Goal: Task Accomplishment & Management: Use online tool/utility

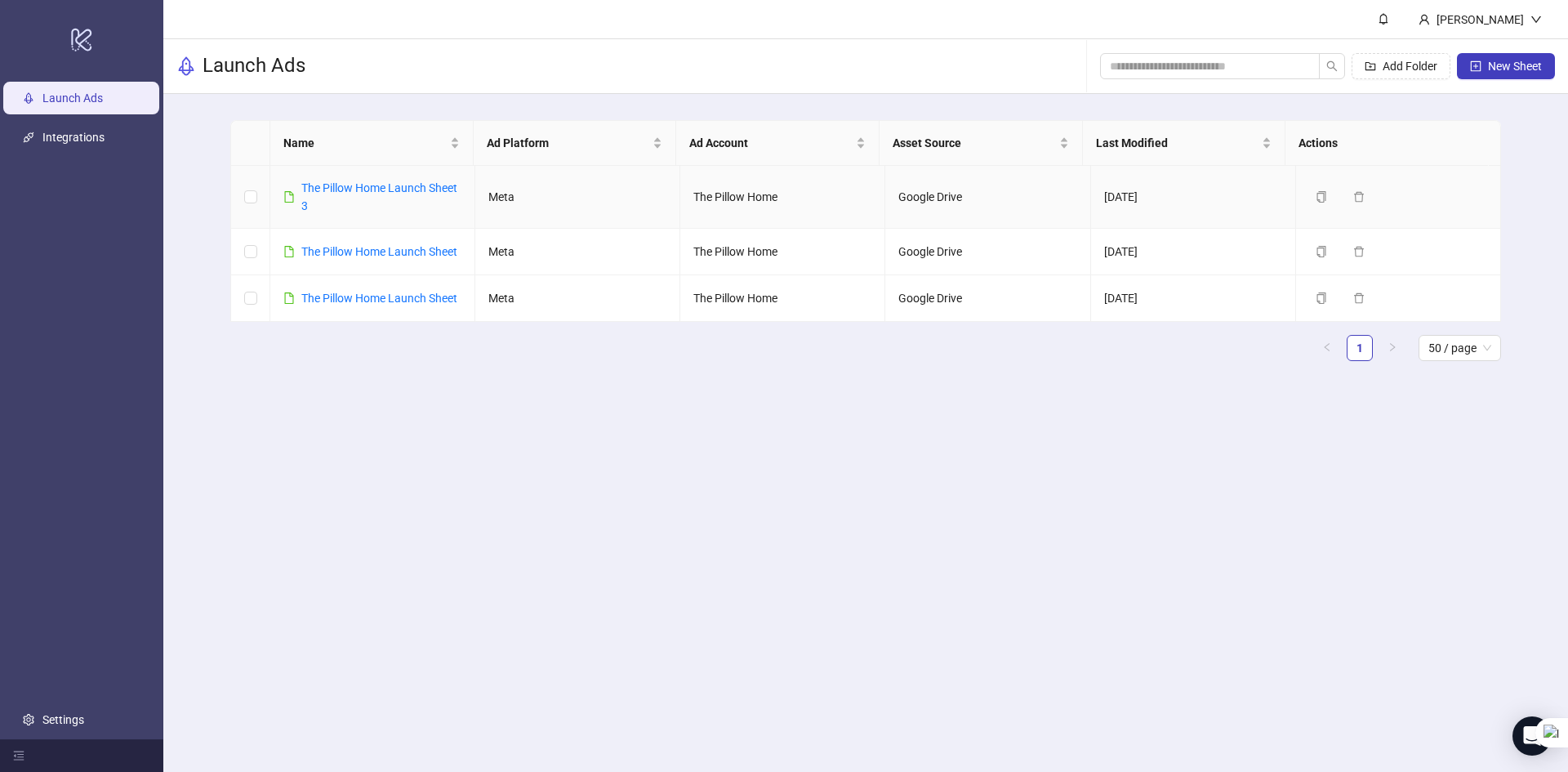
click at [316, 181] on link "The Pillow Home Launch Sheet 3" at bounding box center [379, 197] width 156 height 31
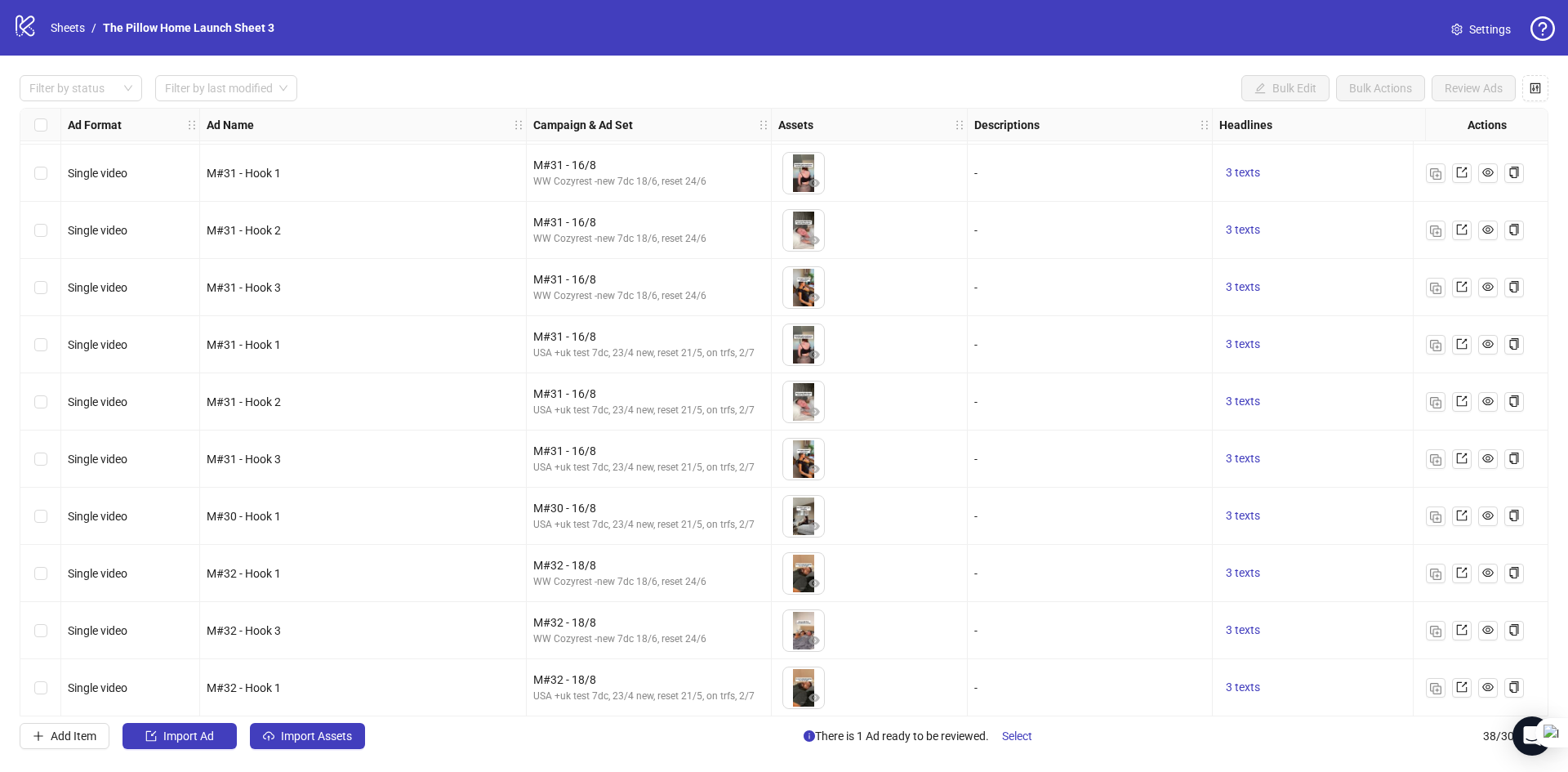
scroll to position [1605, 0]
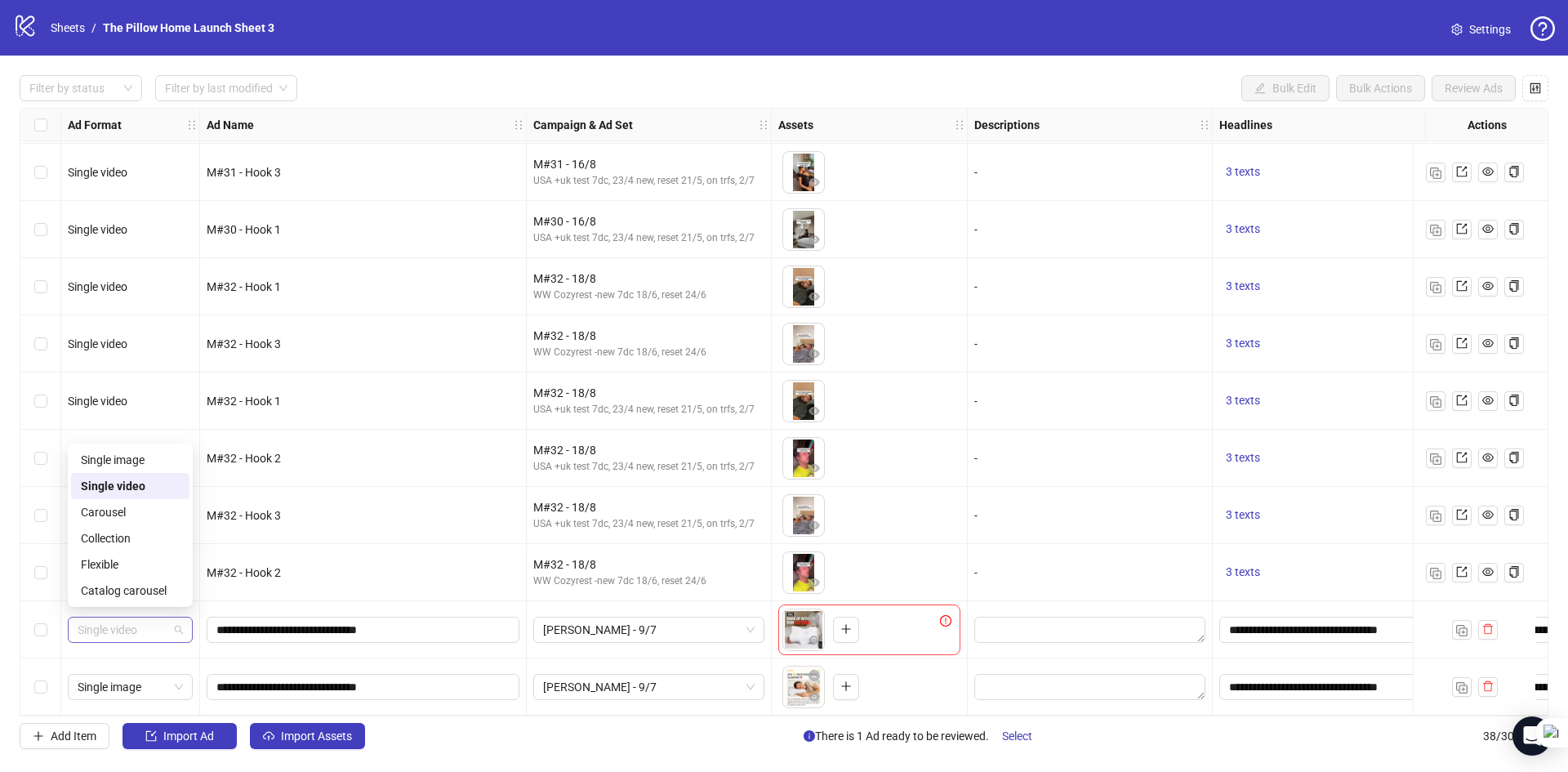
click at [144, 628] on span "Single video" at bounding box center [130, 629] width 105 height 25
click at [131, 457] on div "Single image" at bounding box center [130, 459] width 98 height 18
click at [588, 618] on span "[PERSON_NAME] - 9/7" at bounding box center [648, 629] width 211 height 25
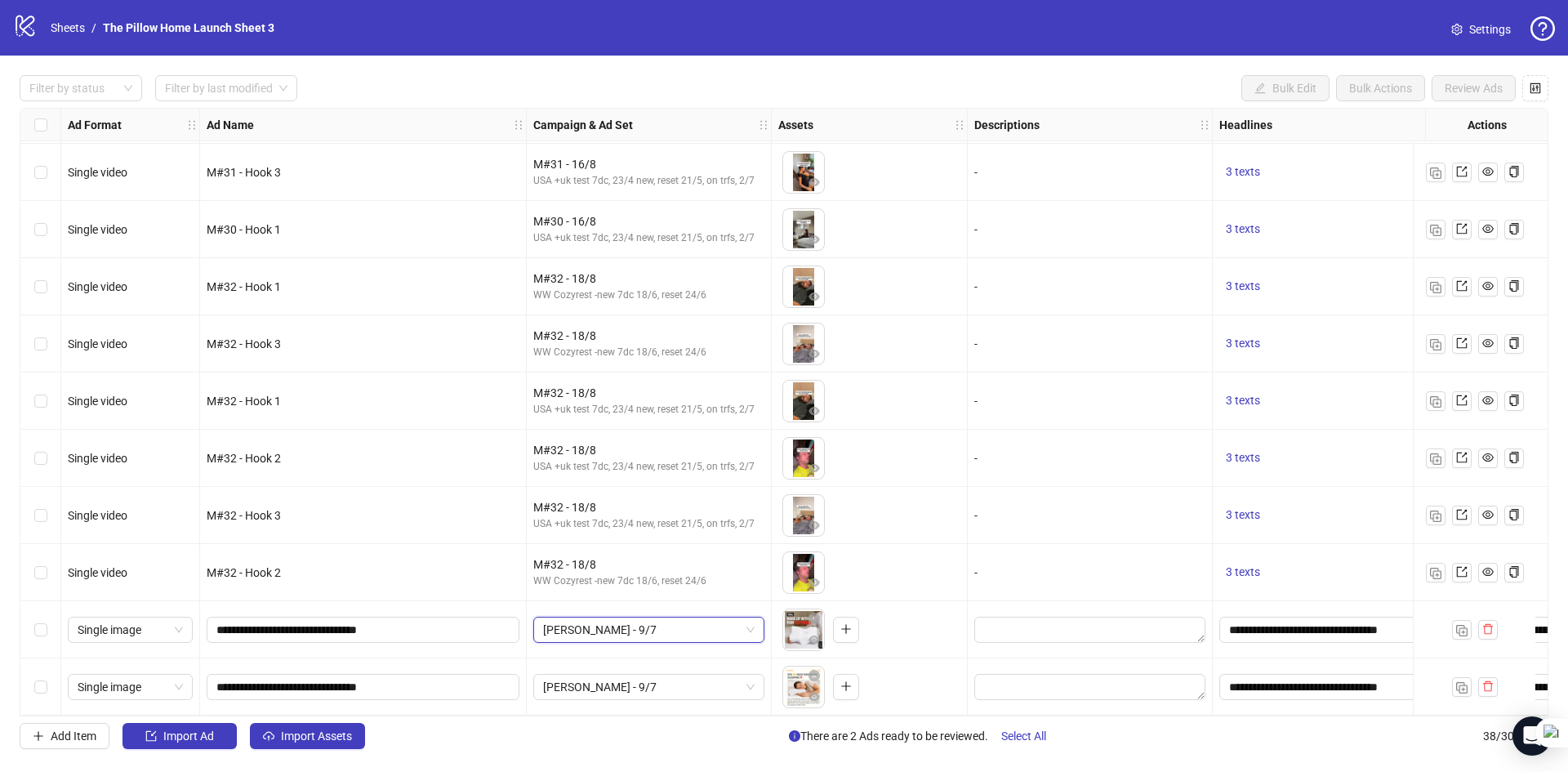
click at [588, 618] on span "[PERSON_NAME] - 9/7" at bounding box center [648, 629] width 211 height 25
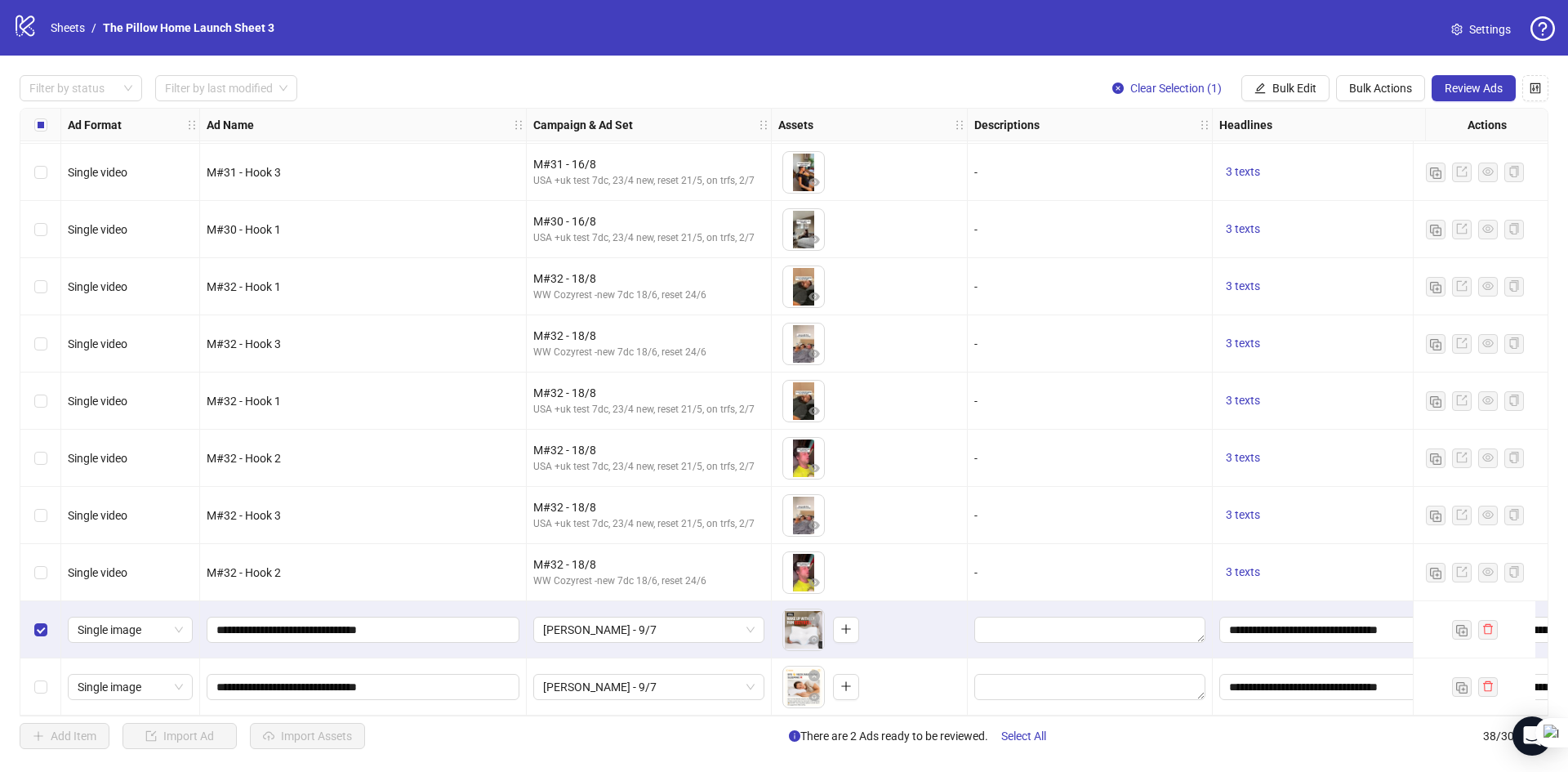
click at [45, 691] on div "Select row 38" at bounding box center [41, 686] width 41 height 57
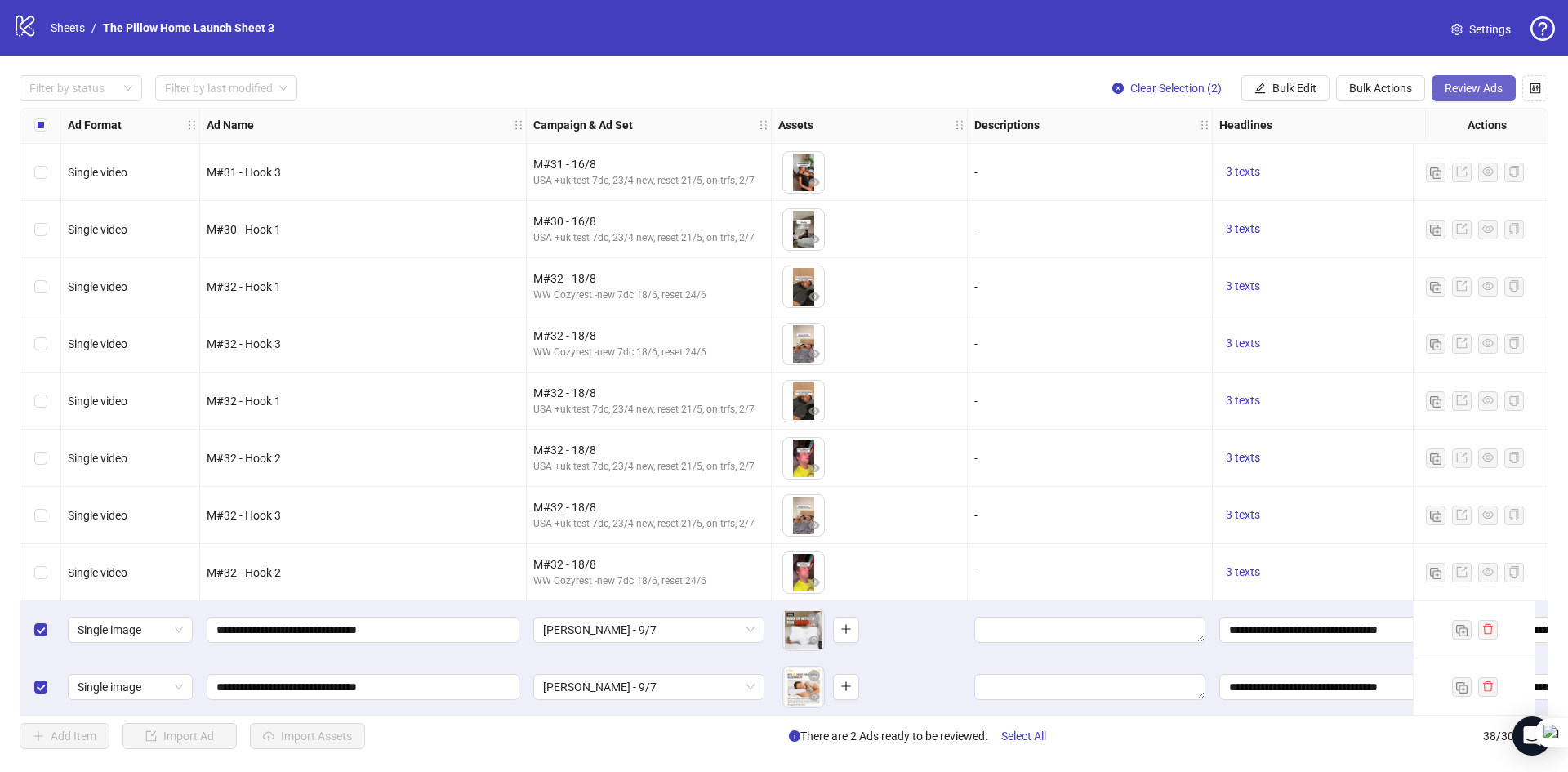
click at [1443, 82] on button "Review Ads" at bounding box center [1475, 88] width 85 height 27
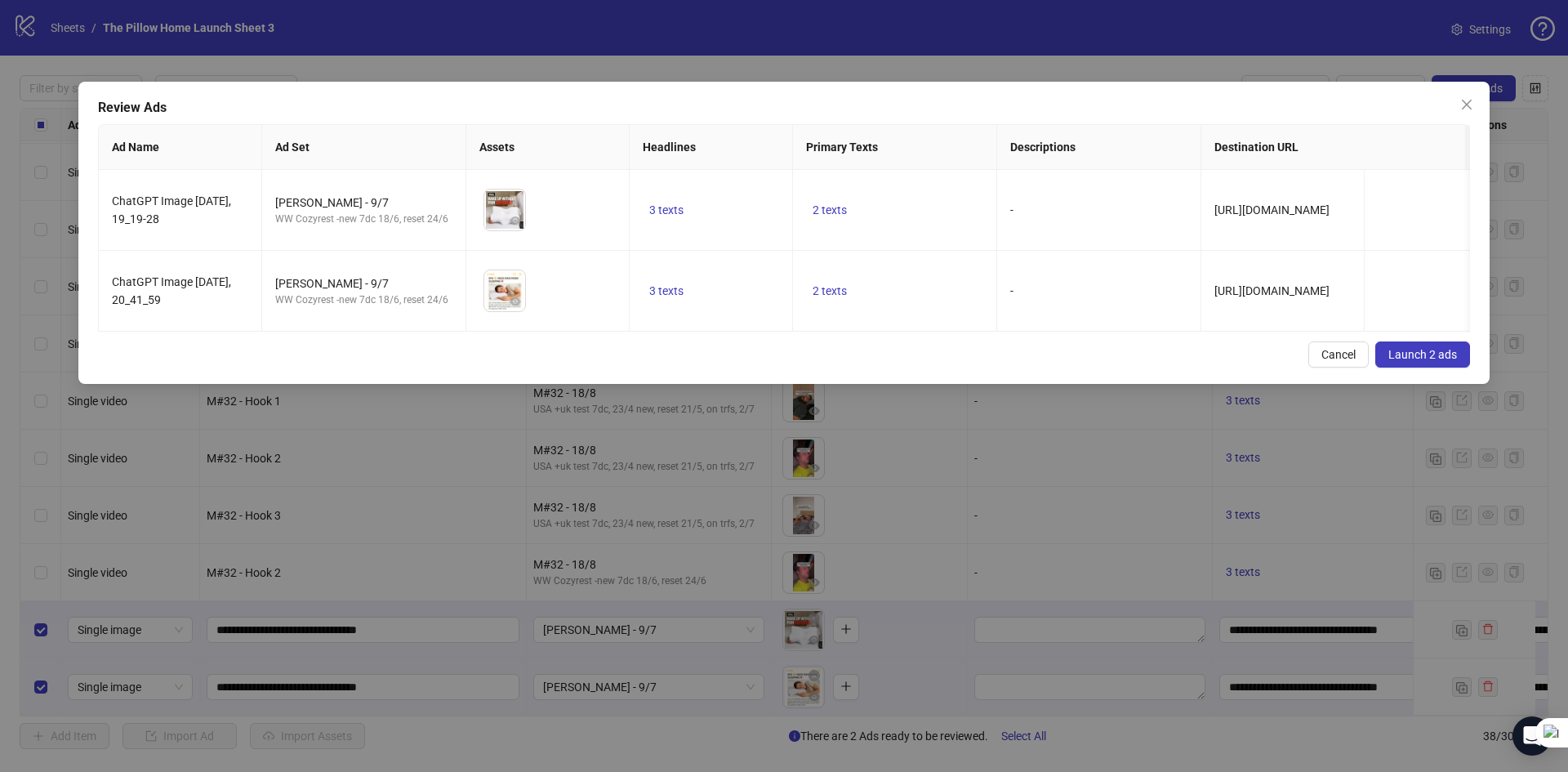
click at [1382, 363] on button "Launch 2 ads" at bounding box center [1422, 354] width 94 height 27
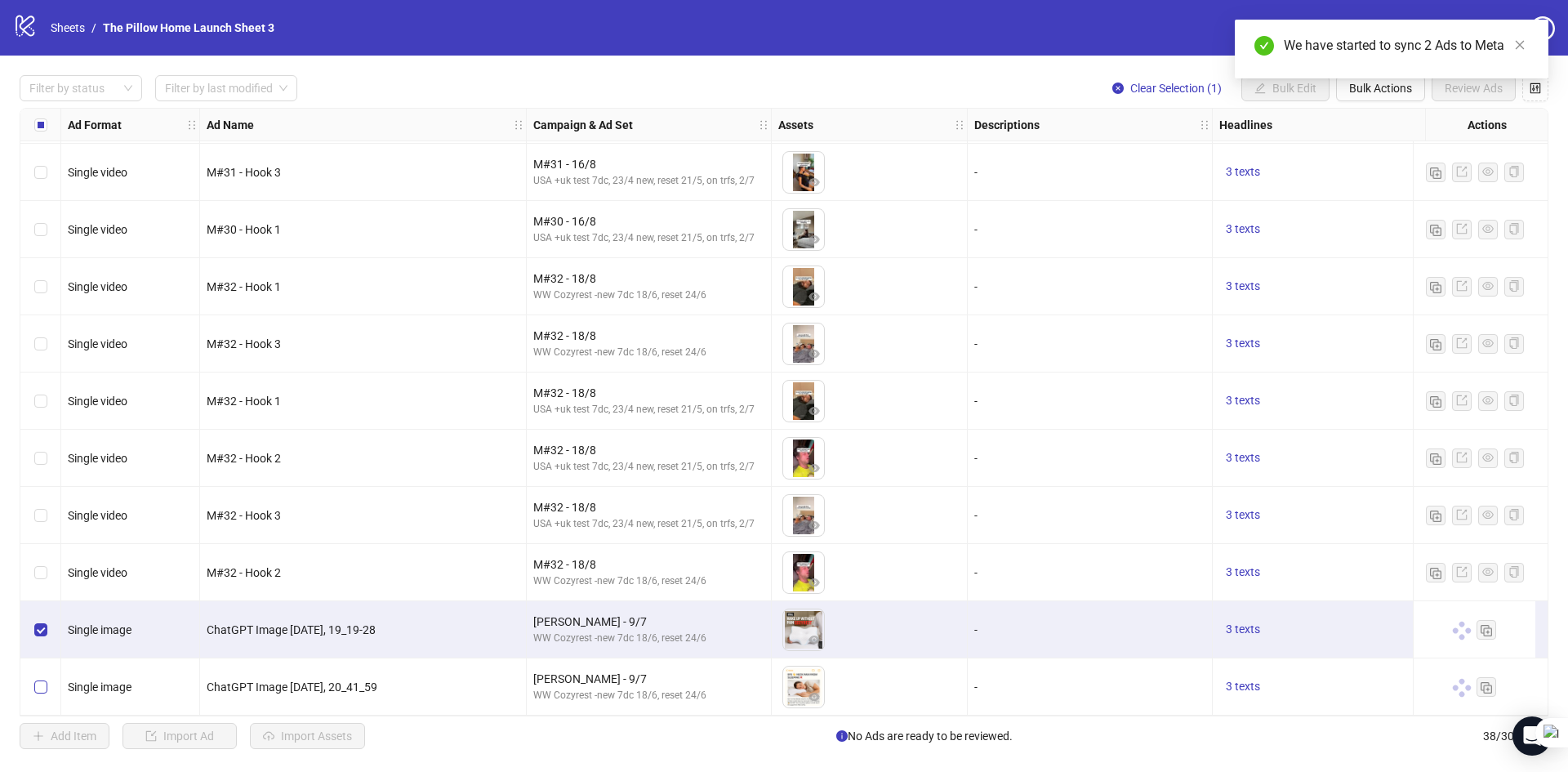
click at [36, 678] on label "Select row 38" at bounding box center [40, 686] width 13 height 18
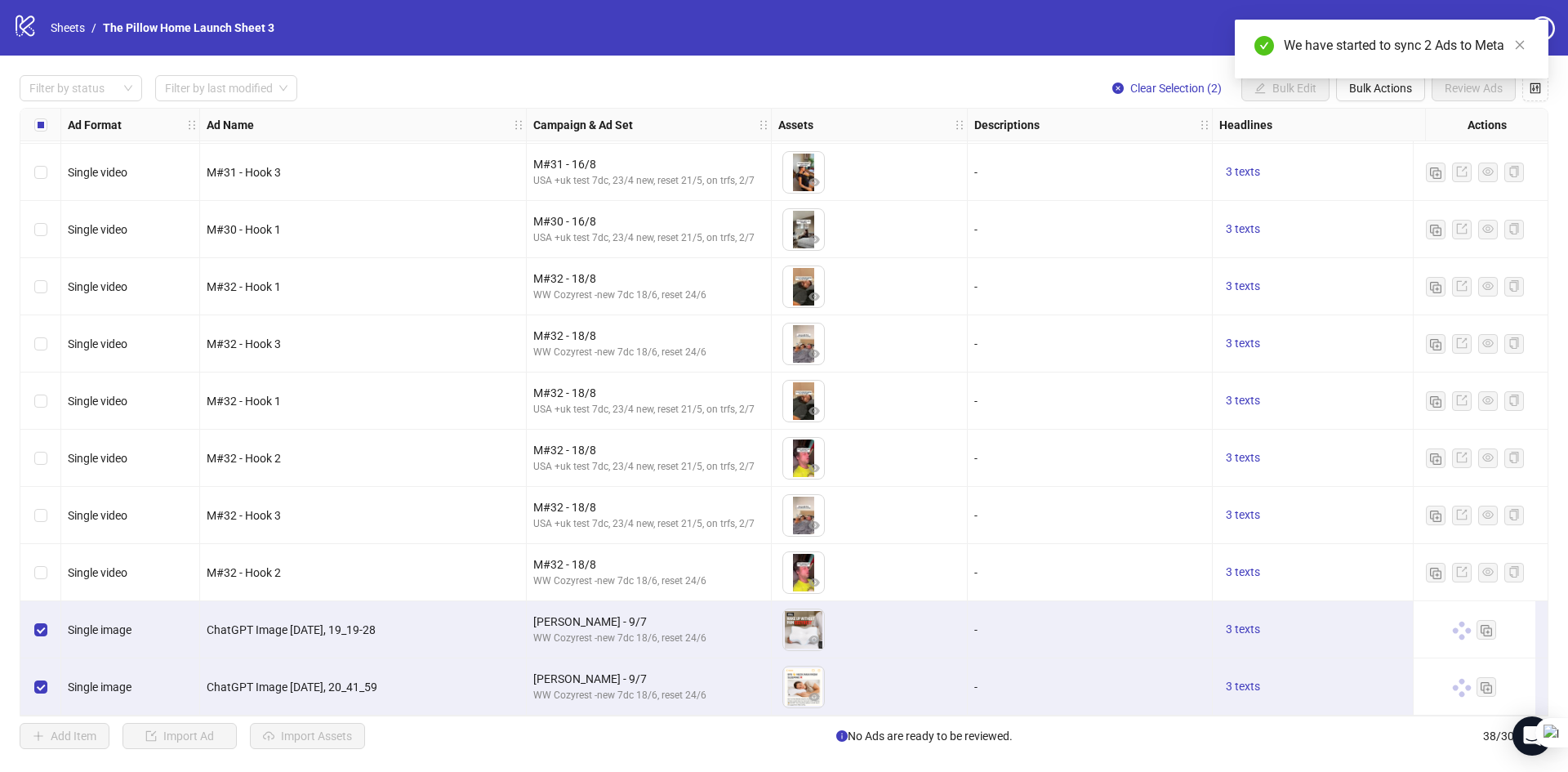
click at [1372, 79] on div "We have started to sync 2 Ads to Meta" at bounding box center [1391, 49] width 314 height 59
click at [1520, 45] on icon "close" at bounding box center [1520, 45] width 9 height 9
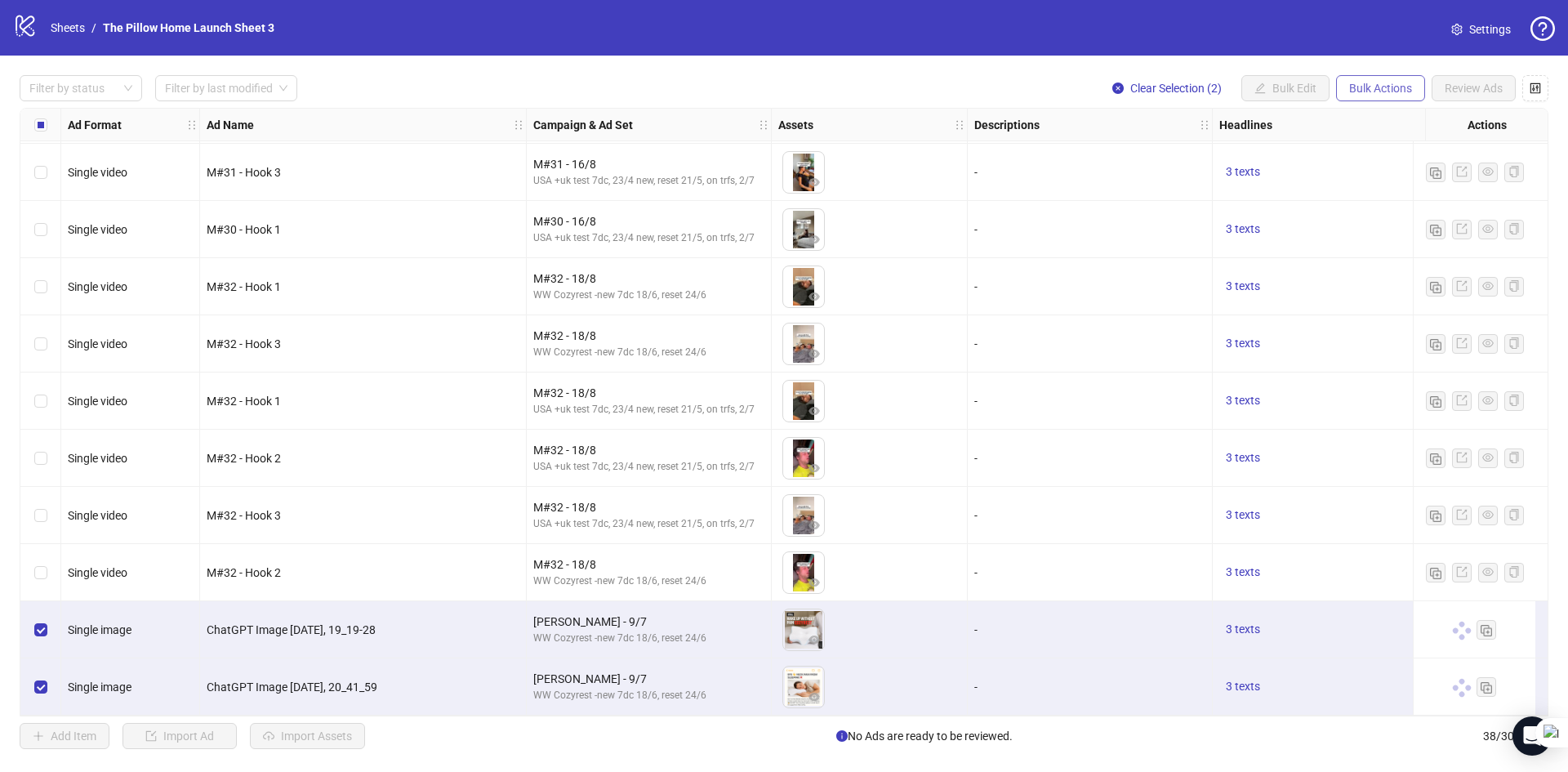
click at [1375, 91] on span "Bulk Actions" at bounding box center [1381, 88] width 63 height 13
click at [1377, 170] on span "Duplicate with assets" at bounding box center [1404, 174] width 112 height 18
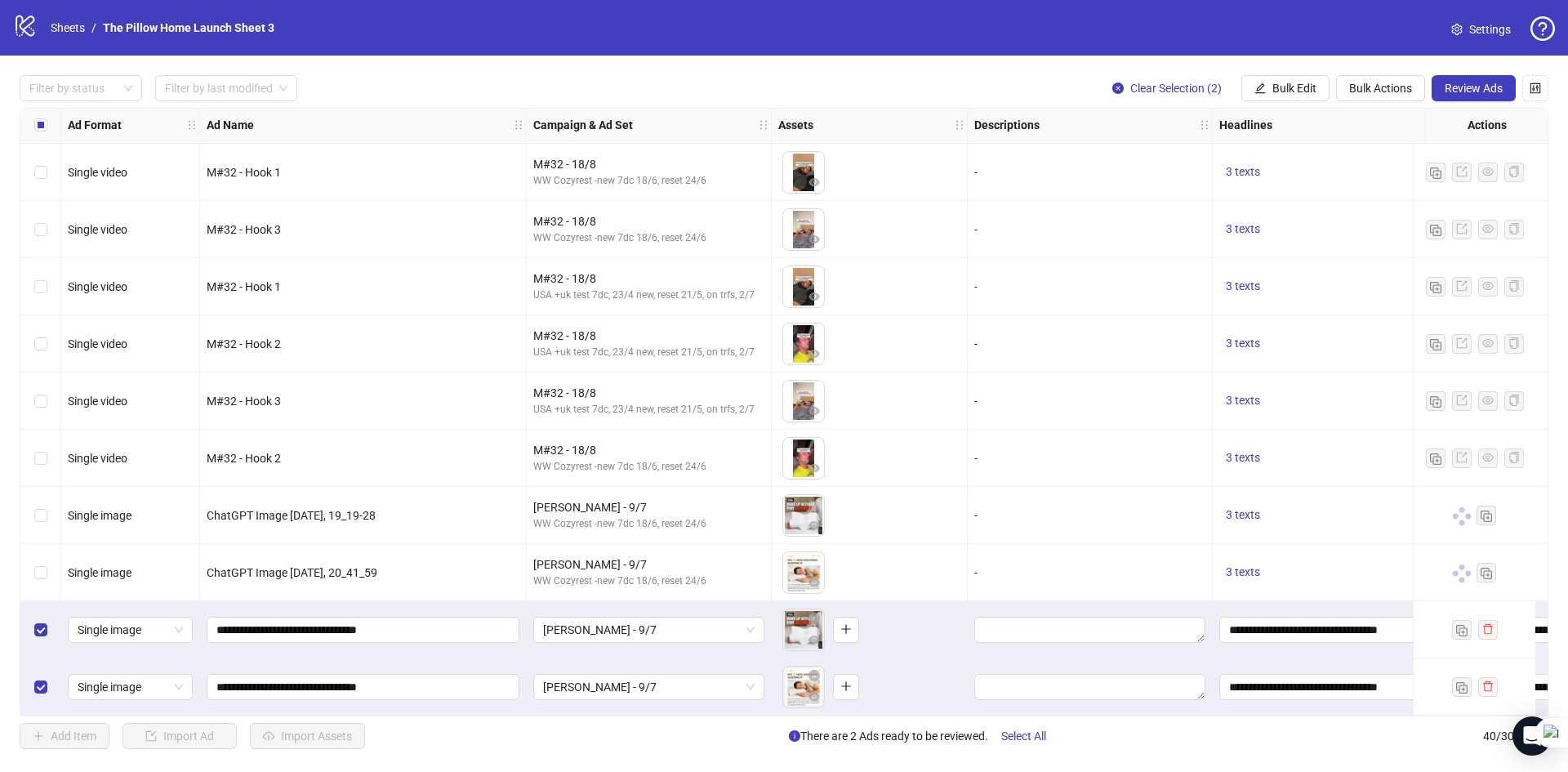
scroll to position [1719, 0]
click at [619, 637] on div "[PERSON_NAME] - 9/7" at bounding box center [649, 629] width 245 height 57
click at [617, 630] on span "[PERSON_NAME] - 9/7" at bounding box center [648, 629] width 211 height 25
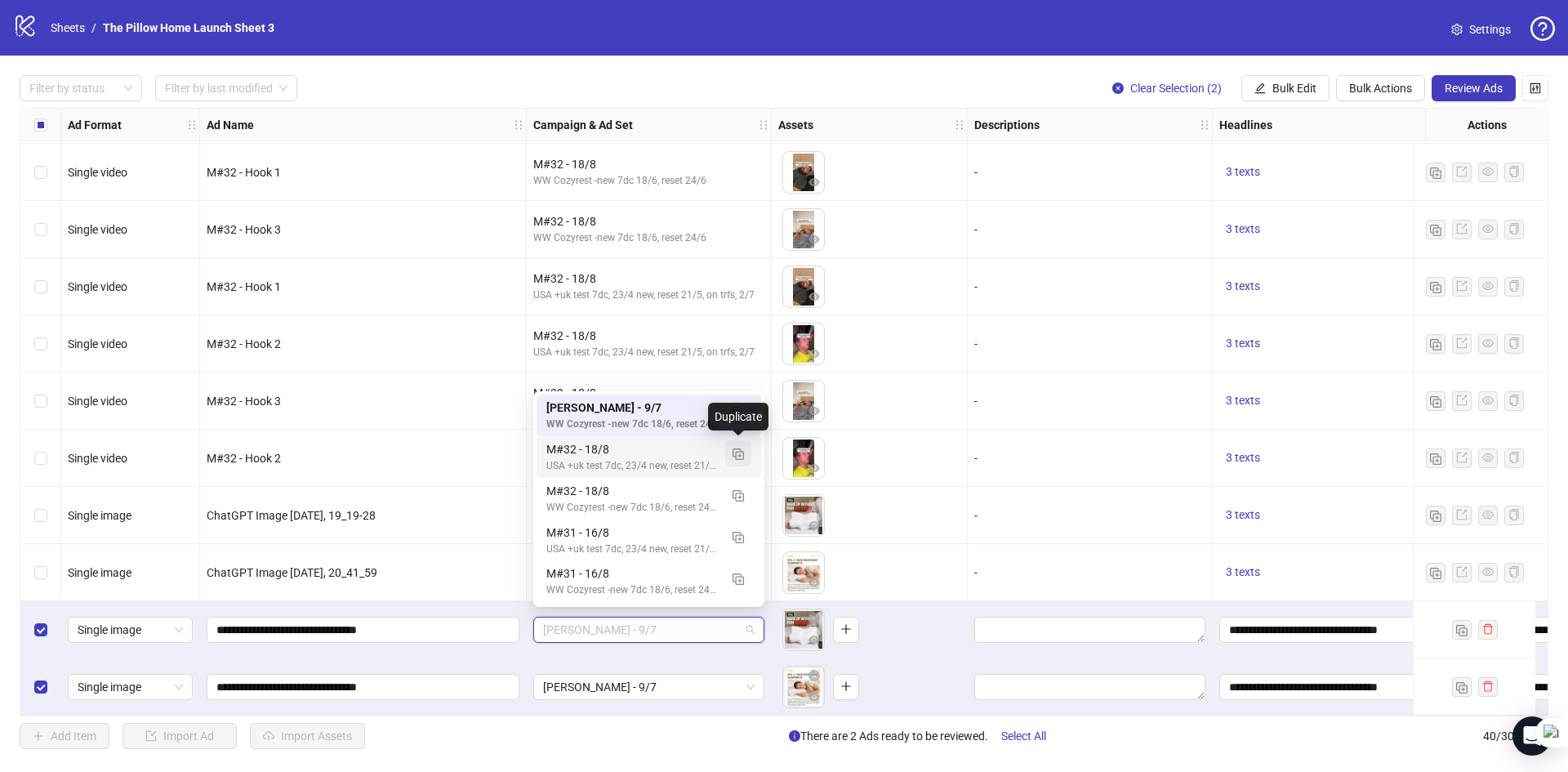
click at [739, 455] on img "button" at bounding box center [739, 454] width 12 height 12
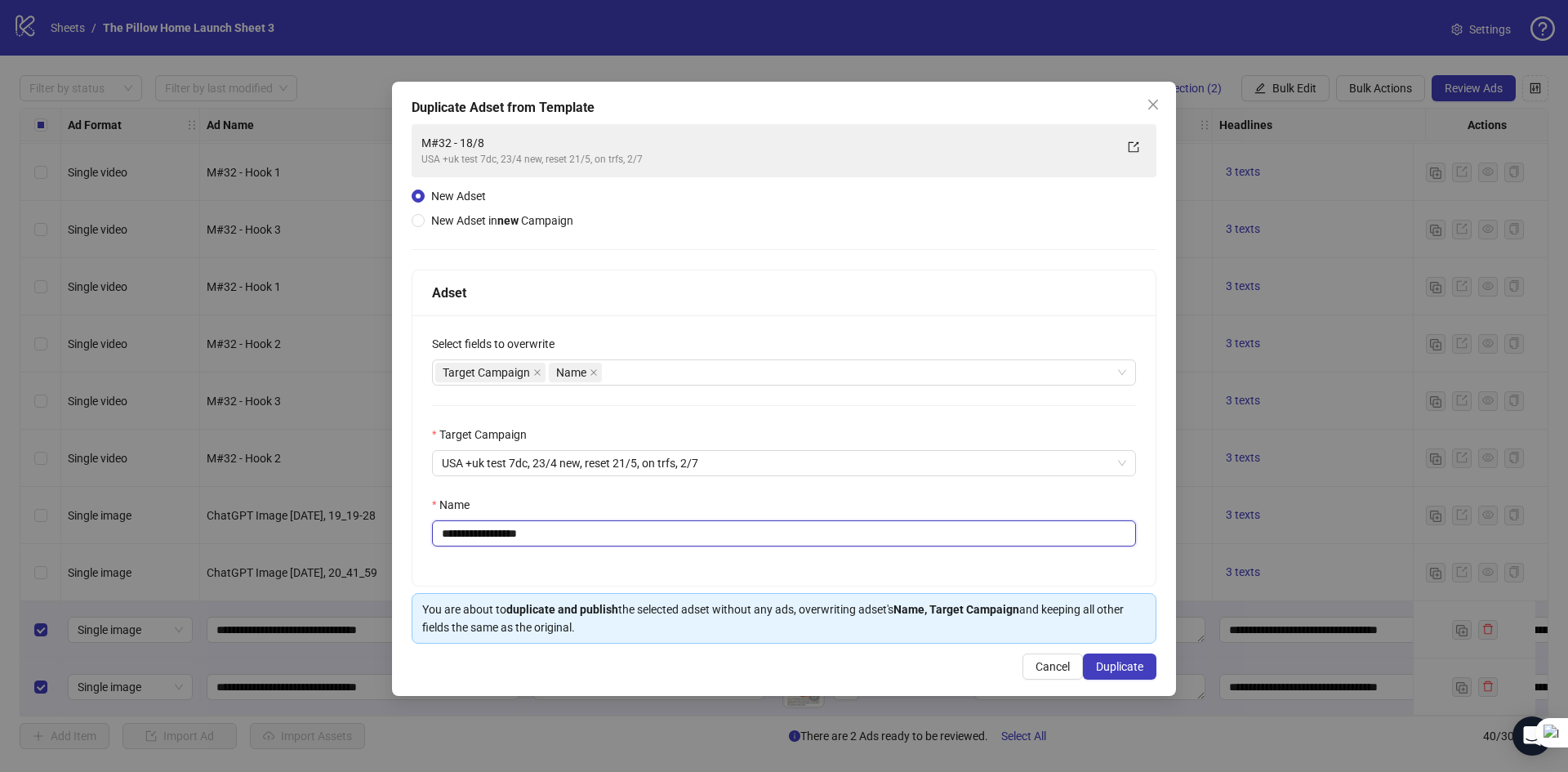
drag, startPoint x: 582, startPoint y: 545, endPoint x: 351, endPoint y: 527, distance: 231.7
click at [351, 527] on div "**********" at bounding box center [784, 386] width 1568 height 772
type input "**********"
click at [1124, 668] on span "Duplicate" at bounding box center [1119, 666] width 47 height 13
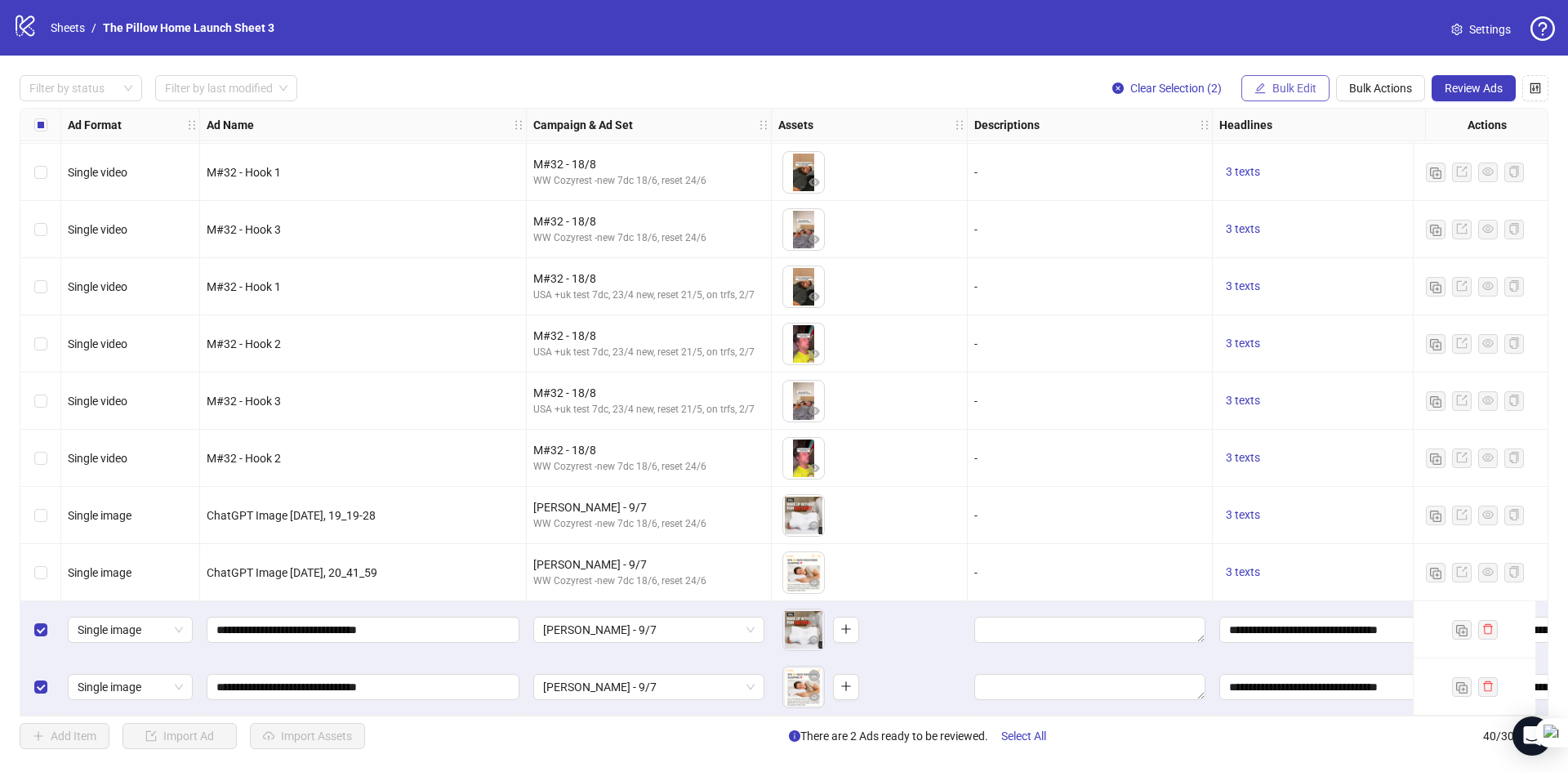
click at [1290, 87] on span "Bulk Edit" at bounding box center [1295, 88] width 44 height 13
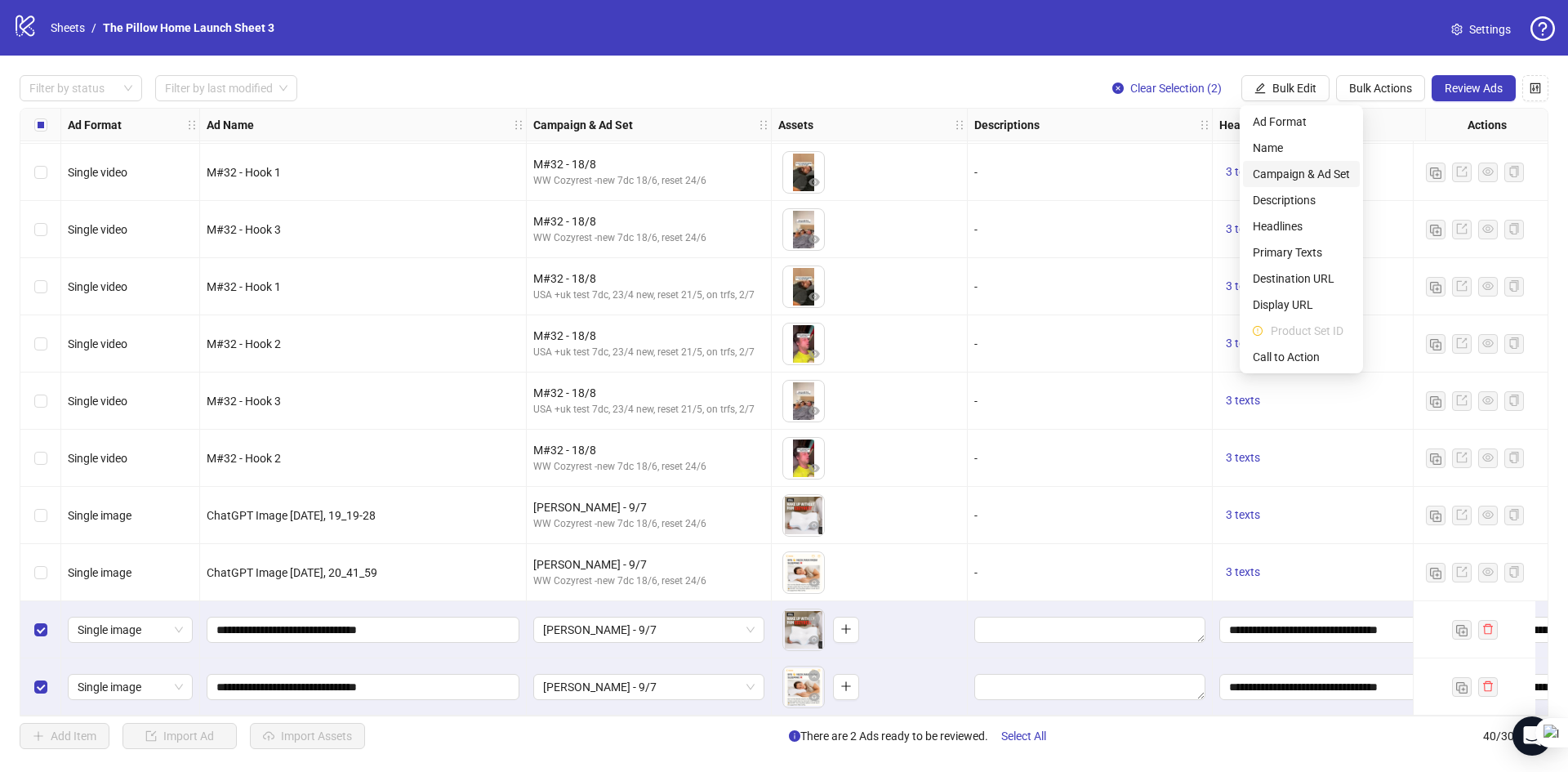
click at [1274, 174] on span "Campaign & Ad Set" at bounding box center [1301, 174] width 97 height 18
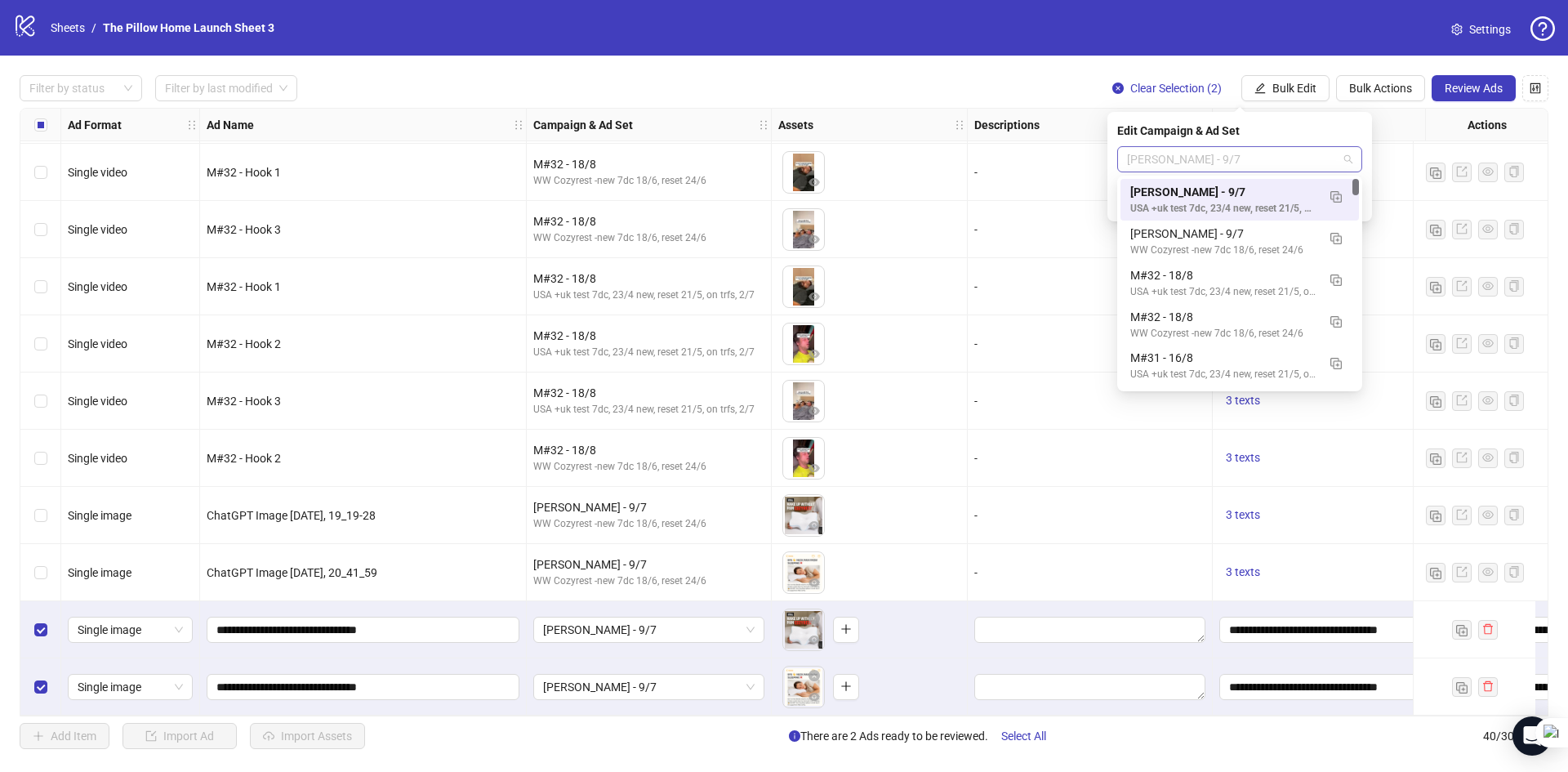
click at [1261, 167] on div "[PERSON_NAME] - 9/7" at bounding box center [1239, 159] width 245 height 27
click at [1261, 167] on span "[PERSON_NAME] - 9/7" at bounding box center [1239, 158] width 225 height 25
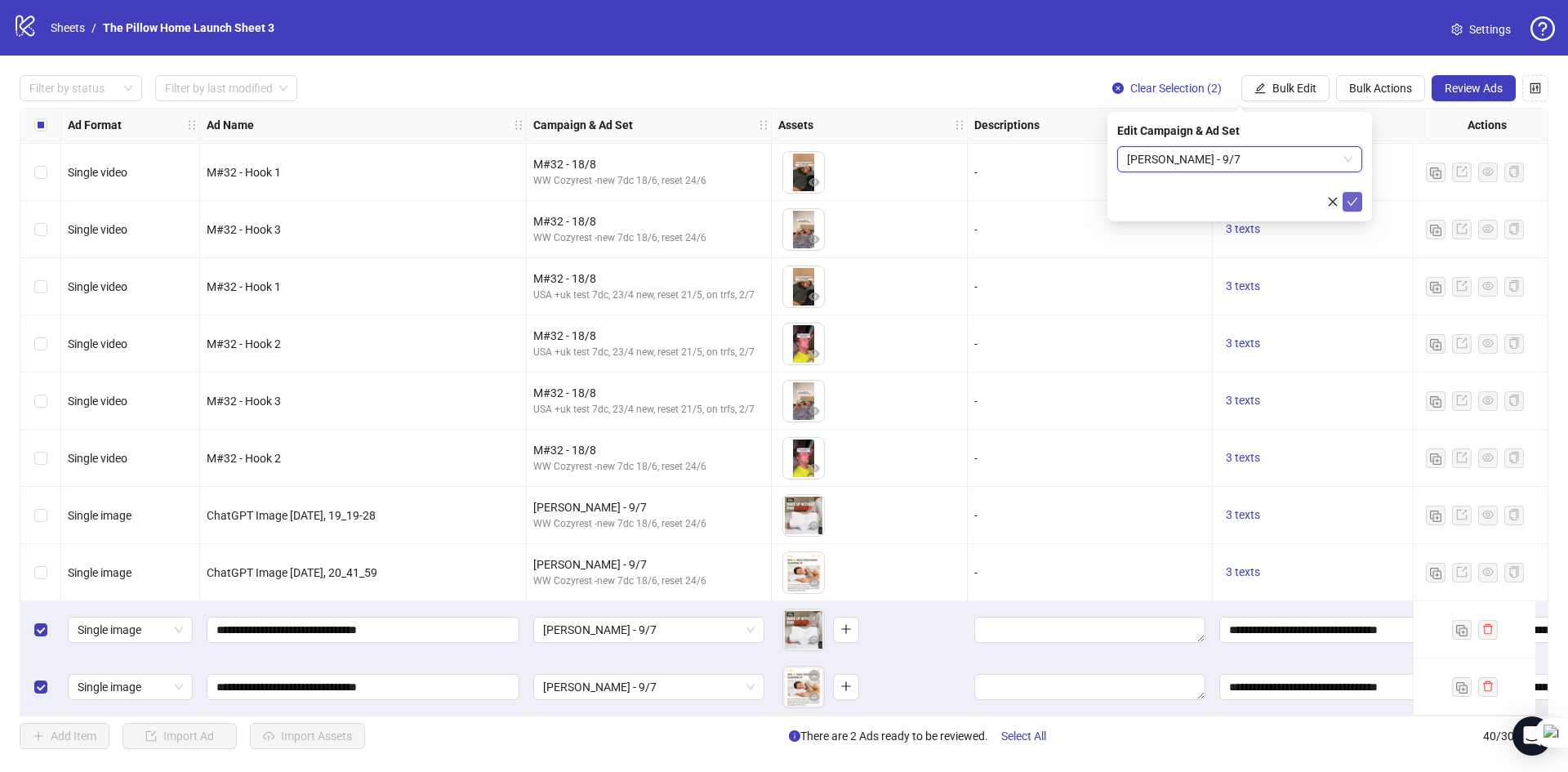
click at [1355, 200] on icon "check" at bounding box center [1353, 202] width 11 height 8
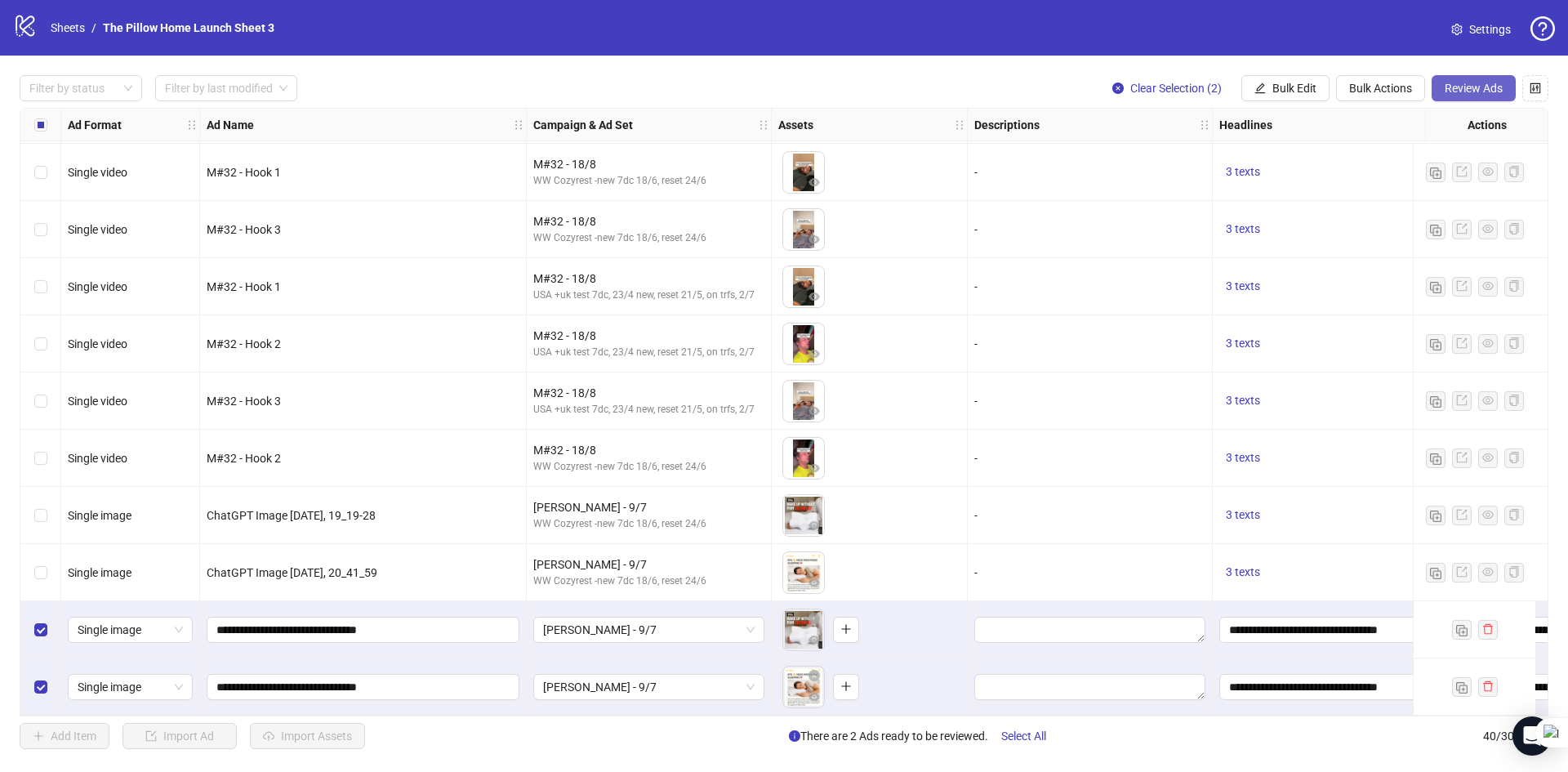
click at [1488, 89] on span "Review Ads" at bounding box center [1474, 88] width 58 height 13
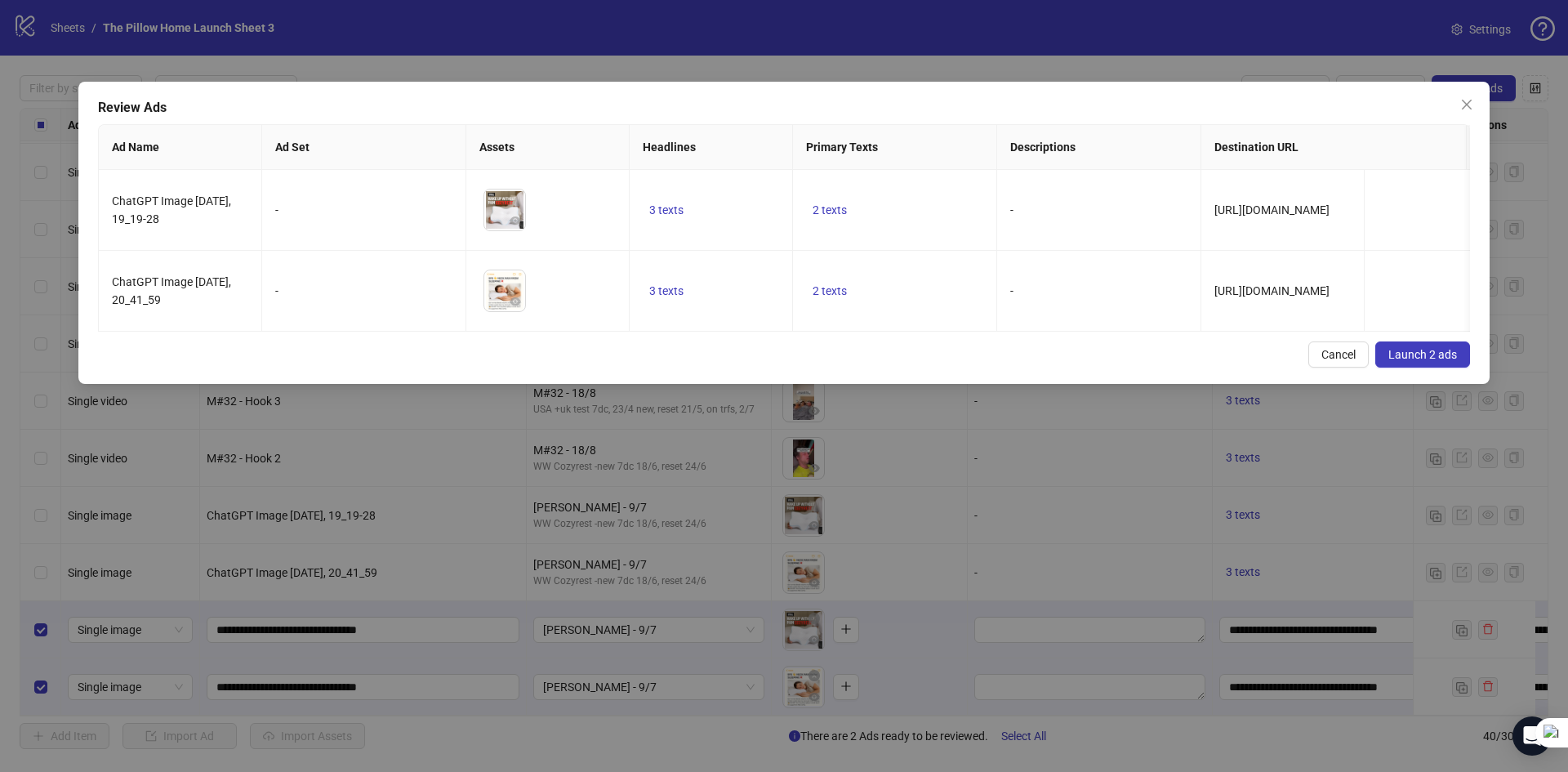
click at [1417, 361] on span "Launch 2 ads" at bounding box center [1423, 354] width 69 height 13
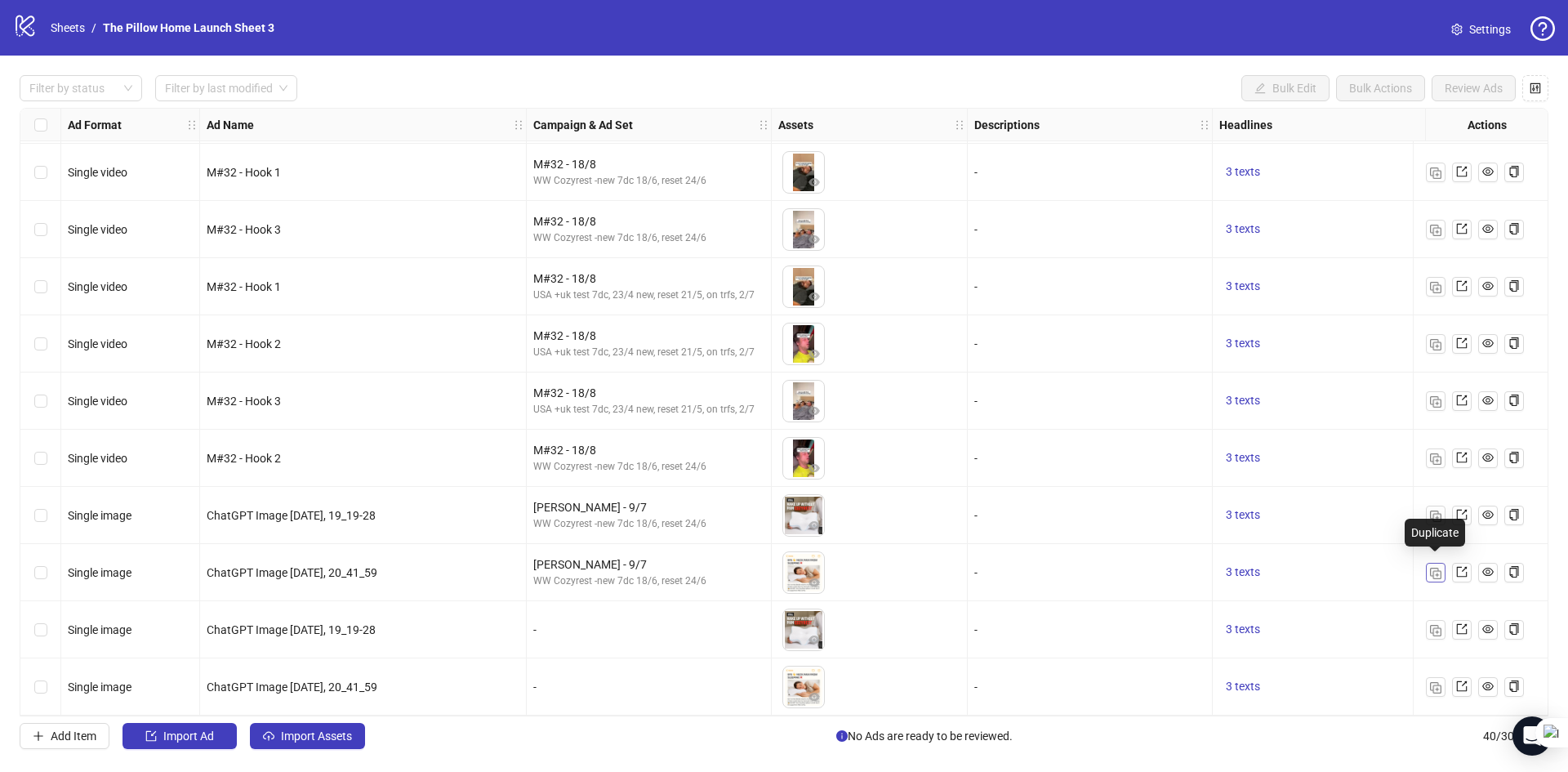
click at [1434, 568] on img "button" at bounding box center [1436, 573] width 12 height 12
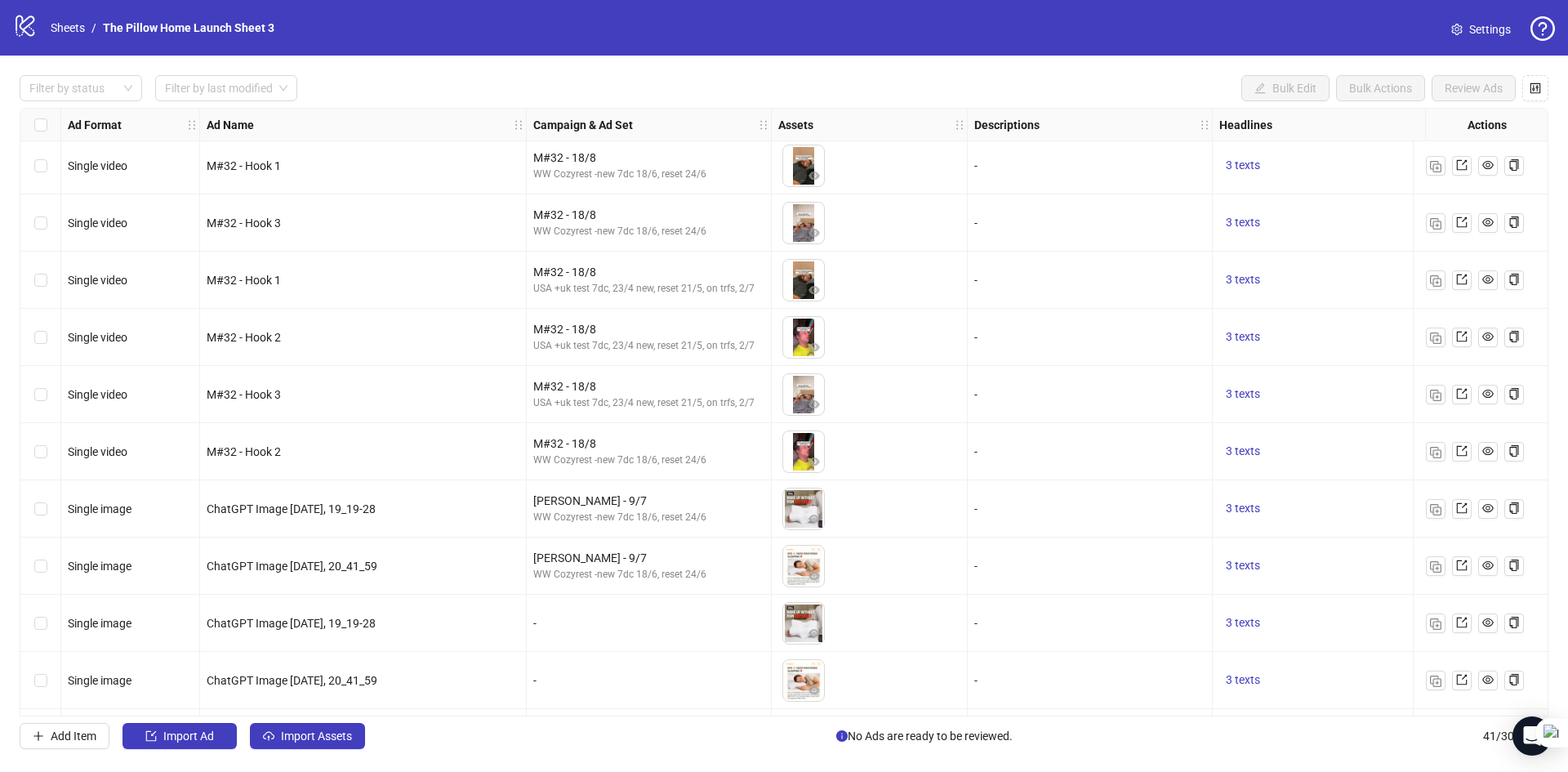
scroll to position [1776, 0]
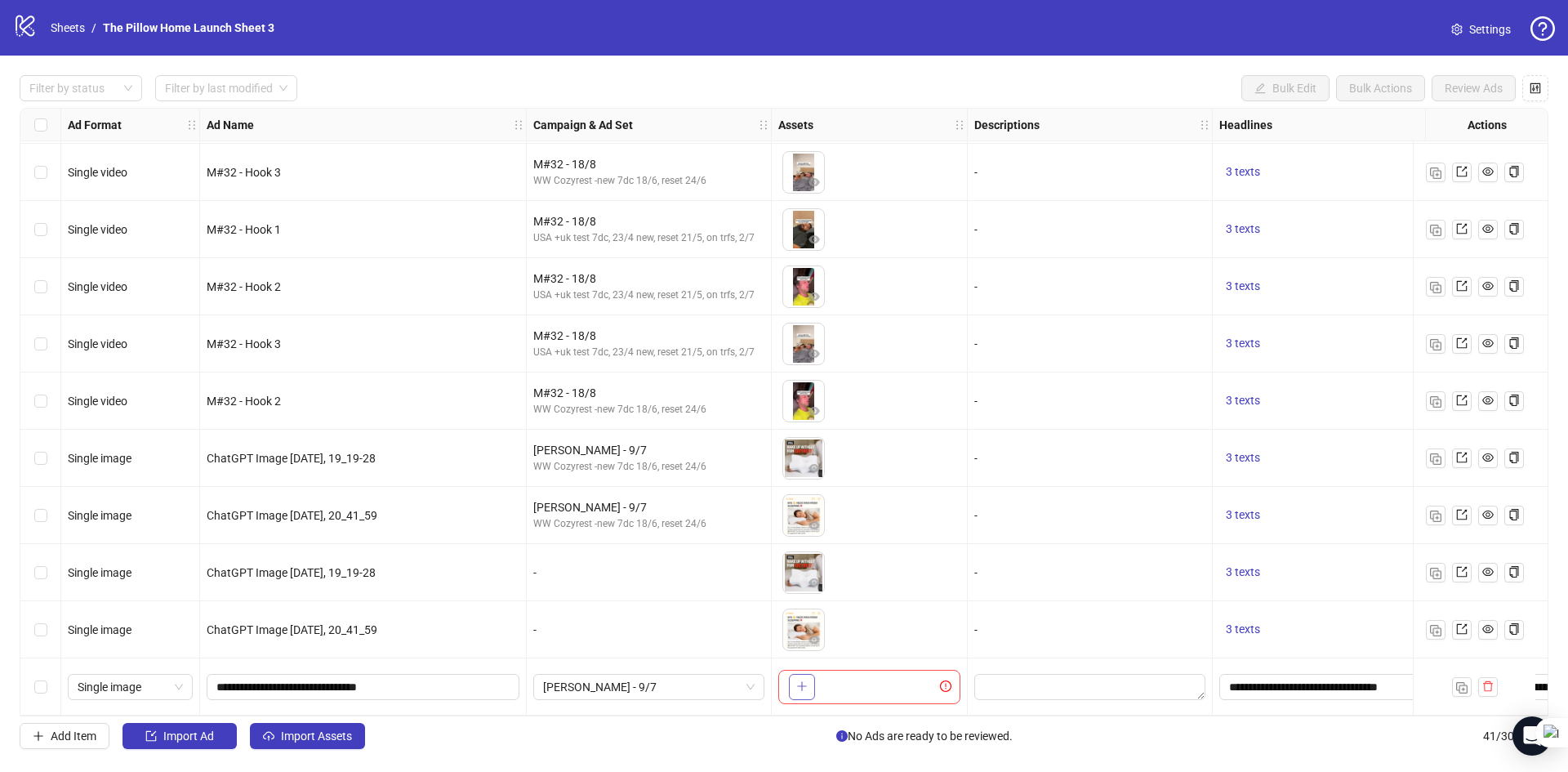
click at [814, 680] on button "button" at bounding box center [802, 686] width 27 height 27
drag, startPoint x: 352, startPoint y: 681, endPoint x: 532, endPoint y: 397, distance: 336.2
click at [352, 678] on input "**********" at bounding box center [361, 686] width 290 height 18
type input "**********"
click at [739, 684] on span "[PERSON_NAME] - 9/7" at bounding box center [648, 686] width 211 height 25
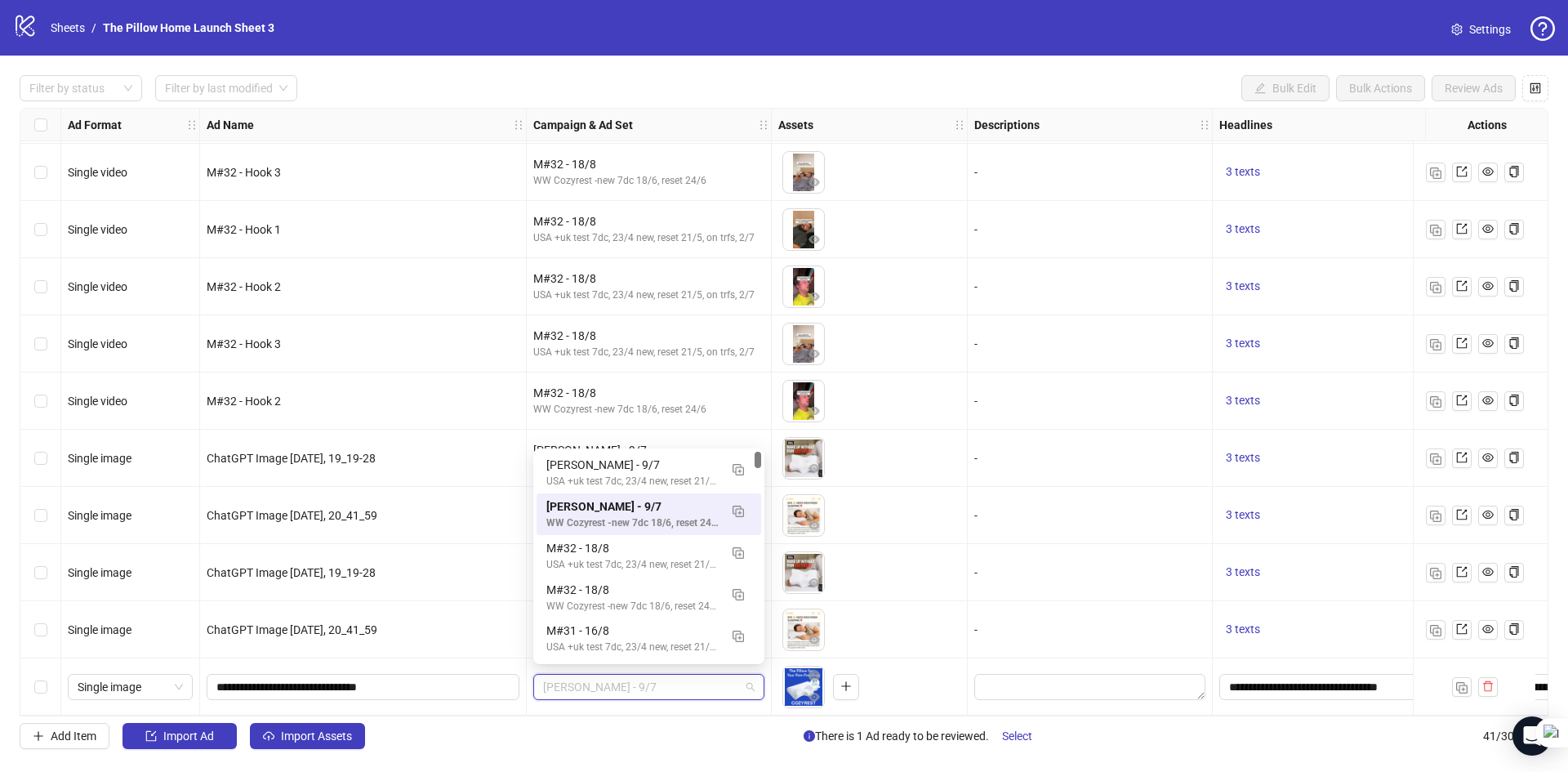
click at [651, 681] on span "[PERSON_NAME] - 9/7" at bounding box center [648, 686] width 211 height 25
click at [735, 512] on img "button" at bounding box center [739, 511] width 12 height 12
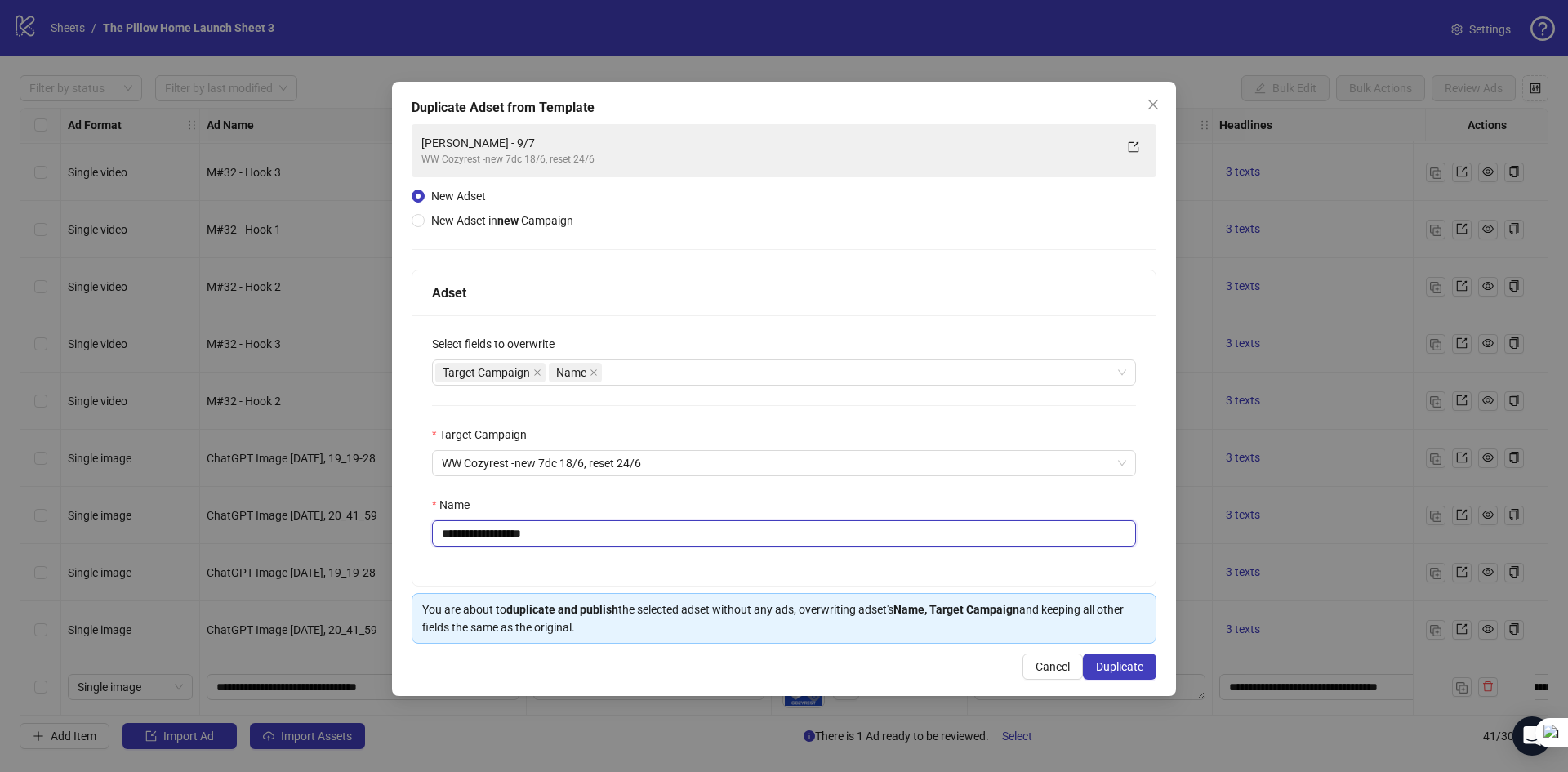
click at [486, 540] on input "**********" at bounding box center [784, 533] width 704 height 27
click at [547, 541] on input "**********" at bounding box center [784, 533] width 704 height 27
type input "**********"
click at [1086, 661] on button "Duplicate" at bounding box center [1119, 666] width 74 height 27
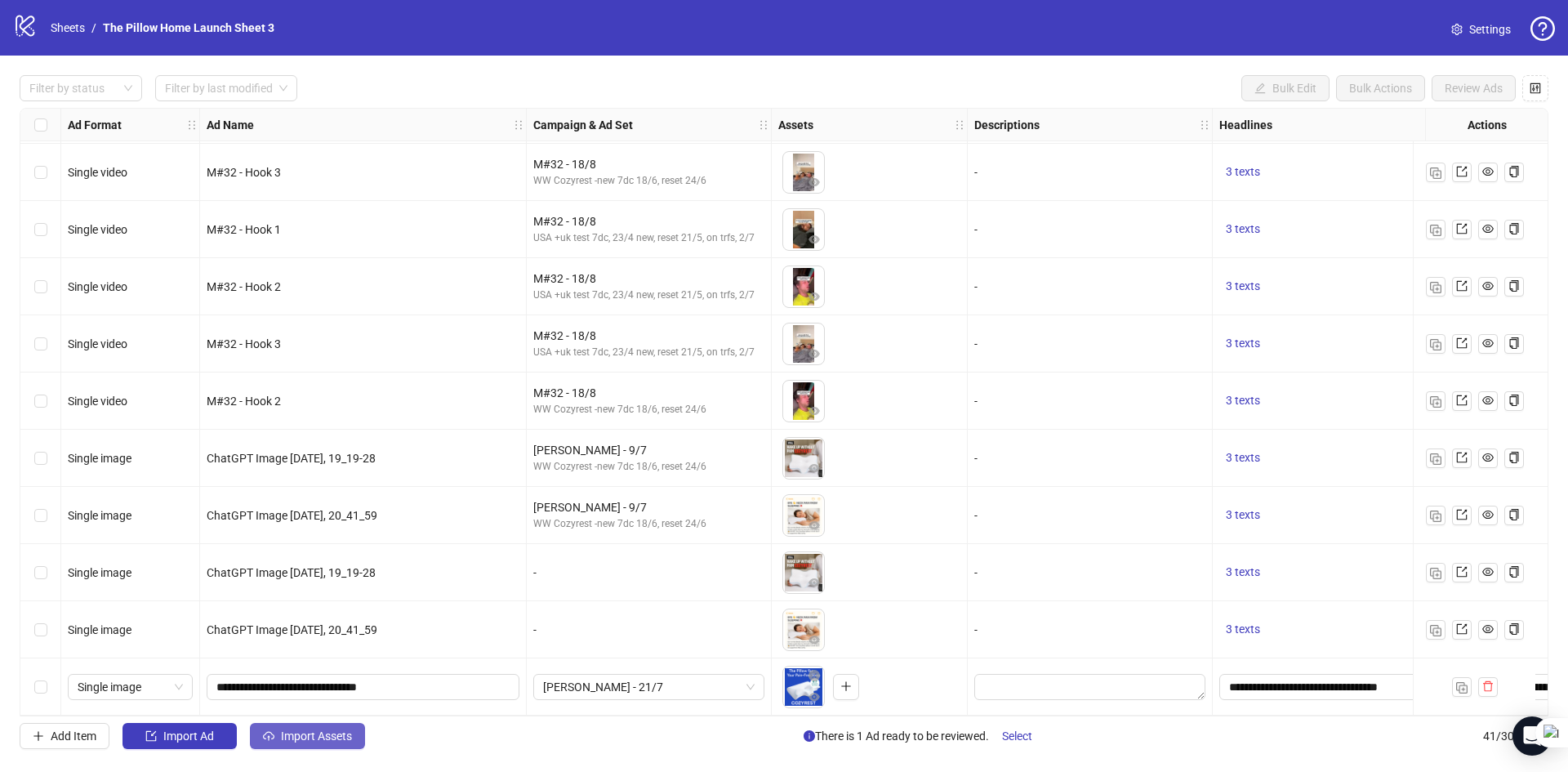
click at [297, 731] on span "Import Assets" at bounding box center [317, 735] width 71 height 13
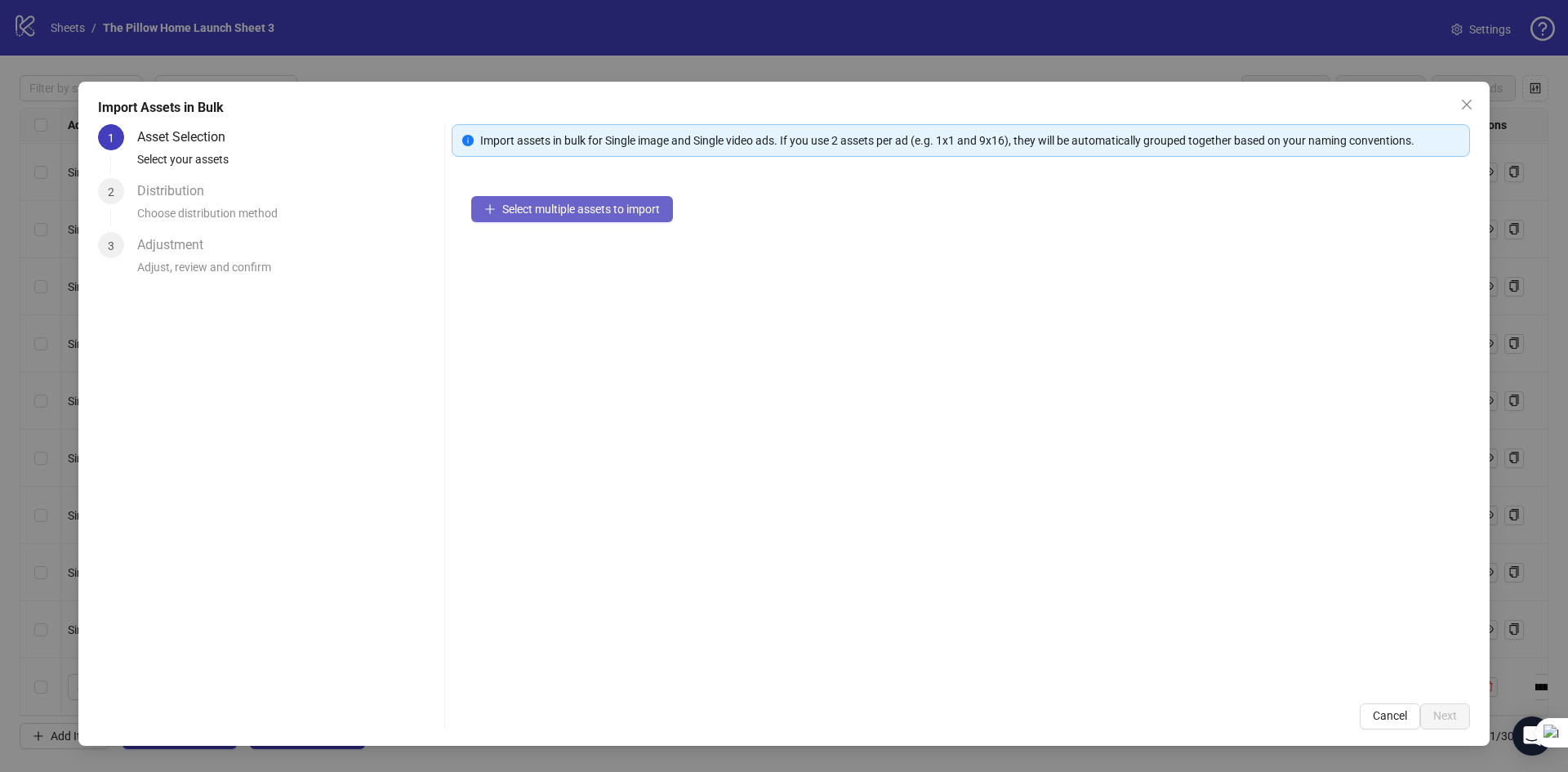
click at [542, 205] on span "Select multiple assets to import" at bounding box center [581, 208] width 157 height 13
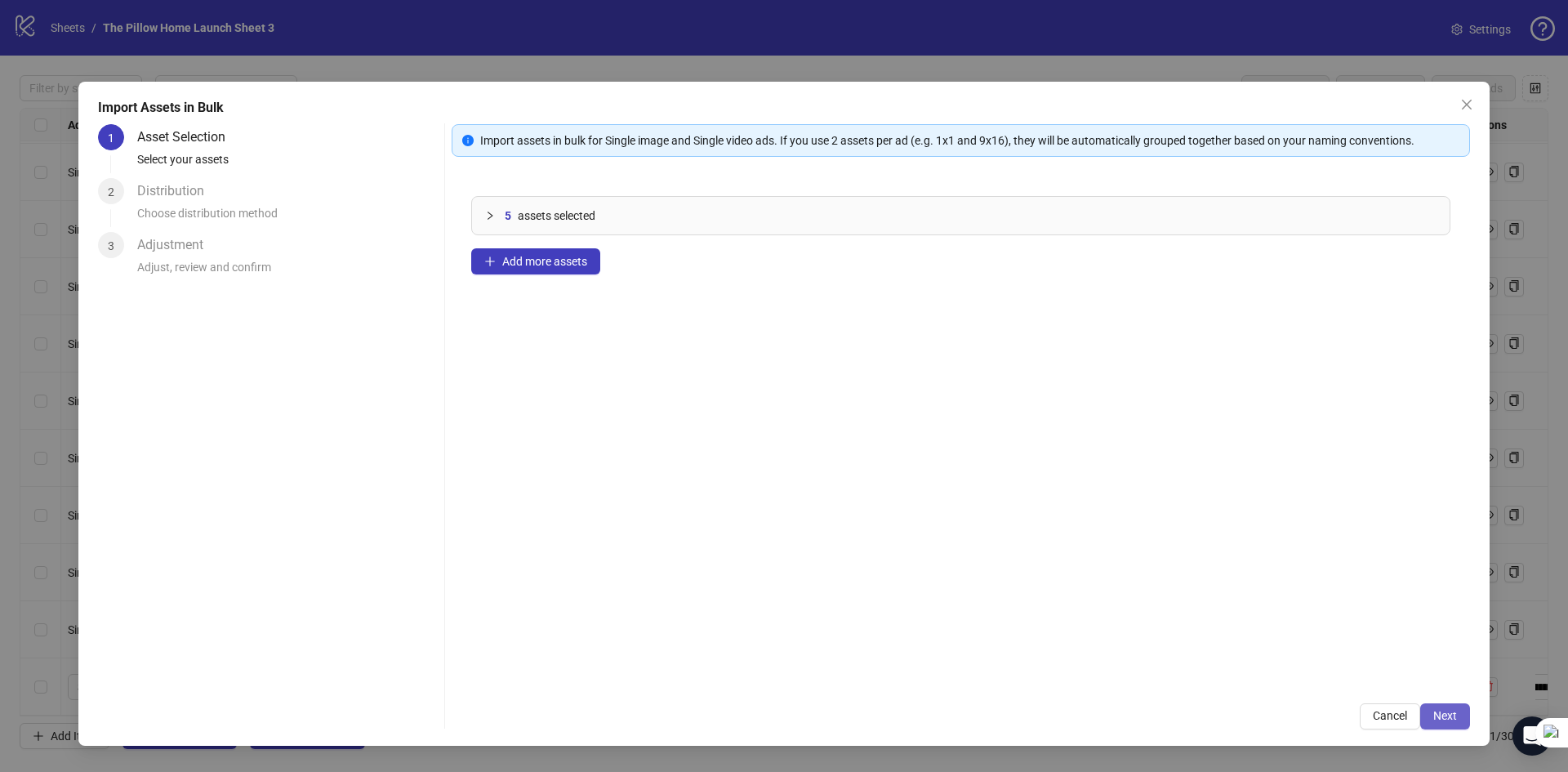
click at [1460, 708] on button "Next" at bounding box center [1445, 716] width 50 height 27
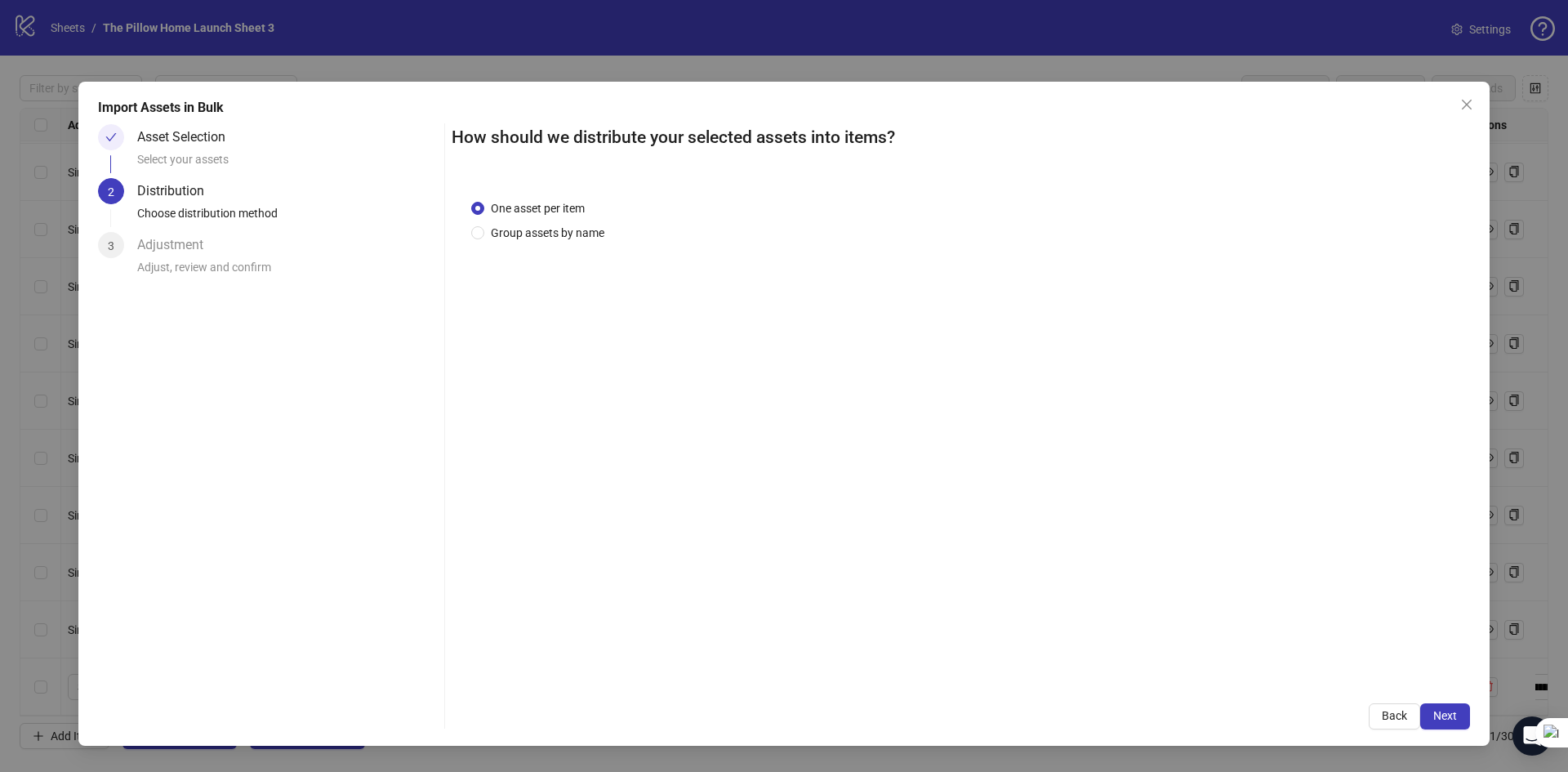
click at [1460, 708] on button "Next" at bounding box center [1445, 716] width 50 height 27
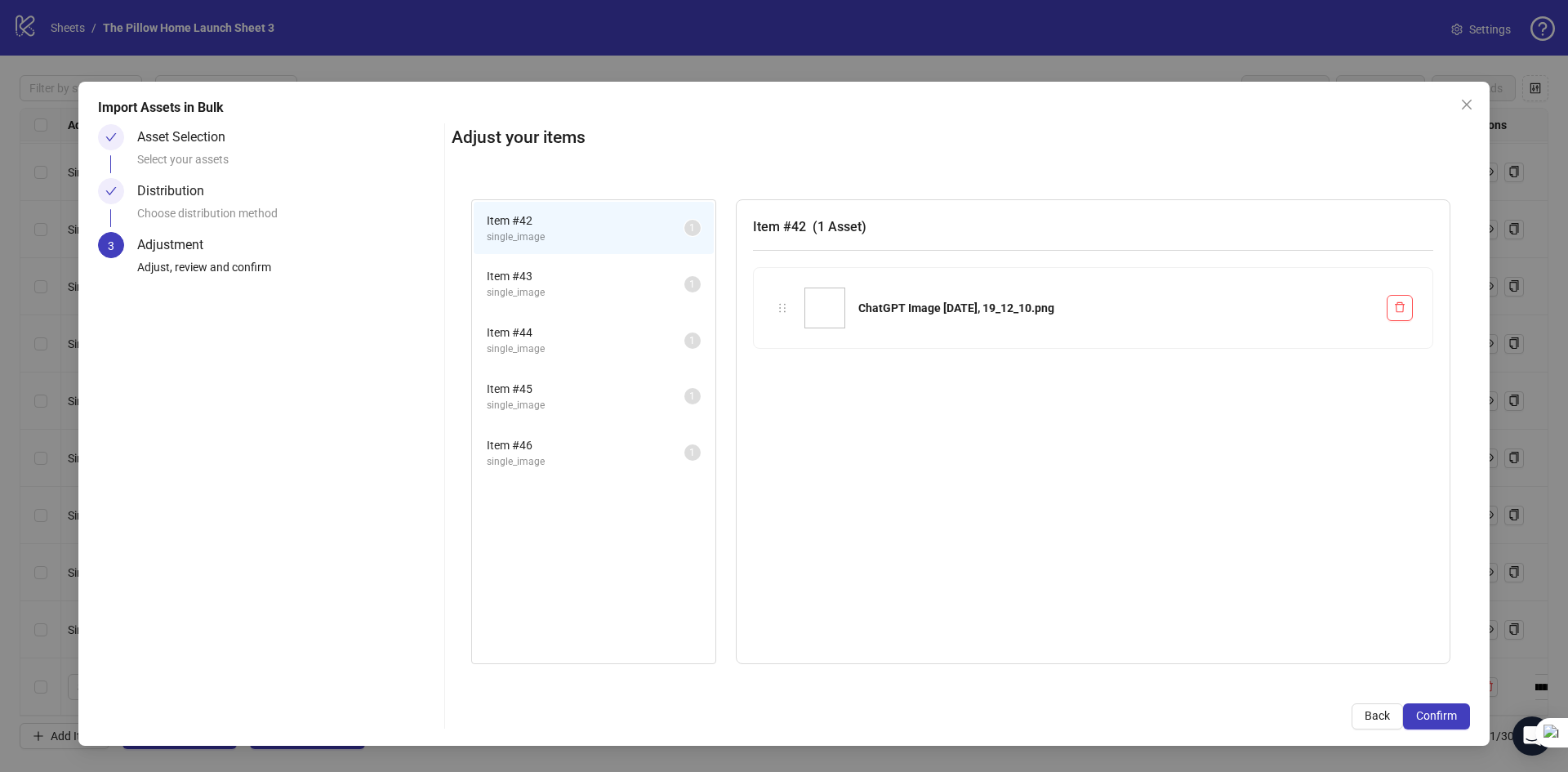
click at [1460, 708] on button "Confirm" at bounding box center [1436, 716] width 67 height 27
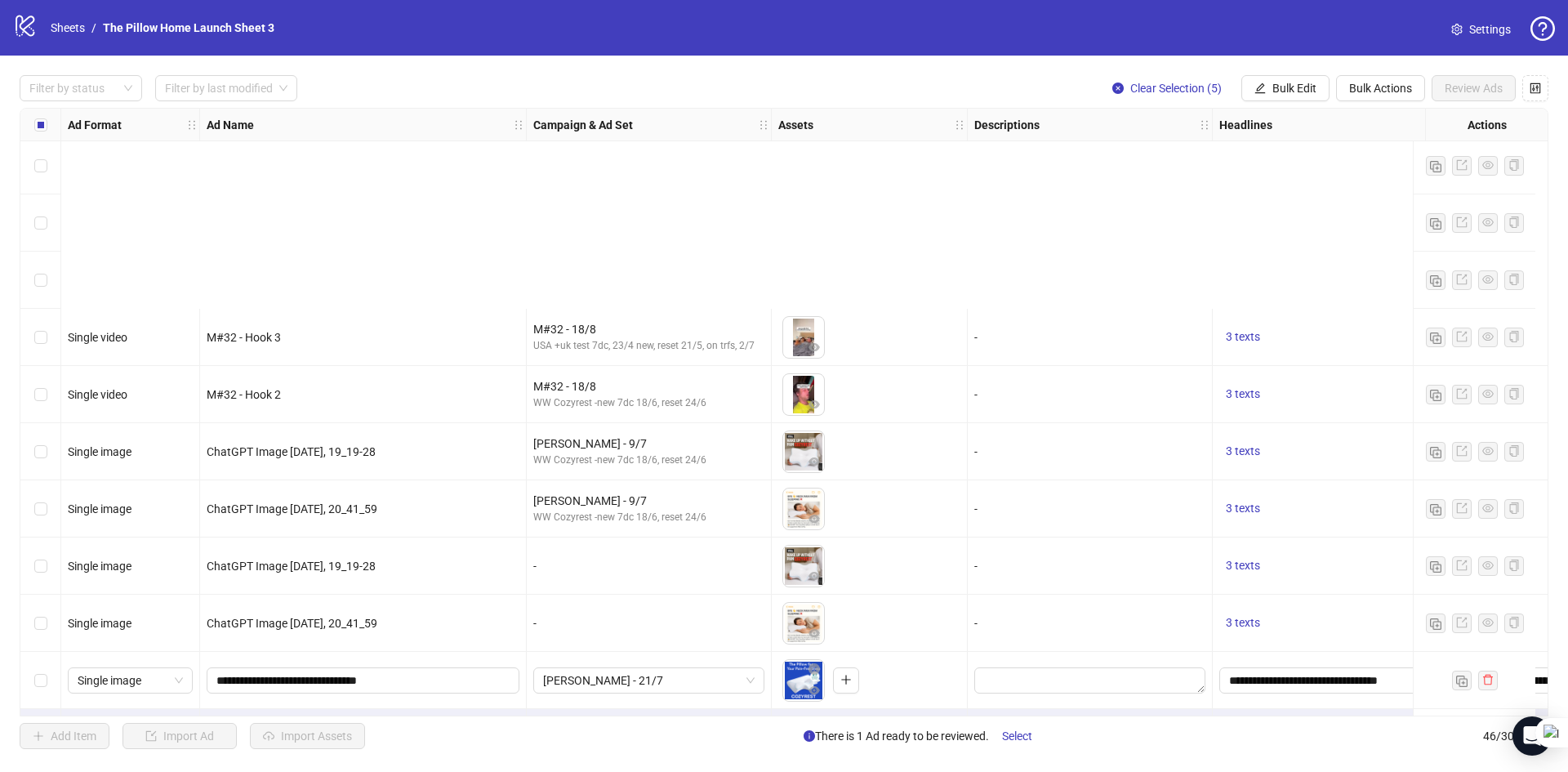
scroll to position [2062, 0]
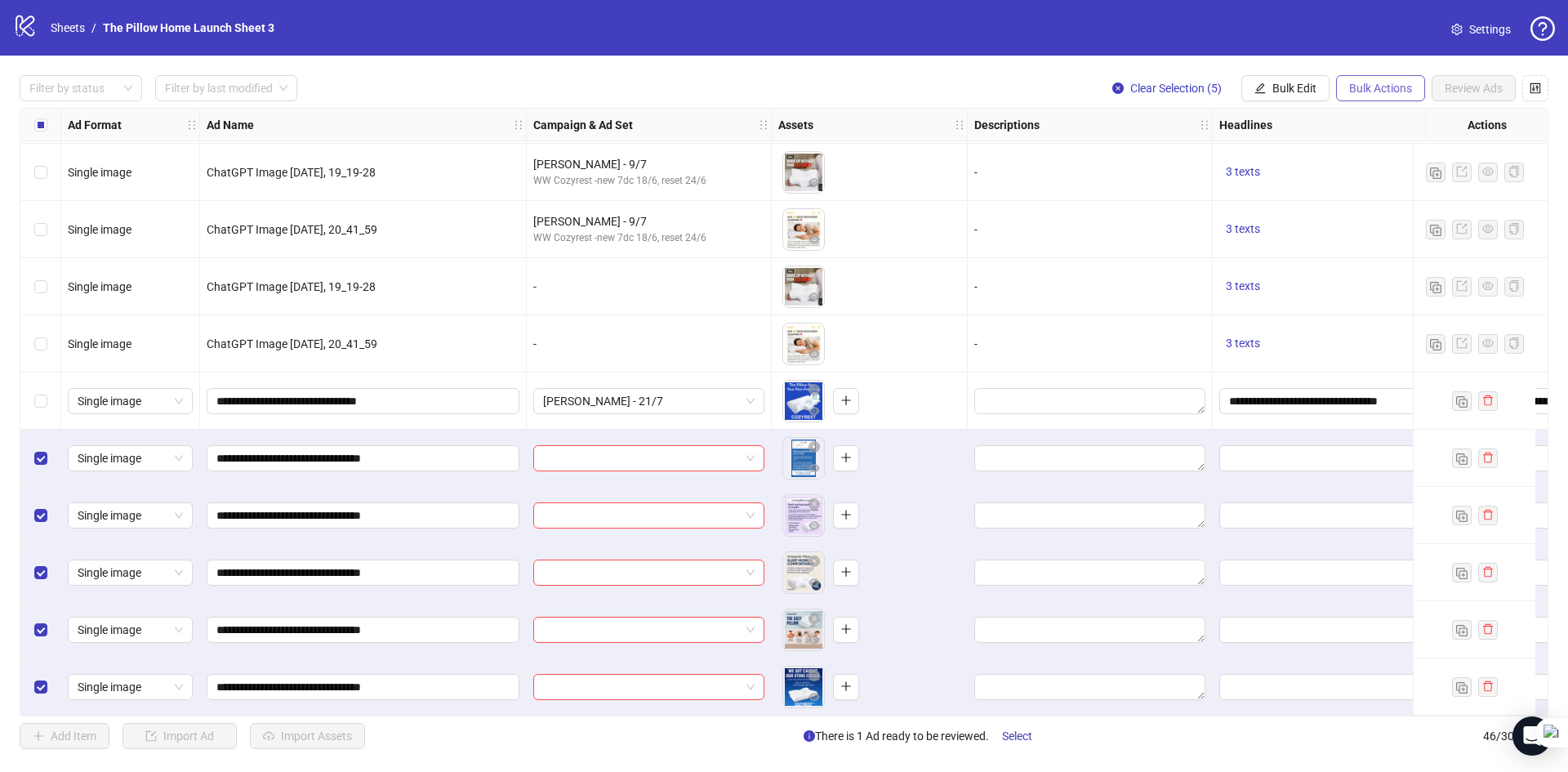
click at [1388, 93] on span "Bulk Actions" at bounding box center [1381, 88] width 63 height 13
click at [1302, 79] on button "Bulk Edit" at bounding box center [1286, 88] width 89 height 27
click at [1287, 167] on span "Campaign & Ad Set" at bounding box center [1301, 174] width 97 height 18
click at [1237, 156] on input "search" at bounding box center [1233, 158] width 211 height 25
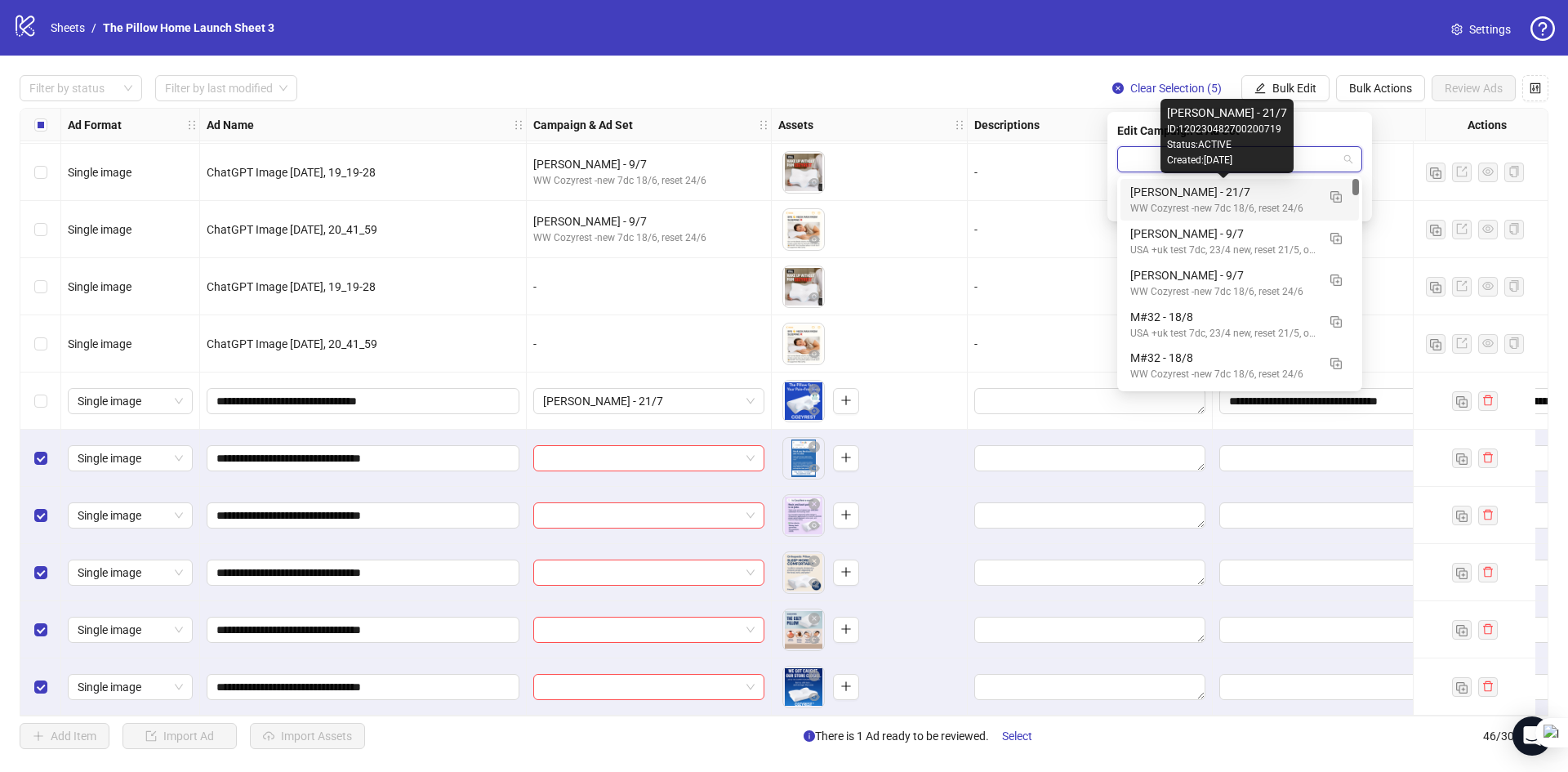
click at [1213, 198] on div "[PERSON_NAME] - 21/7" at bounding box center [1223, 192] width 186 height 18
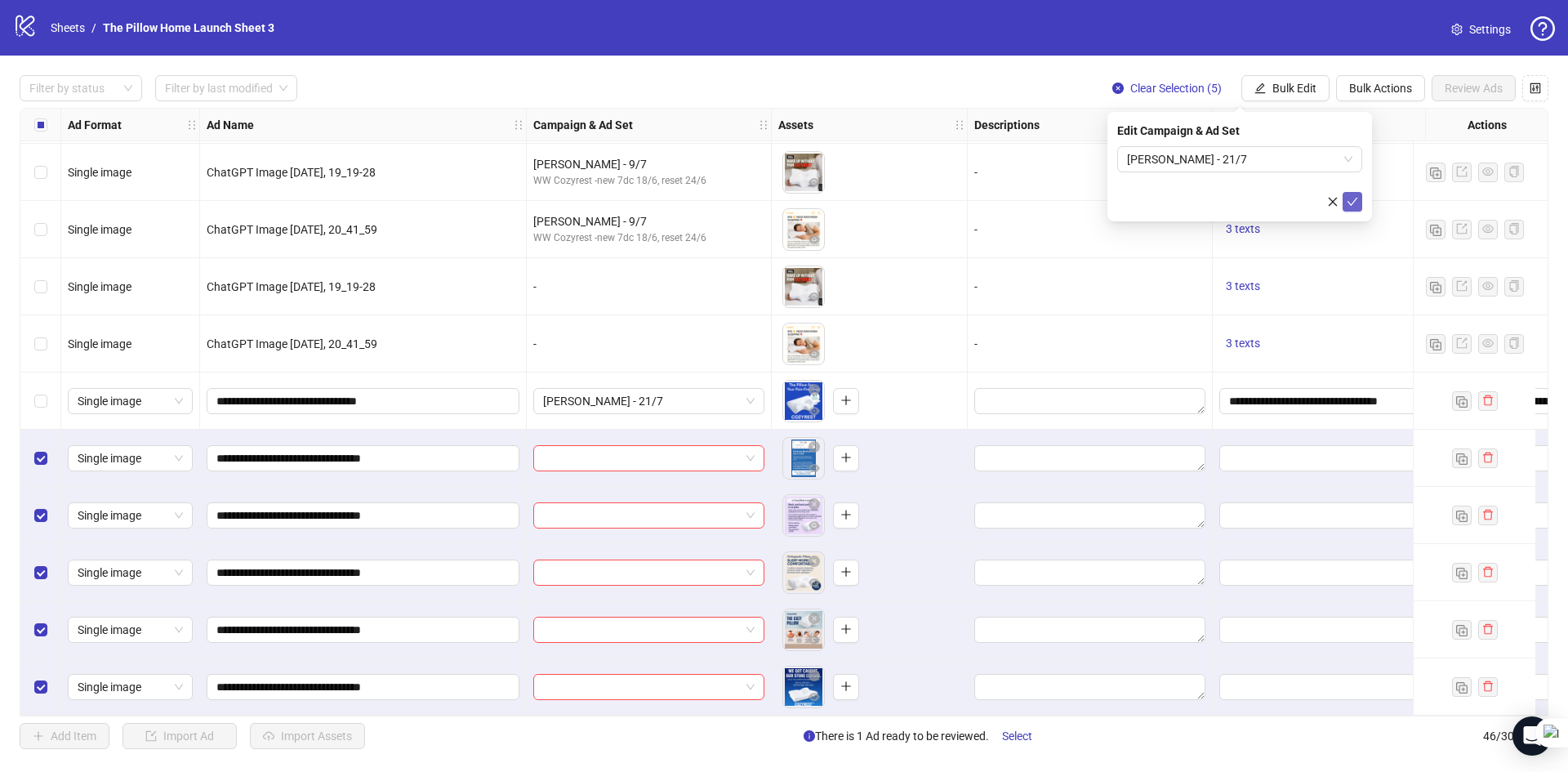
click at [1345, 198] on button "submit" at bounding box center [1353, 202] width 20 height 20
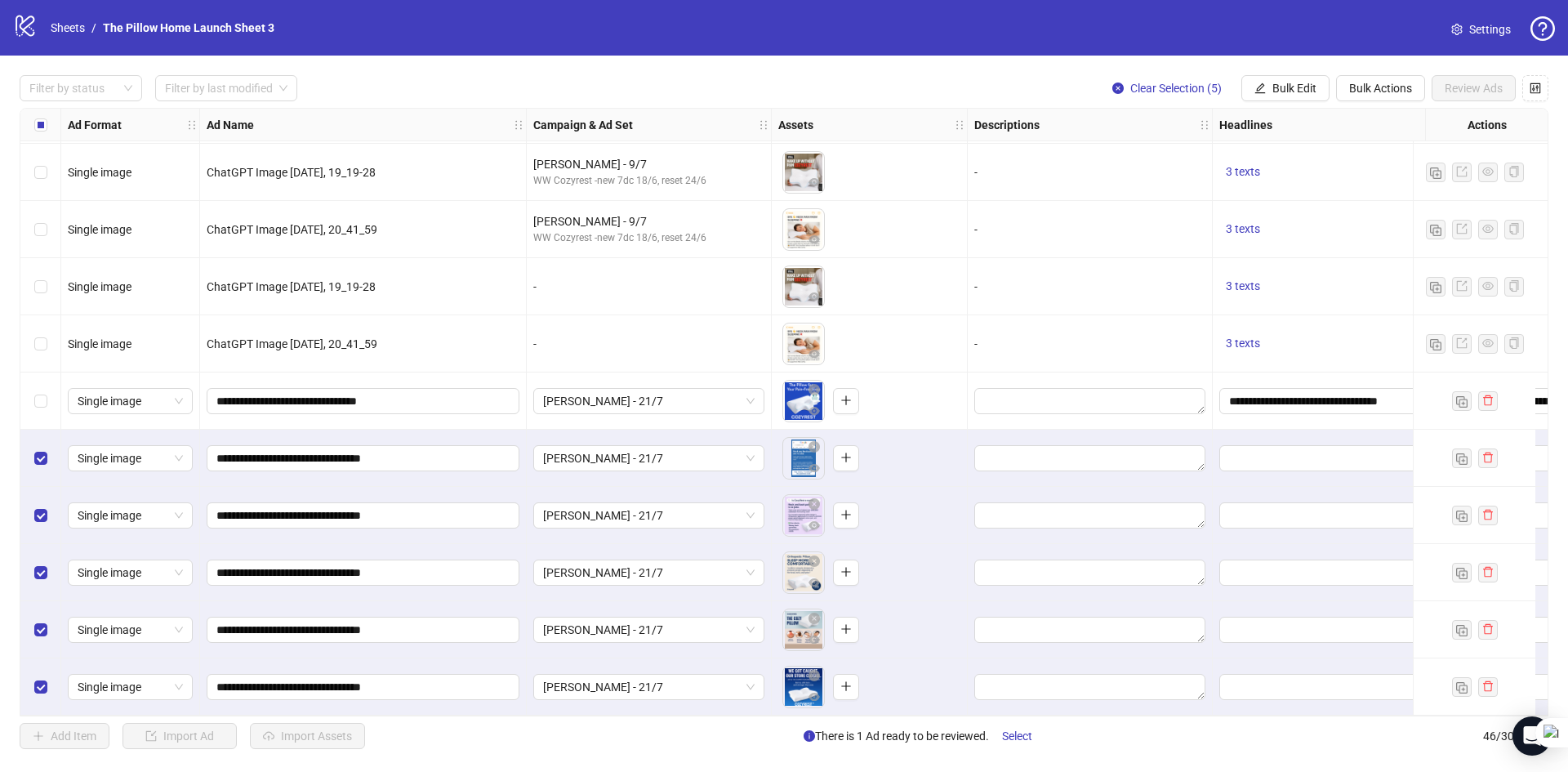
click at [48, 381] on div "Select row 41" at bounding box center [41, 401] width 41 height 57
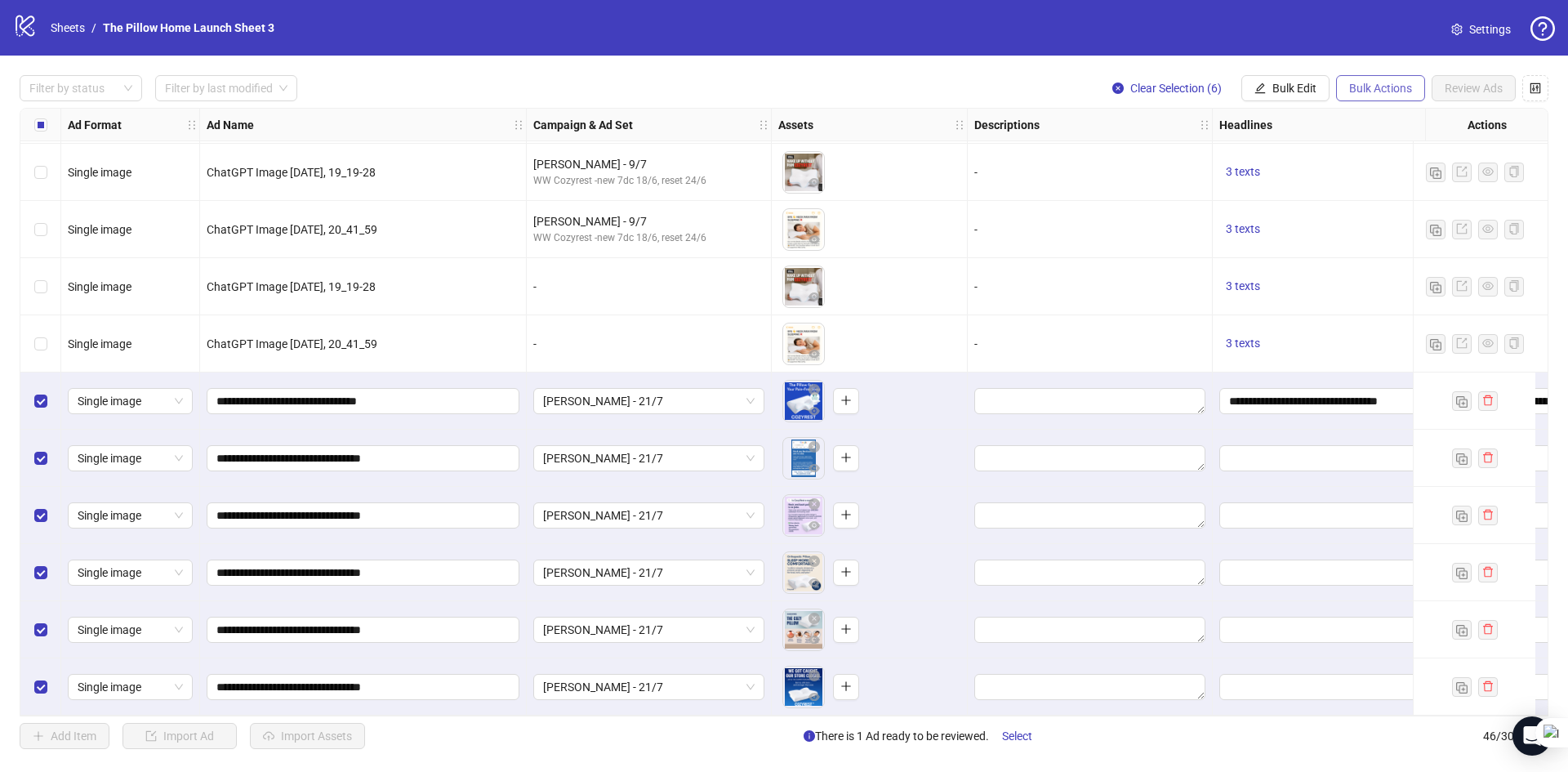
click at [1356, 88] on span "Bulk Actions" at bounding box center [1381, 88] width 63 height 13
click at [1267, 89] on button "Bulk Edit" at bounding box center [1286, 88] width 89 height 27
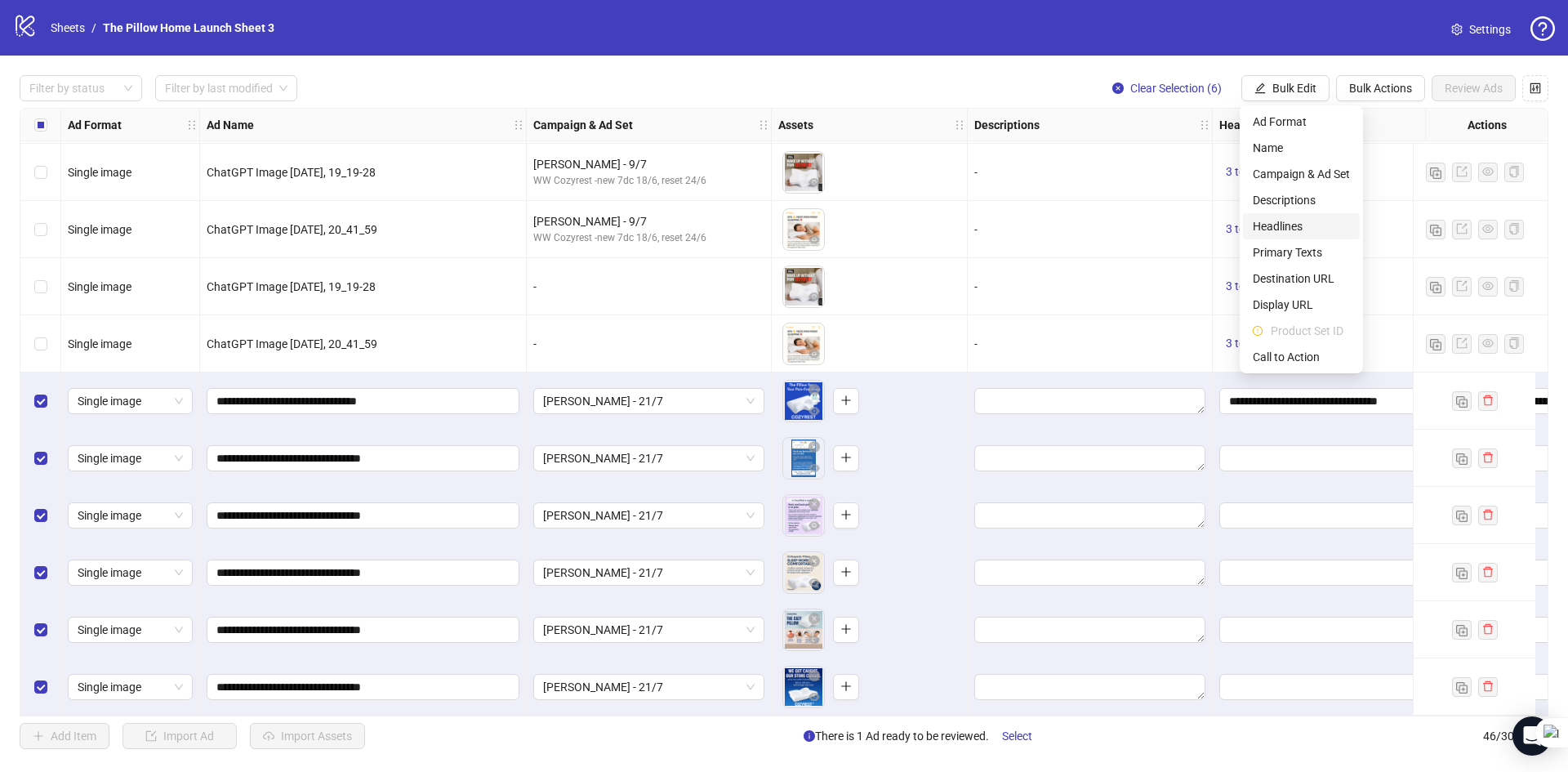
click at [1268, 216] on li "Headlines" at bounding box center [1301, 226] width 117 height 27
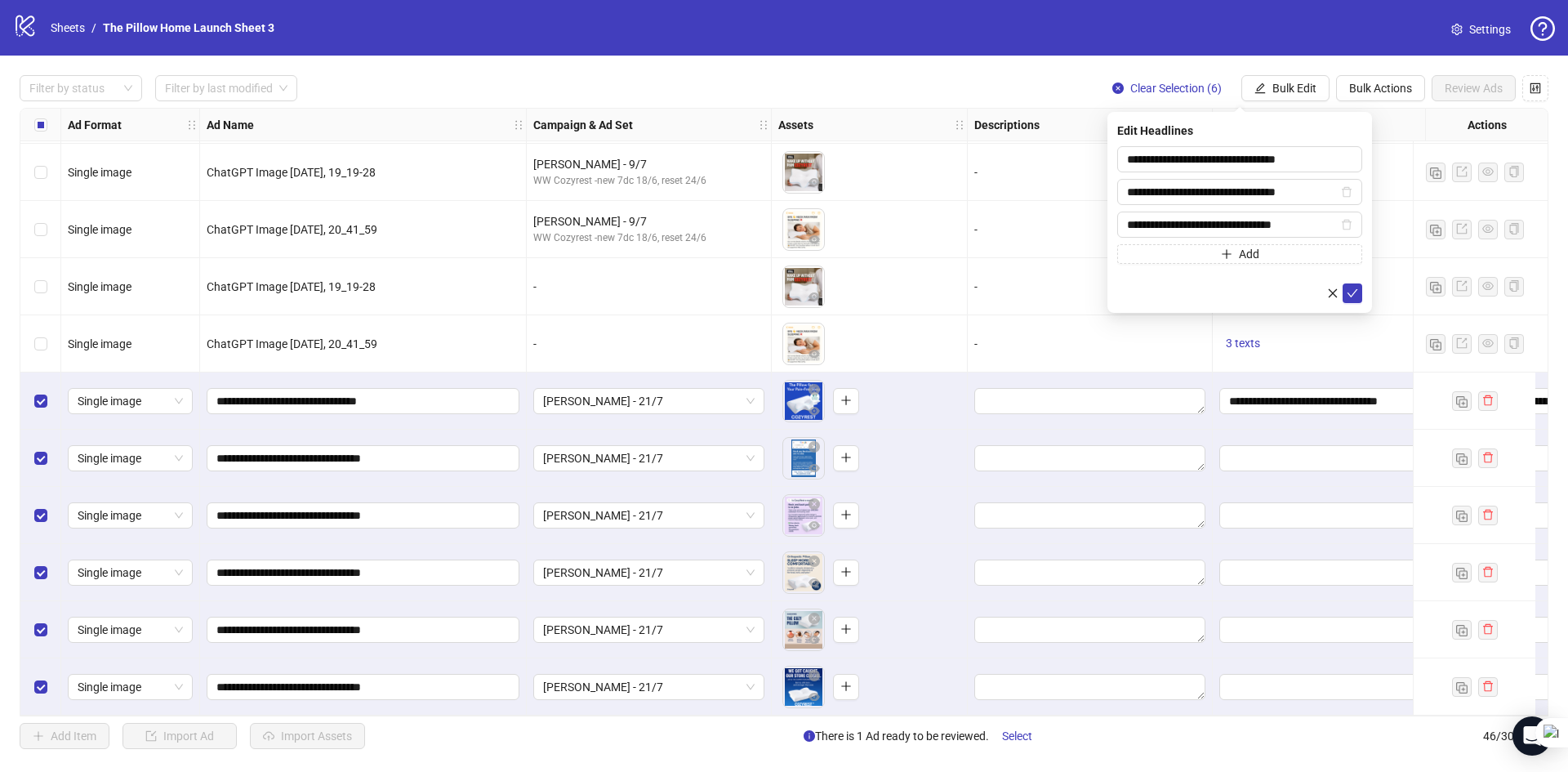
click at [1363, 289] on div "**********" at bounding box center [1239, 212] width 265 height 201
click at [1357, 287] on icon "check" at bounding box center [1353, 293] width 12 height 12
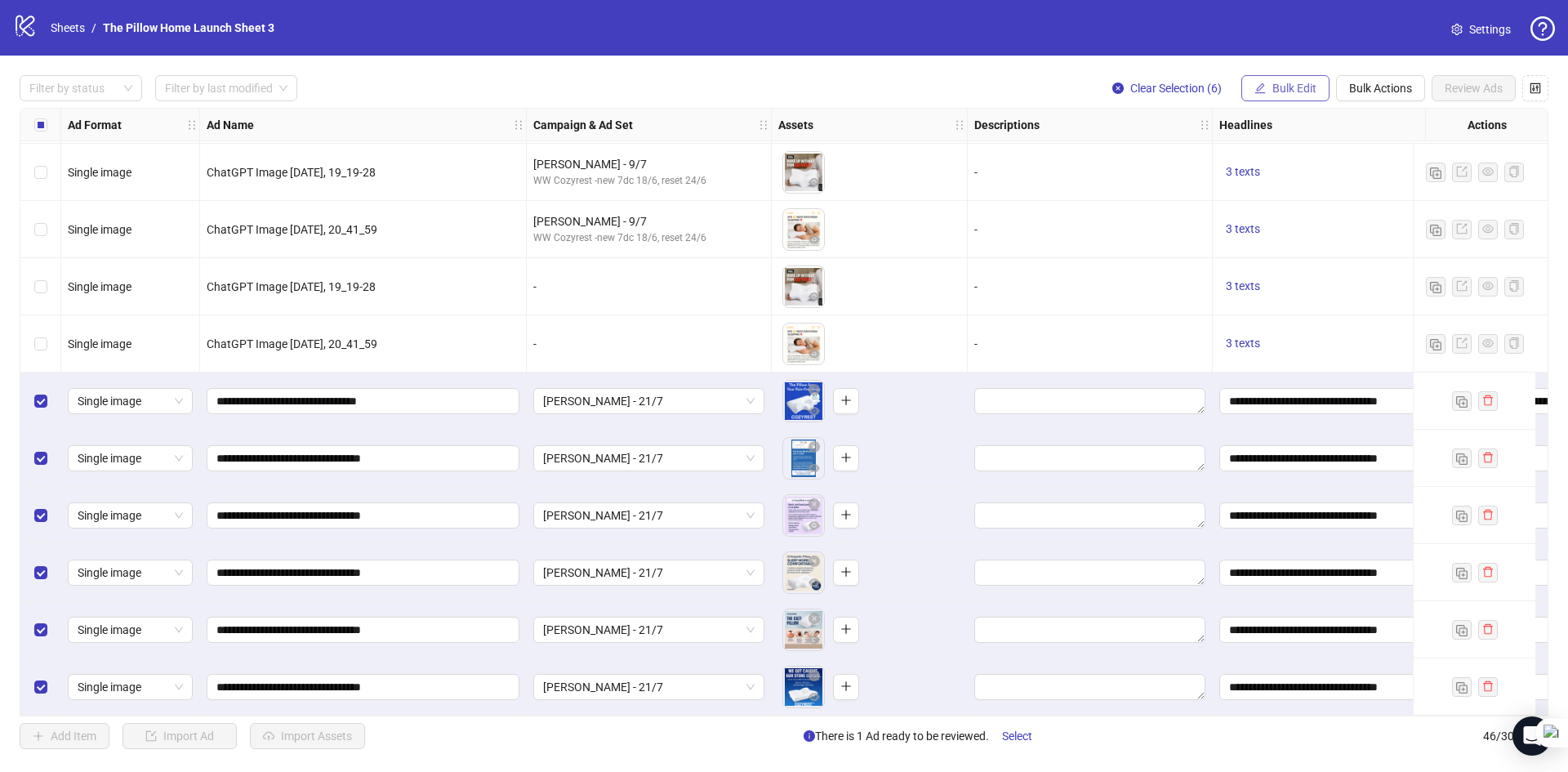
click at [1279, 94] on span "Bulk Edit" at bounding box center [1295, 88] width 44 height 13
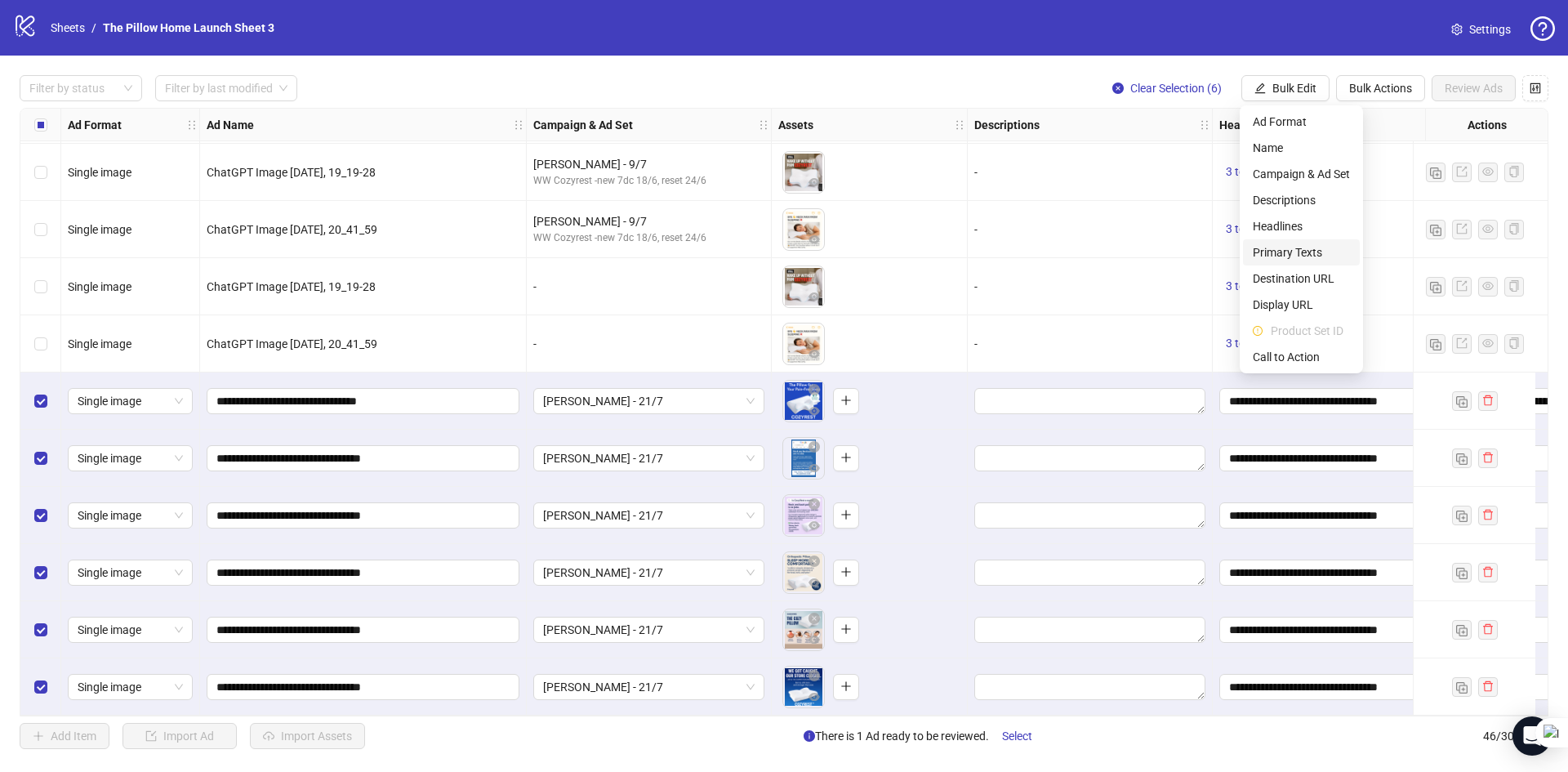
click at [1278, 253] on span "Primary Texts" at bounding box center [1301, 252] width 97 height 18
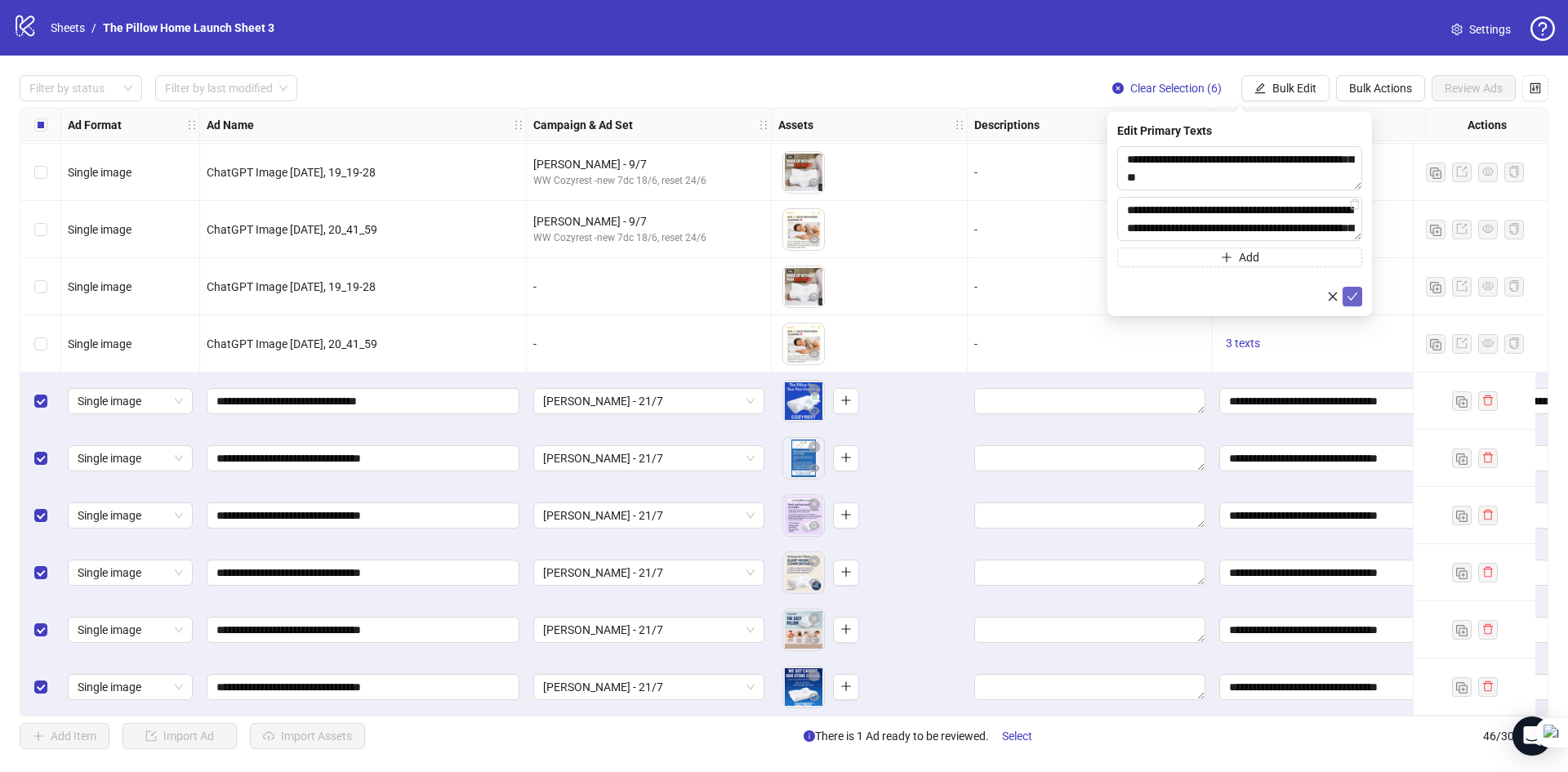
click at [1346, 298] on button "submit" at bounding box center [1353, 296] width 20 height 20
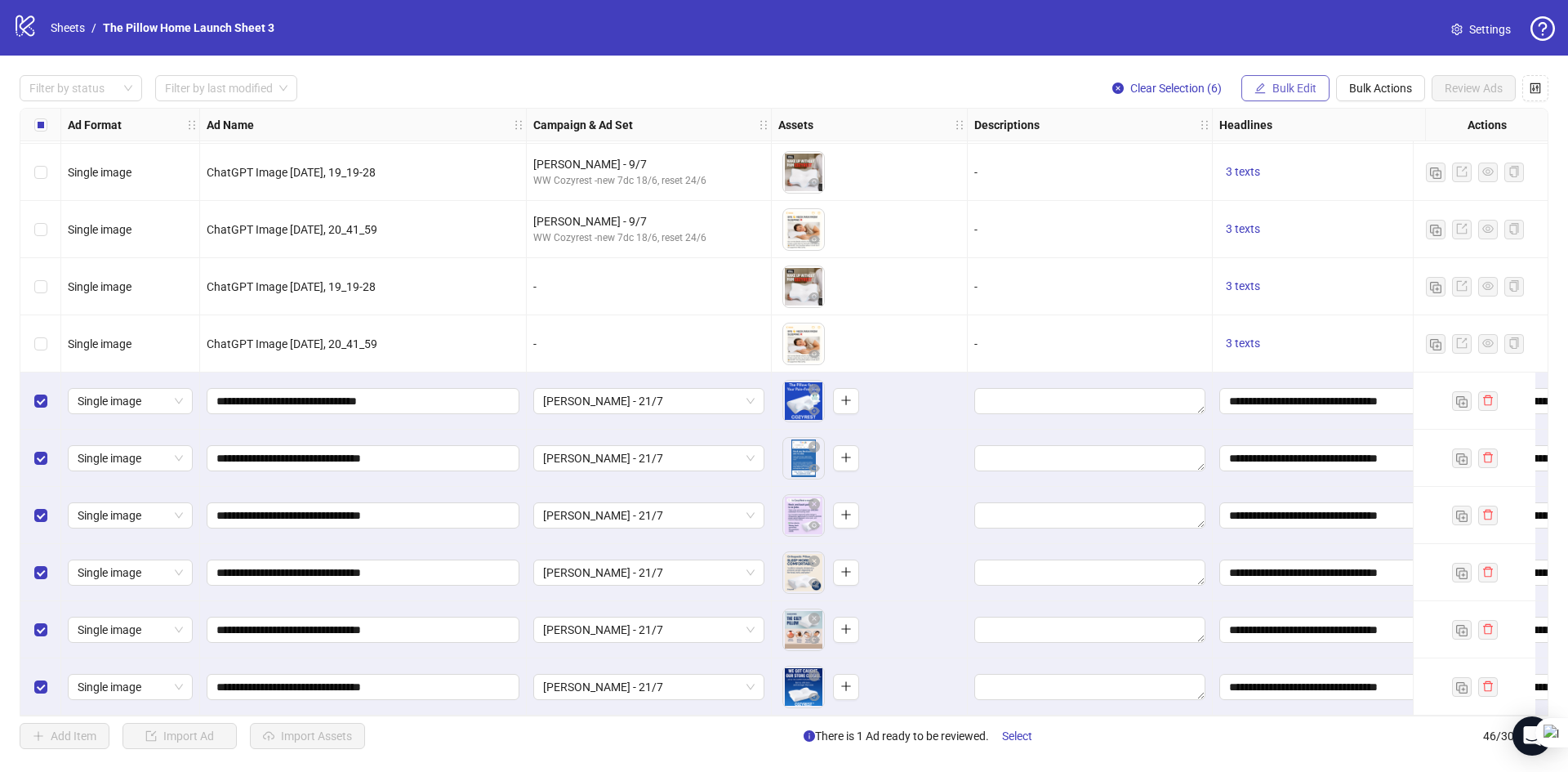
click at [1307, 91] on span "Bulk Edit" at bounding box center [1295, 88] width 44 height 13
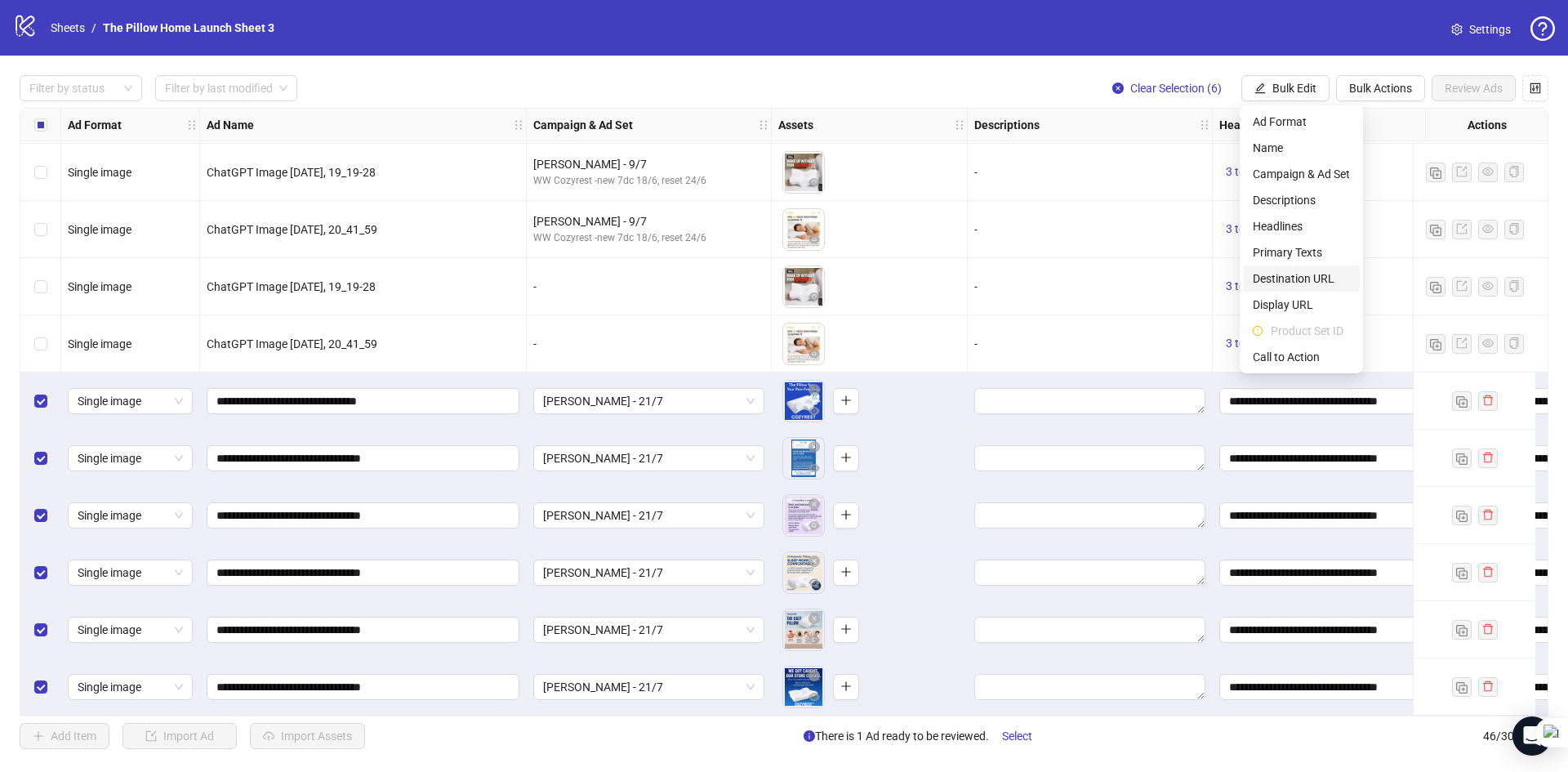
click at [1285, 276] on span "Destination URL" at bounding box center [1301, 278] width 97 height 18
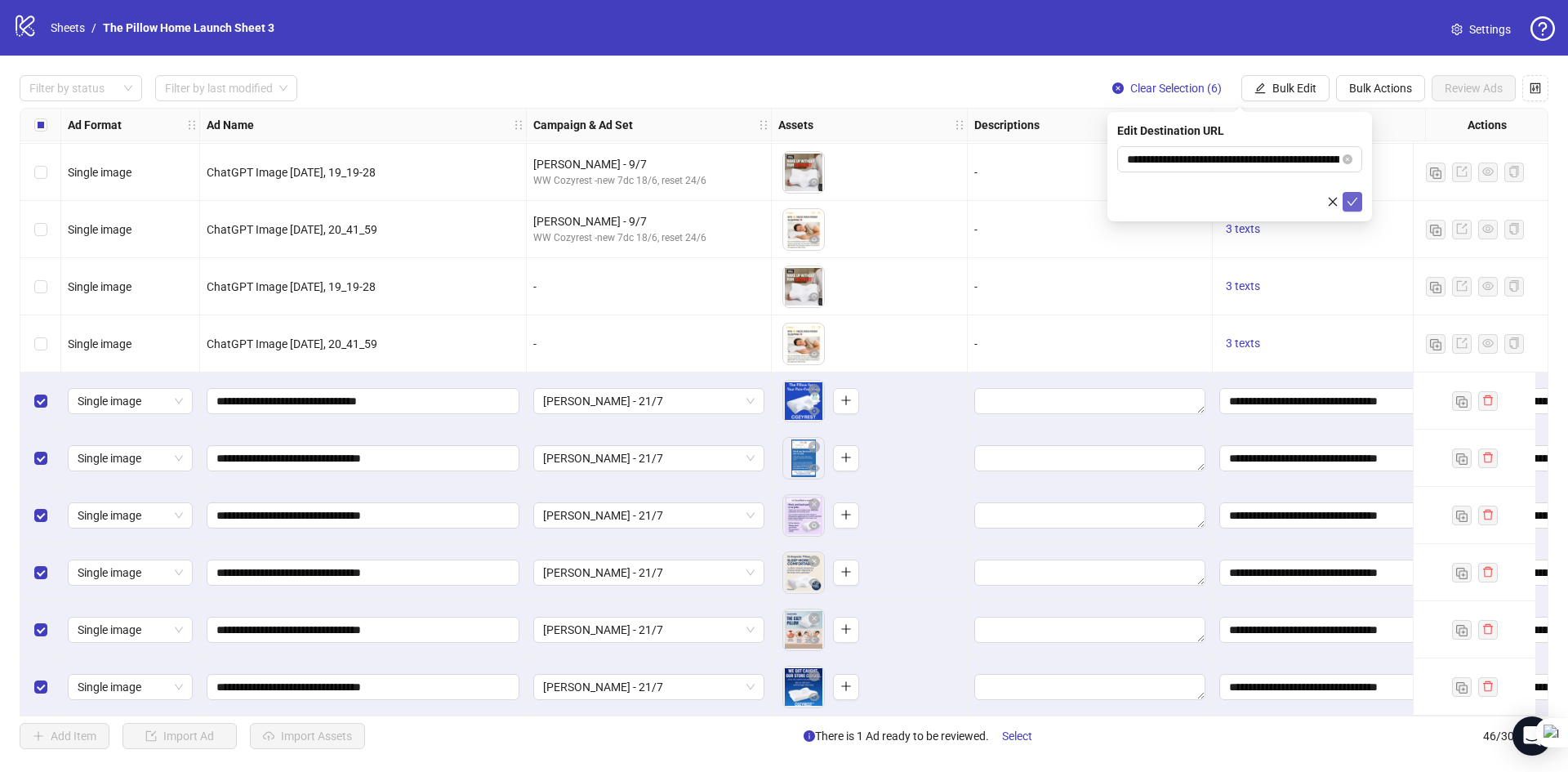
click at [1350, 203] on icon "check" at bounding box center [1353, 202] width 11 height 8
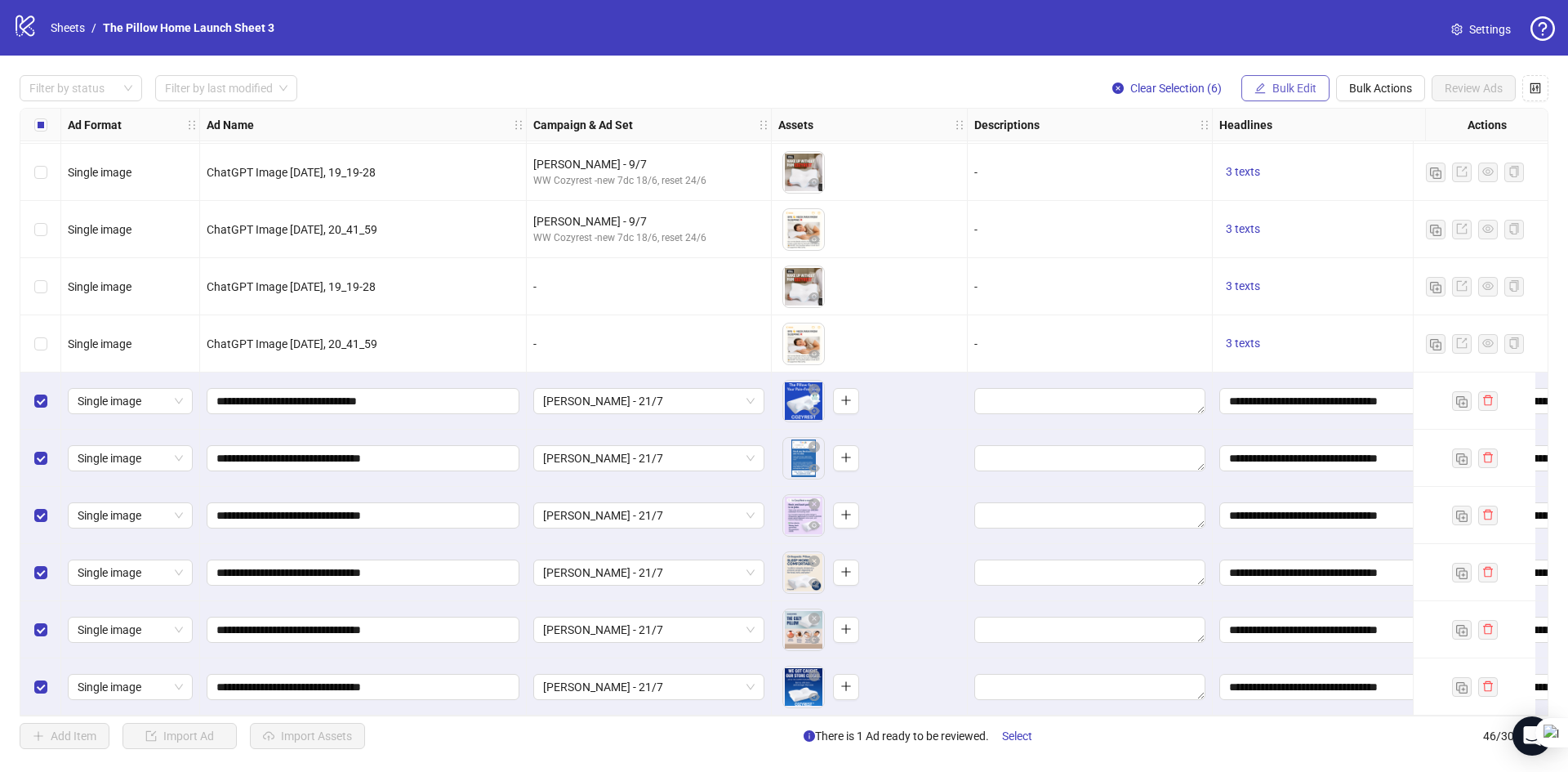
click at [1270, 82] on button "Bulk Edit" at bounding box center [1286, 88] width 89 height 27
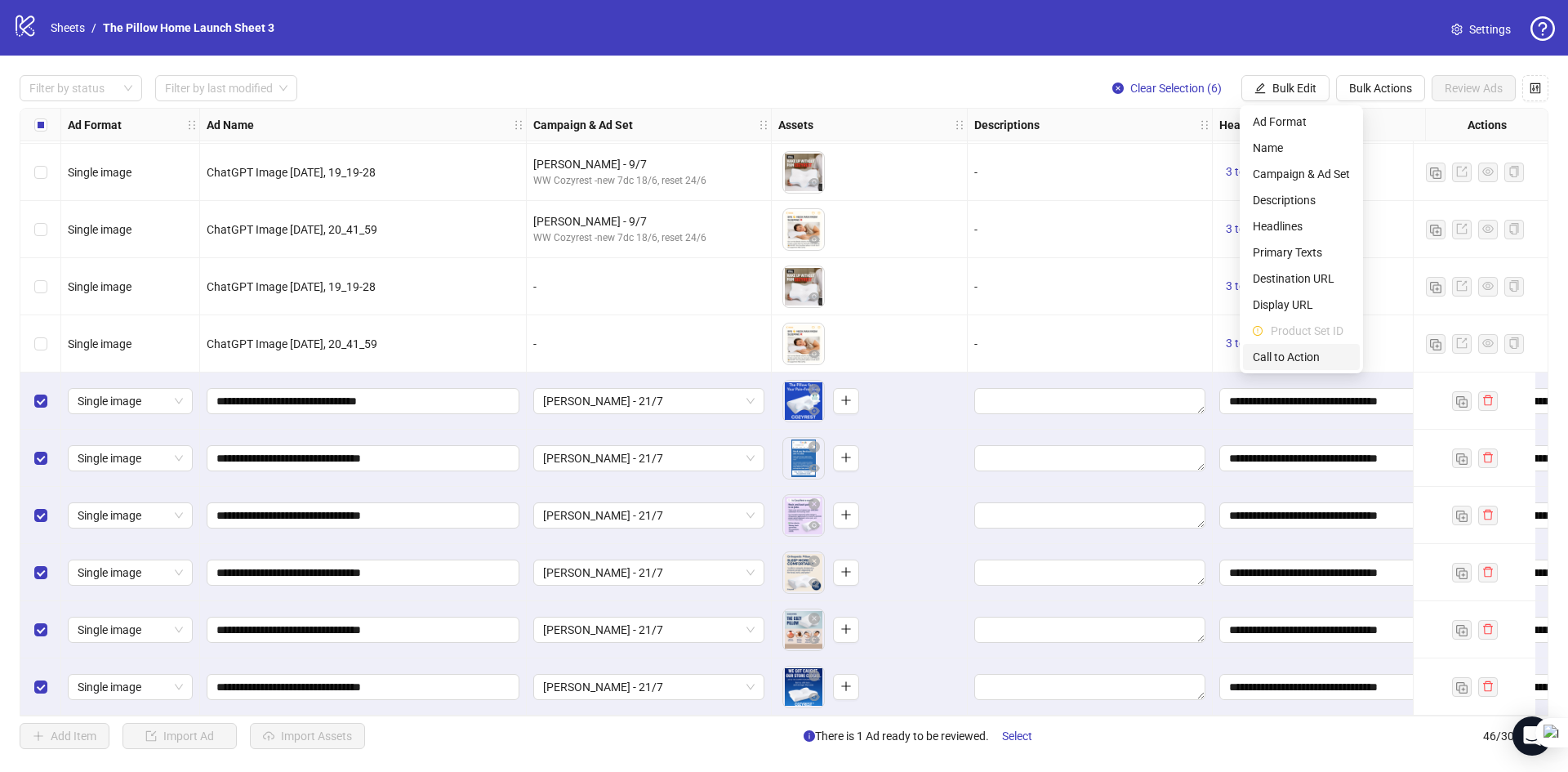
click at [1278, 363] on span "Call to Action" at bounding box center [1301, 357] width 97 height 18
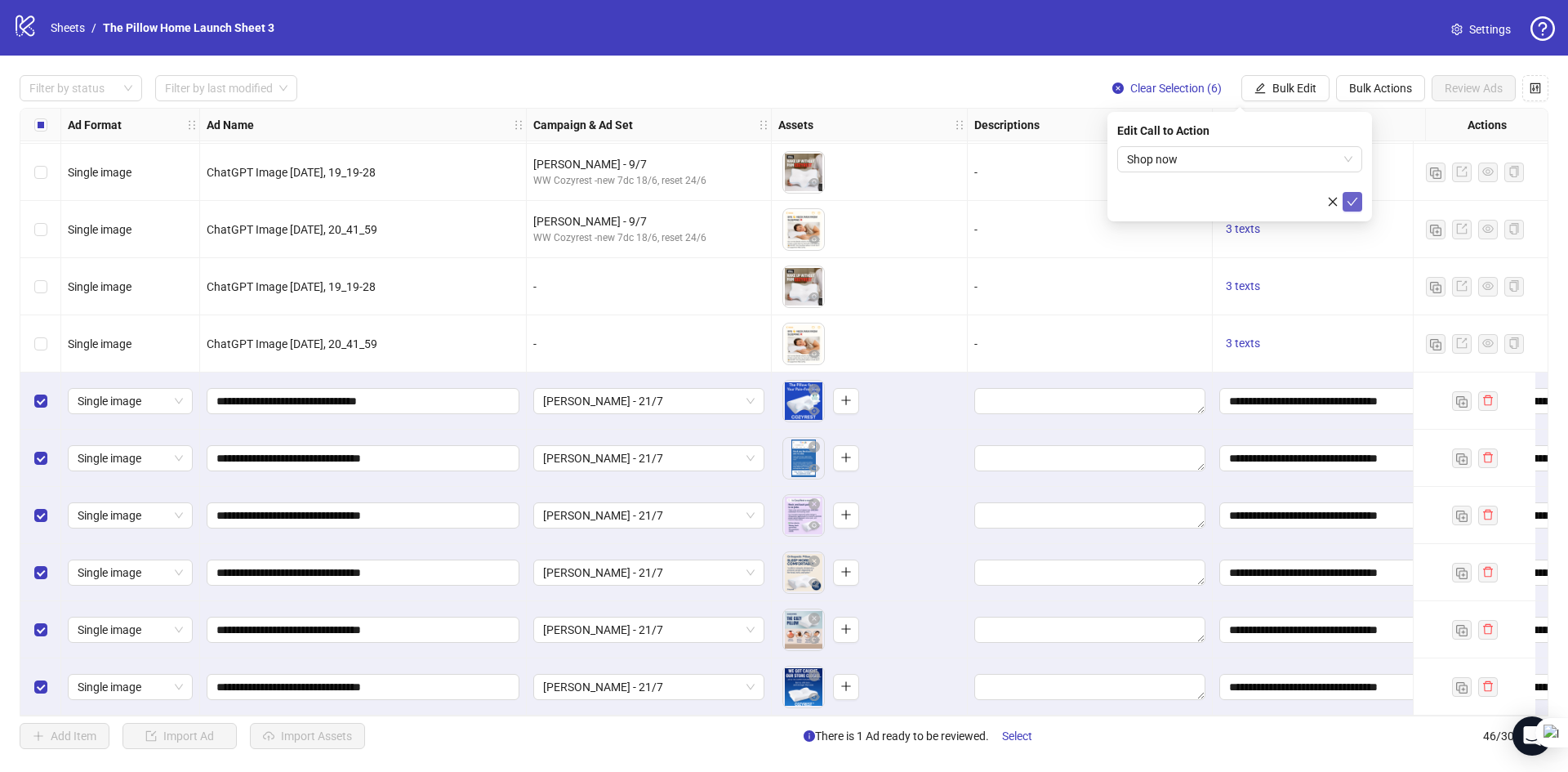
click at [1357, 208] on span "submit" at bounding box center [1353, 201] width 12 height 13
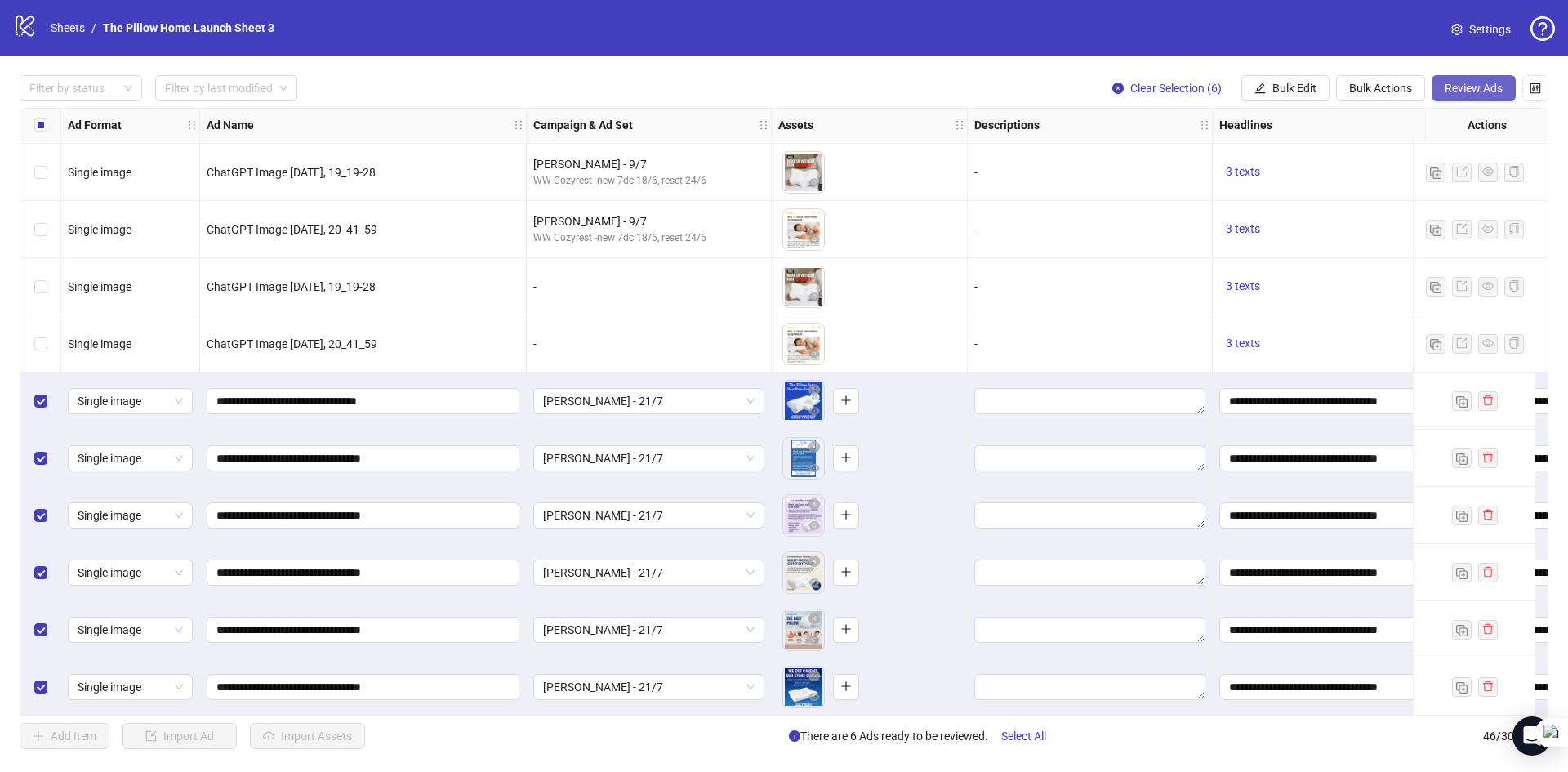
click at [1479, 93] on span "Review Ads" at bounding box center [1474, 88] width 58 height 13
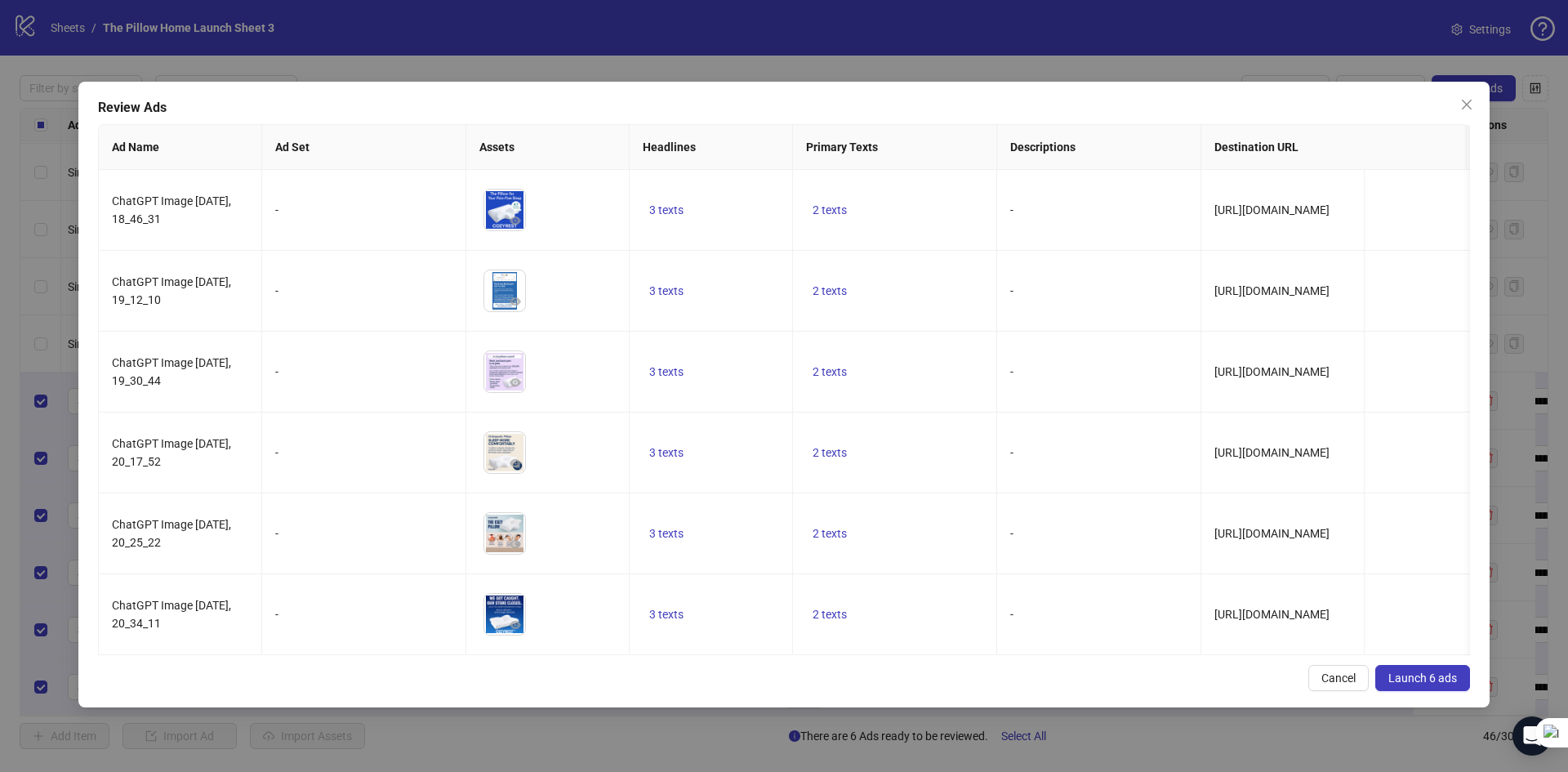
click at [1426, 684] on span "Launch 6 ads" at bounding box center [1423, 678] width 69 height 13
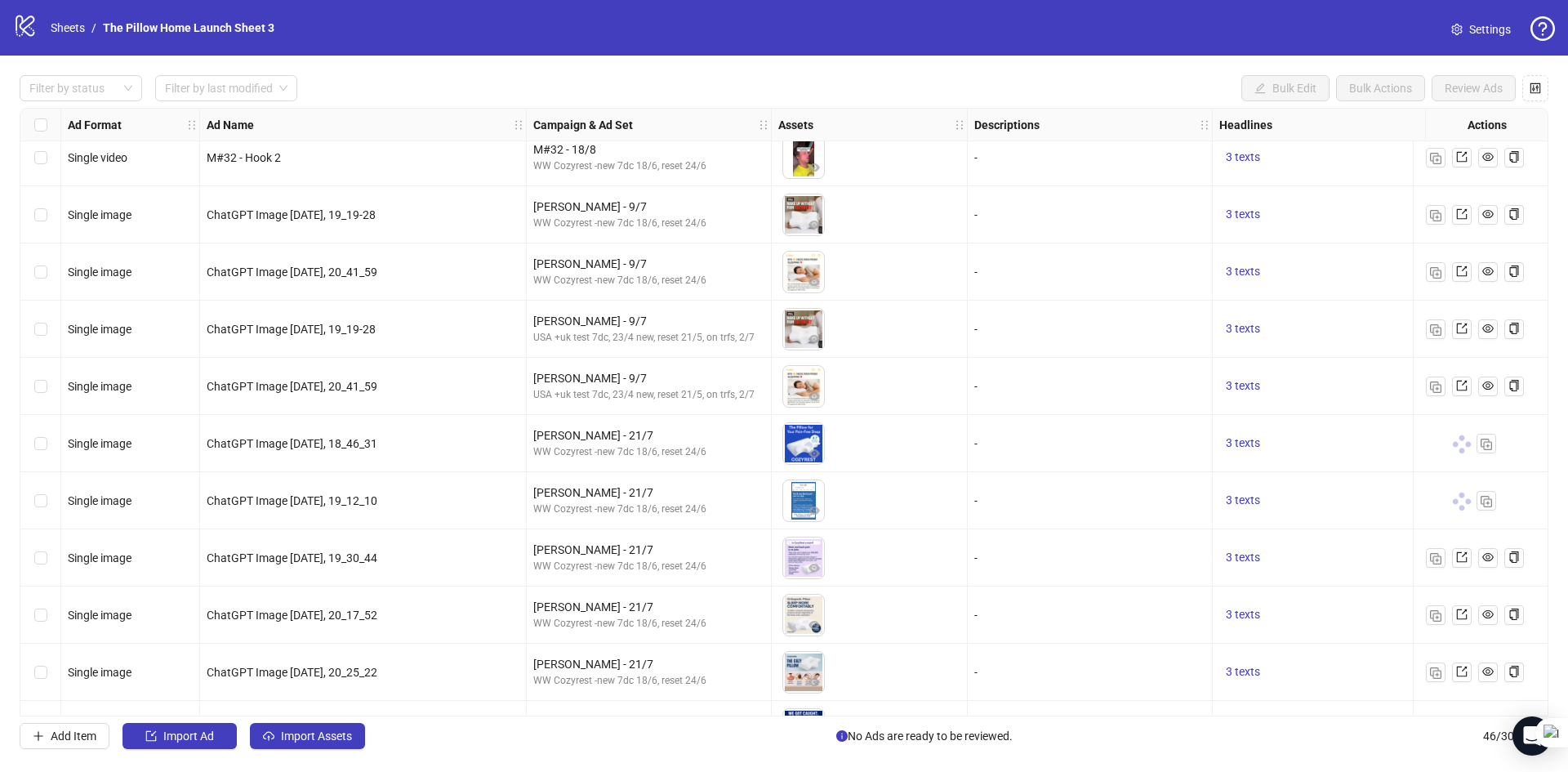
scroll to position [2062, 0]
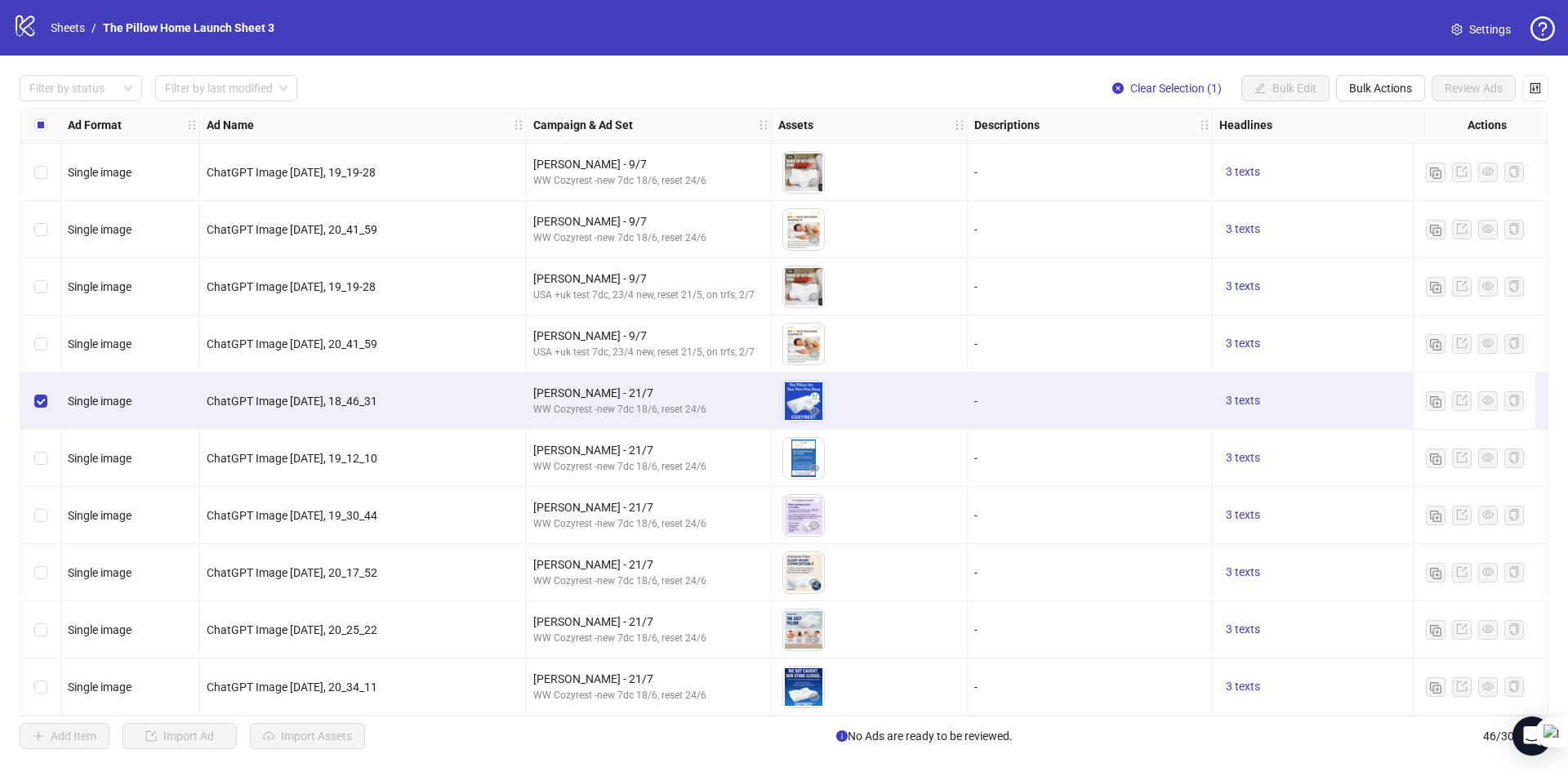
click at [34, 462] on div "Select row 42" at bounding box center [41, 458] width 41 height 57
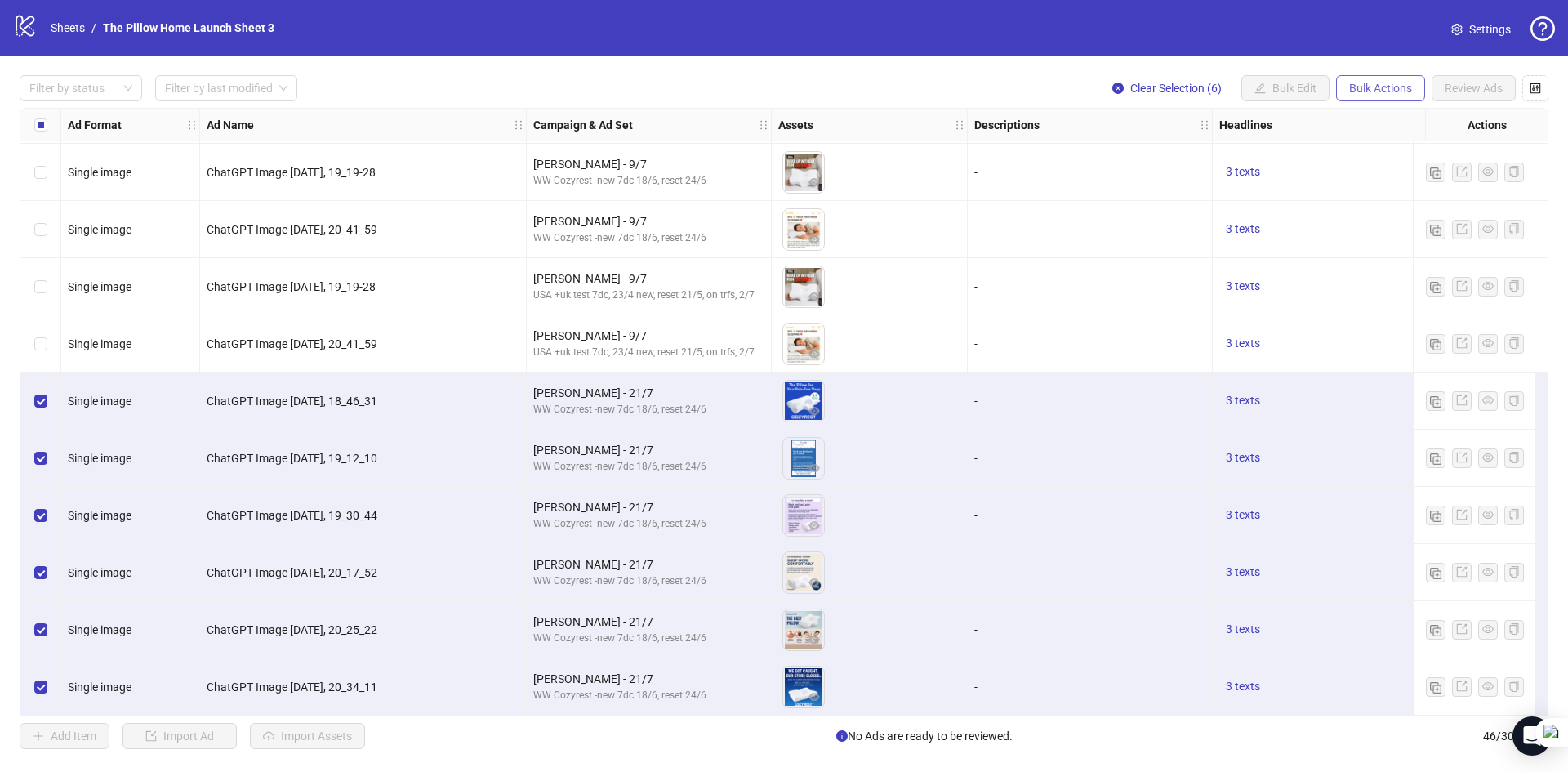
click at [1398, 91] on span "Bulk Actions" at bounding box center [1381, 88] width 63 height 13
click at [1372, 173] on span "Duplicate with assets" at bounding box center [1404, 174] width 112 height 18
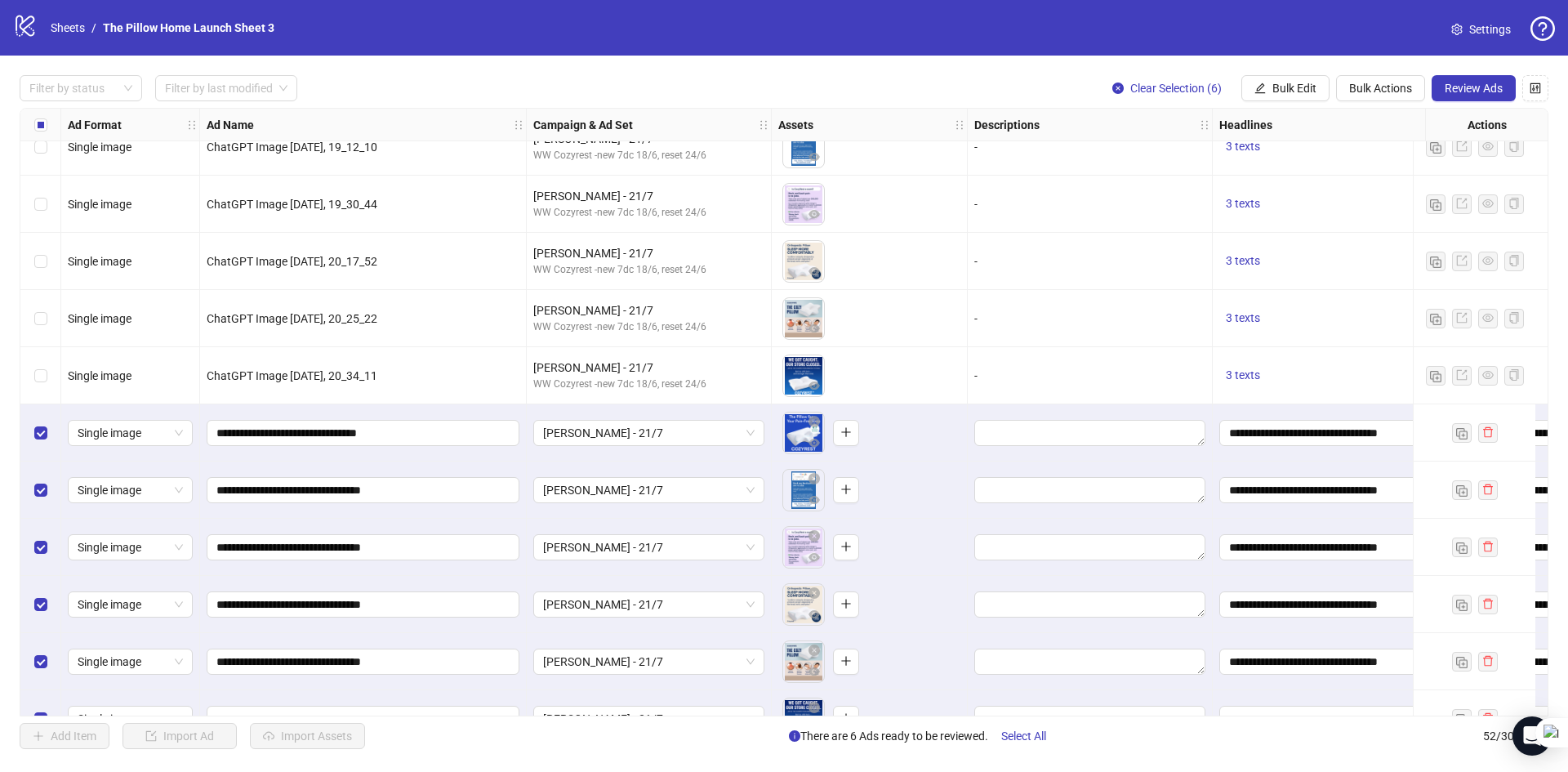
scroll to position [2405, 0]
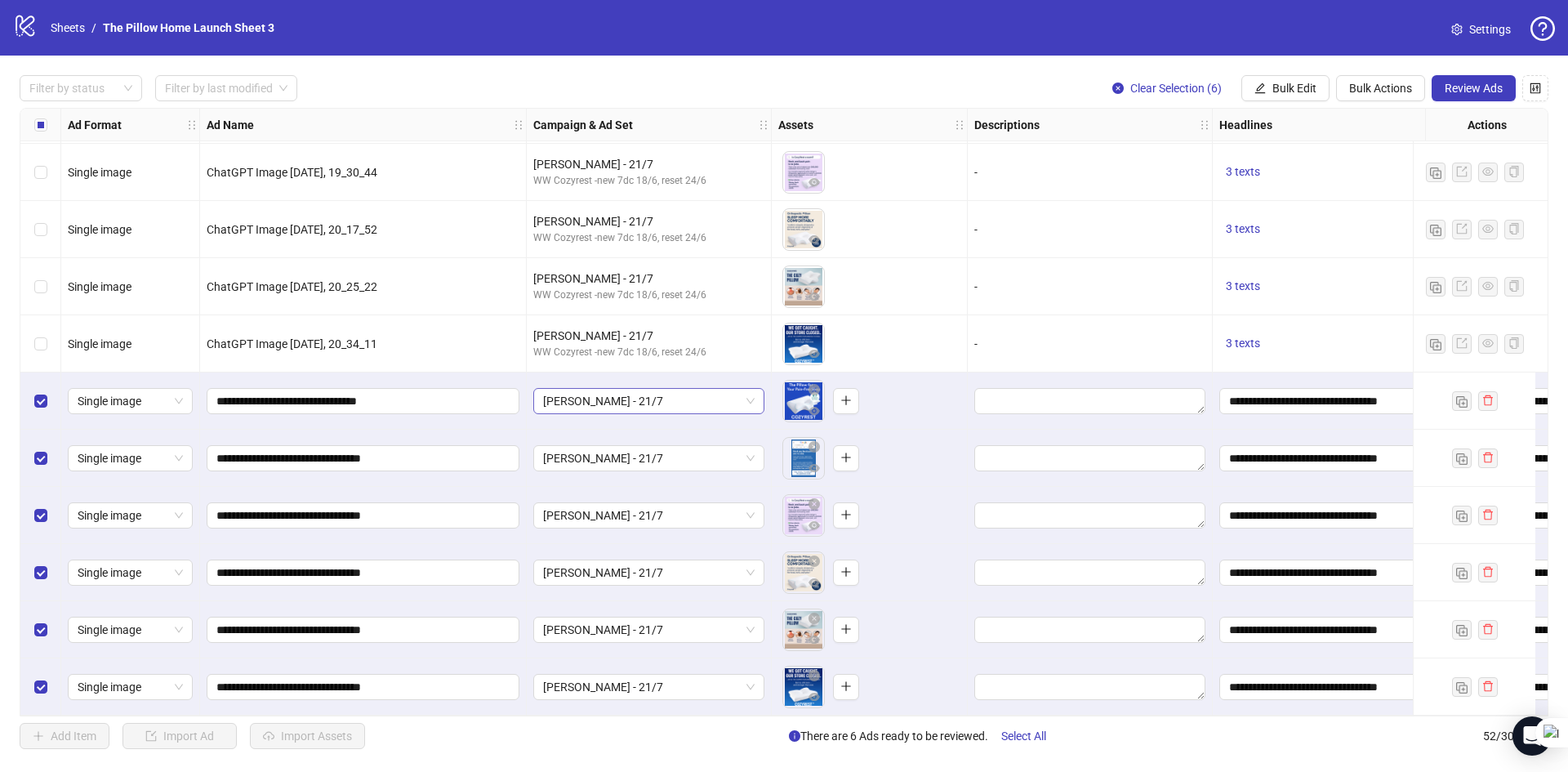
click at [672, 396] on span "[PERSON_NAME] - 21/7" at bounding box center [648, 400] width 211 height 25
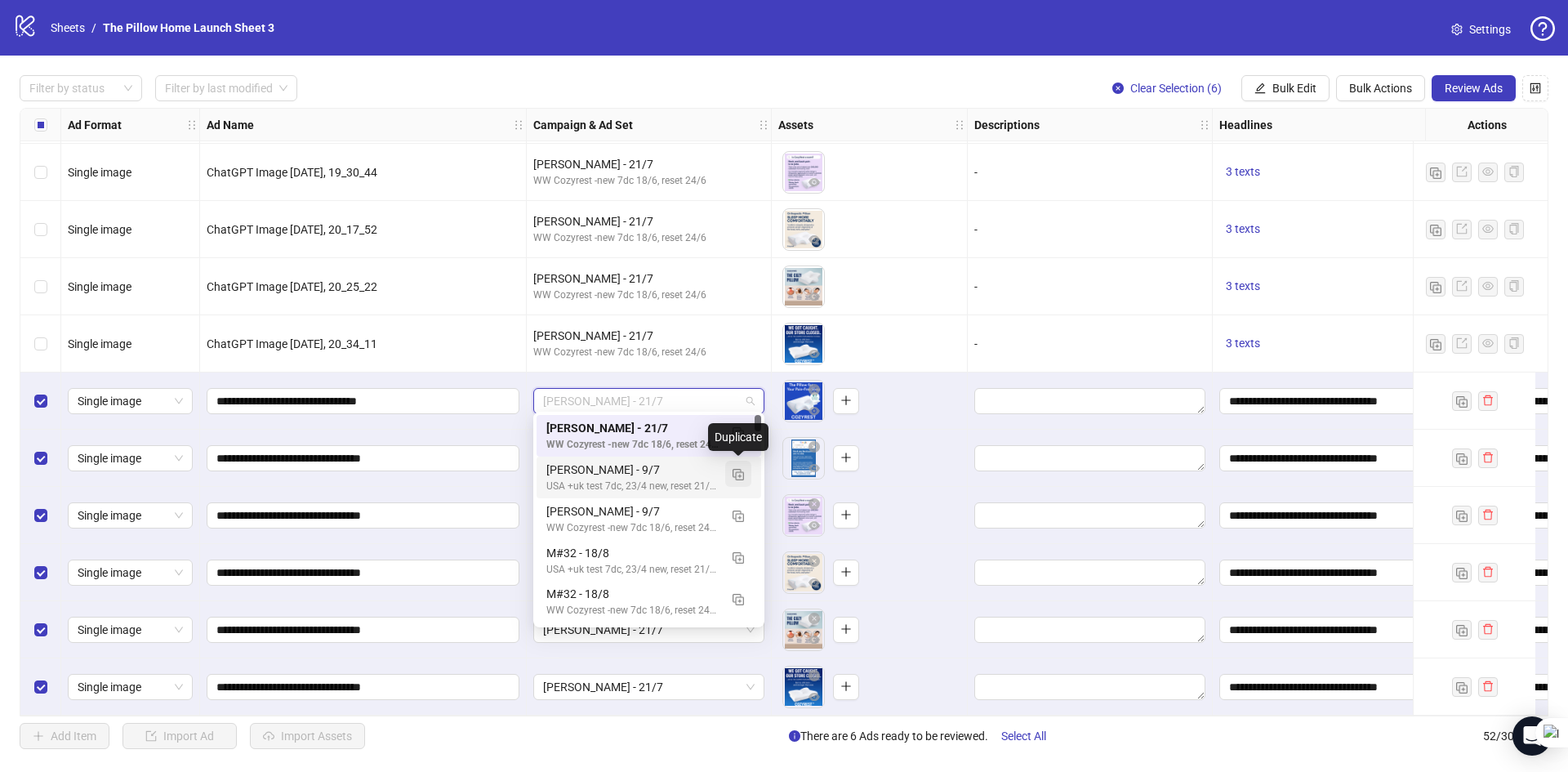
click at [737, 481] on button "button" at bounding box center [738, 473] width 27 height 27
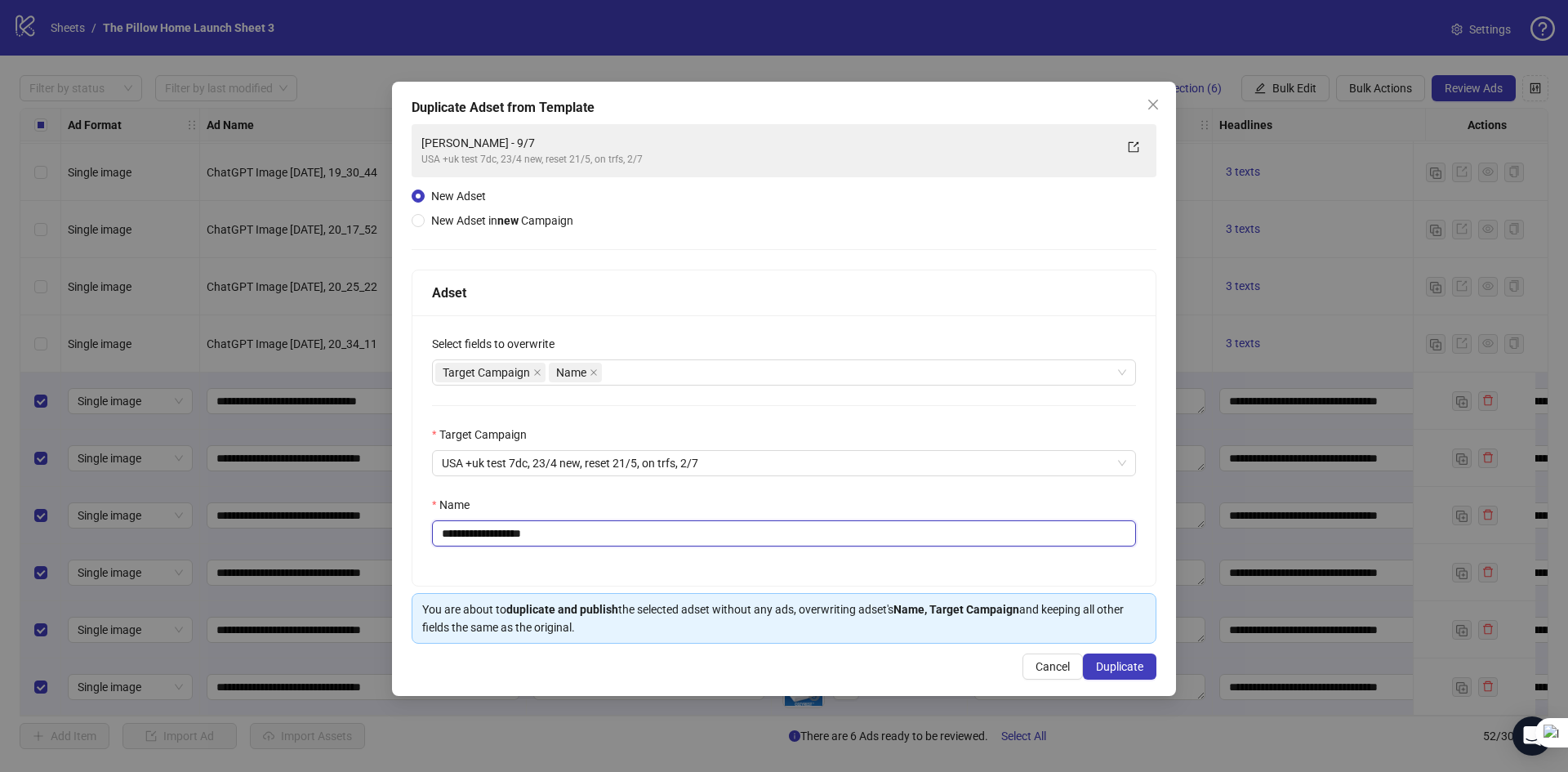
click at [493, 524] on input "**********" at bounding box center [784, 533] width 704 height 27
type input "**********"
click at [1122, 673] on span "Duplicate" at bounding box center [1119, 666] width 47 height 13
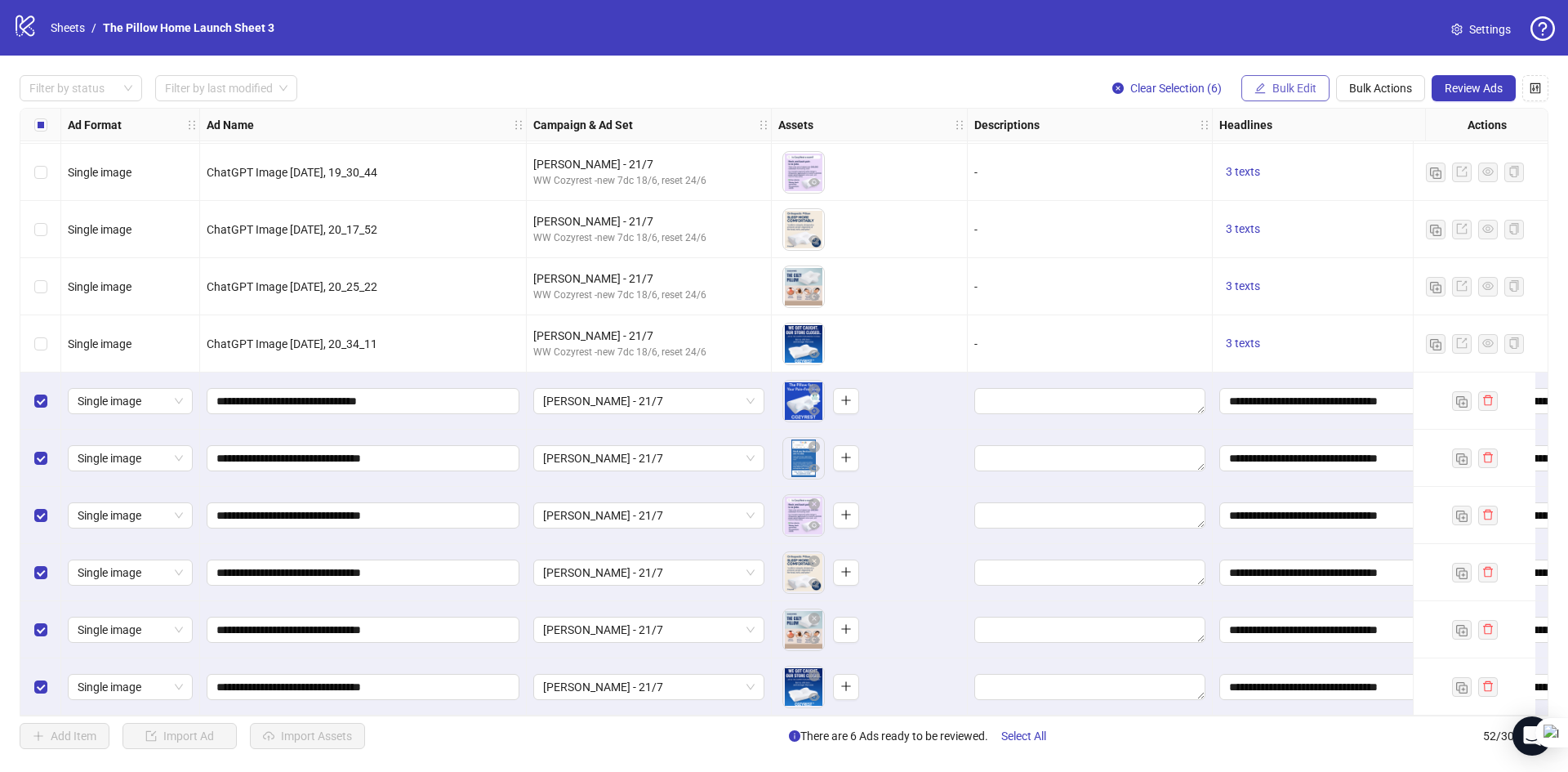
click at [1314, 88] on span "Bulk Edit" at bounding box center [1295, 88] width 44 height 13
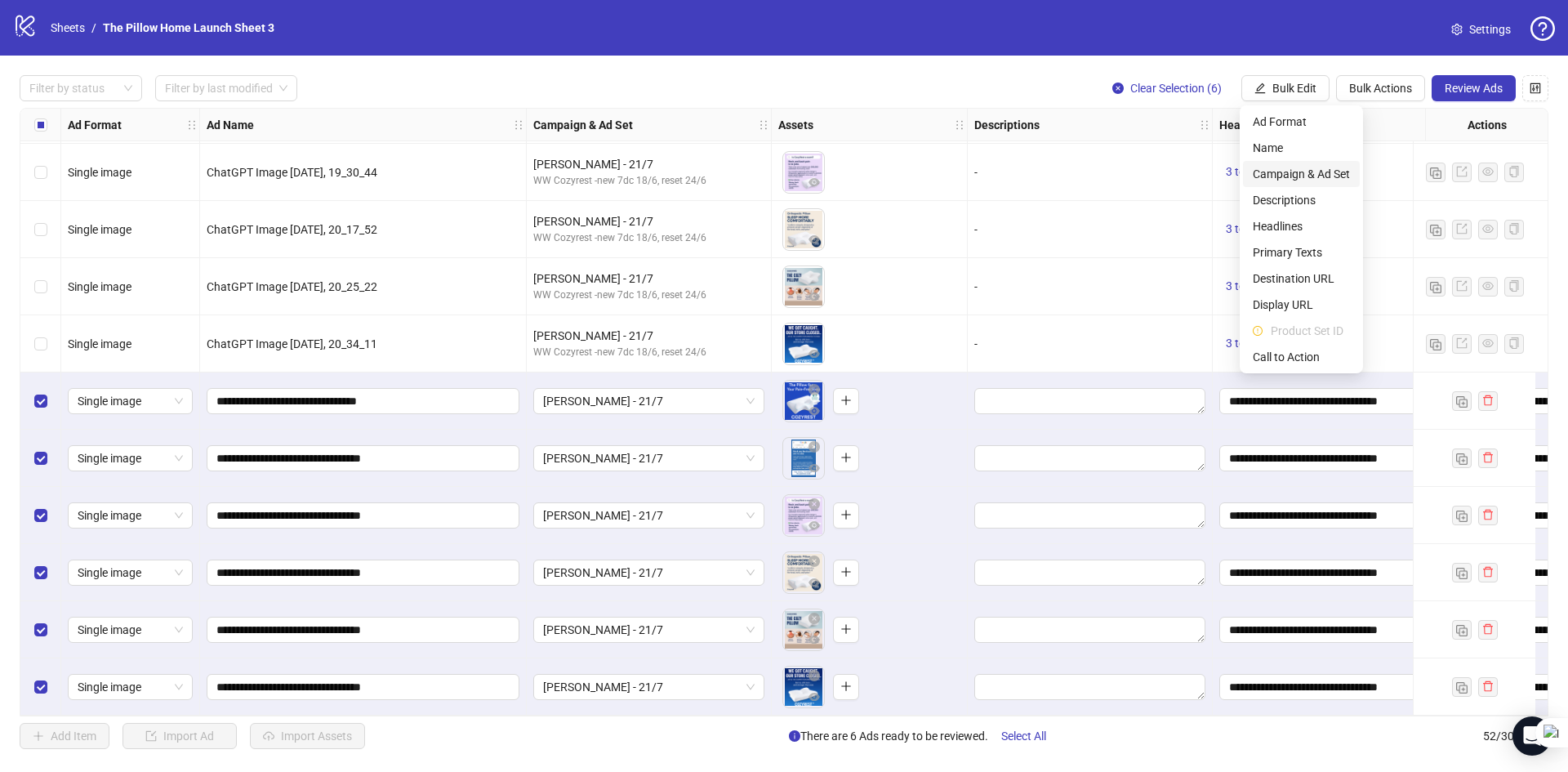
click at [1288, 179] on span "Campaign & Ad Set" at bounding box center [1301, 174] width 97 height 18
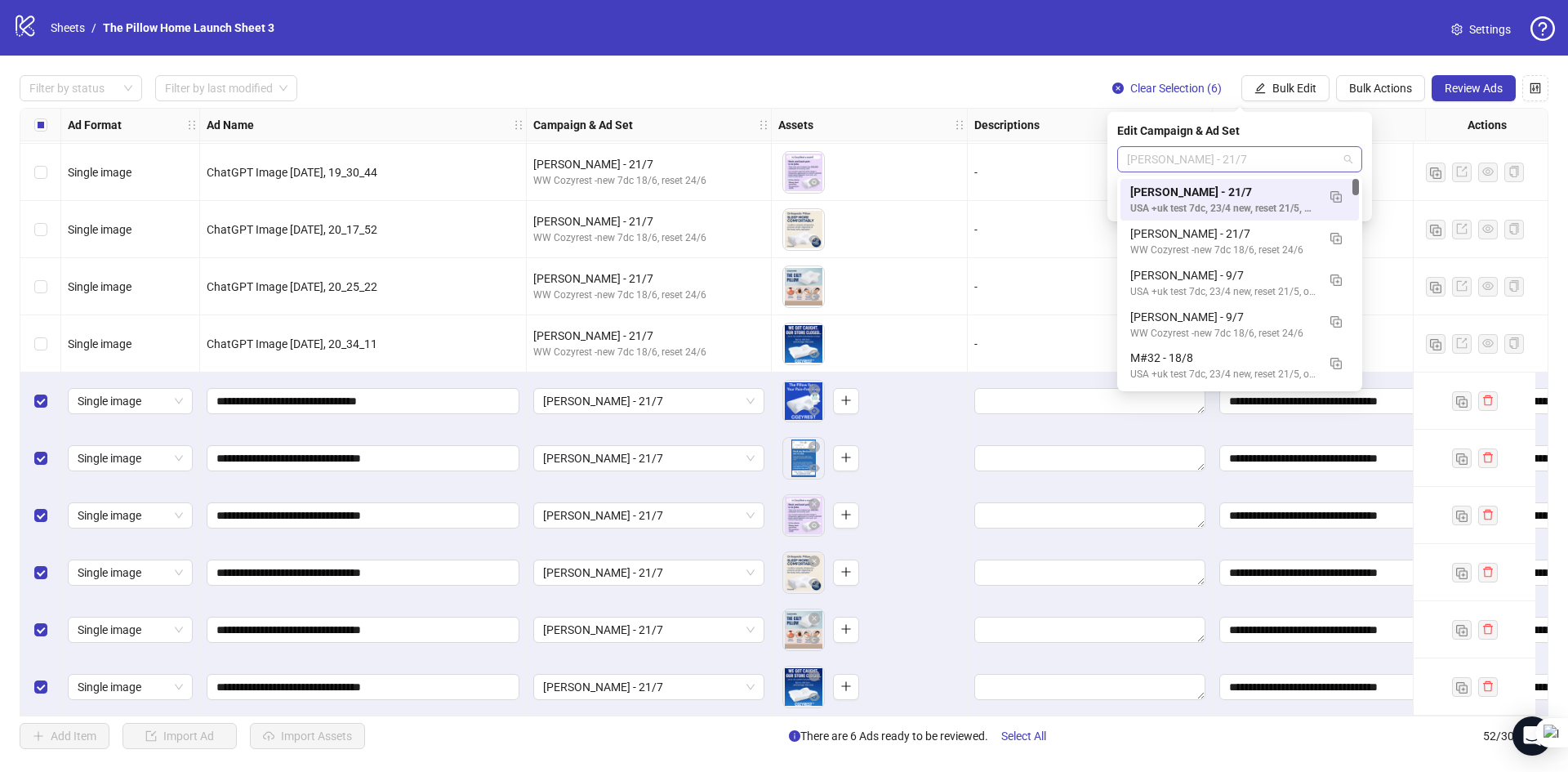
click at [1290, 161] on span "[PERSON_NAME] - 21/7" at bounding box center [1239, 158] width 225 height 25
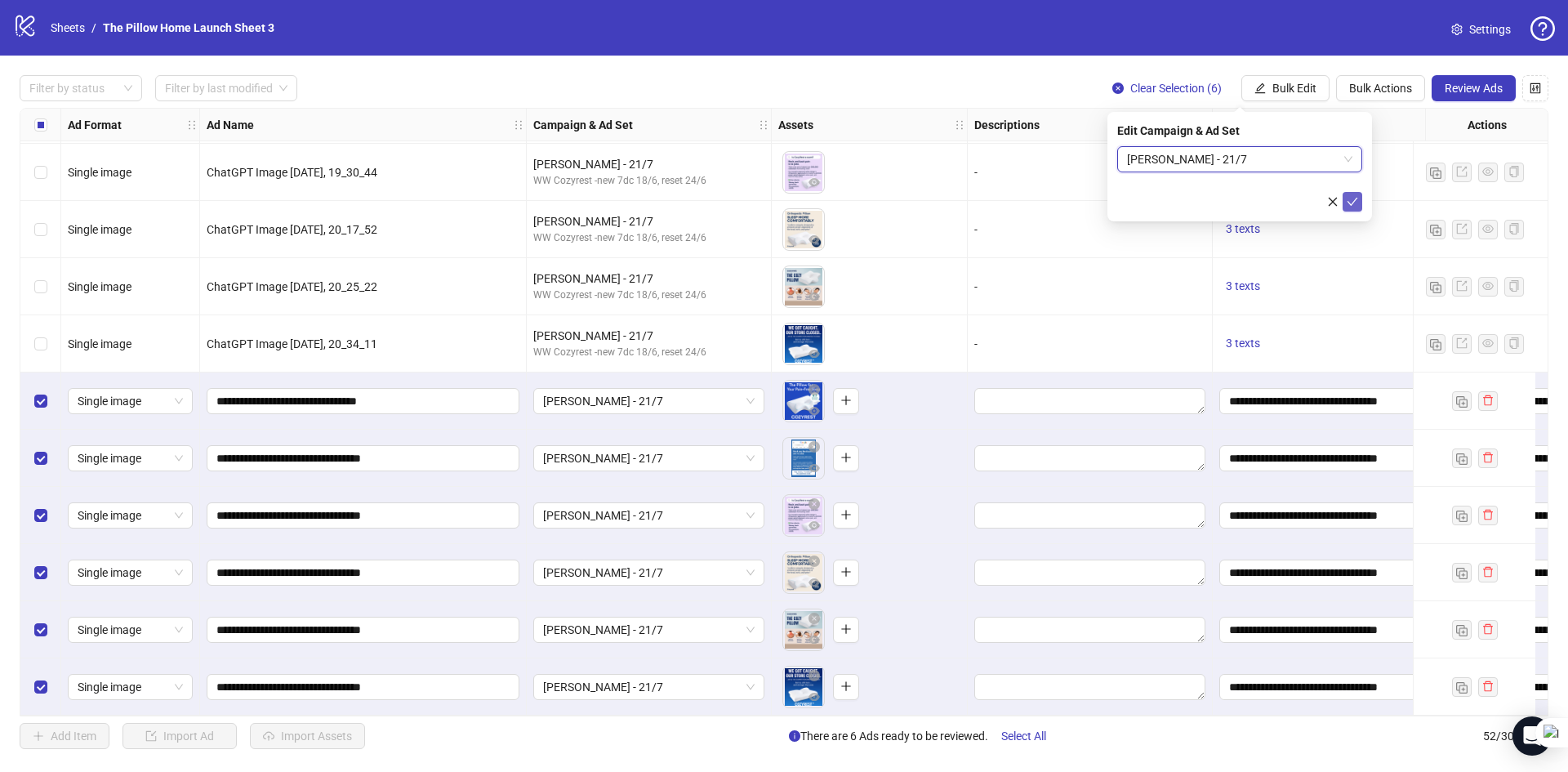
click at [1355, 200] on icon "check" at bounding box center [1353, 202] width 11 height 8
click at [730, 563] on span "[PERSON_NAME] - 21/7" at bounding box center [648, 572] width 211 height 25
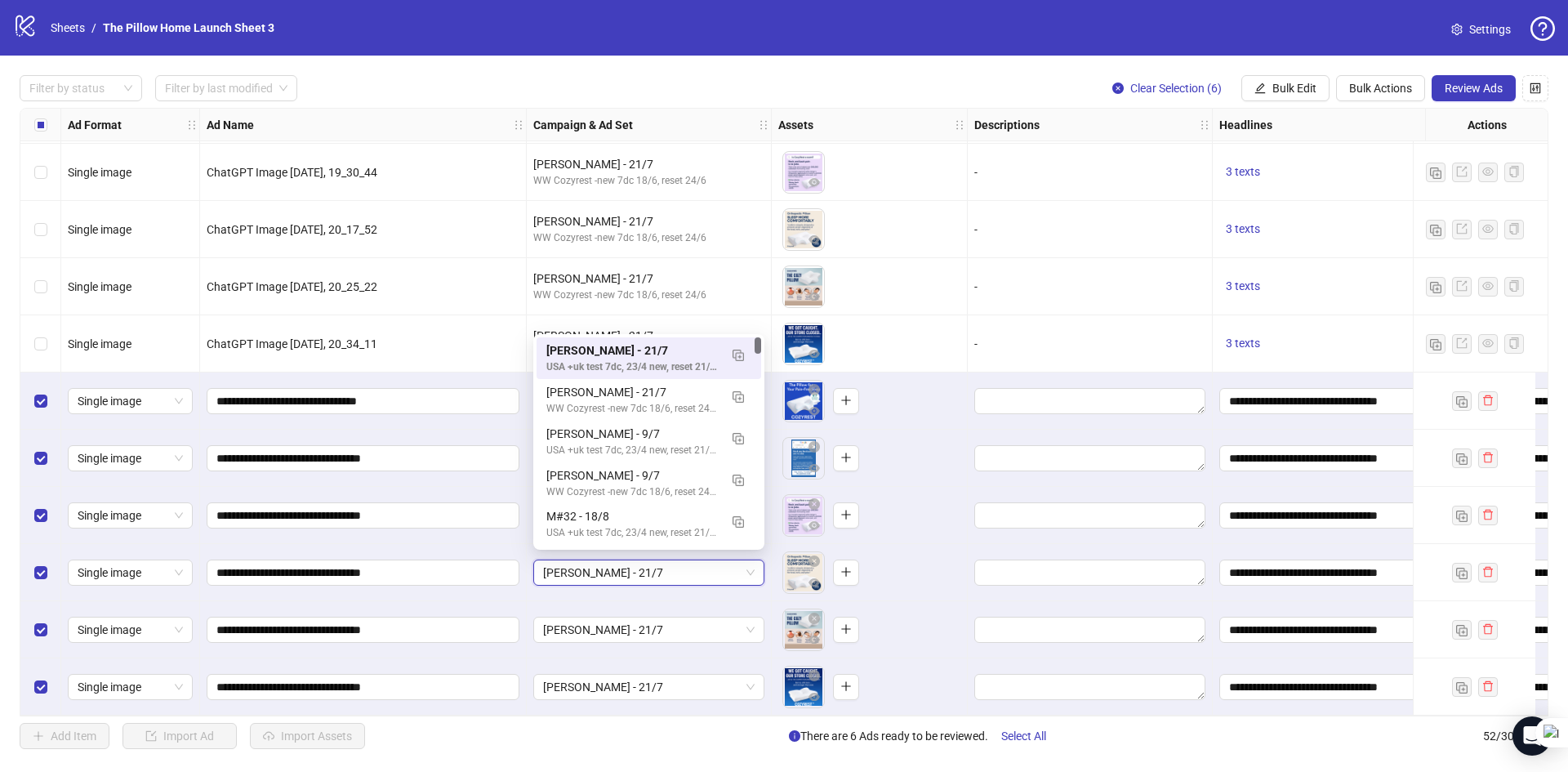
click at [730, 563] on span "[PERSON_NAME] - 21/7" at bounding box center [648, 572] width 211 height 25
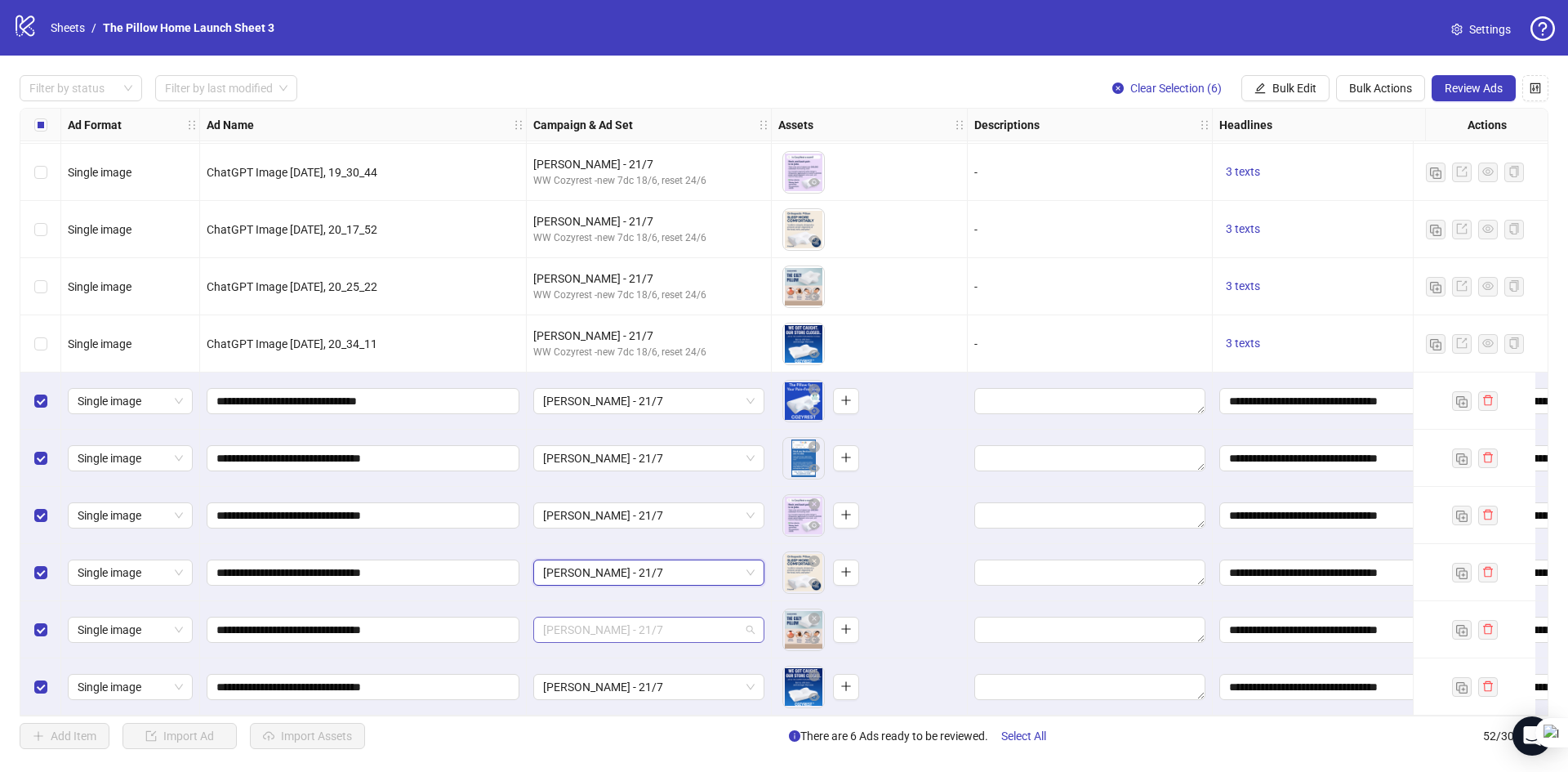
click at [674, 632] on span "[PERSON_NAME] - 21/7" at bounding box center [648, 629] width 211 height 25
click at [1446, 91] on span "Review Ads" at bounding box center [1474, 88] width 58 height 13
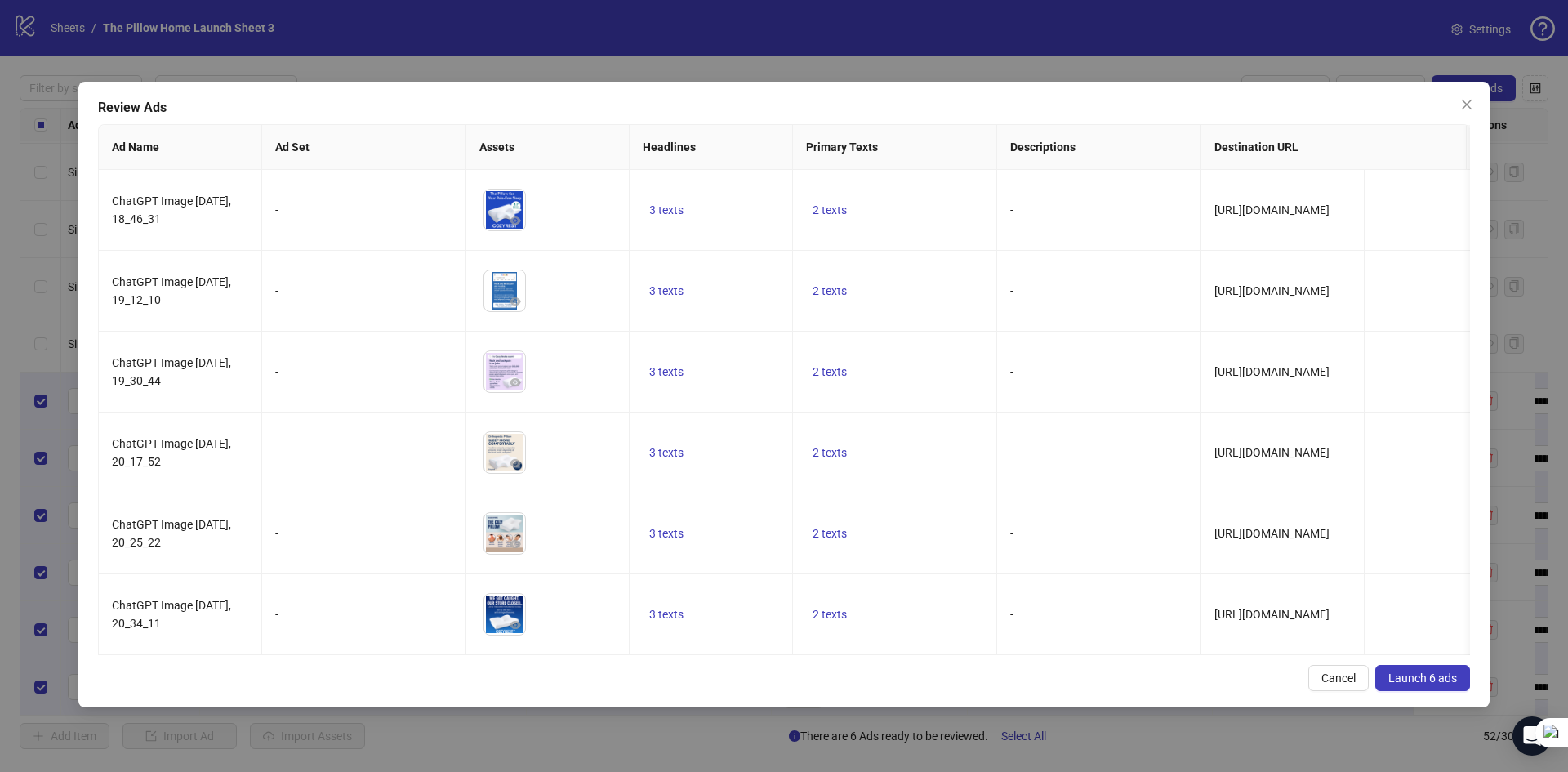
click at [1424, 679] on span "Launch 6 ads" at bounding box center [1423, 678] width 69 height 13
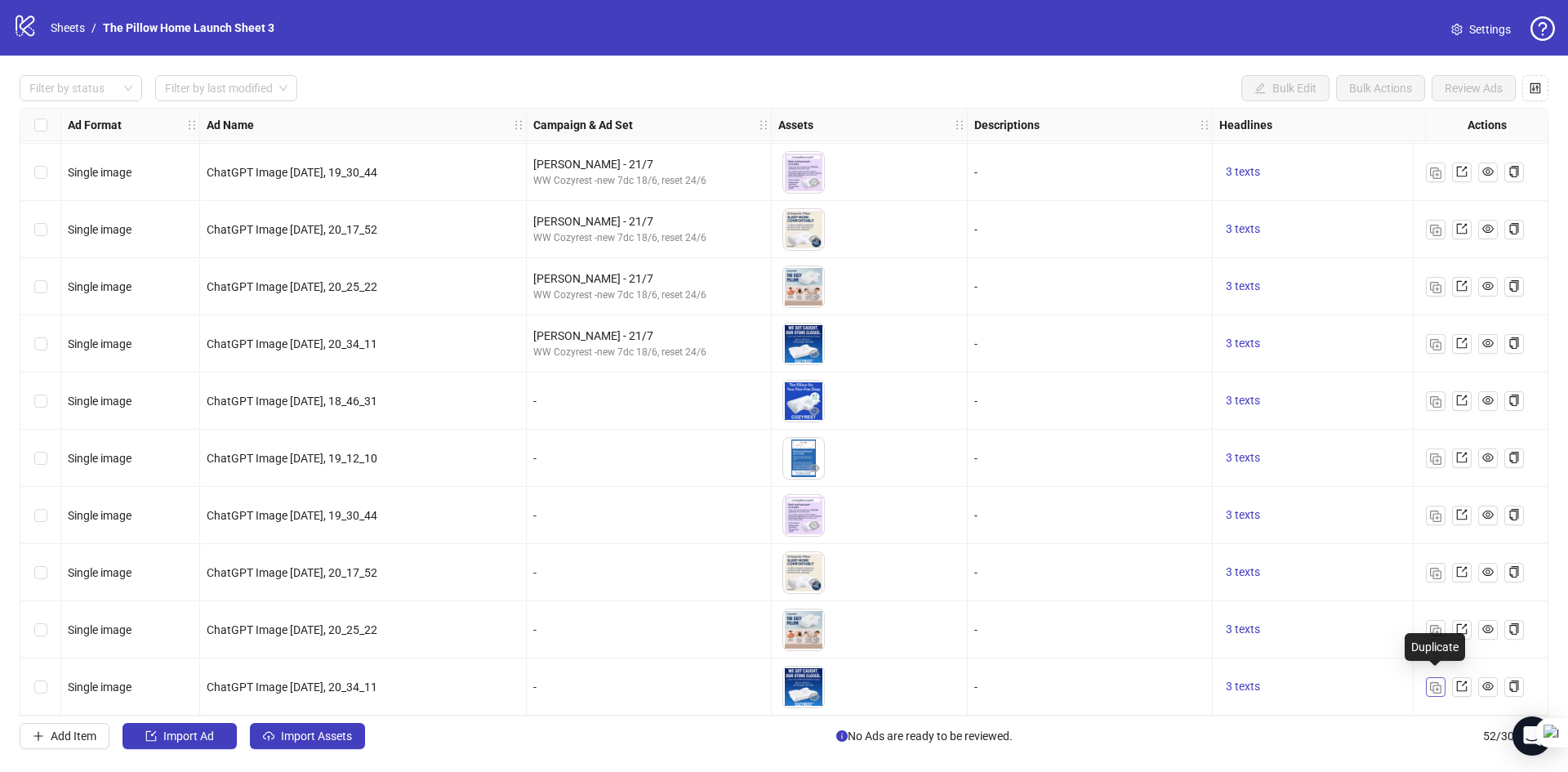
click at [1428, 678] on button "button" at bounding box center [1436, 686] width 20 height 20
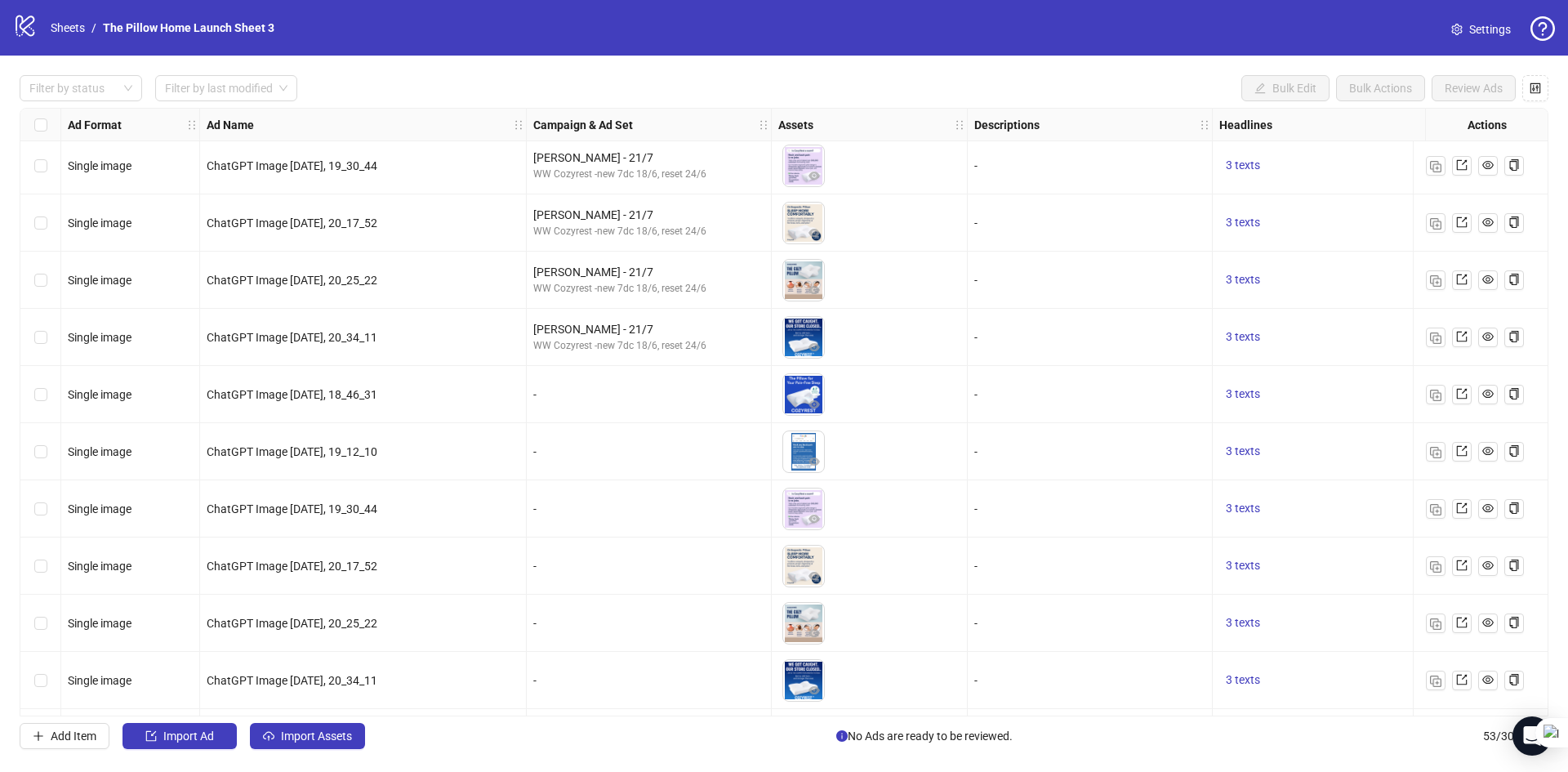
scroll to position [2462, 0]
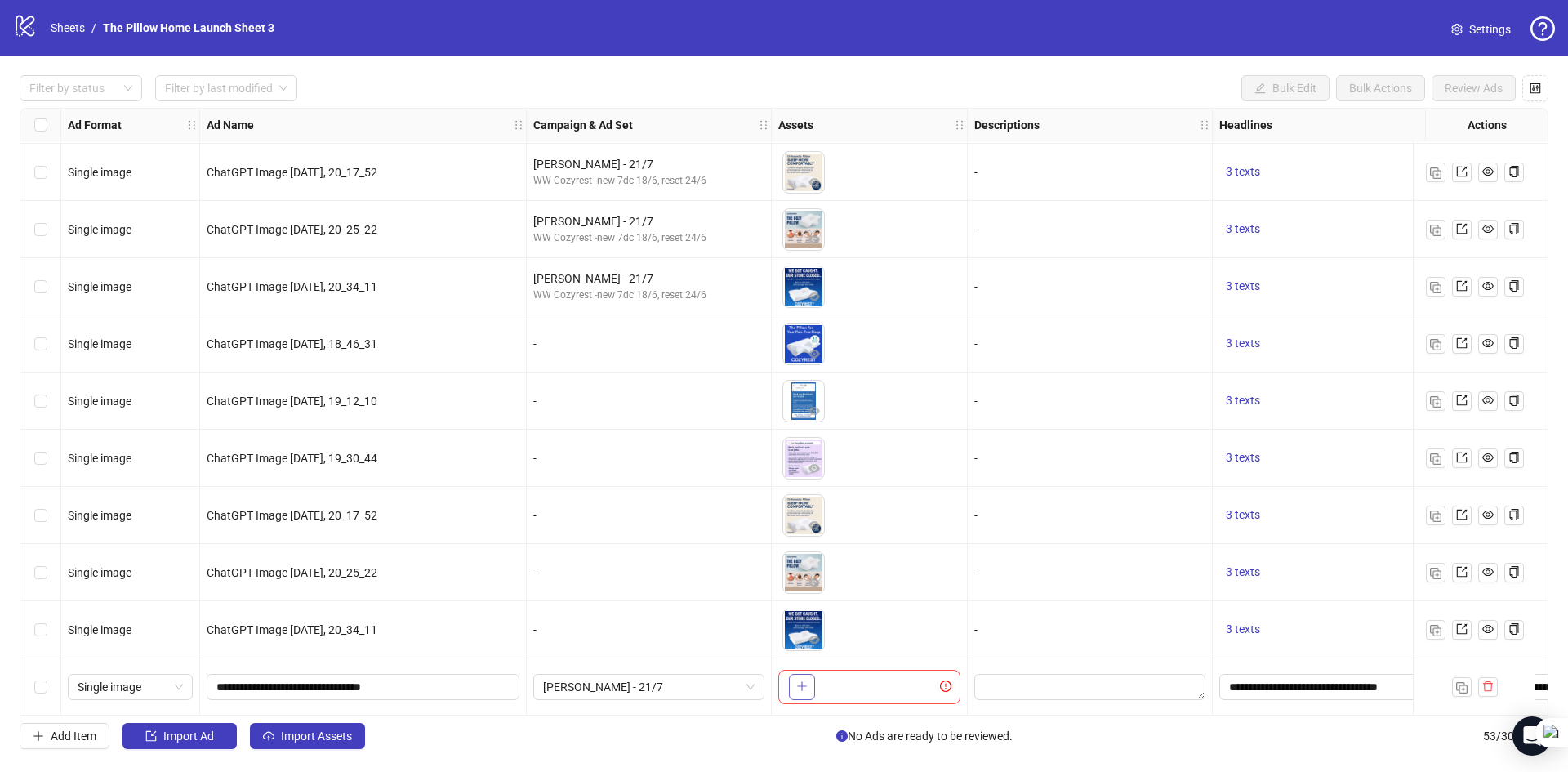
click at [794, 674] on button "button" at bounding box center [802, 686] width 27 height 27
click at [747, 686] on span "[PERSON_NAME] - 21/7" at bounding box center [648, 686] width 211 height 25
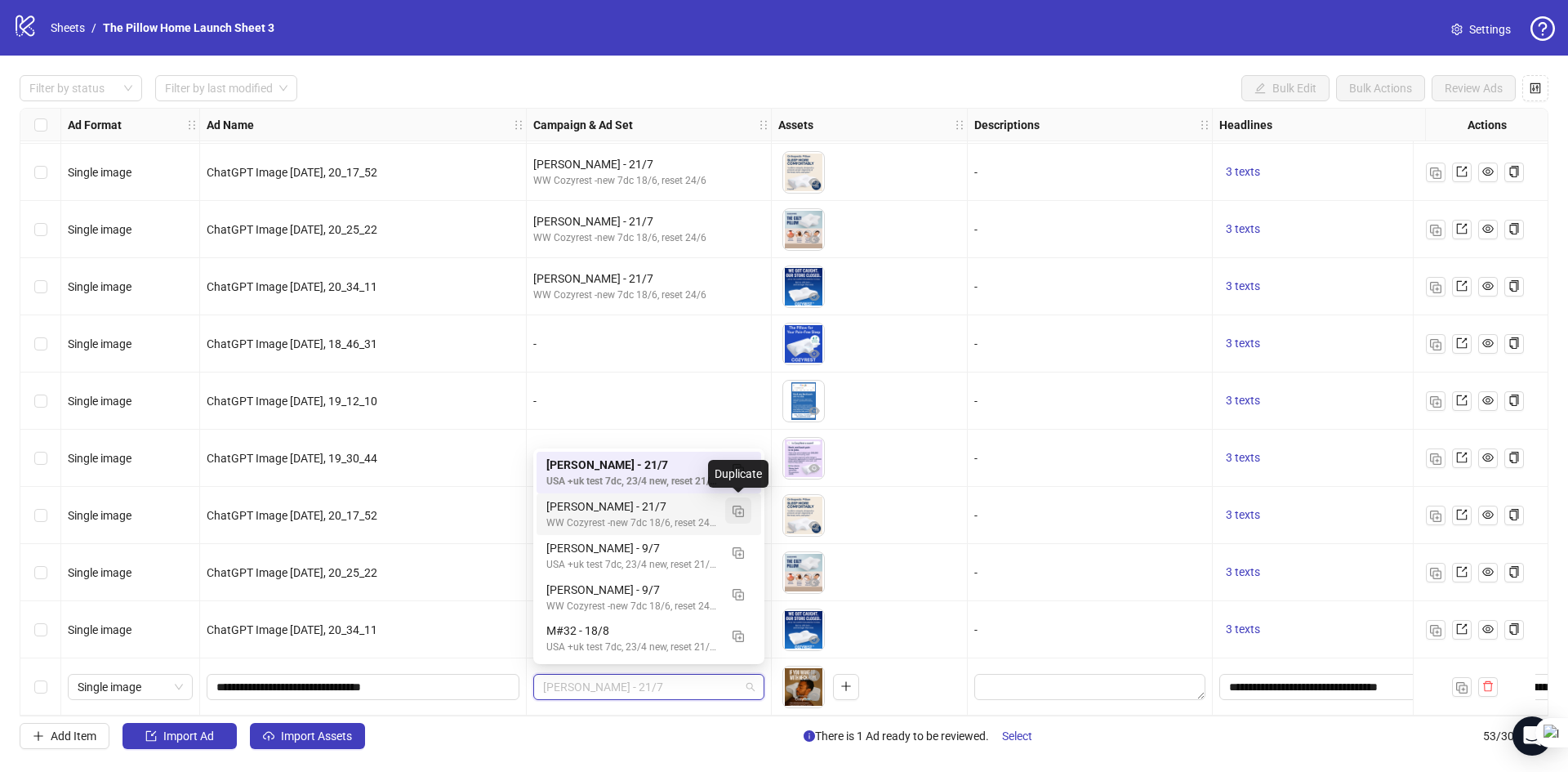
click at [738, 516] on img "button" at bounding box center [739, 511] width 12 height 12
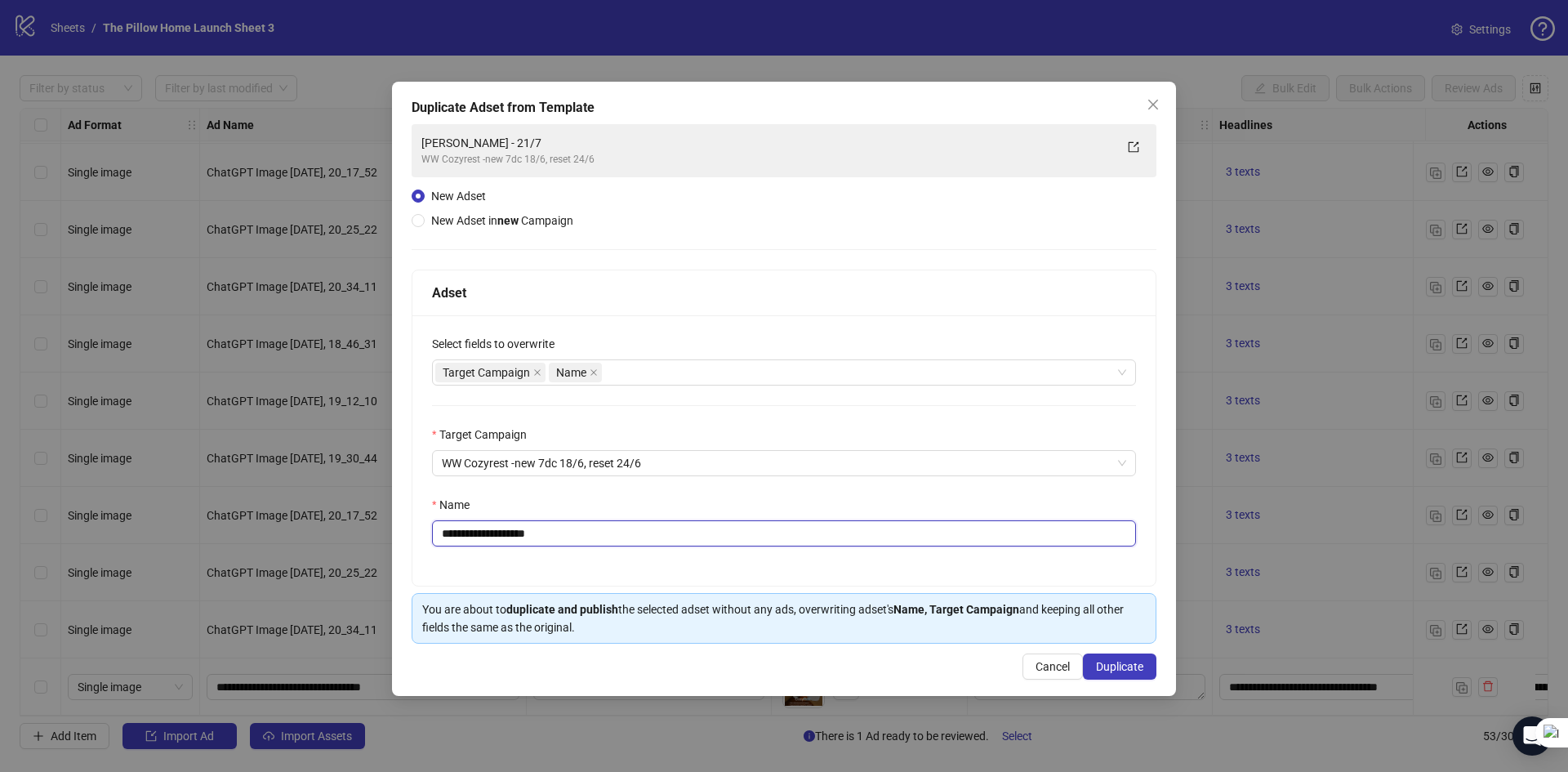
click at [495, 528] on input "**********" at bounding box center [784, 533] width 704 height 27
type input "**********"
click at [1116, 664] on span "Duplicate" at bounding box center [1119, 666] width 47 height 13
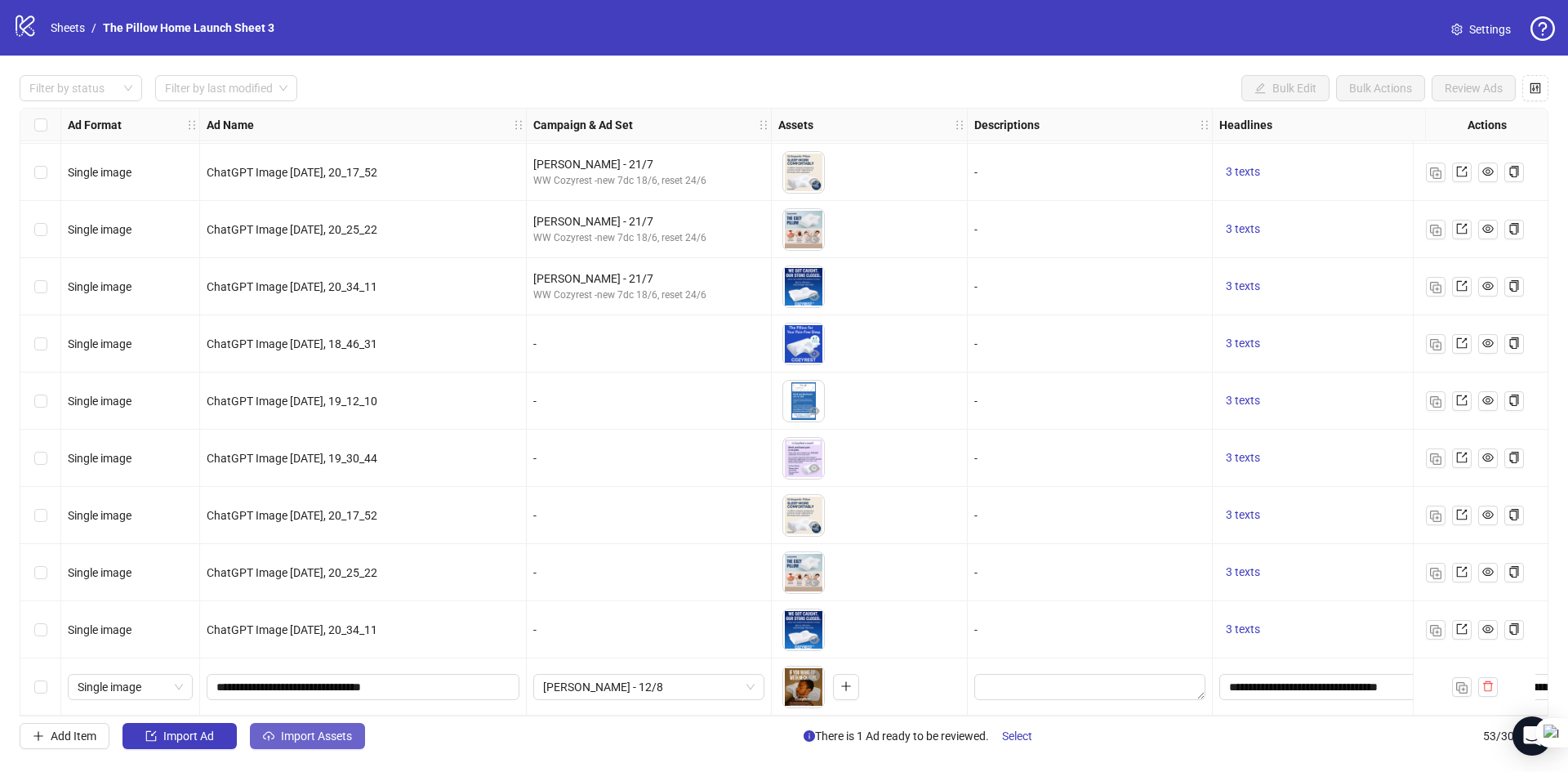
click at [349, 742] on span "Import Assets" at bounding box center [317, 735] width 71 height 13
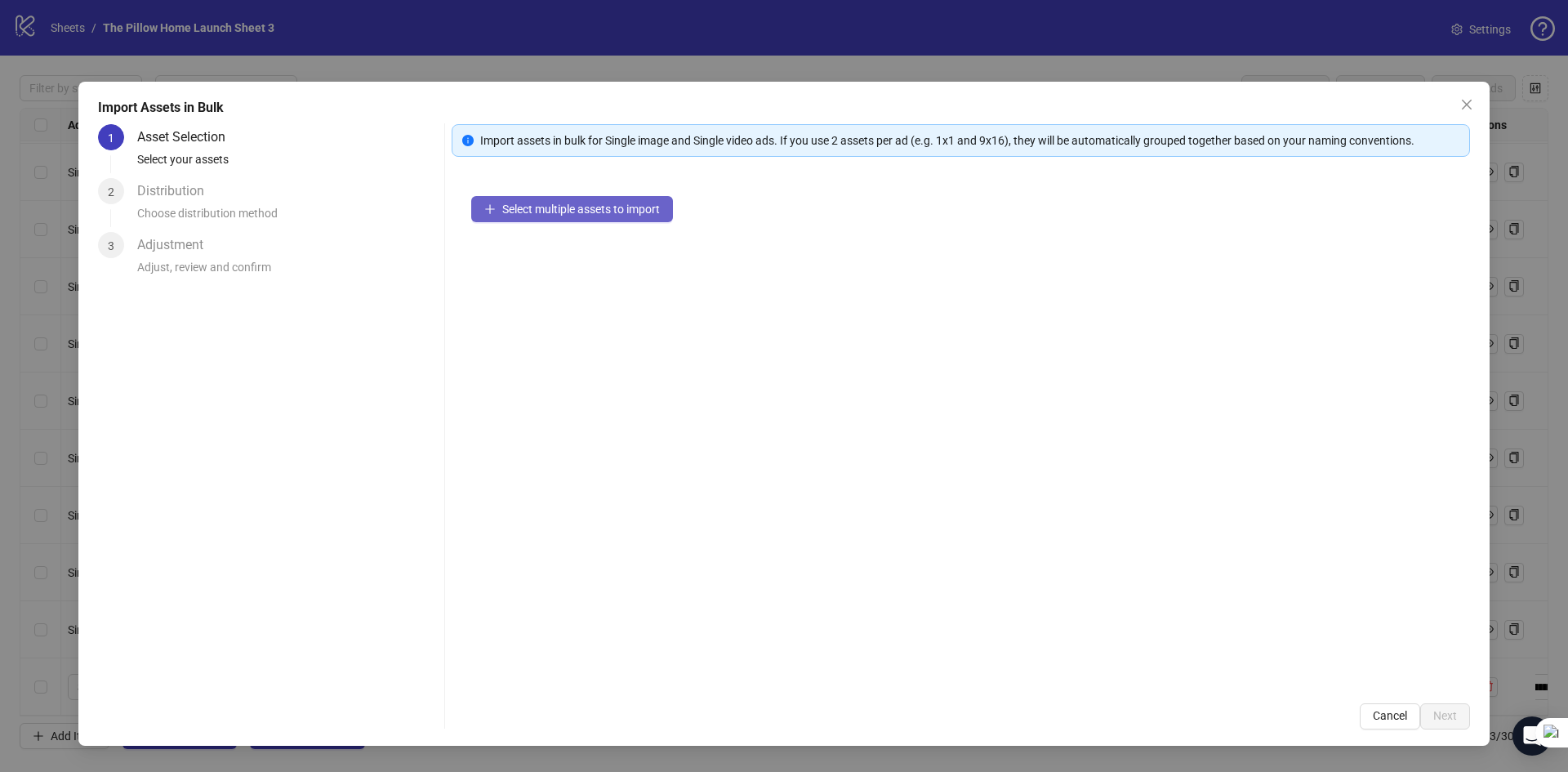
click at [565, 205] on span "Select multiple assets to import" at bounding box center [581, 208] width 157 height 13
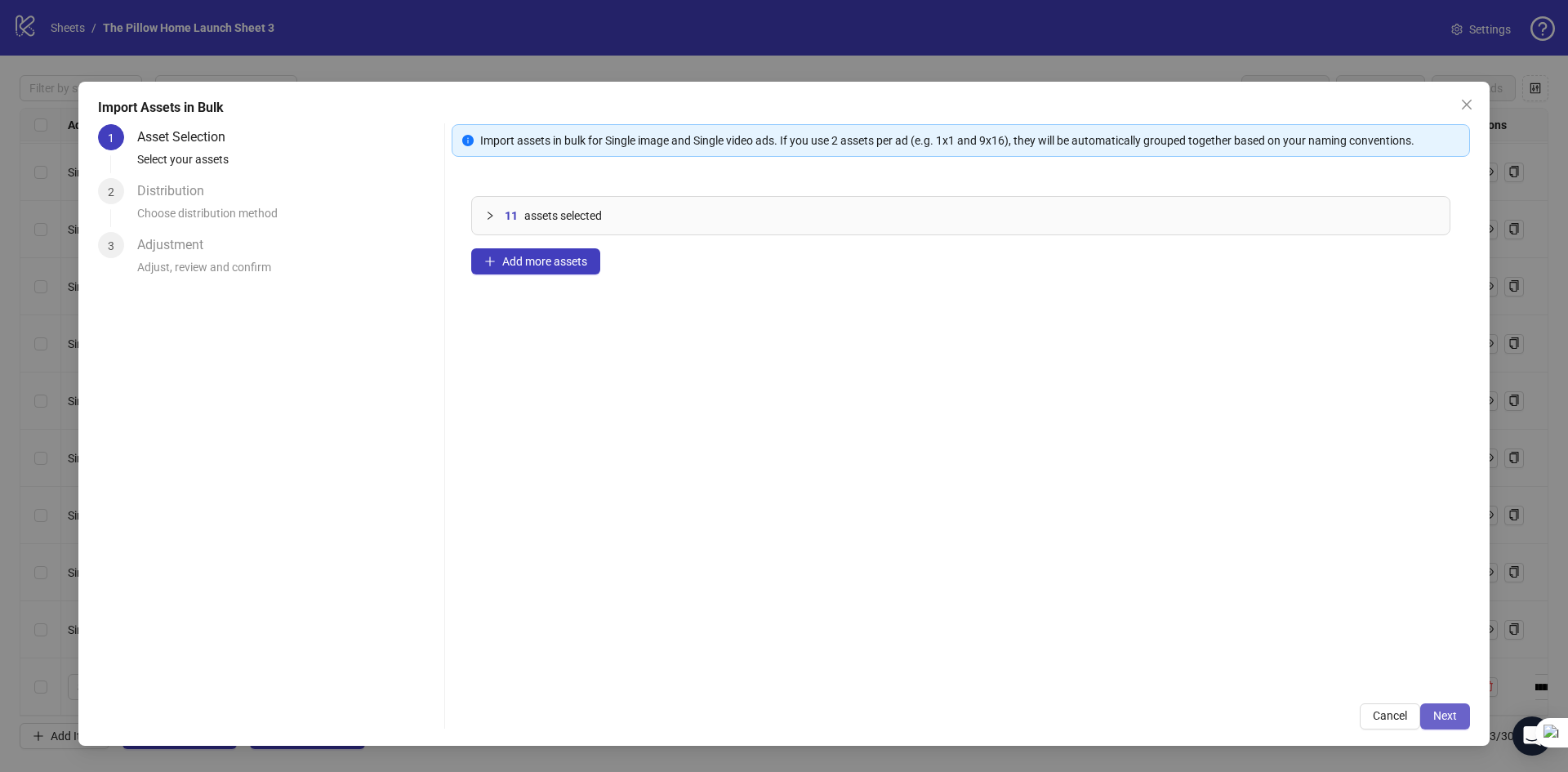
click at [1450, 709] on span "Next" at bounding box center [1445, 715] width 24 height 13
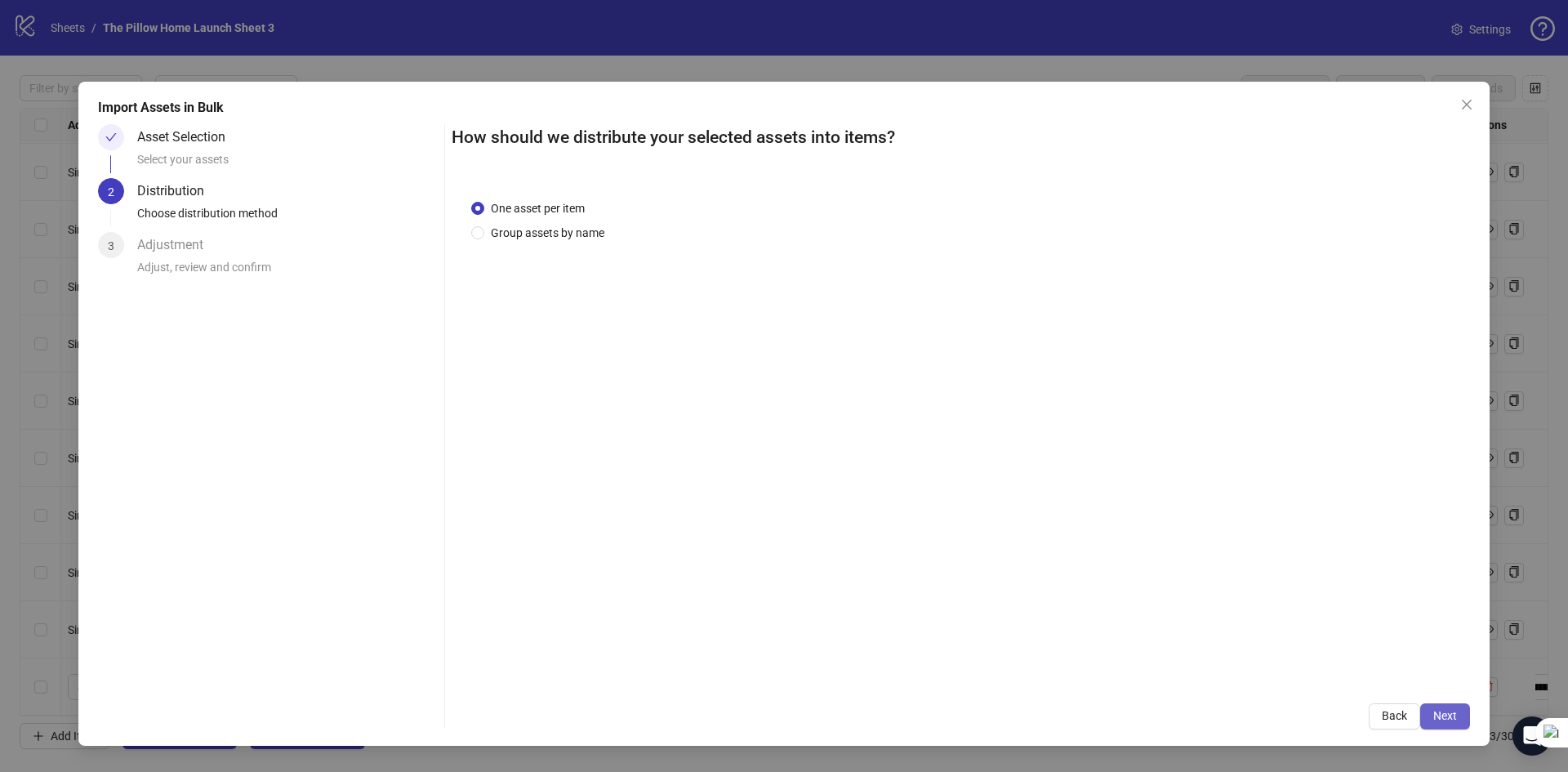
click at [1445, 717] on span "Next" at bounding box center [1445, 715] width 24 height 13
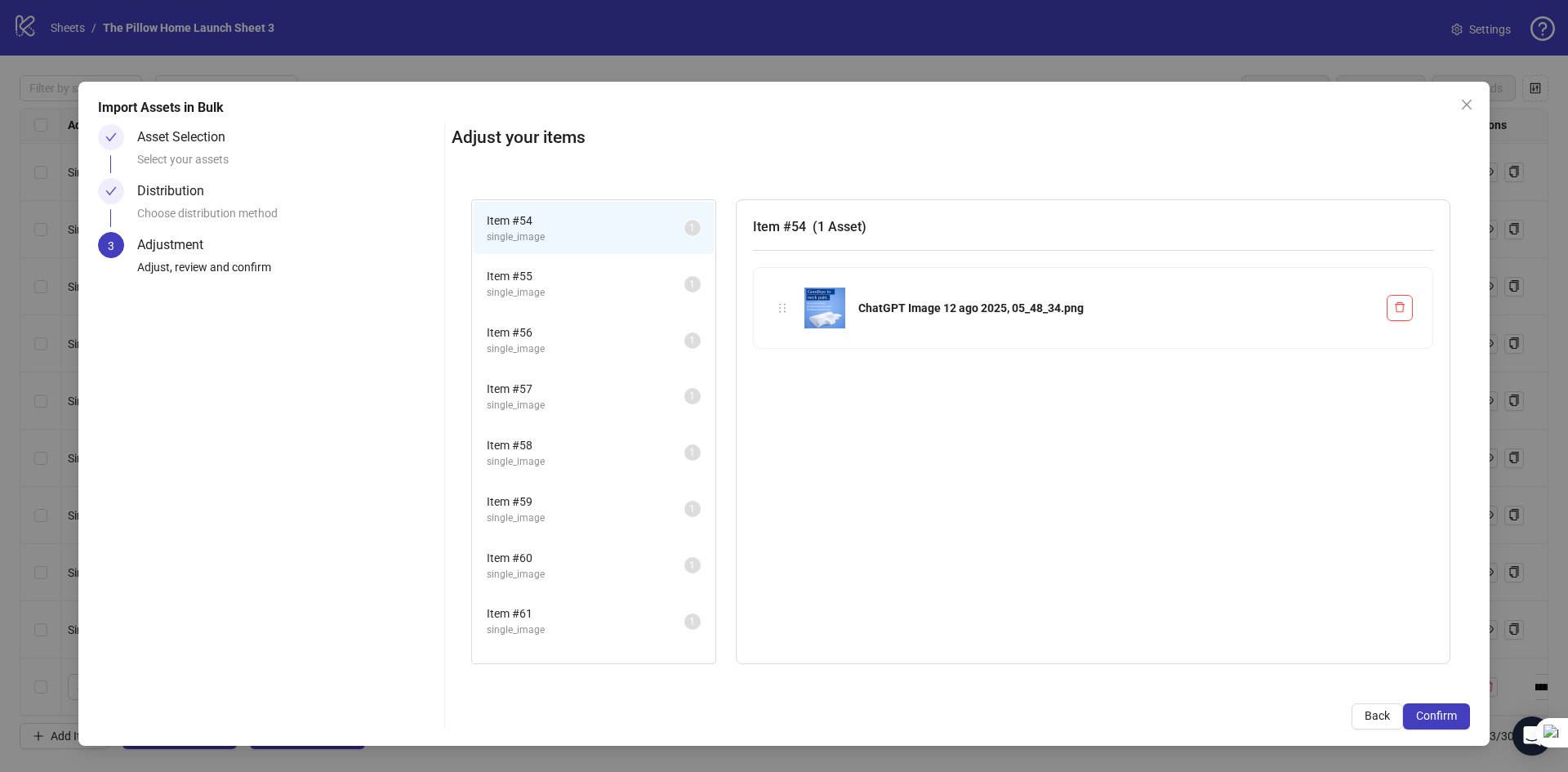
click at [1445, 717] on span "Confirm" at bounding box center [1437, 715] width 41 height 13
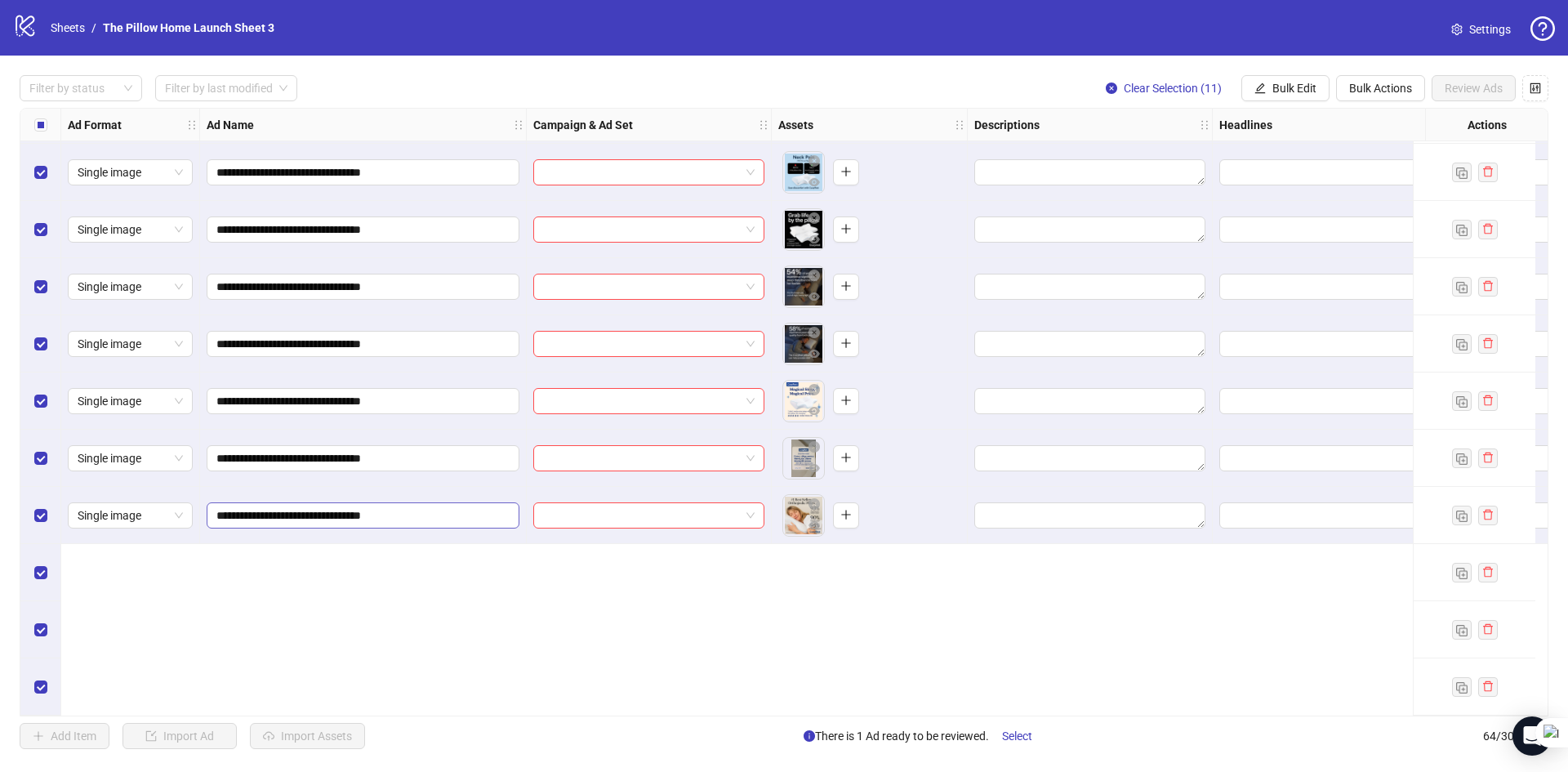
scroll to position [2846, 0]
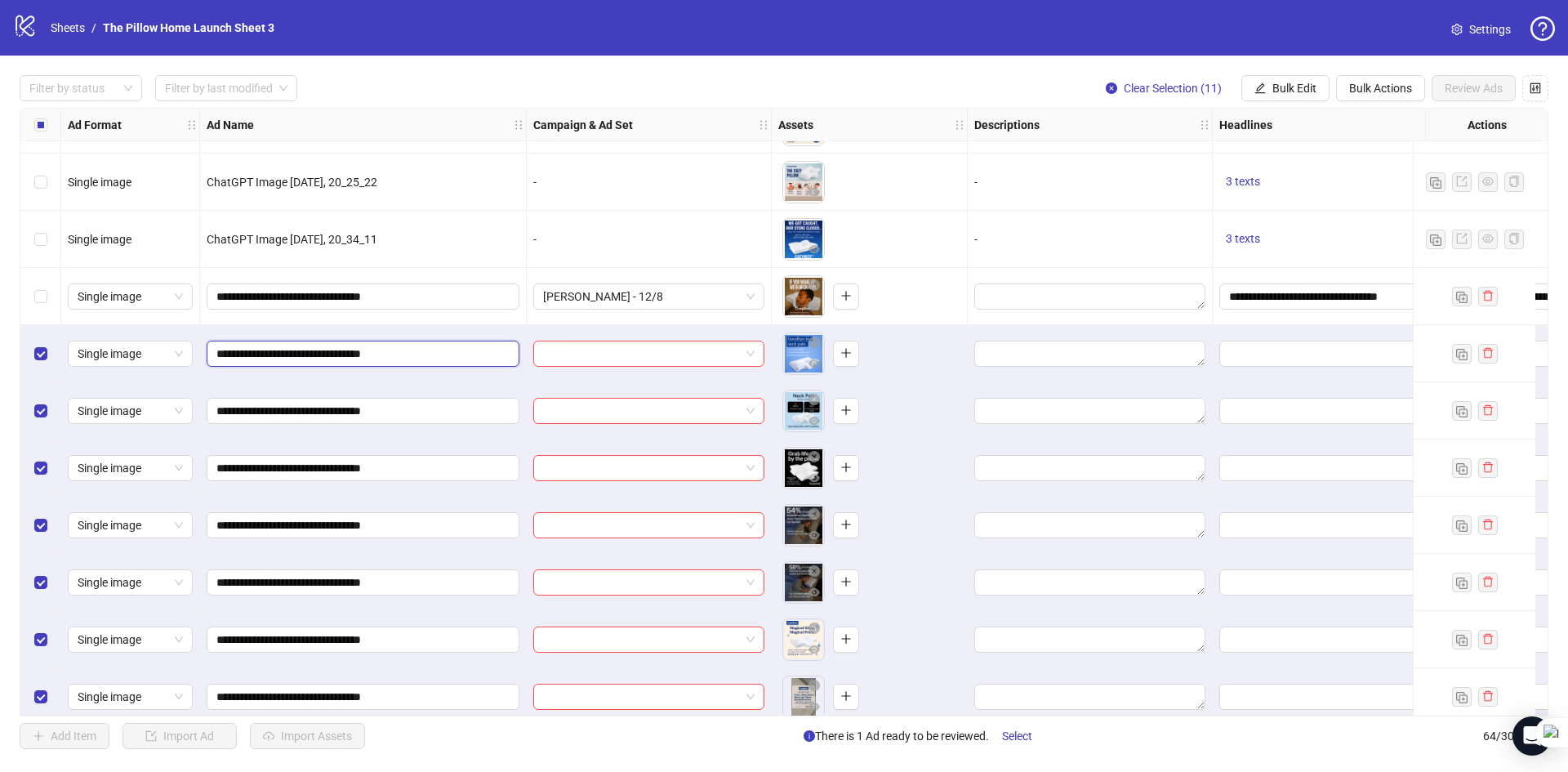
drag, startPoint x: 429, startPoint y: 351, endPoint x: 166, endPoint y: 383, distance: 264.9
click at [291, 300] on input "**********" at bounding box center [361, 296] width 290 height 18
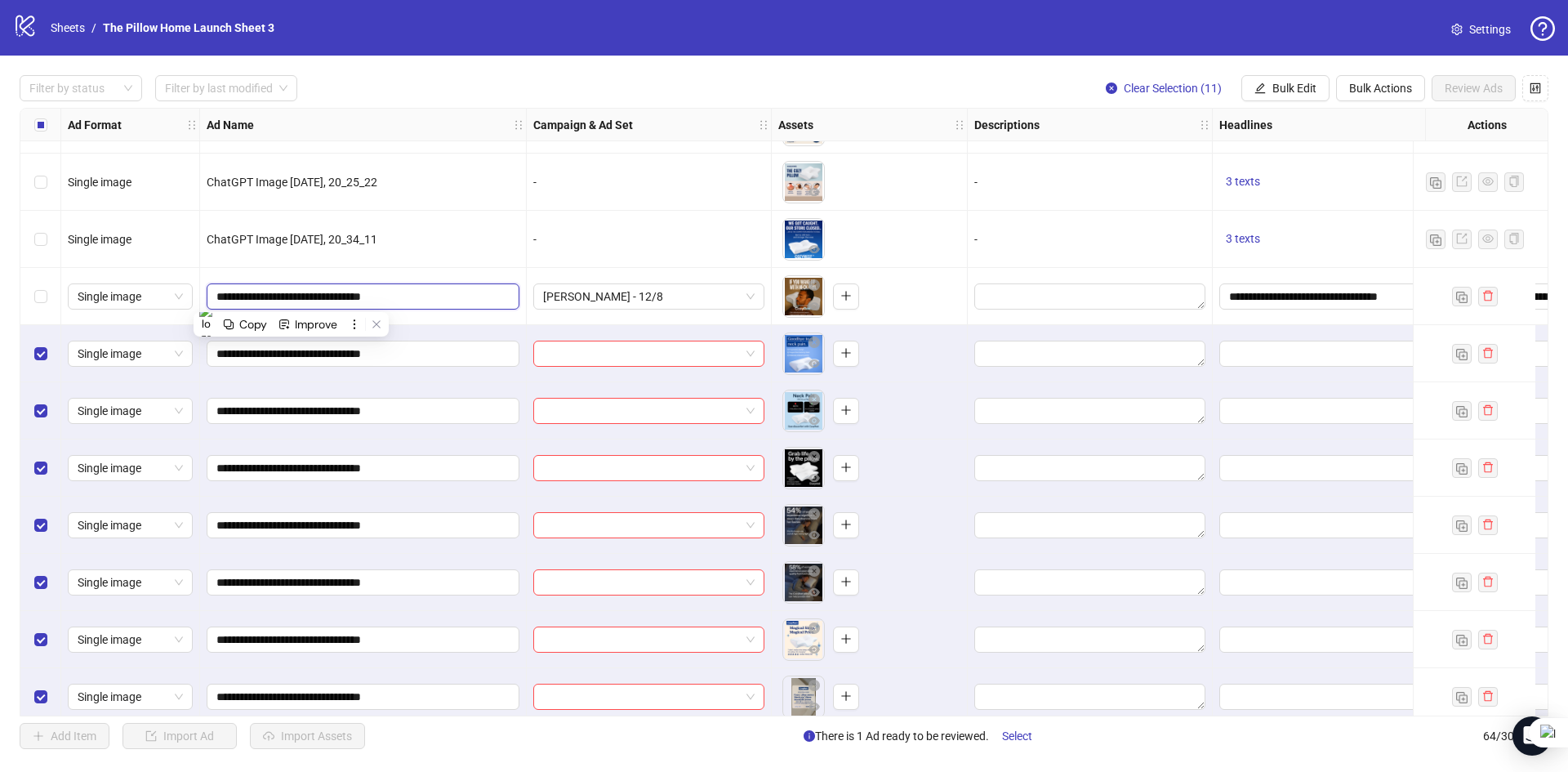
paste input "text"
drag, startPoint x: 313, startPoint y: 301, endPoint x: 301, endPoint y: 297, distance: 12.6
click at [301, 297] on input "**********" at bounding box center [361, 296] width 290 height 18
click at [373, 298] on input "**********" at bounding box center [361, 296] width 290 height 18
type input "**********"
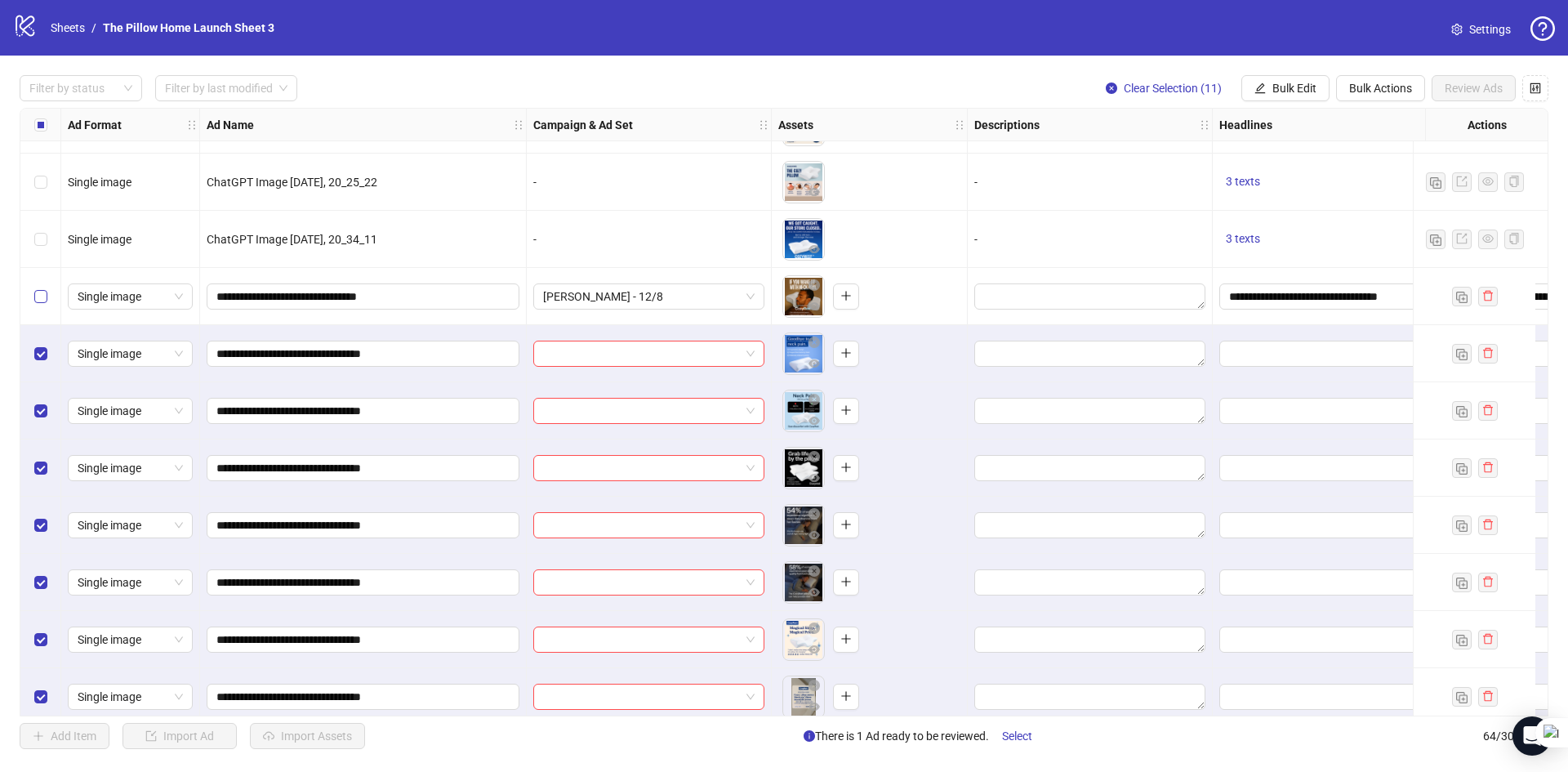
click at [38, 304] on label "Select row 53" at bounding box center [40, 296] width 13 height 18
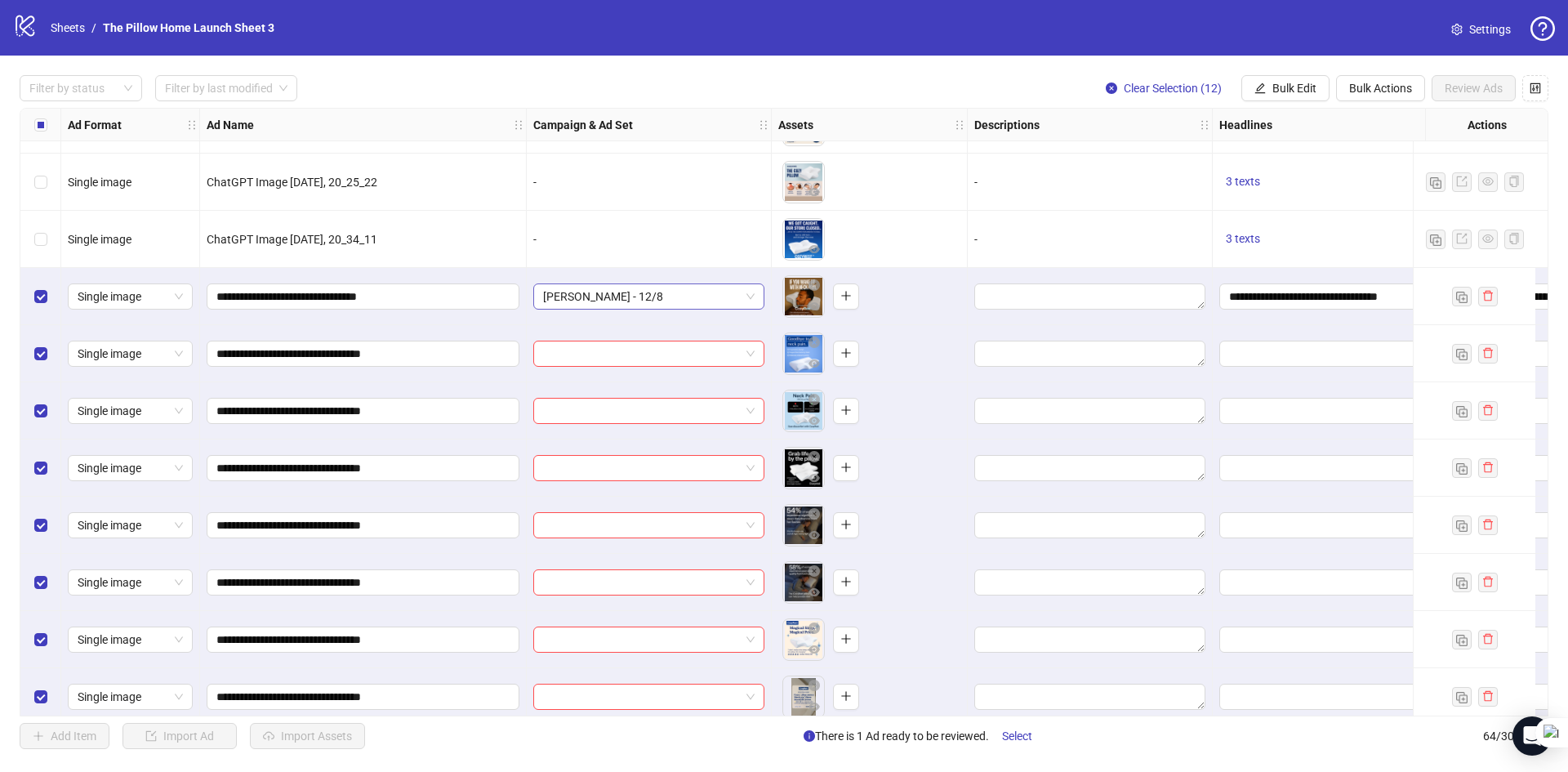
click at [693, 296] on span "[PERSON_NAME] - 12/8" at bounding box center [648, 296] width 211 height 25
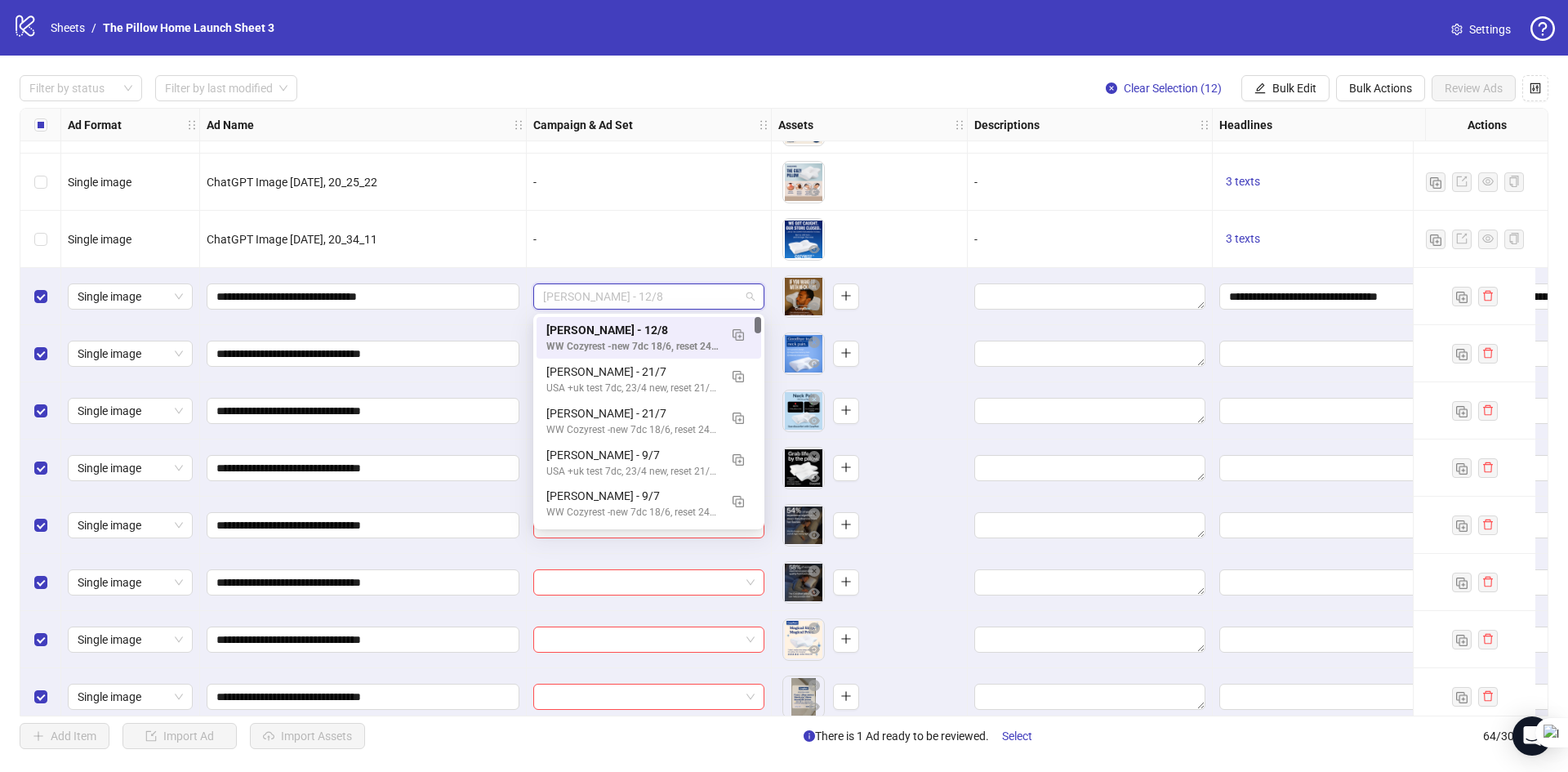
click at [693, 296] on span "[PERSON_NAME] - 12/8" at bounding box center [648, 296] width 211 height 25
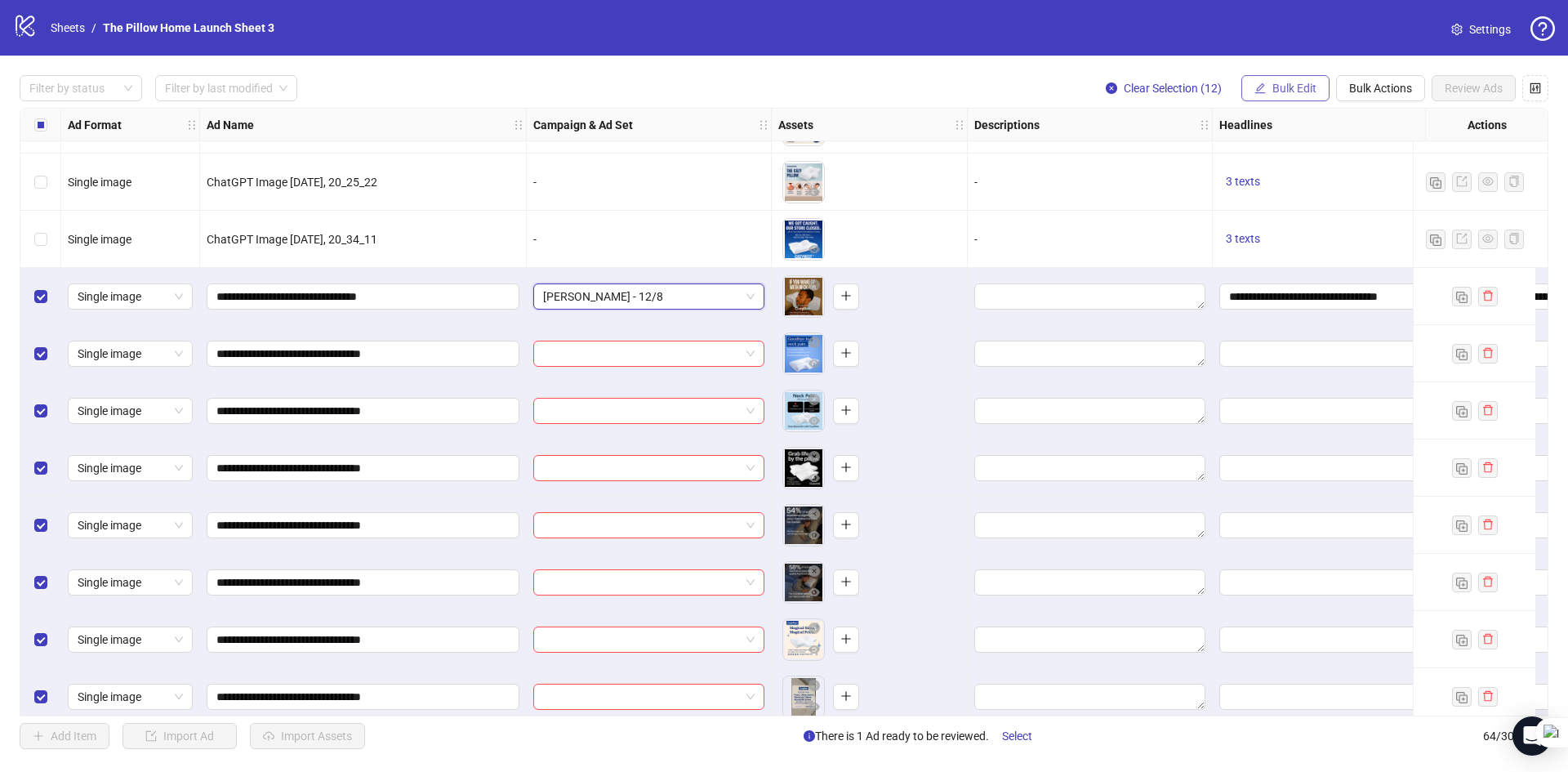
click at [1282, 97] on button "Bulk Edit" at bounding box center [1286, 88] width 89 height 27
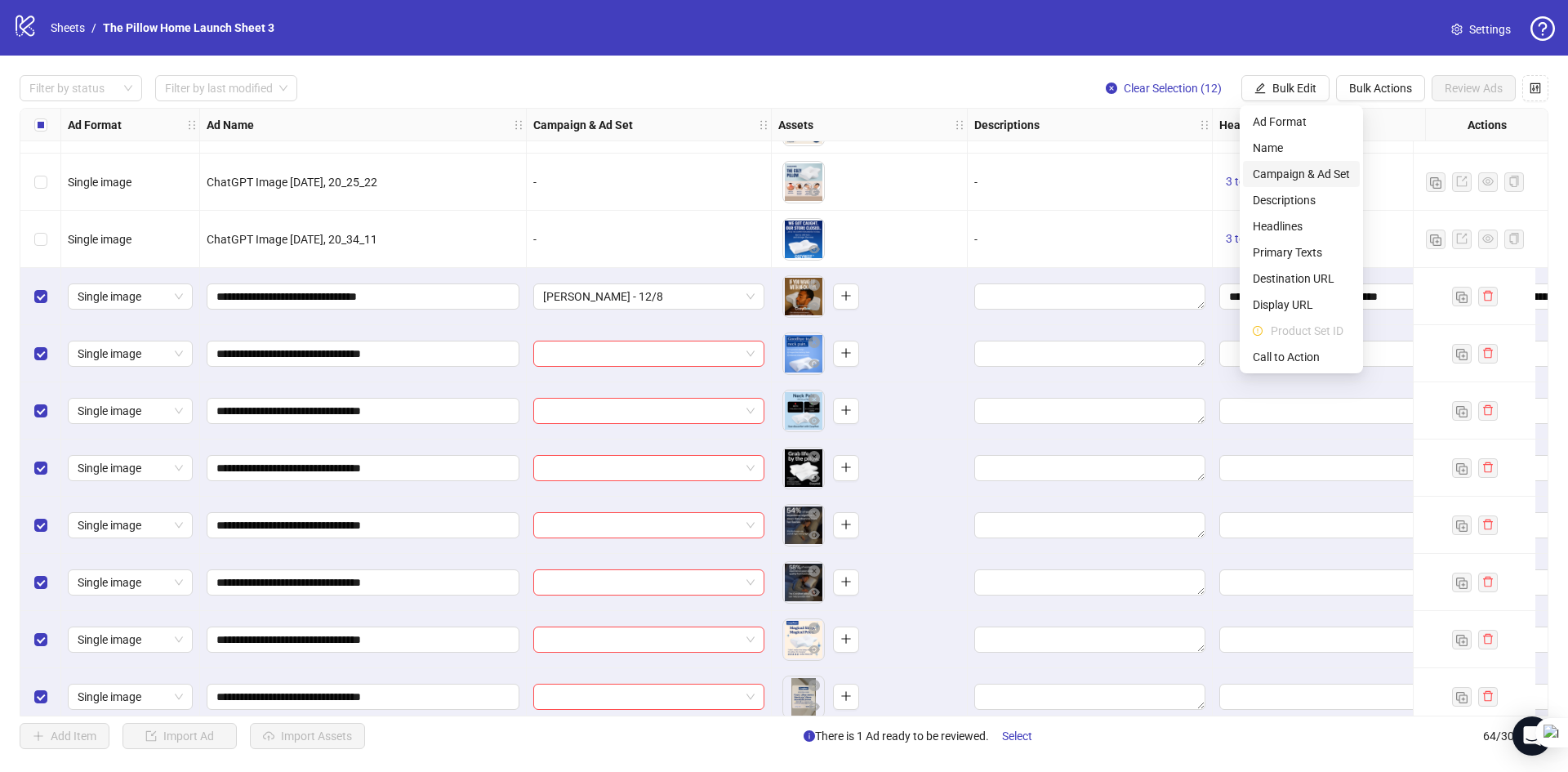
click at [1282, 183] on li "Campaign & Ad Set" at bounding box center [1301, 174] width 117 height 27
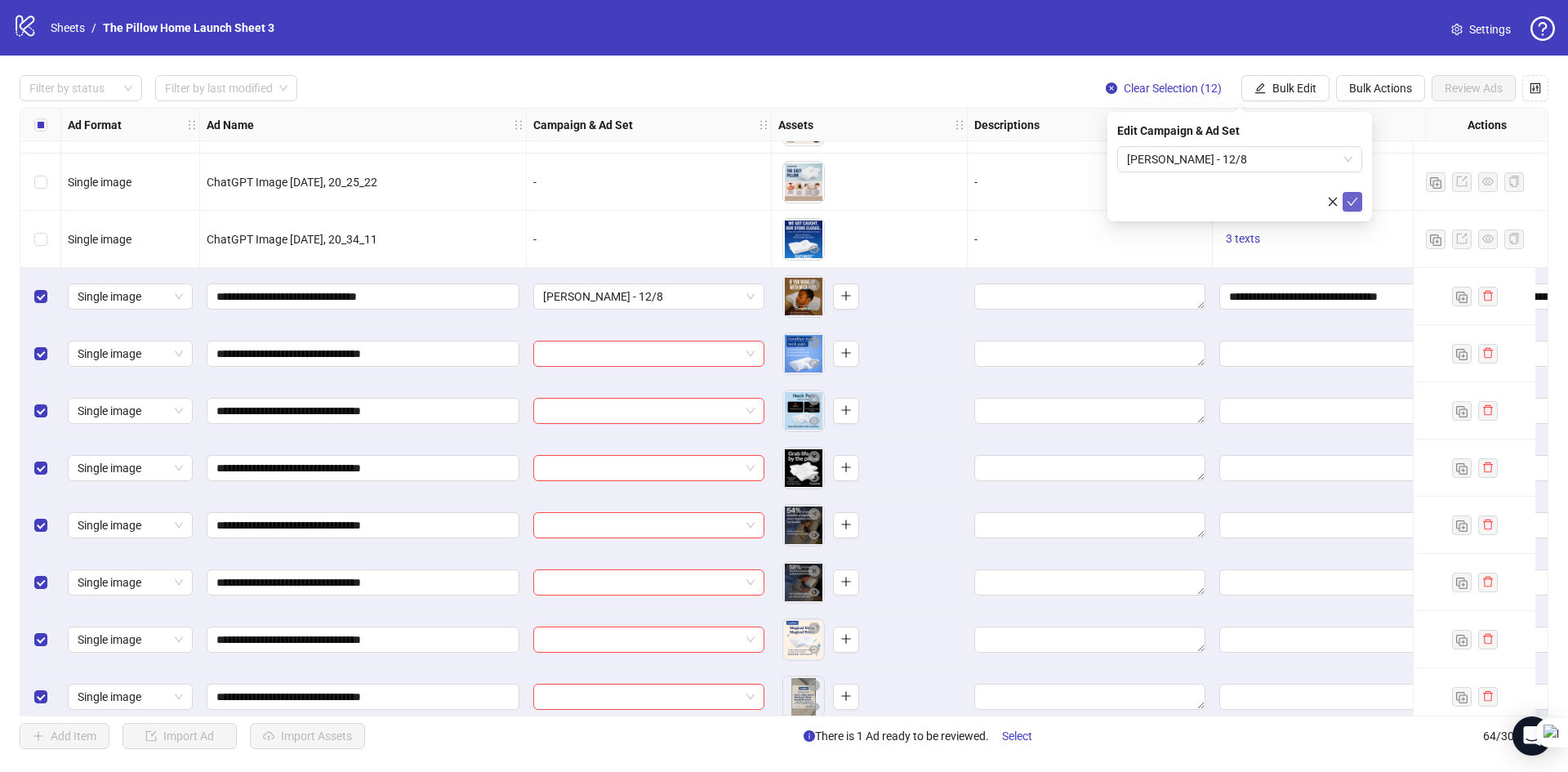
click at [1346, 198] on button "submit" at bounding box center [1353, 202] width 20 height 20
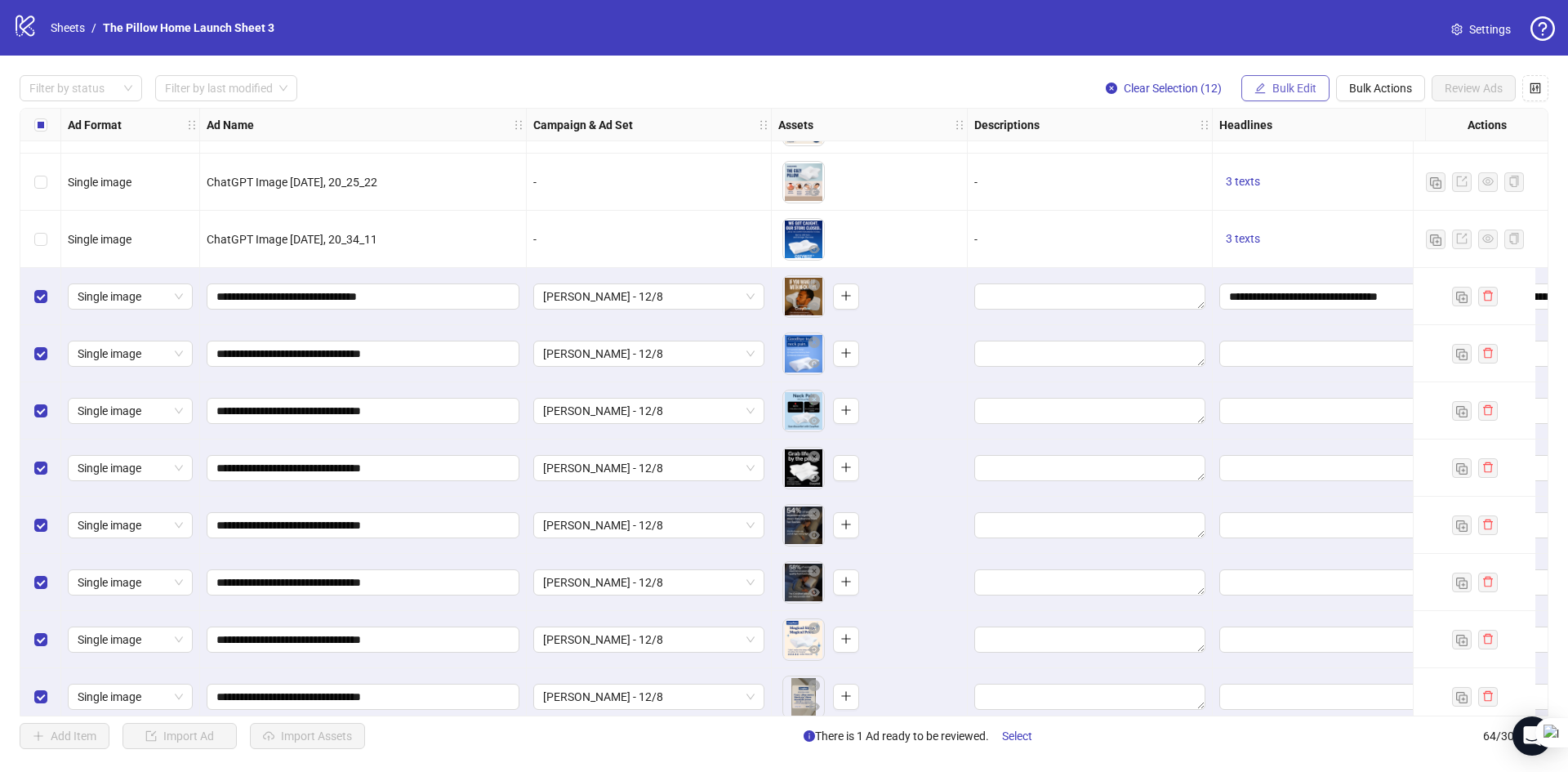
click at [1299, 91] on span "Bulk Edit" at bounding box center [1295, 88] width 44 height 13
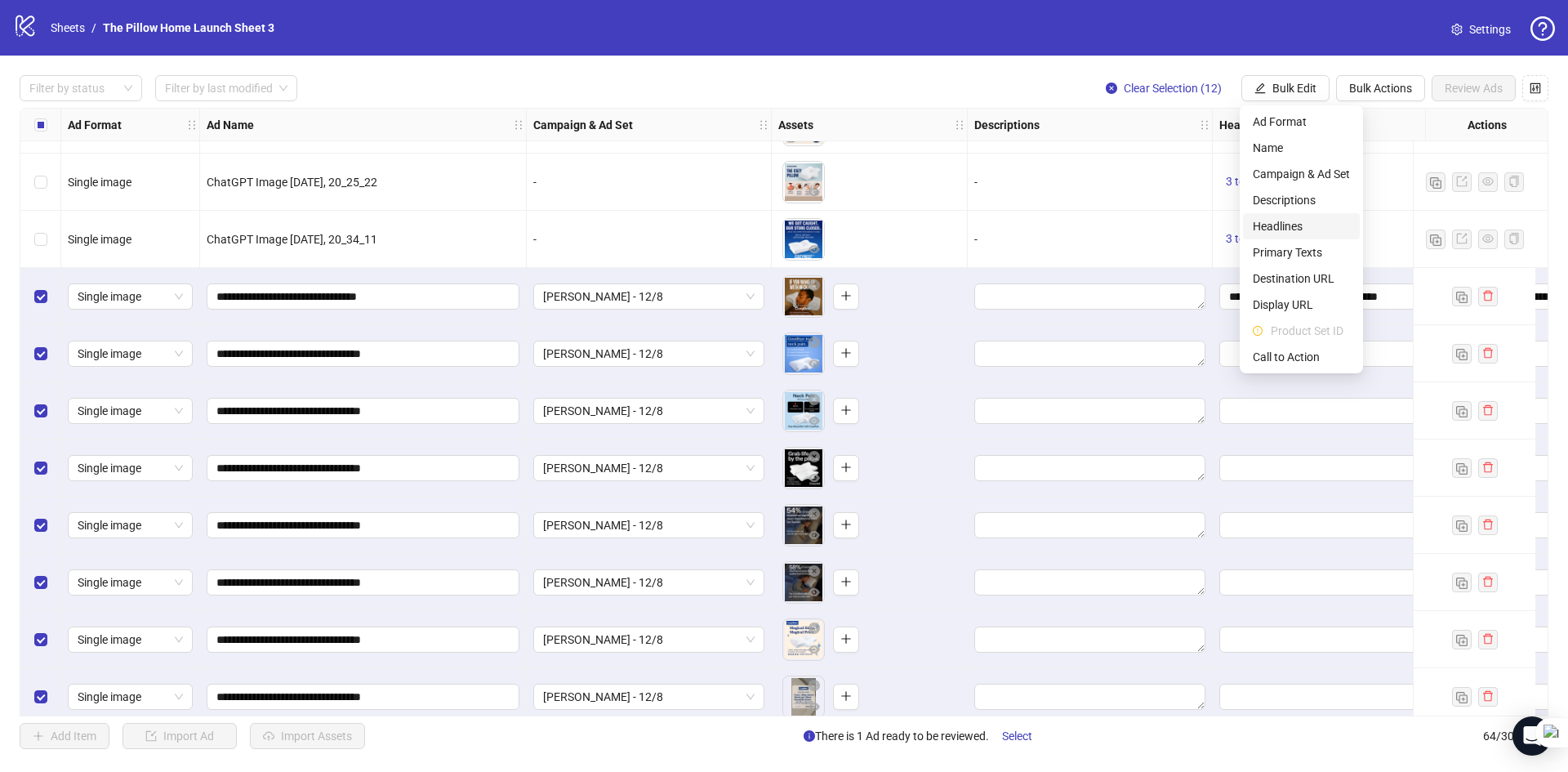
click at [1297, 225] on span "Headlines" at bounding box center [1301, 226] width 97 height 18
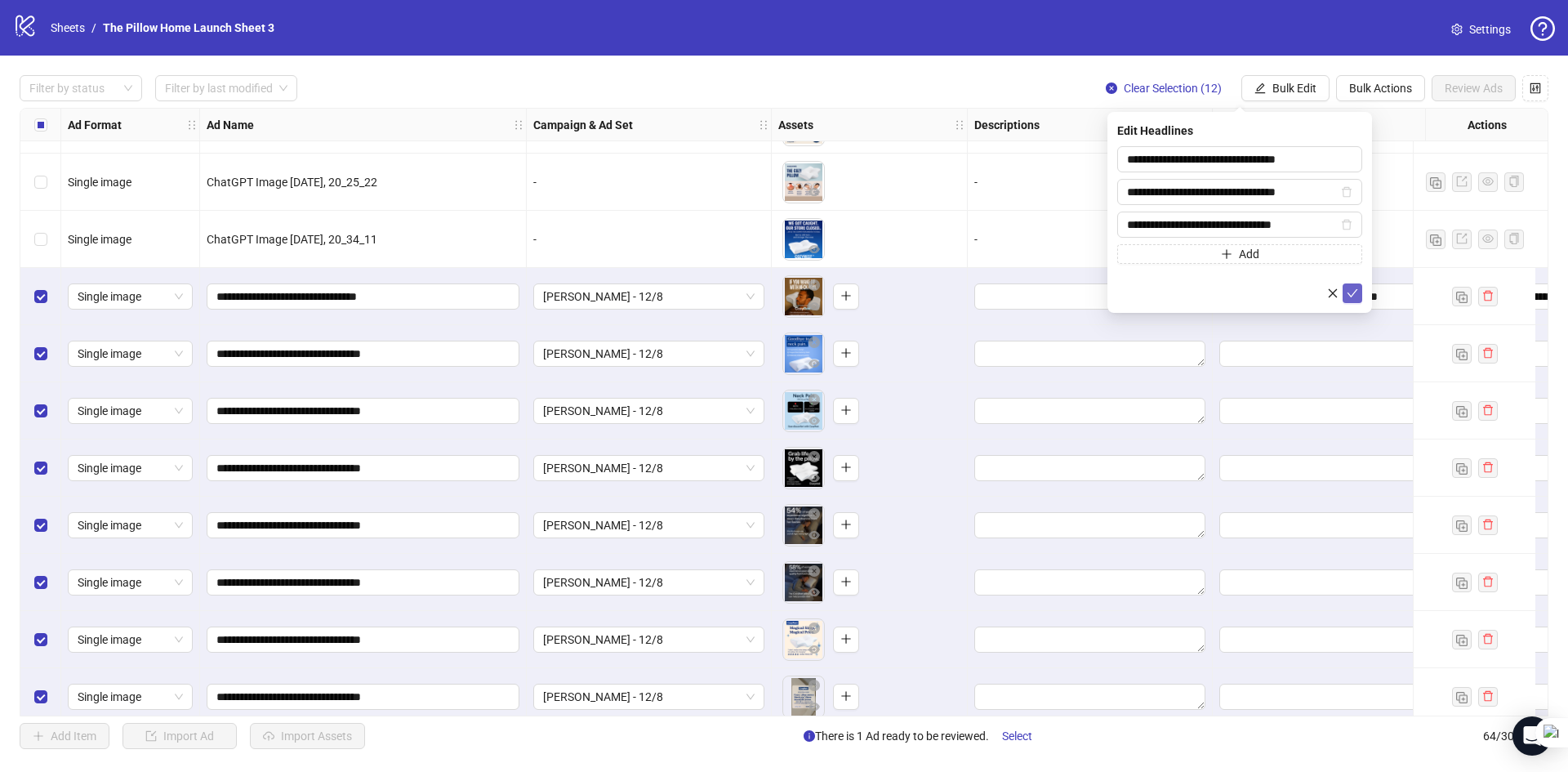
click at [1346, 290] on button "submit" at bounding box center [1353, 293] width 20 height 20
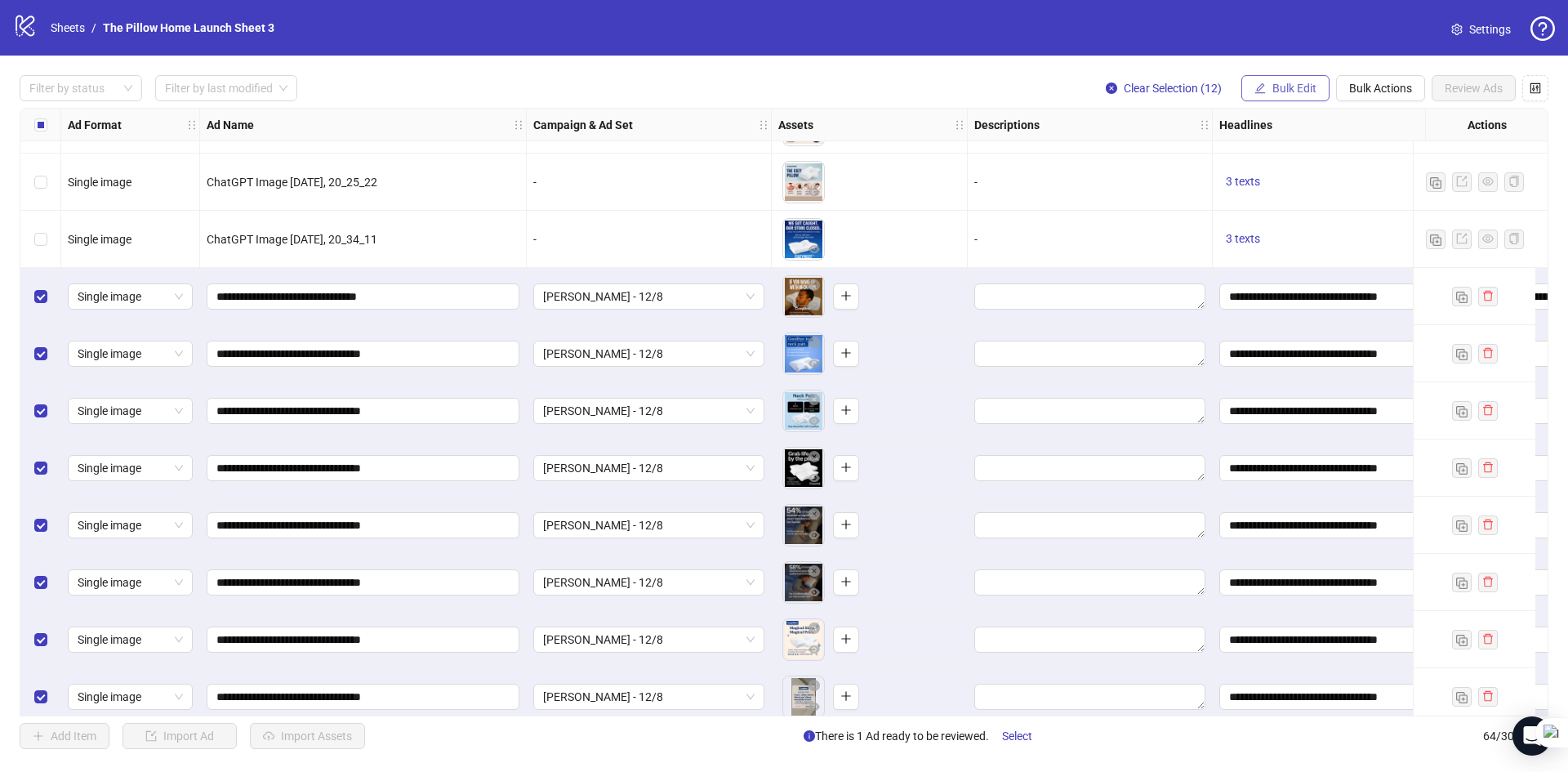
click at [1300, 94] on span "Bulk Edit" at bounding box center [1295, 88] width 44 height 13
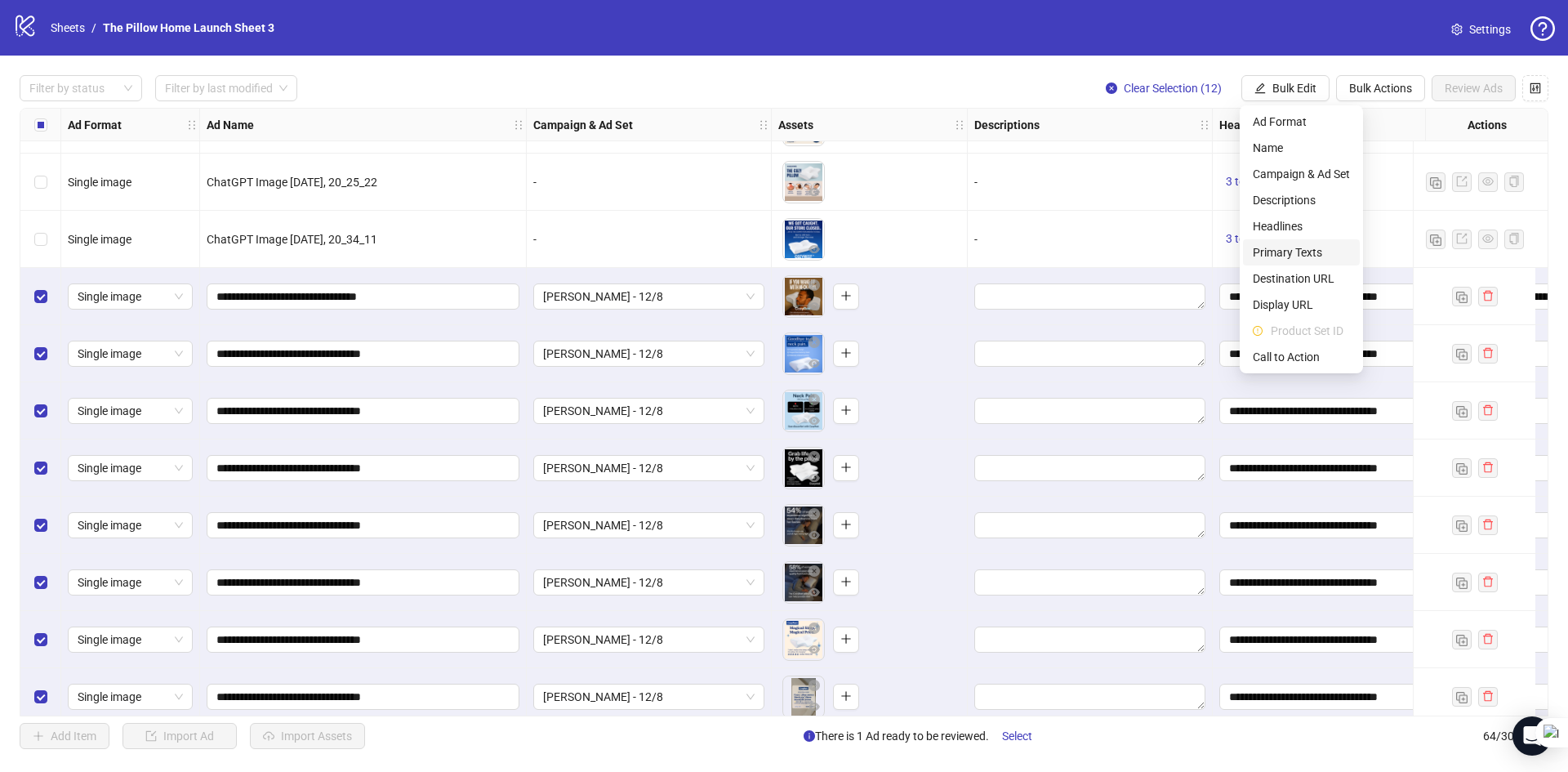
click at [1305, 248] on span "Primary Texts" at bounding box center [1301, 252] width 97 height 18
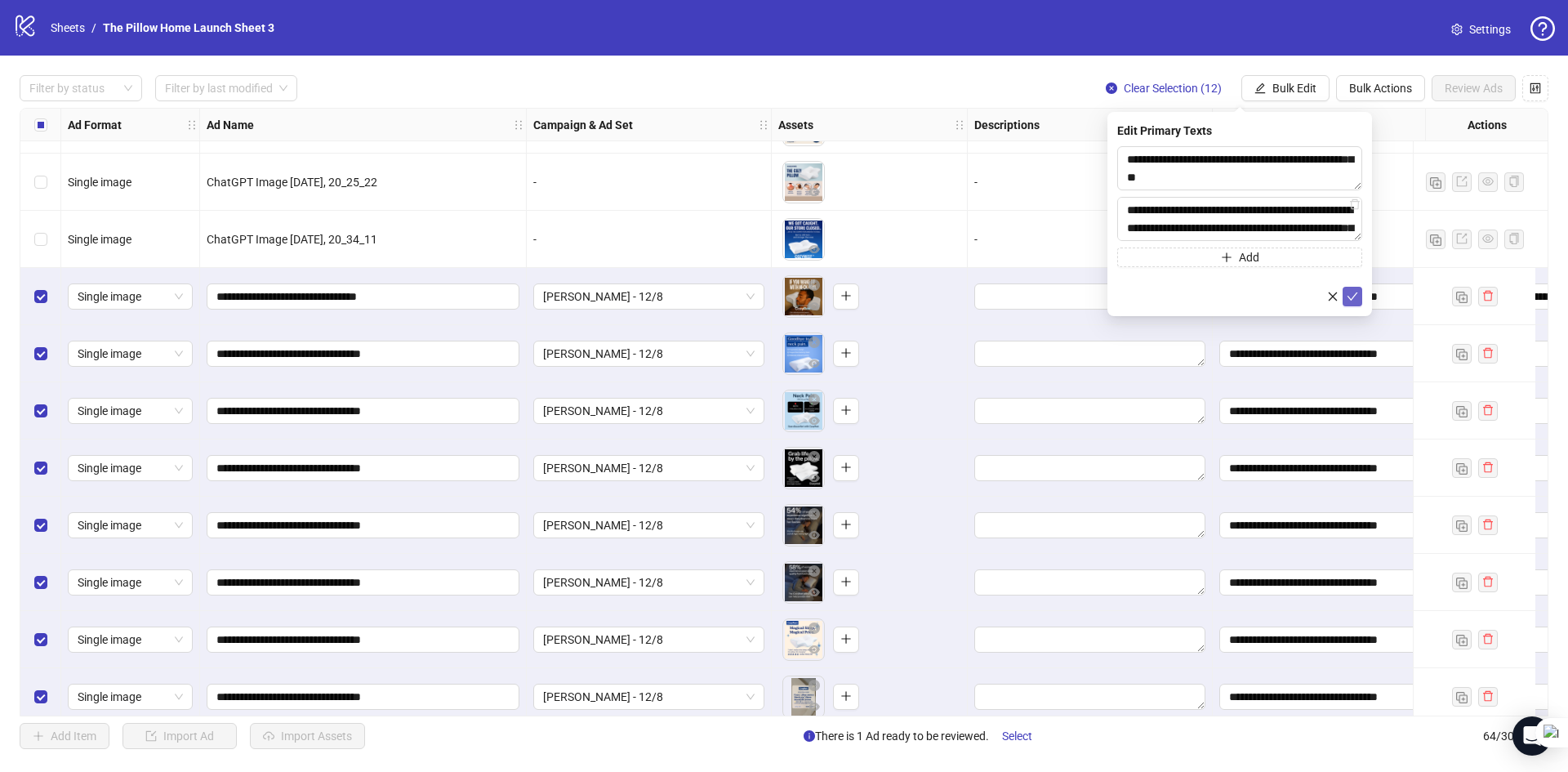
click at [1359, 297] on button "submit" at bounding box center [1353, 296] width 20 height 20
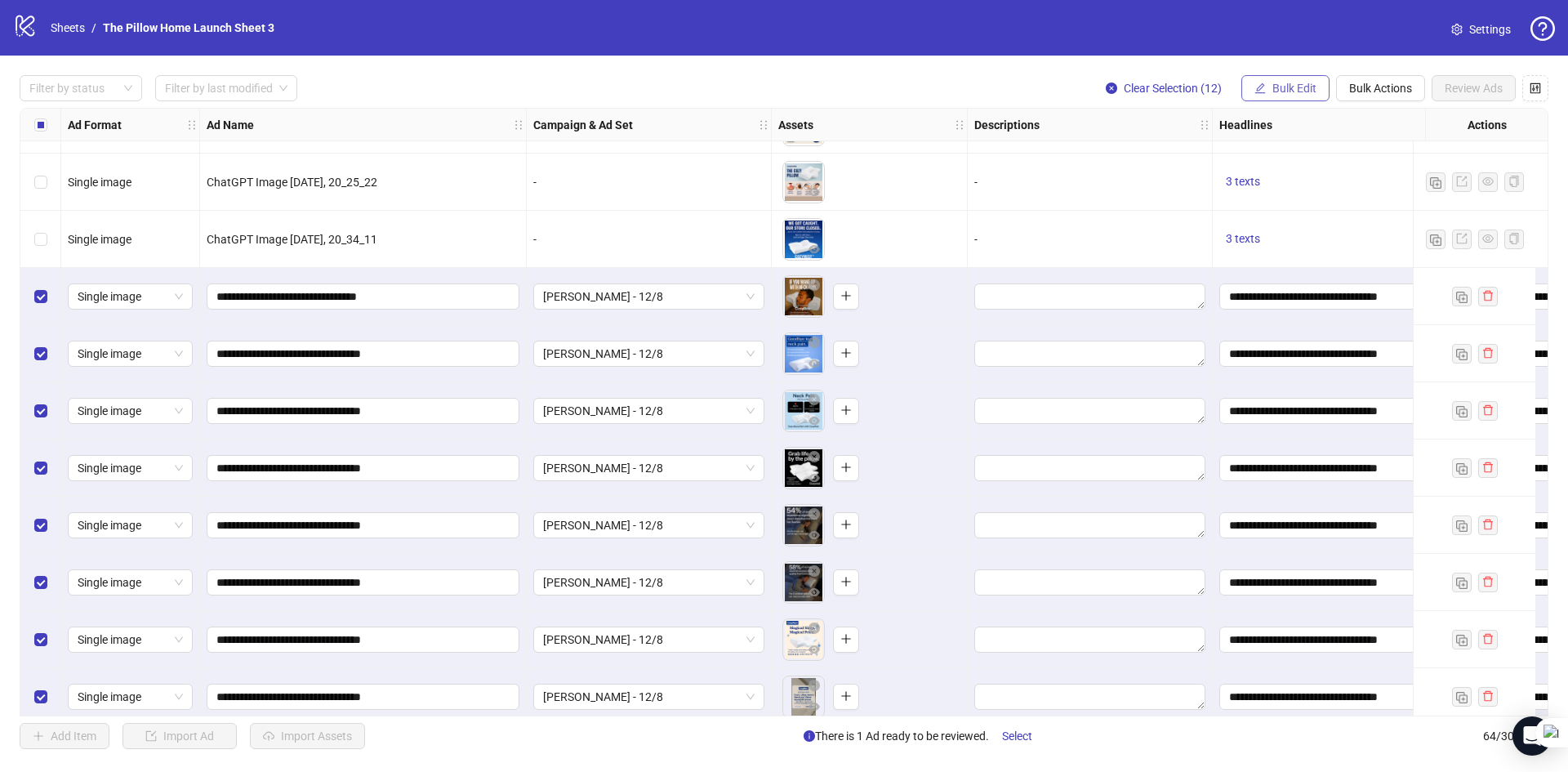
click at [1302, 100] on button "Bulk Edit" at bounding box center [1286, 88] width 89 height 27
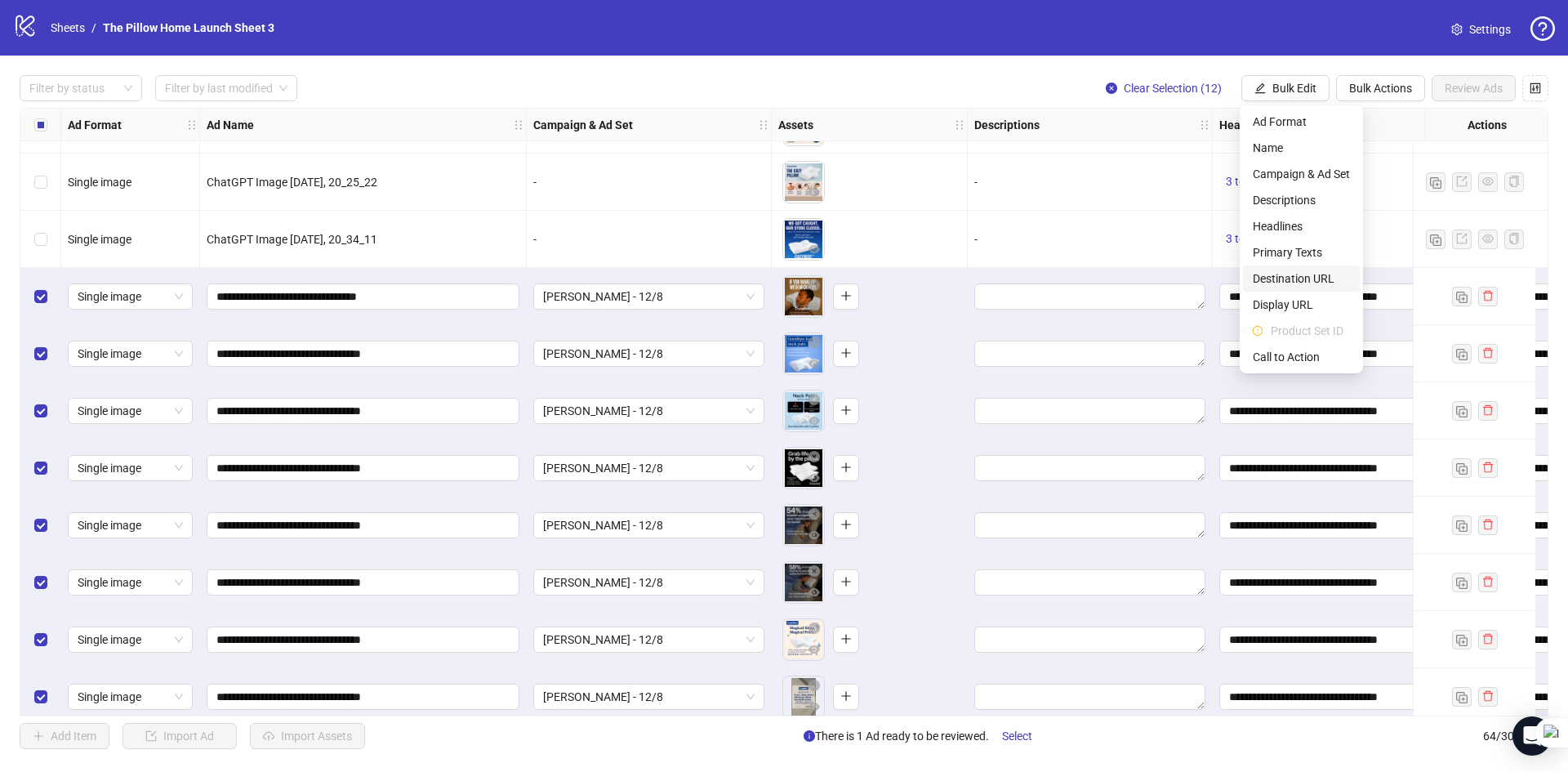
click at [1298, 271] on span "Destination URL" at bounding box center [1301, 278] width 97 height 18
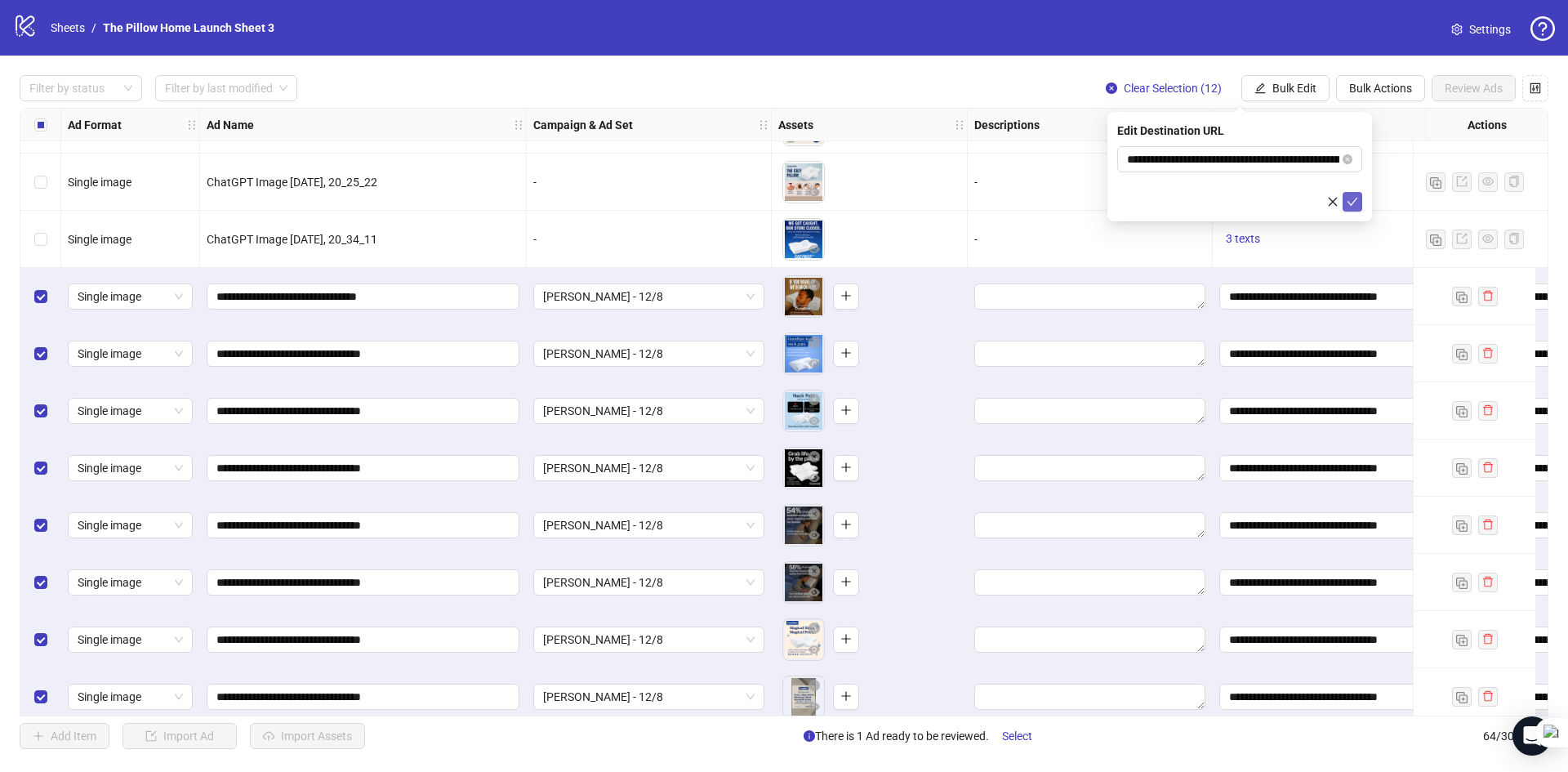
click at [1359, 195] on button "submit" at bounding box center [1353, 202] width 20 height 20
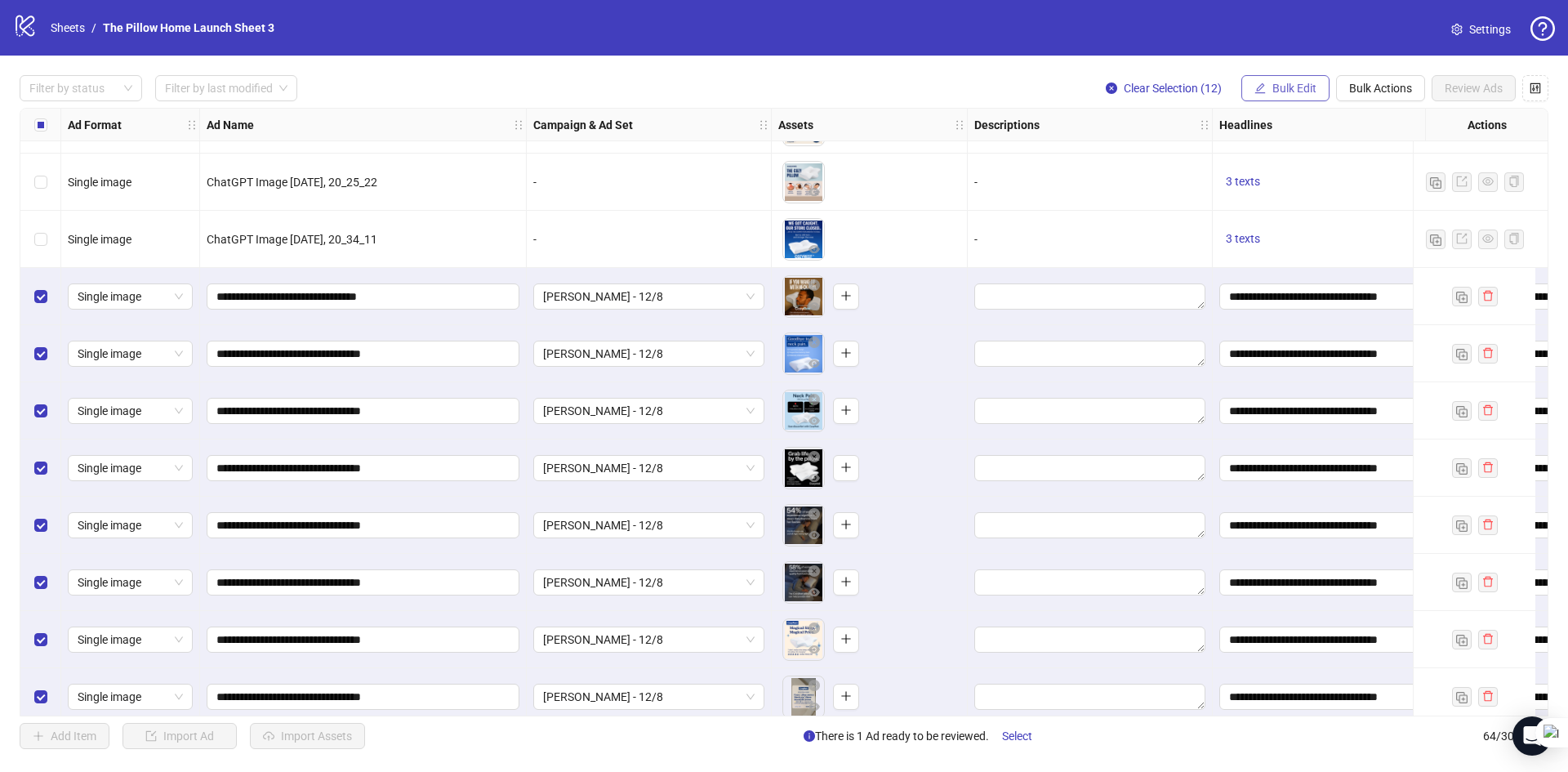
click at [1297, 92] on span "Bulk Edit" at bounding box center [1295, 88] width 44 height 13
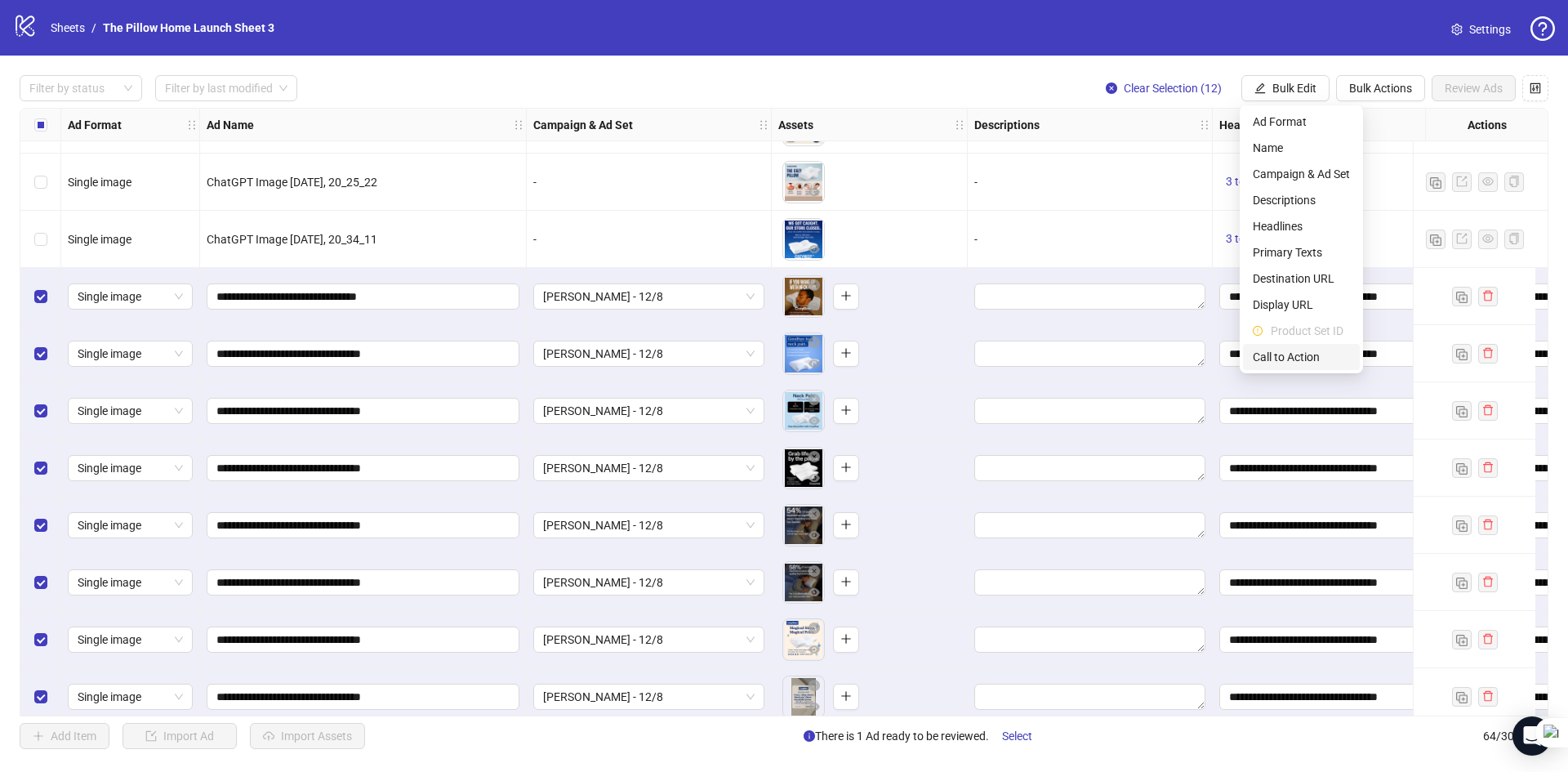
click at [1275, 352] on span "Call to Action" at bounding box center [1301, 357] width 97 height 18
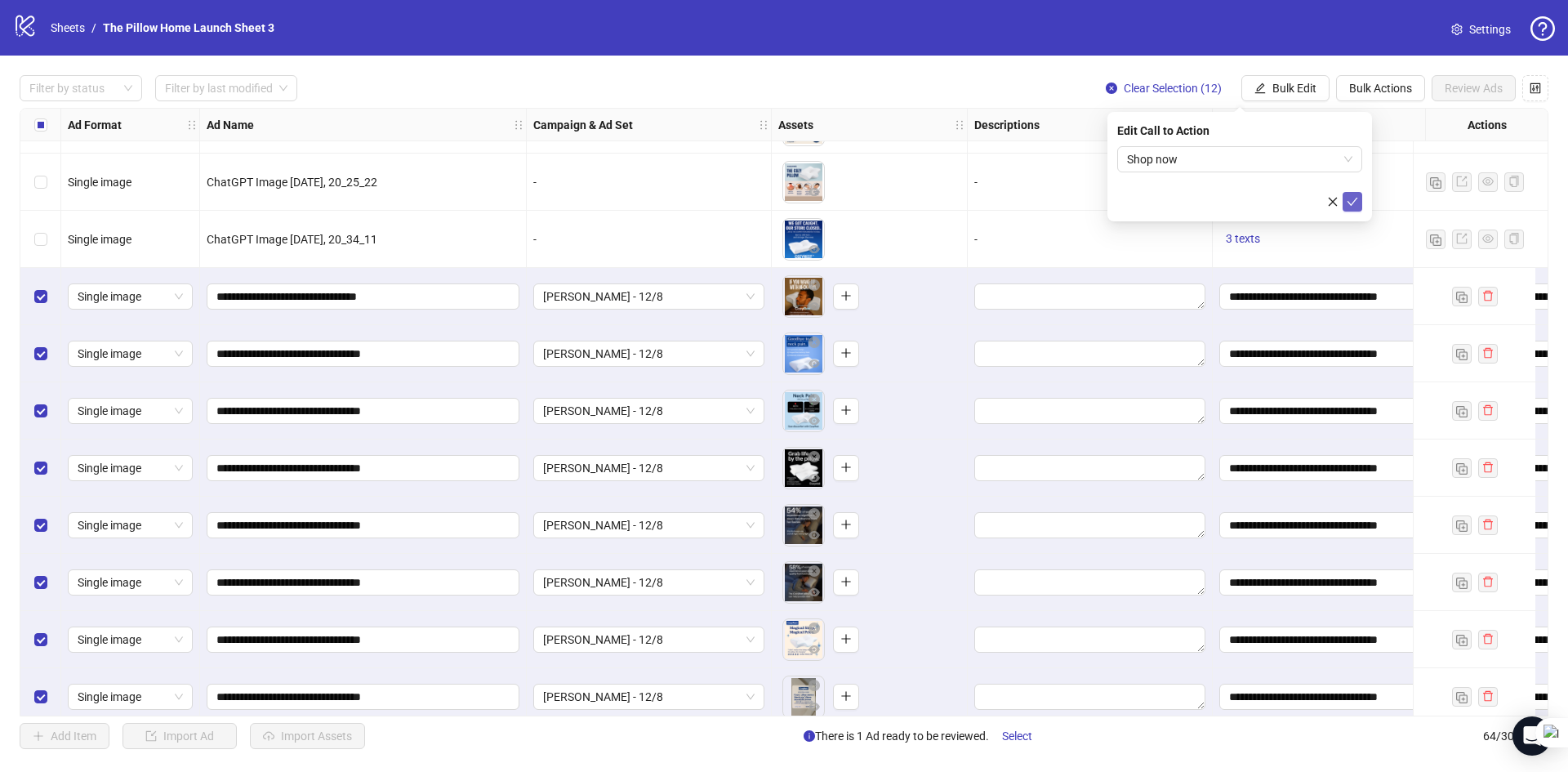
click at [1350, 197] on icon "check" at bounding box center [1353, 202] width 12 height 12
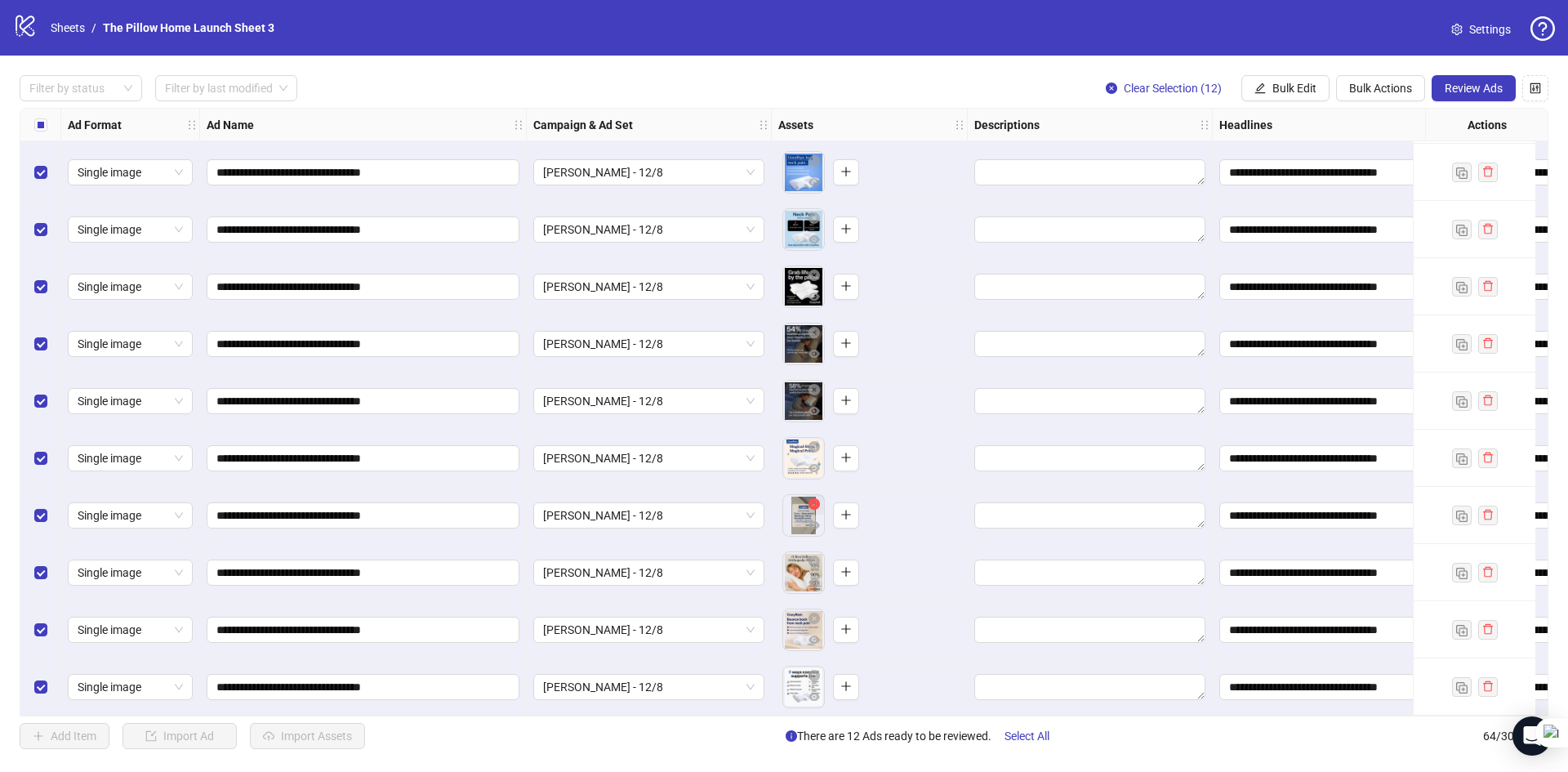
scroll to position [3091, 0]
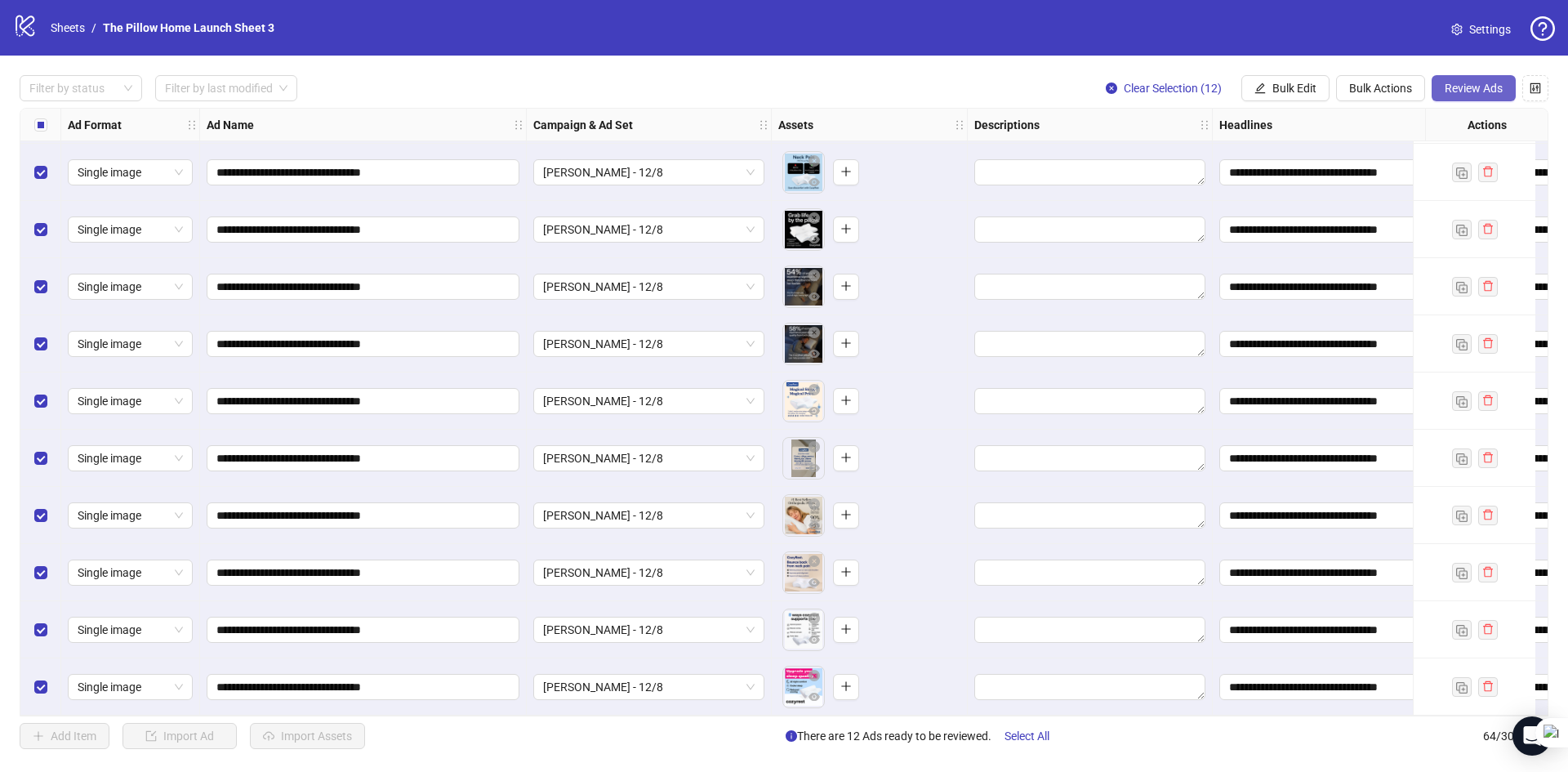
click at [1454, 88] on span "Review Ads" at bounding box center [1474, 88] width 58 height 13
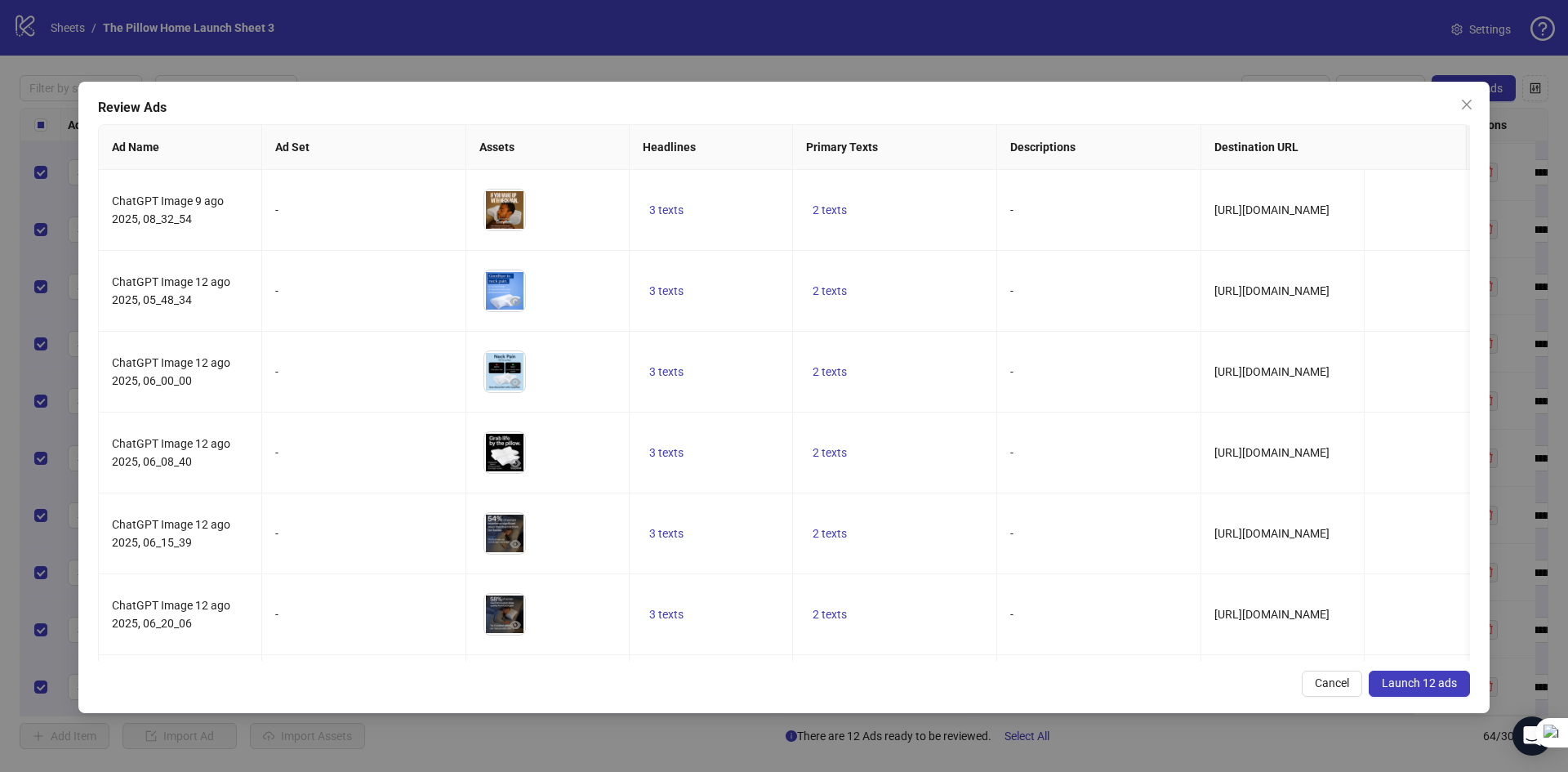
click at [1403, 676] on span "Launch 12 ads" at bounding box center [1419, 682] width 75 height 13
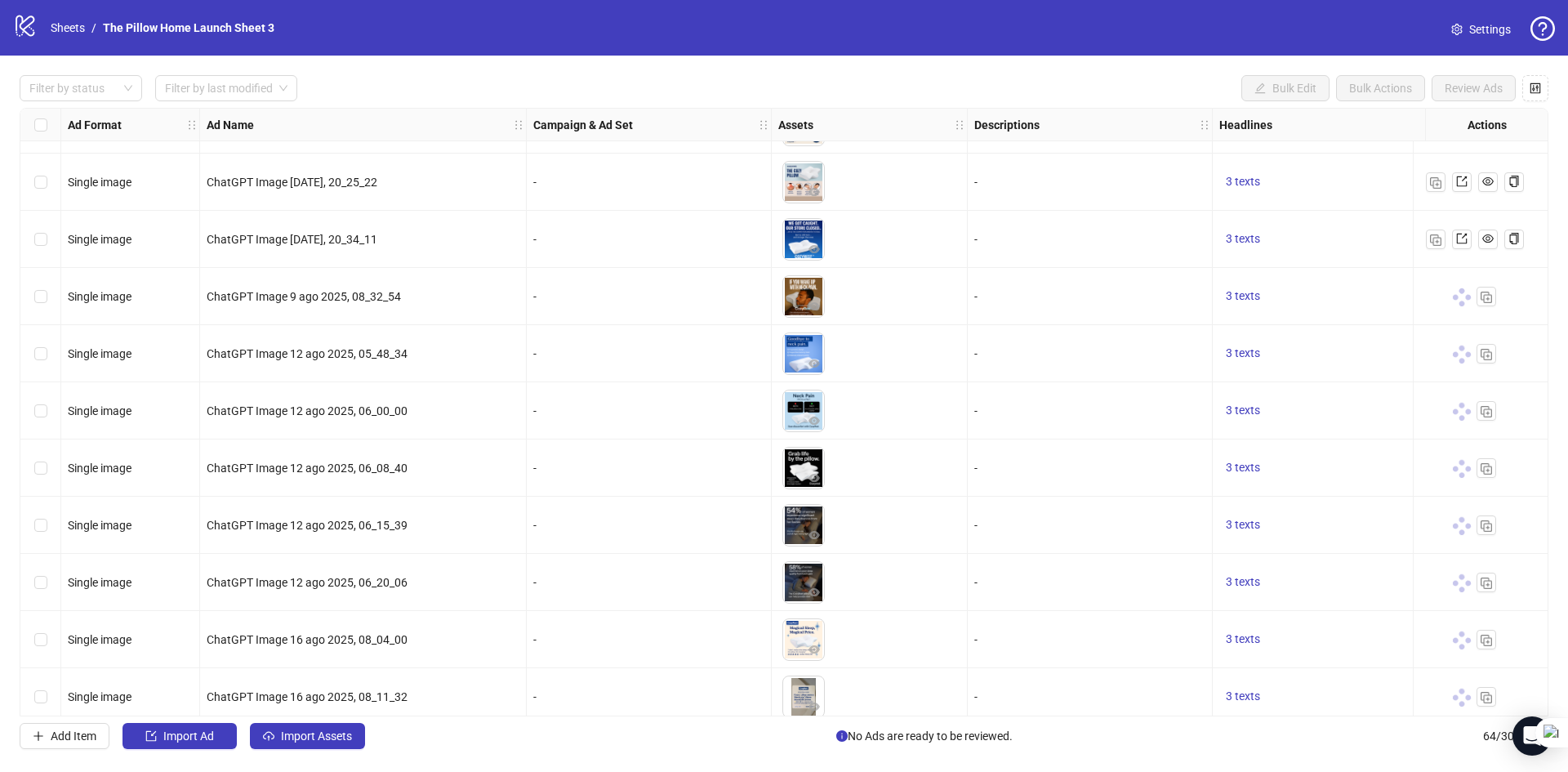
scroll to position [2764, 0]
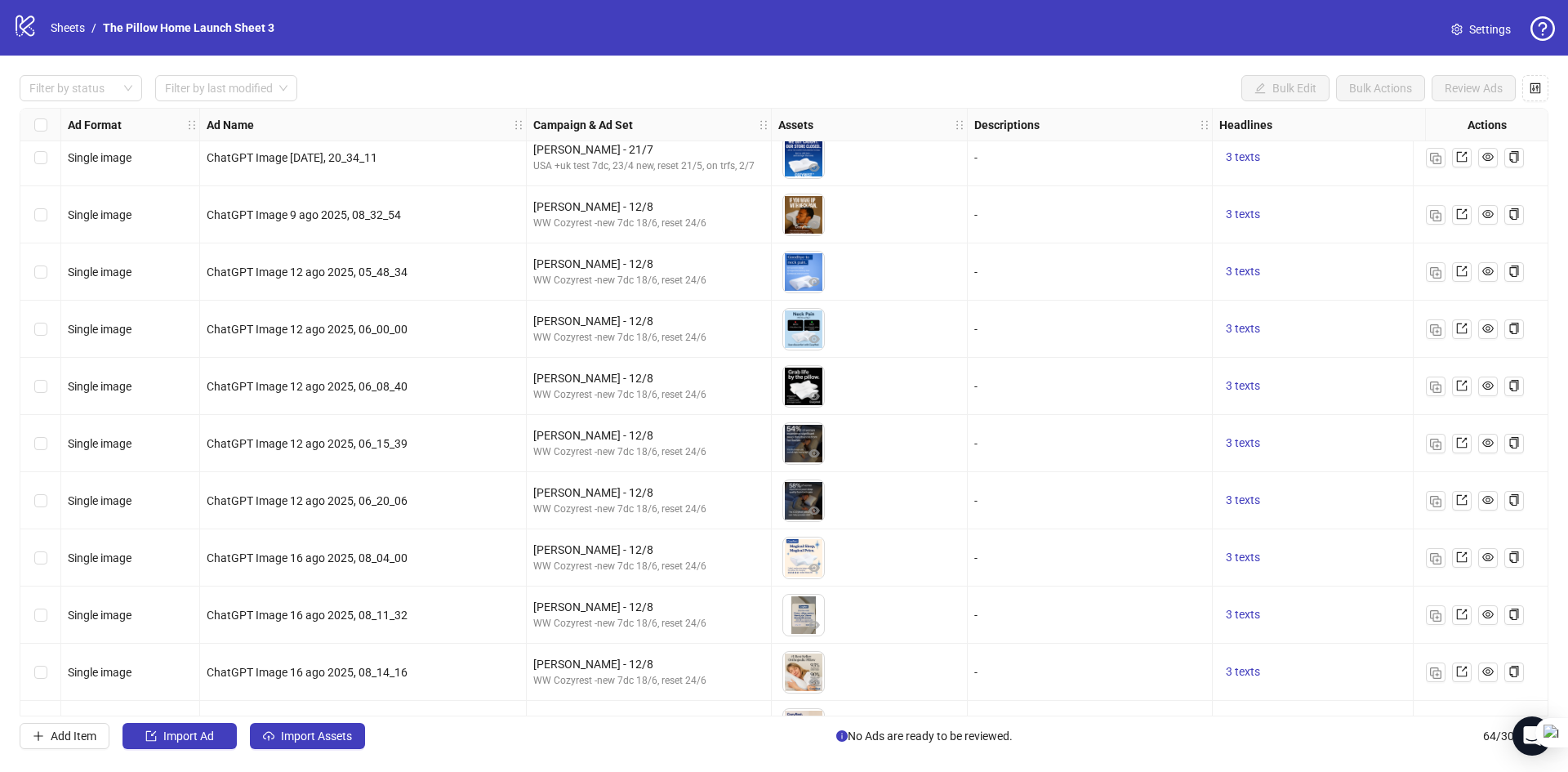
scroll to position [2846, 0]
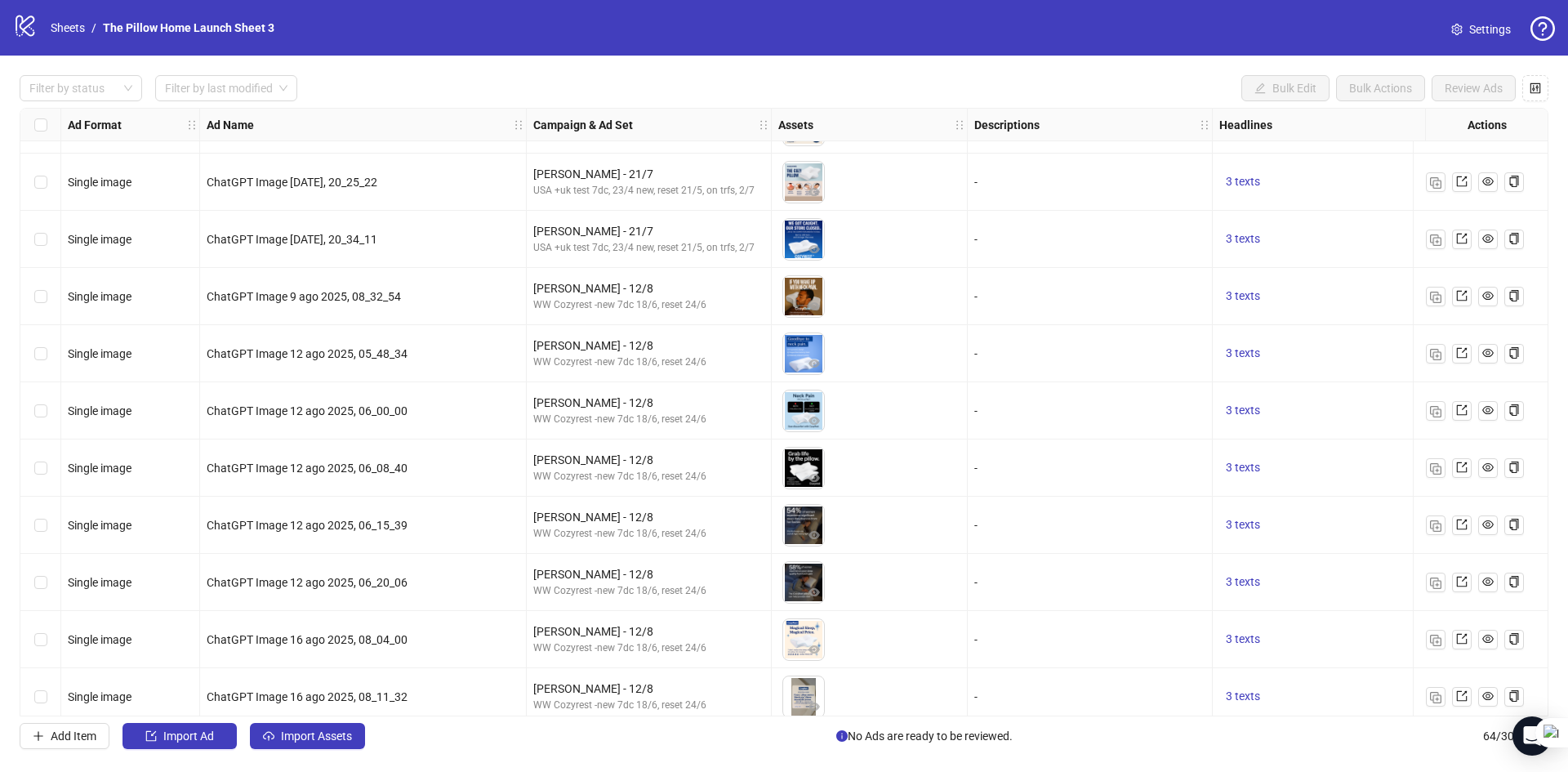
click at [53, 287] on div "Select row 53" at bounding box center [41, 296] width 41 height 57
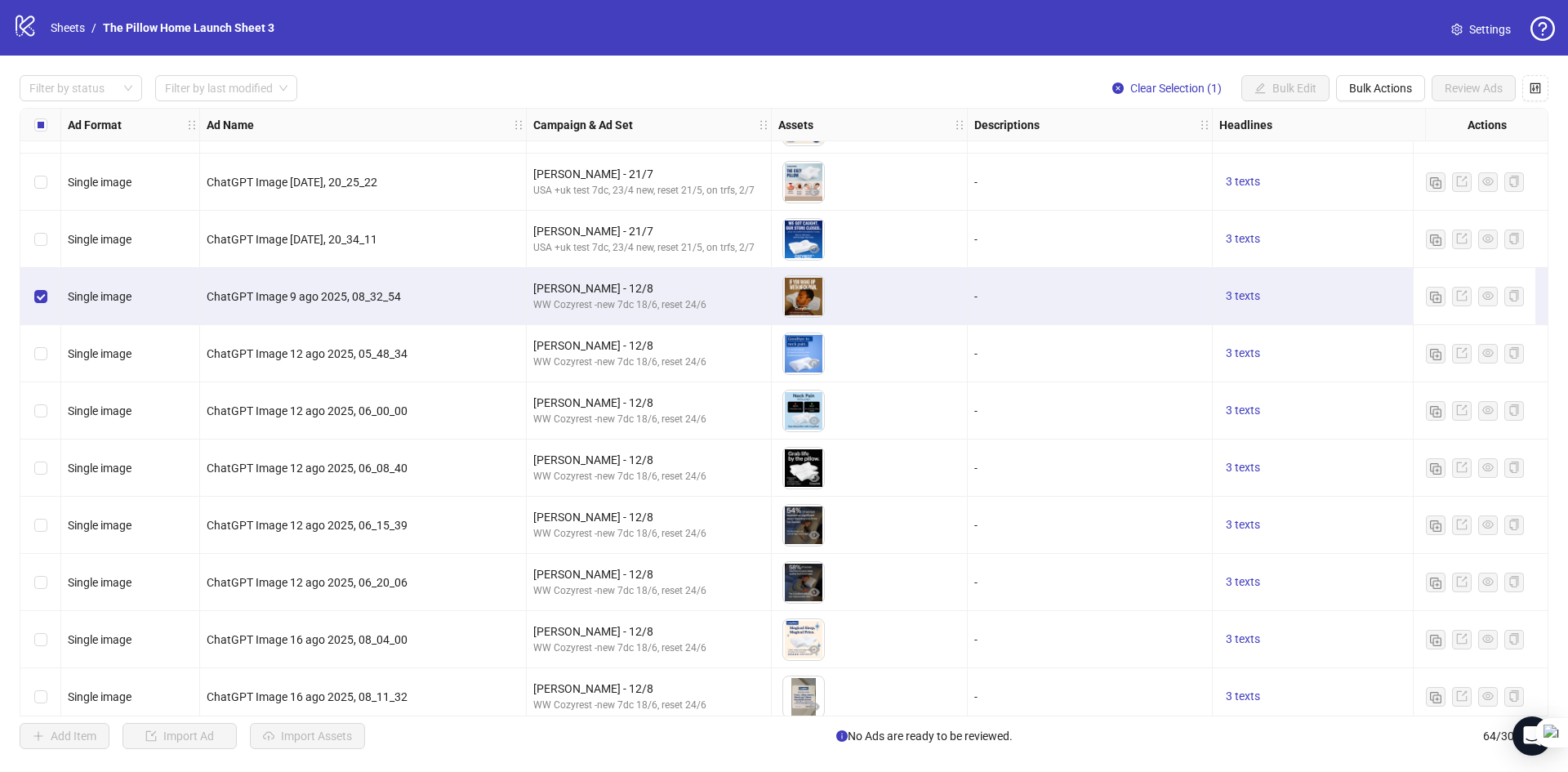
click at [48, 356] on div "Select row 54" at bounding box center [41, 353] width 41 height 57
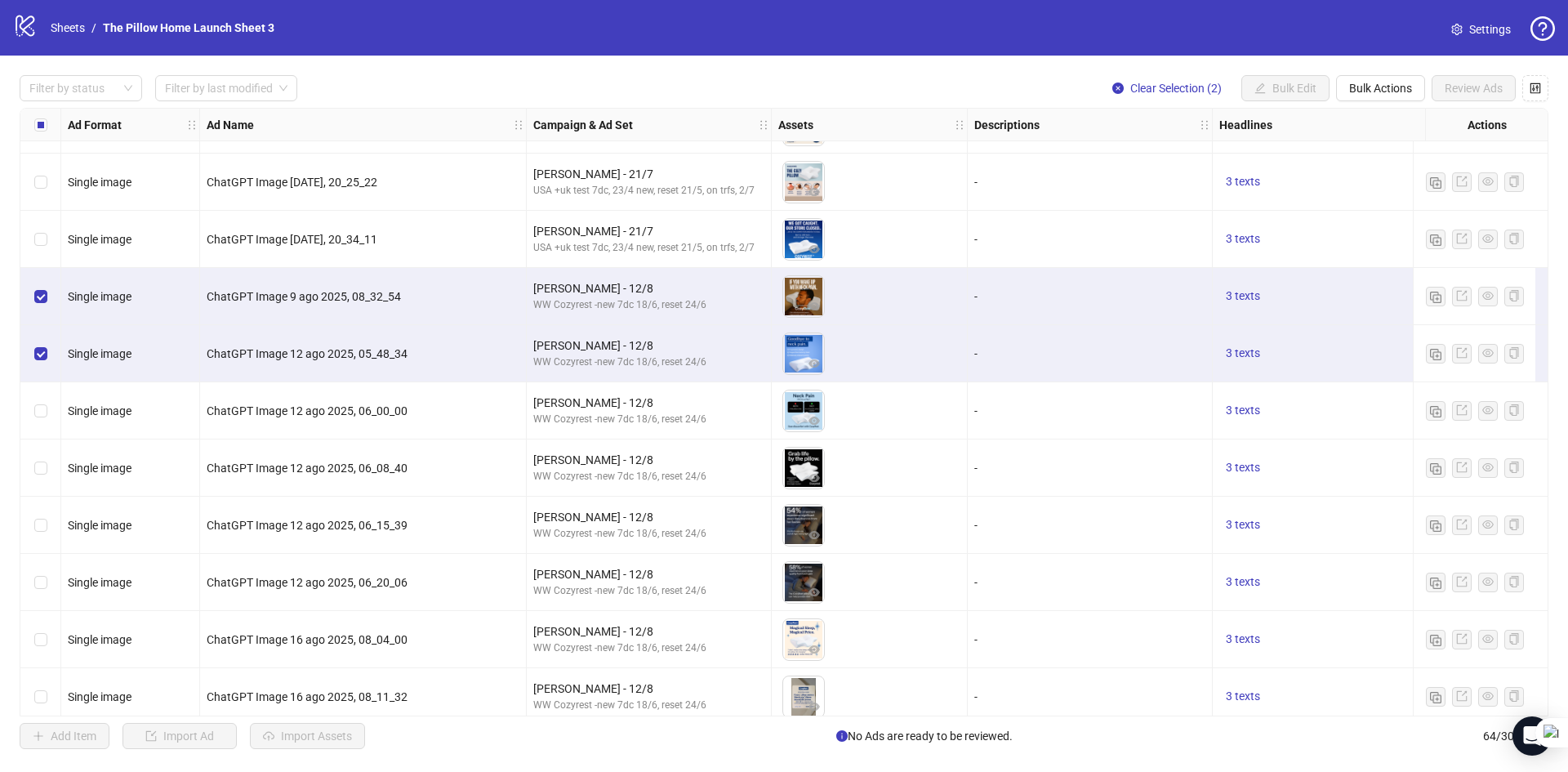
click at [41, 426] on div "Select row 55" at bounding box center [41, 411] width 41 height 57
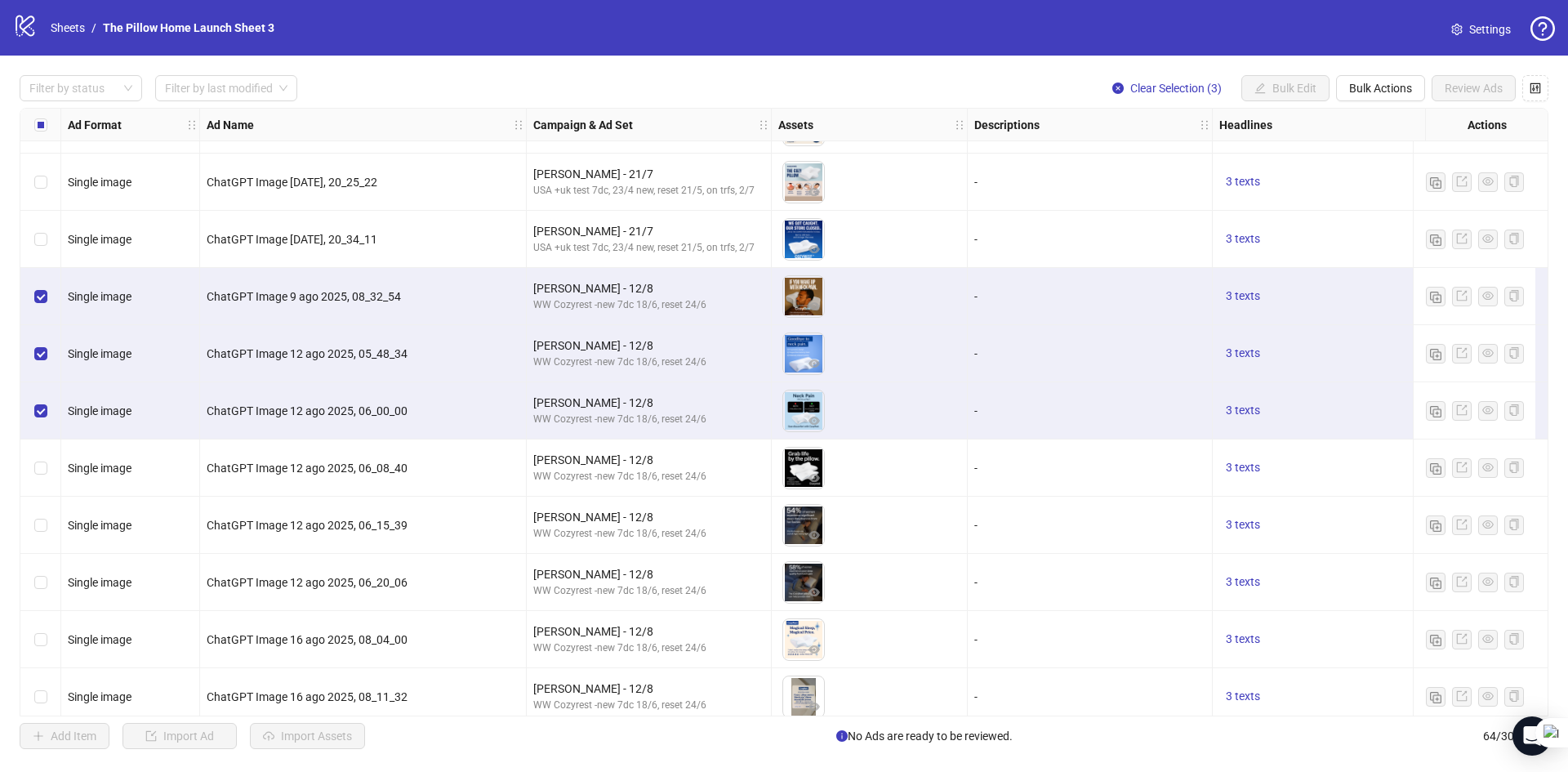
click at [47, 452] on div "Select row 56" at bounding box center [41, 468] width 41 height 57
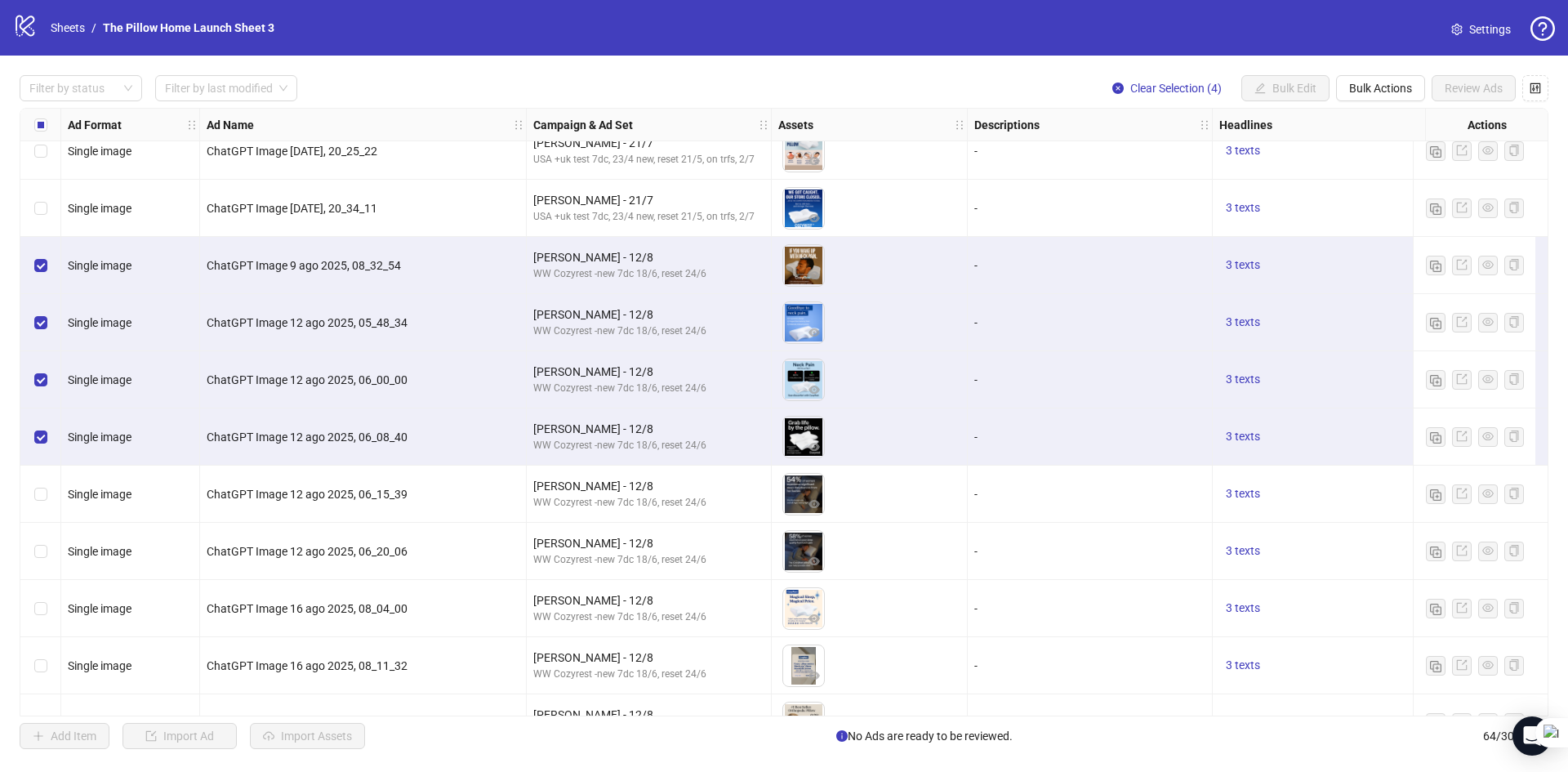
scroll to position [2928, 0]
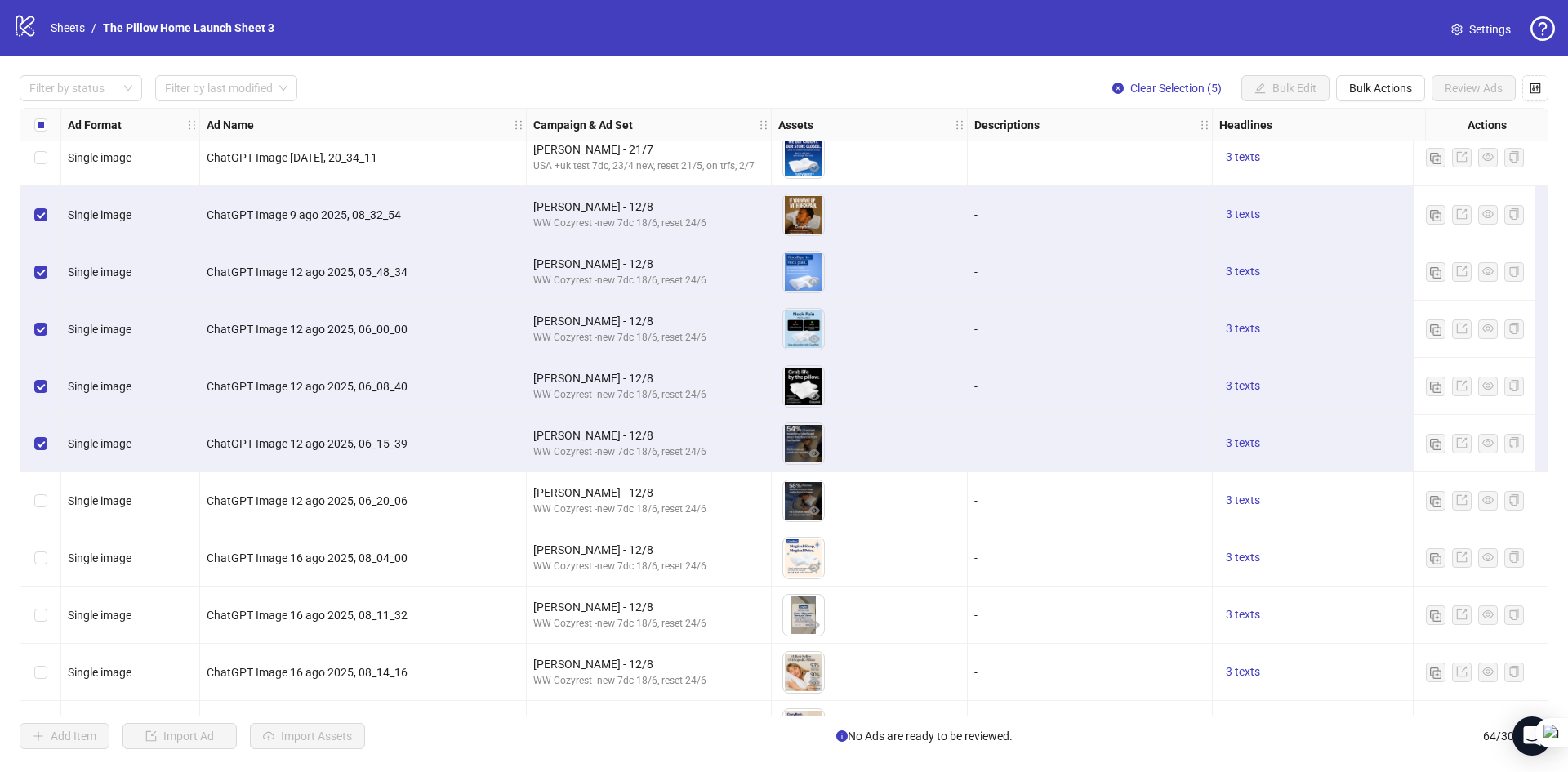
click at [48, 509] on div "Select row 58" at bounding box center [41, 501] width 41 height 57
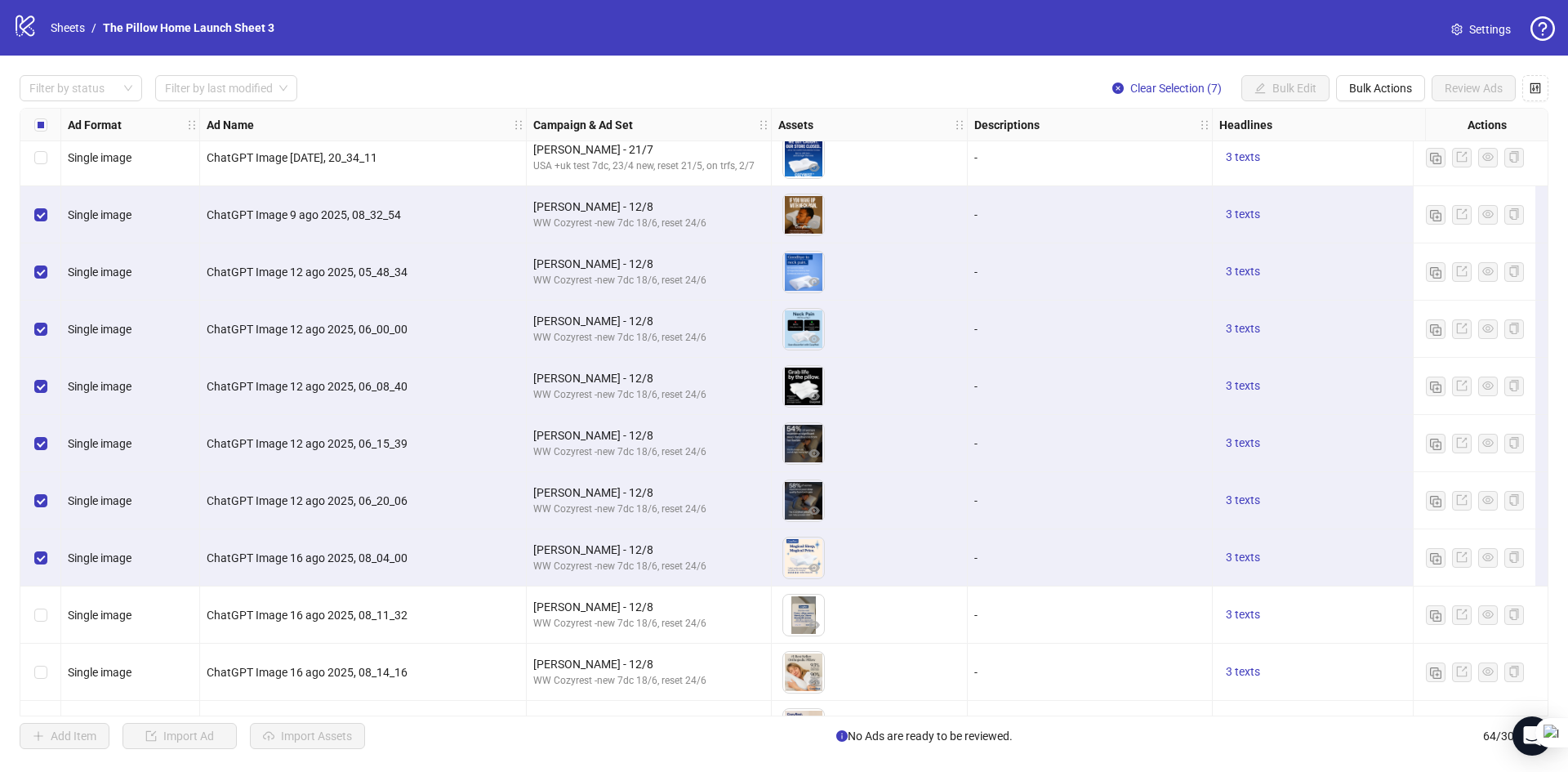
click at [50, 602] on div "Select row 60" at bounding box center [41, 615] width 41 height 57
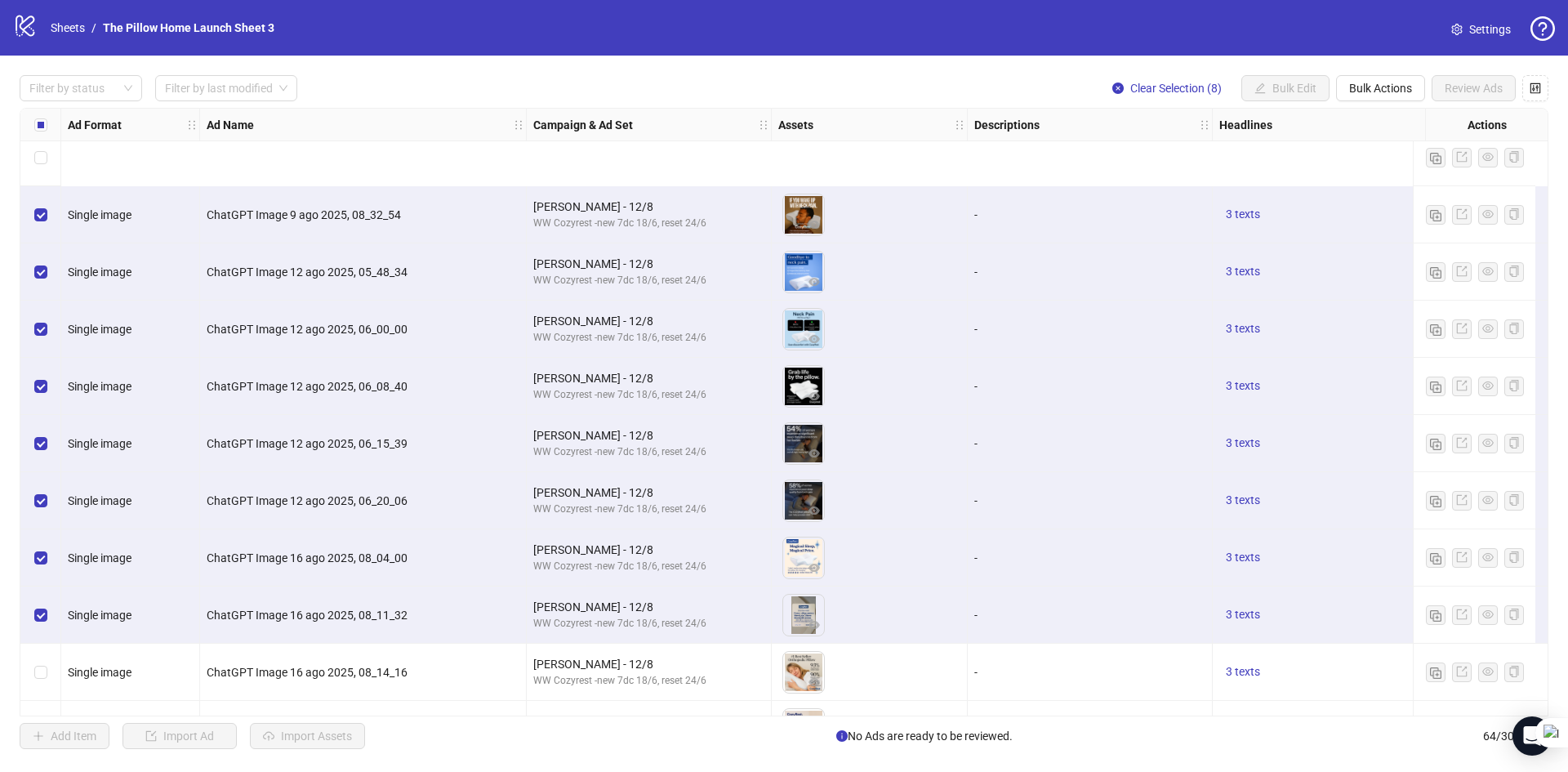
scroll to position [3091, 0]
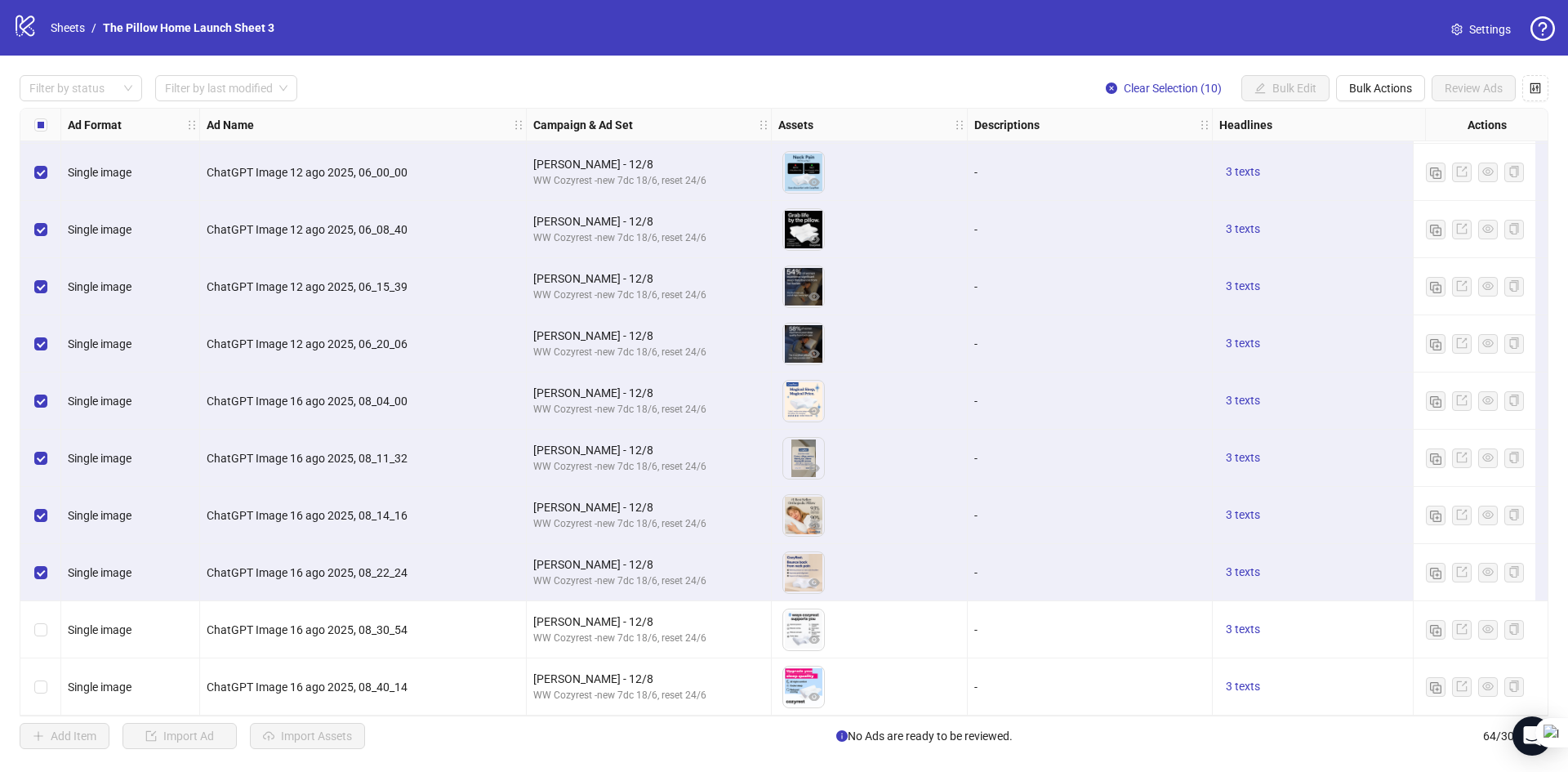
click at [42, 612] on div "Select row 63" at bounding box center [41, 629] width 41 height 57
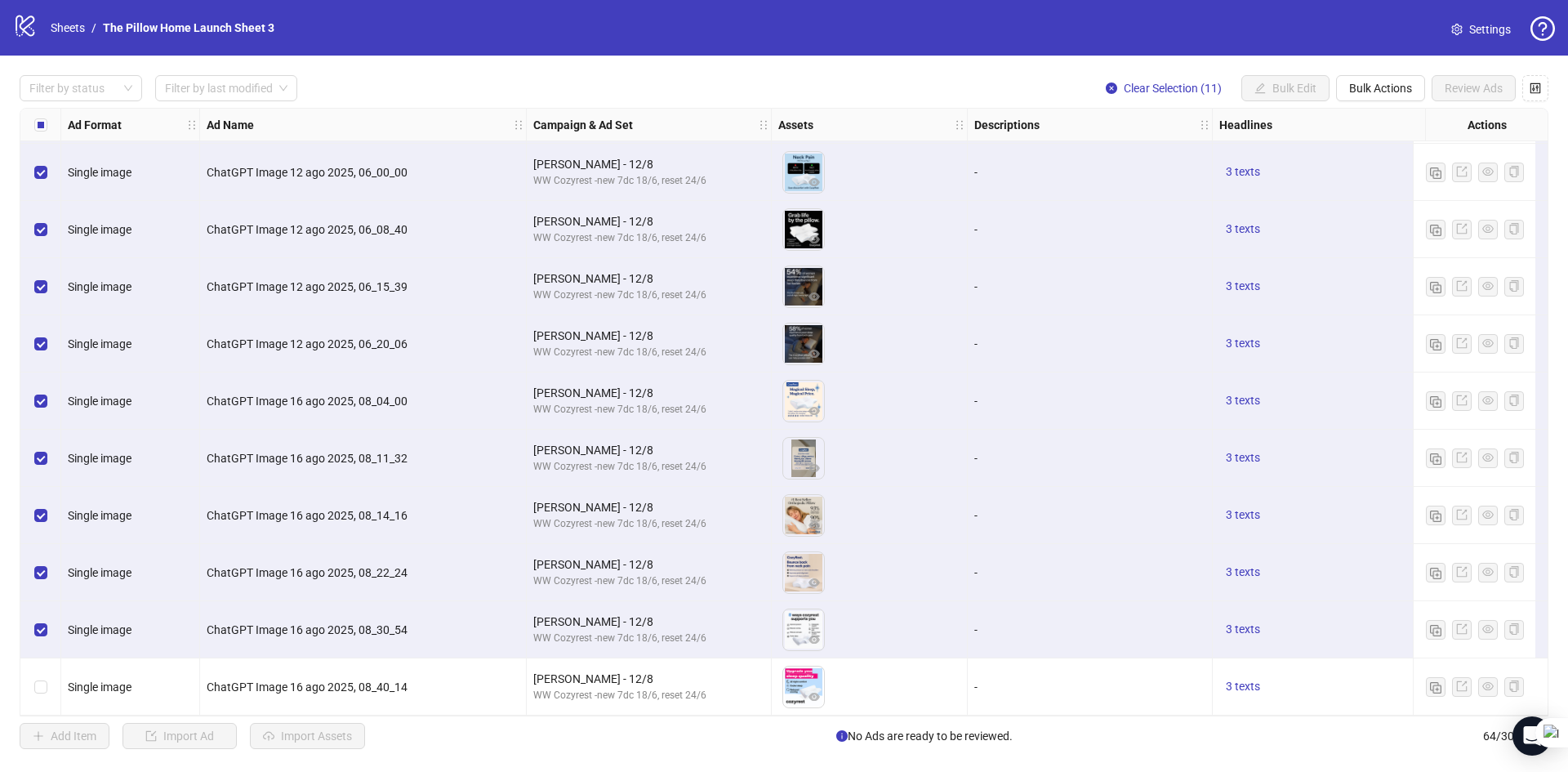
click at [44, 662] on div "Select row 64" at bounding box center [41, 686] width 41 height 57
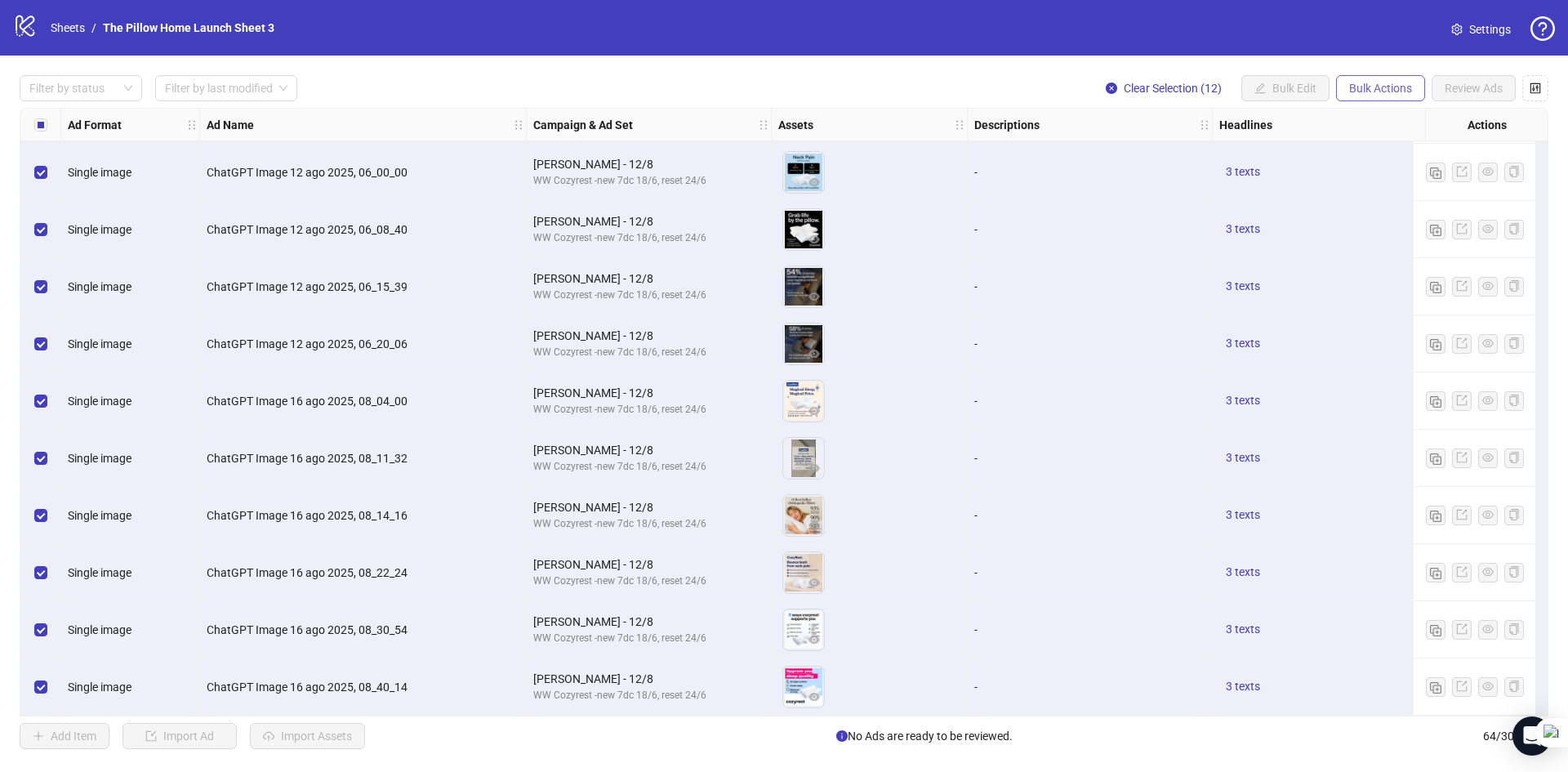
click at [1391, 94] on span "Bulk Actions" at bounding box center [1381, 88] width 63 height 13
click at [1382, 172] on span "Duplicate with assets" at bounding box center [1404, 174] width 112 height 18
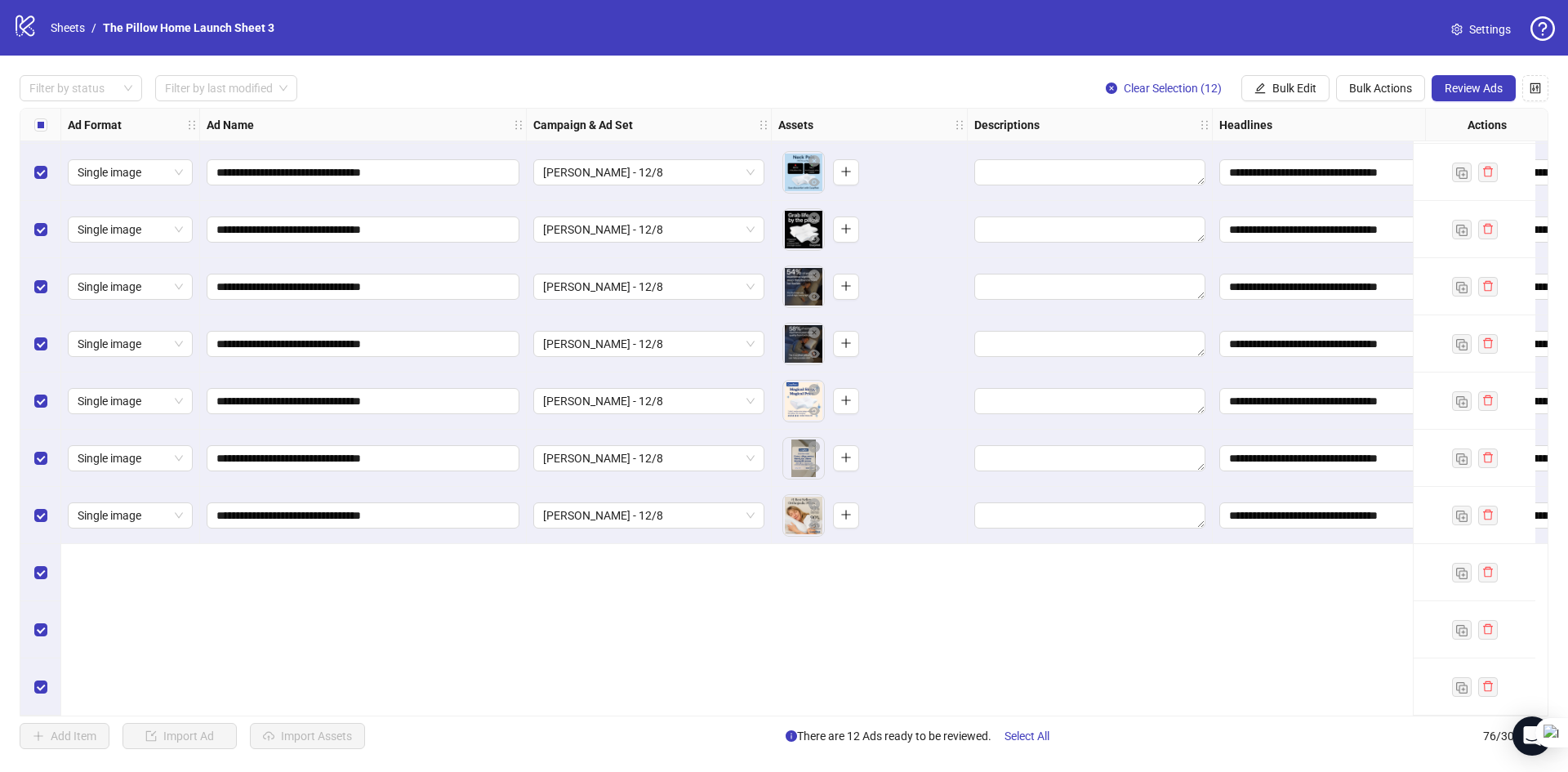
scroll to position [3532, 0]
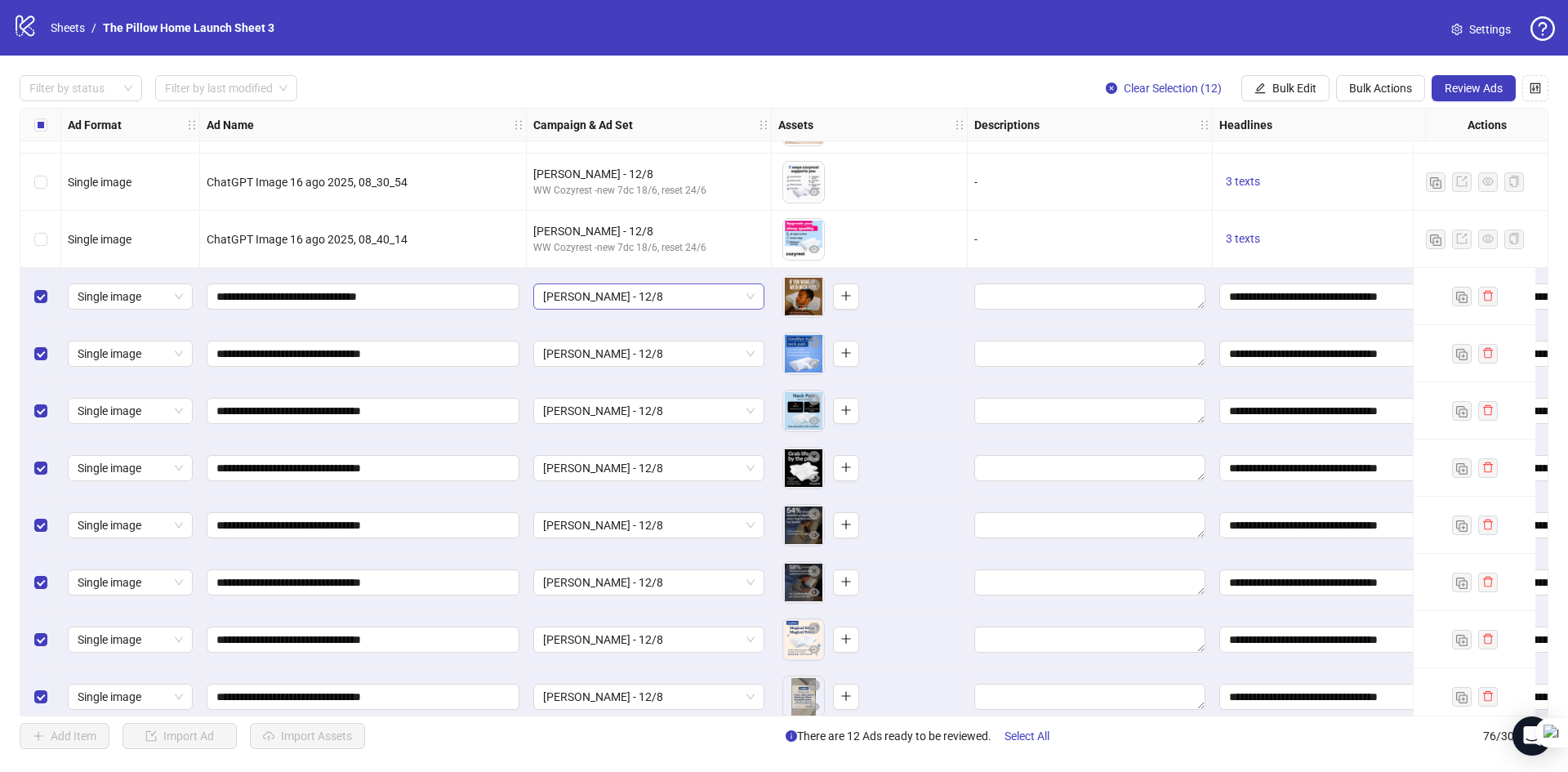
click at [682, 288] on span "[PERSON_NAME] - 12/8" at bounding box center [648, 296] width 211 height 25
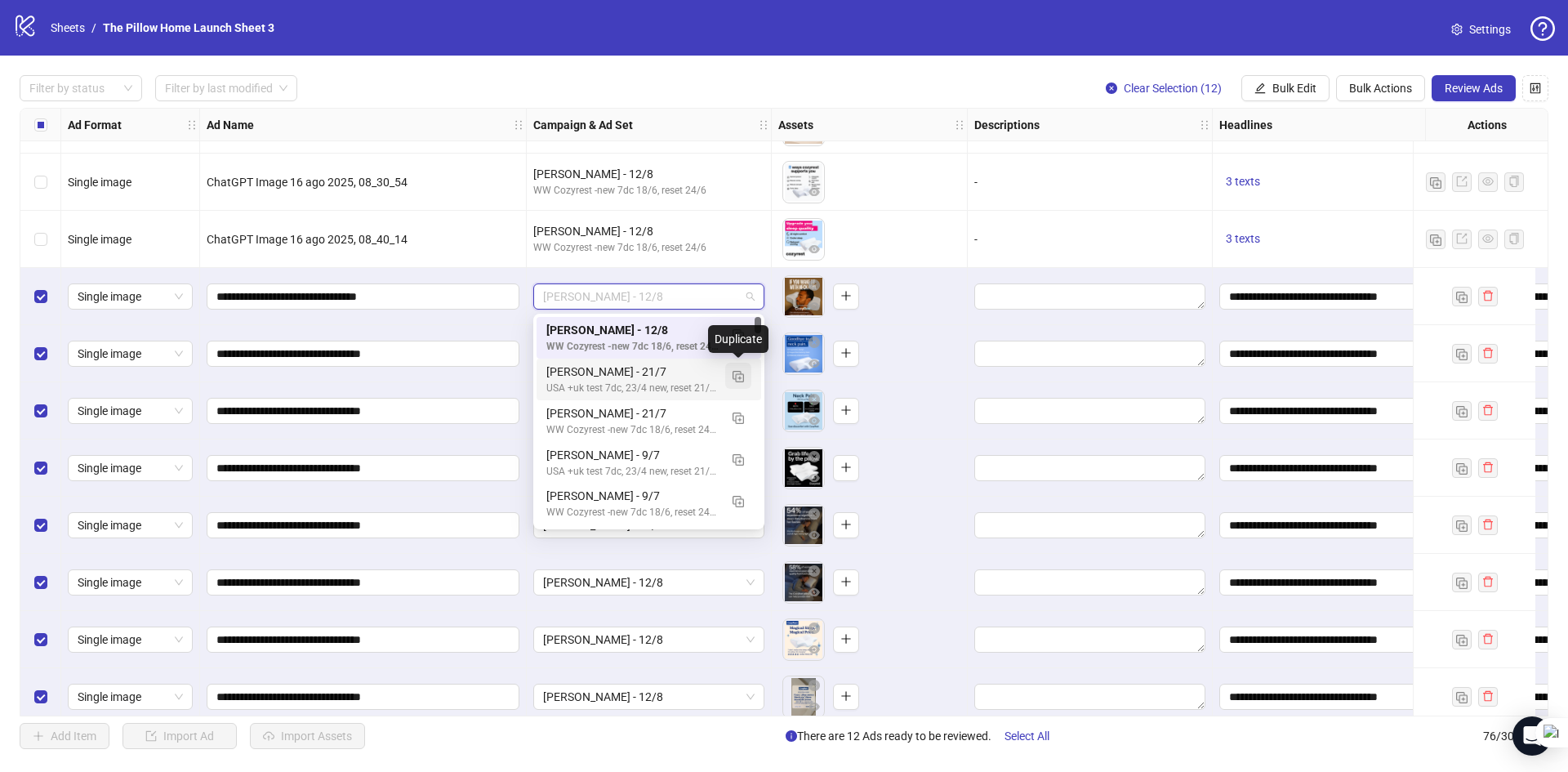
click at [736, 380] on img "button" at bounding box center [739, 377] width 12 height 12
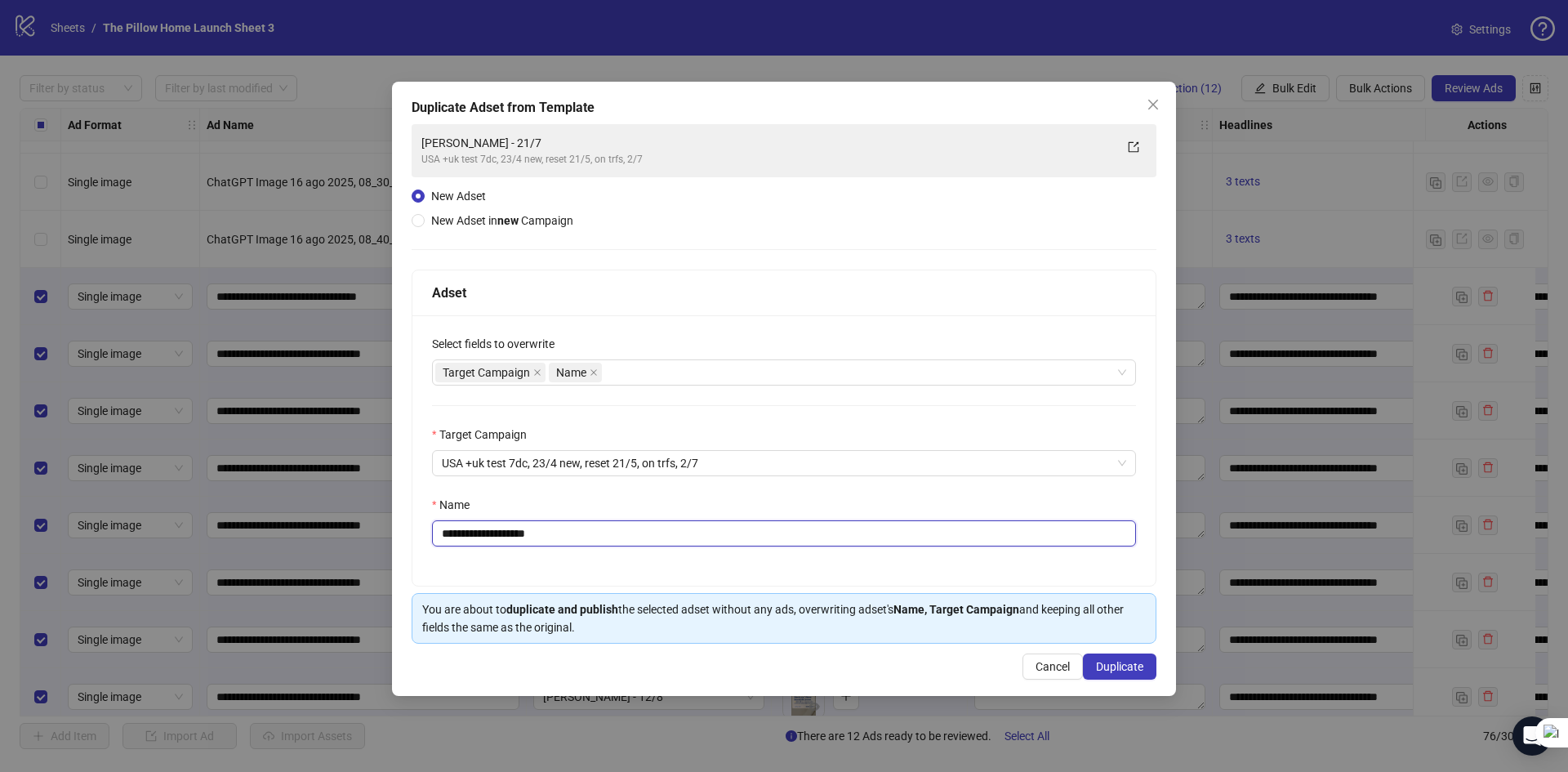
click at [494, 538] on input "**********" at bounding box center [784, 533] width 704 height 27
type input "**********"
click at [1116, 670] on span "Duplicate" at bounding box center [1119, 666] width 47 height 13
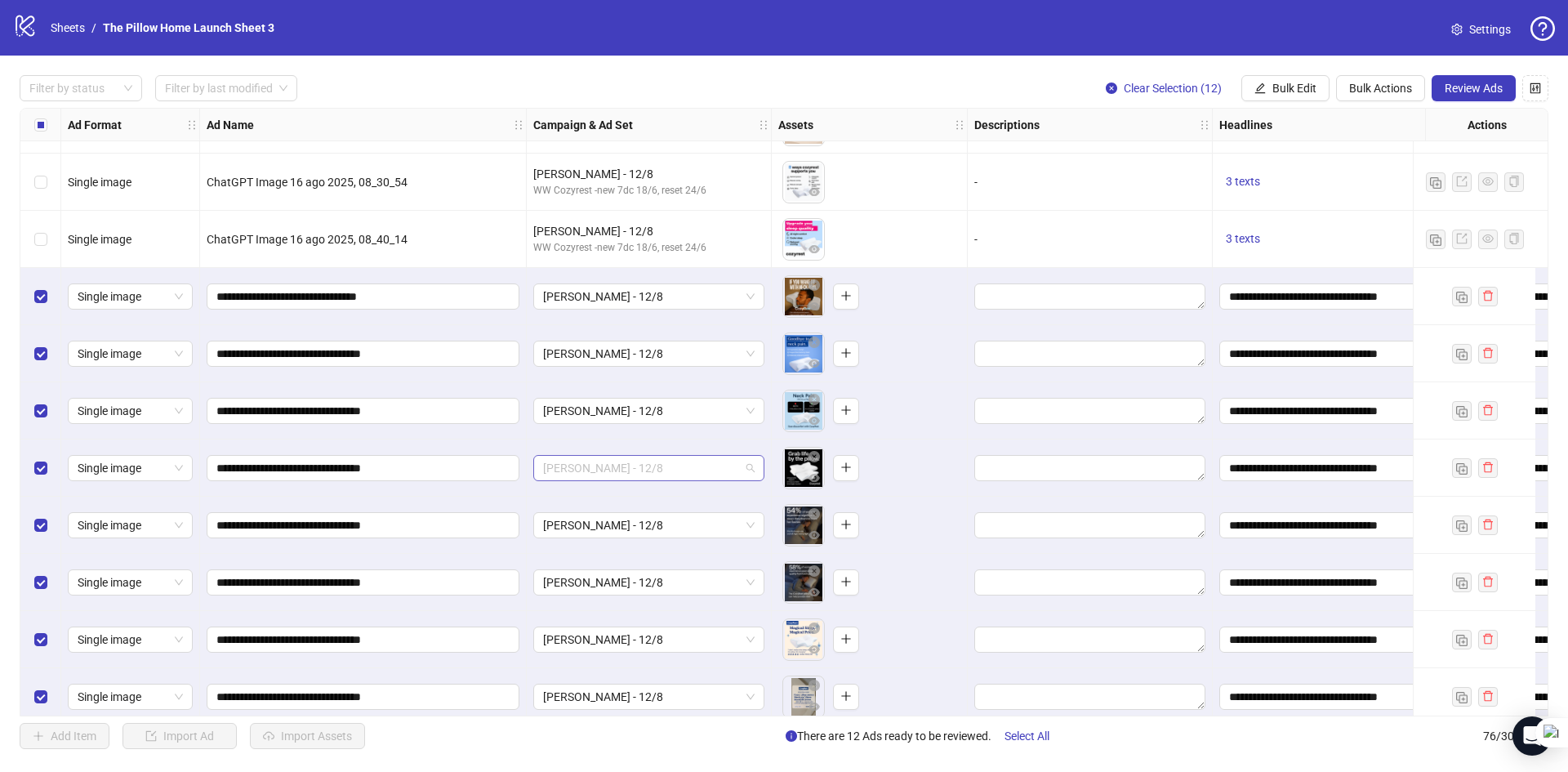
click at [710, 476] on span "[PERSON_NAME] - 12/8" at bounding box center [648, 467] width 211 height 25
click at [1352, 94] on span "Bulk Actions" at bounding box center [1381, 88] width 63 height 13
click at [1296, 89] on span "Bulk Edit" at bounding box center [1295, 88] width 44 height 13
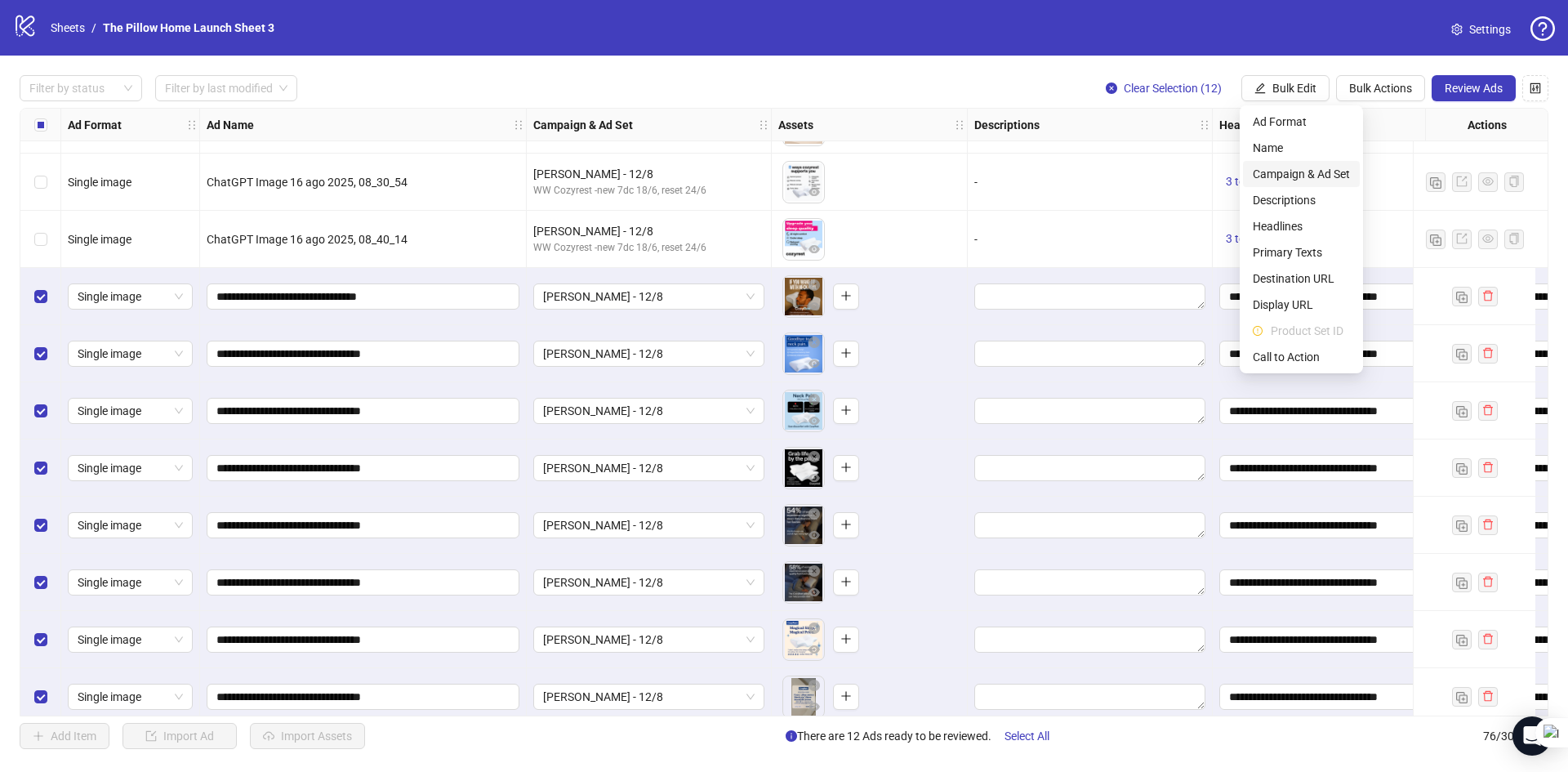
click at [1310, 165] on span "Campaign & Ad Set" at bounding box center [1301, 174] width 97 height 18
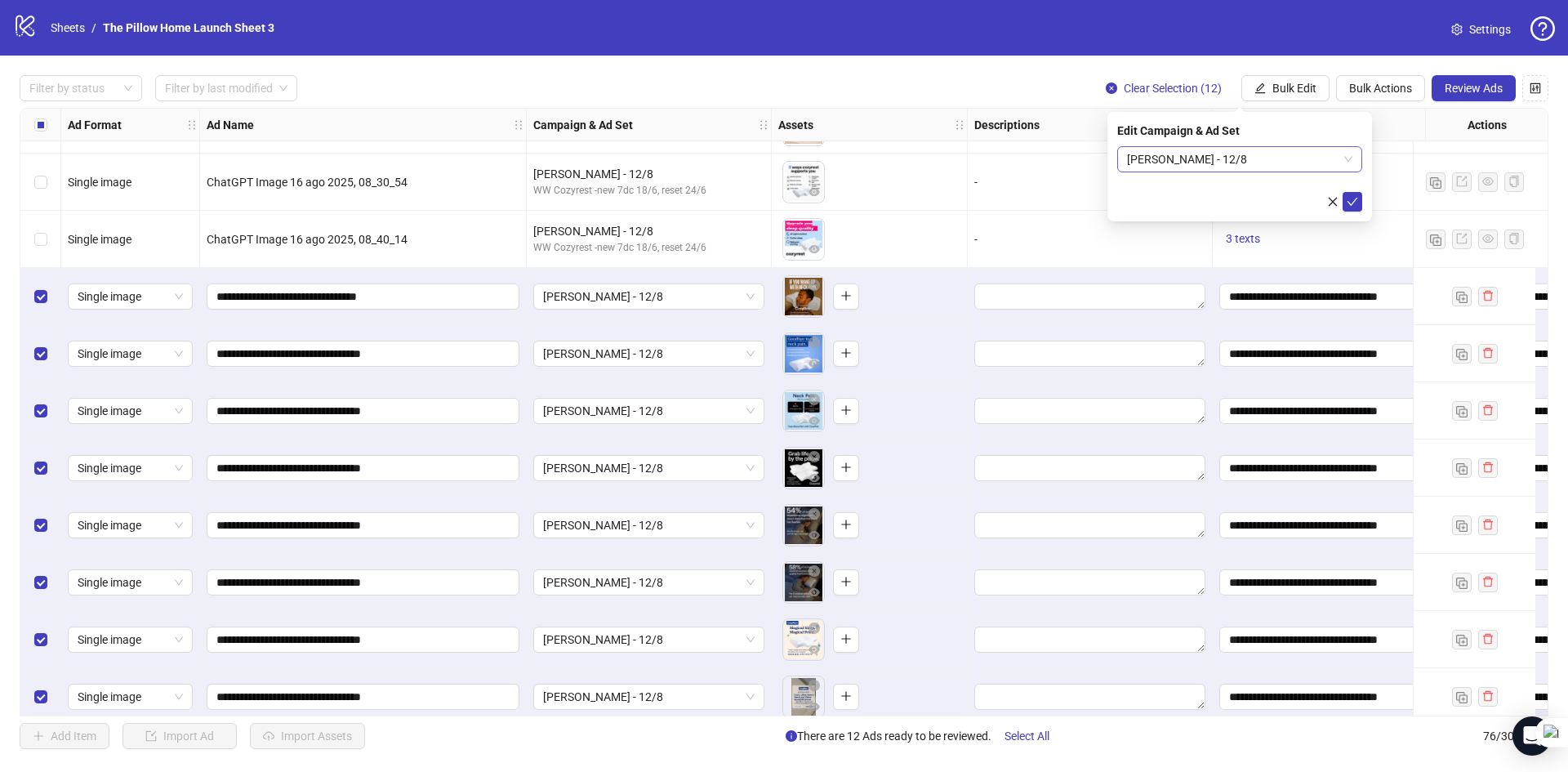
click at [1246, 169] on span "[PERSON_NAME] - 12/8" at bounding box center [1239, 158] width 225 height 25
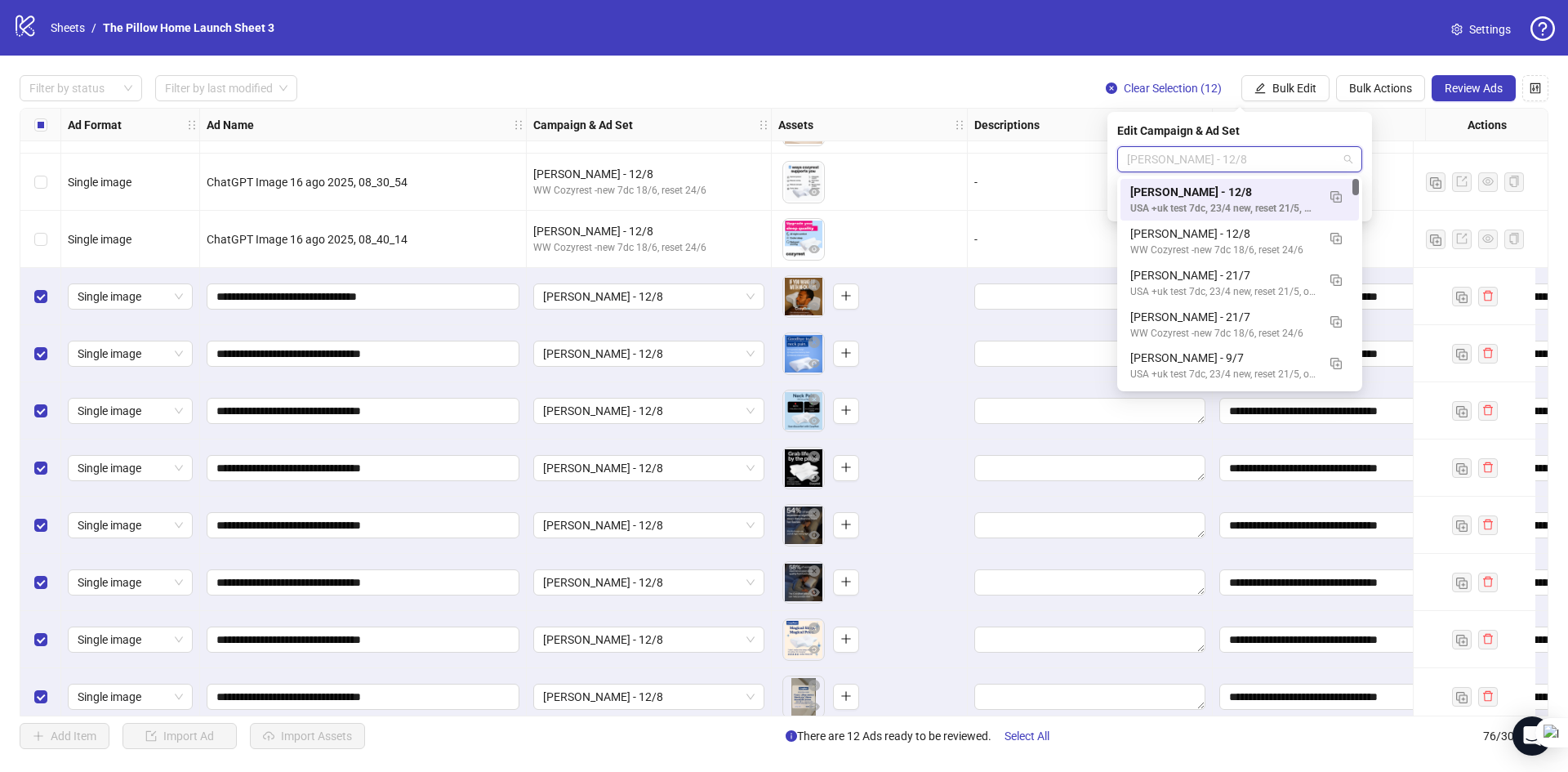
click at [1246, 169] on span "[PERSON_NAME] - 12/8" at bounding box center [1239, 158] width 225 height 25
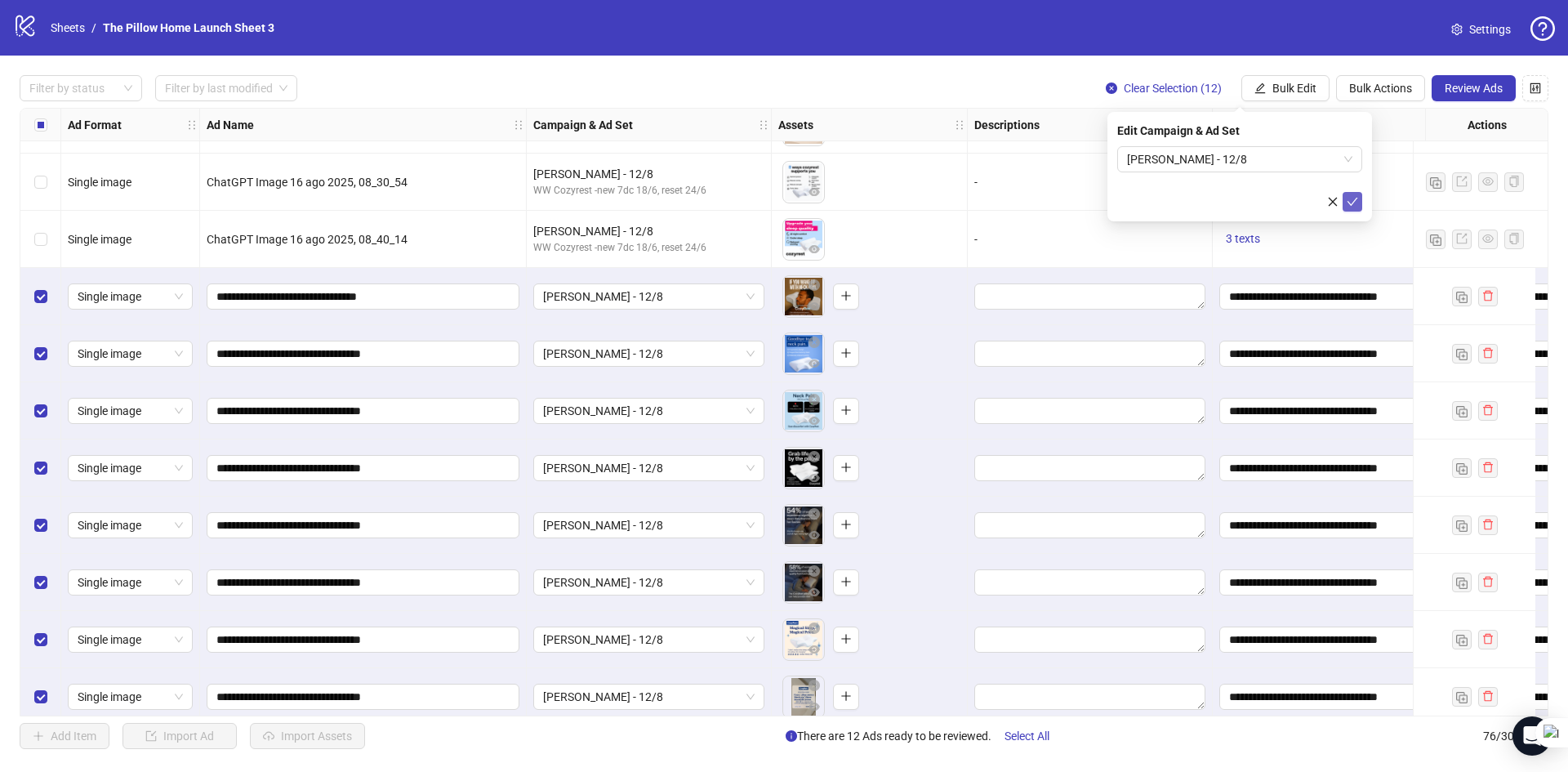
click at [1350, 205] on icon "check" at bounding box center [1353, 202] width 12 height 12
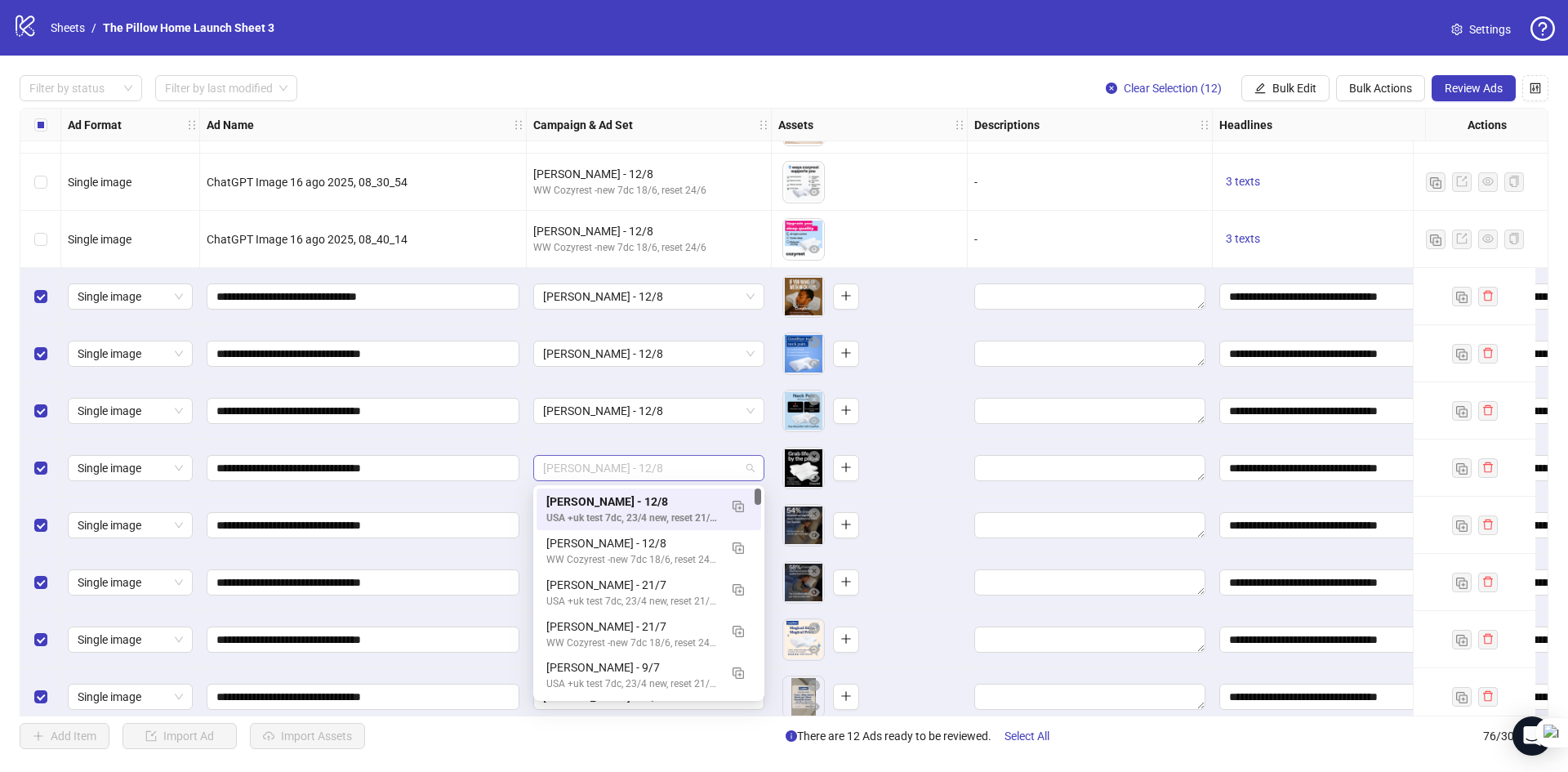
click at [675, 466] on span "[PERSON_NAME] - 12/8" at bounding box center [648, 467] width 211 height 25
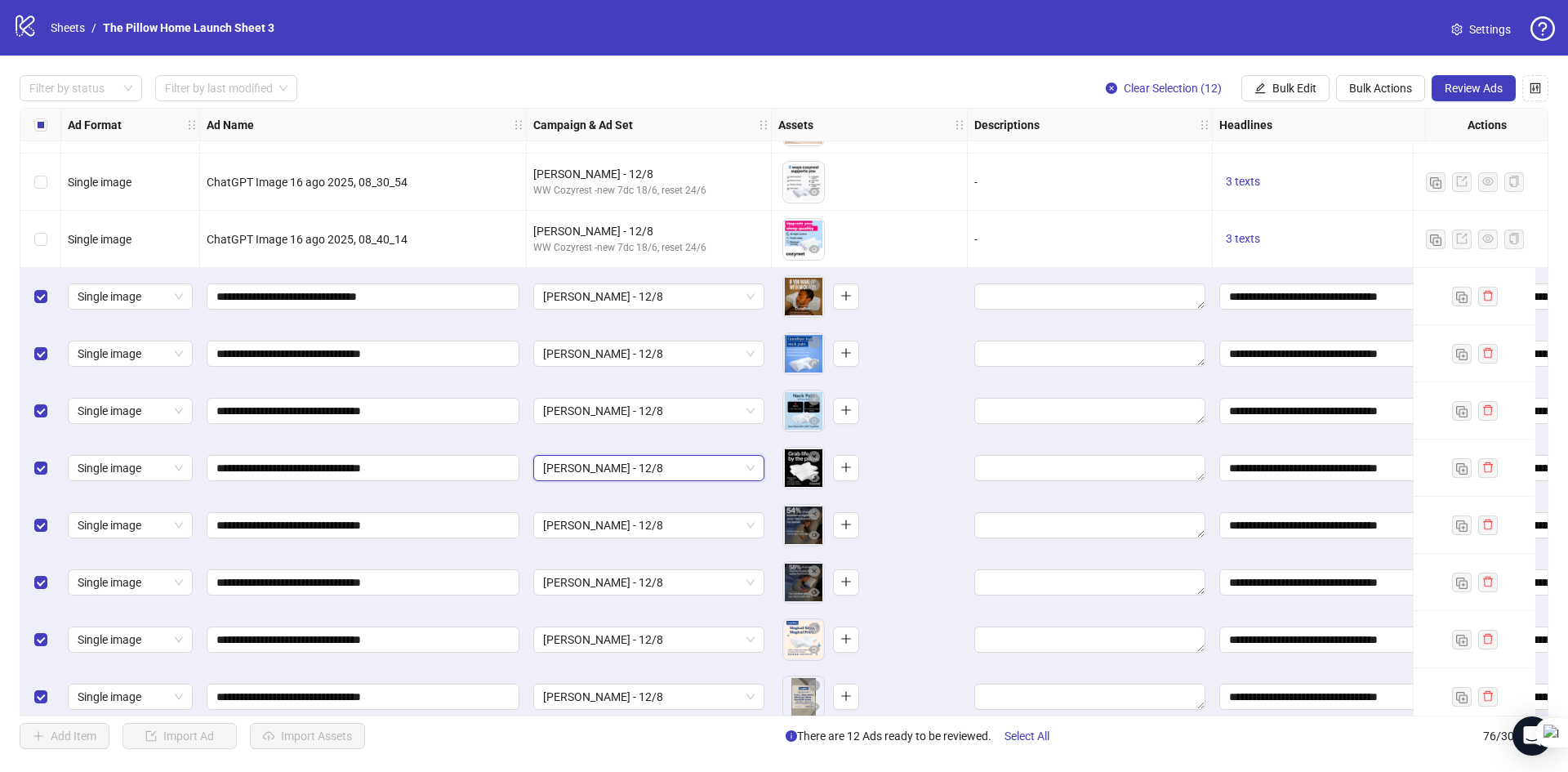
click at [675, 466] on span "[PERSON_NAME] - 12/8" at bounding box center [648, 467] width 211 height 25
click at [662, 517] on span "[PERSON_NAME] - 12/8" at bounding box center [648, 524] width 211 height 25
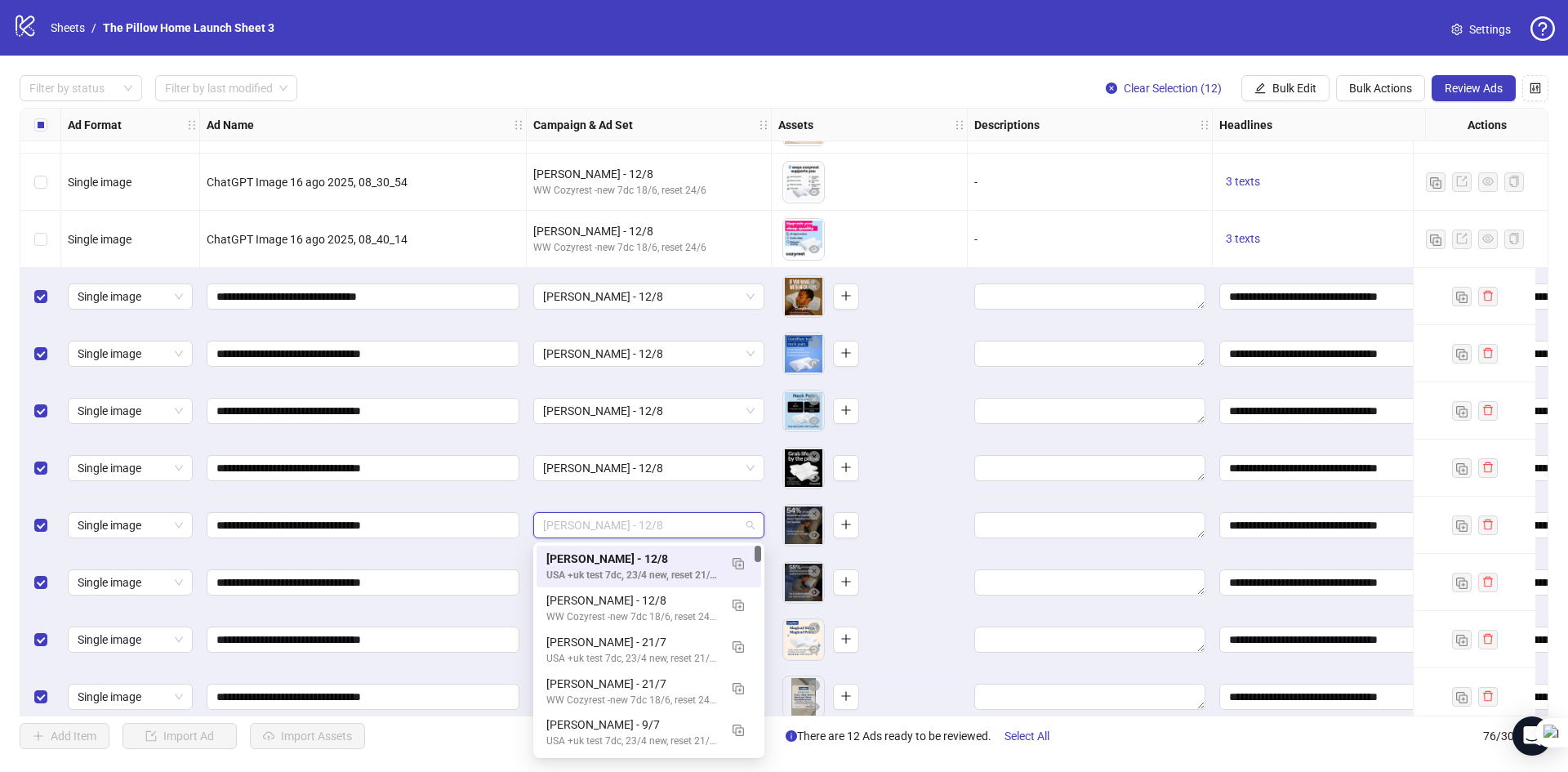
click at [662, 517] on span "[PERSON_NAME] - 12/8" at bounding box center [648, 524] width 211 height 25
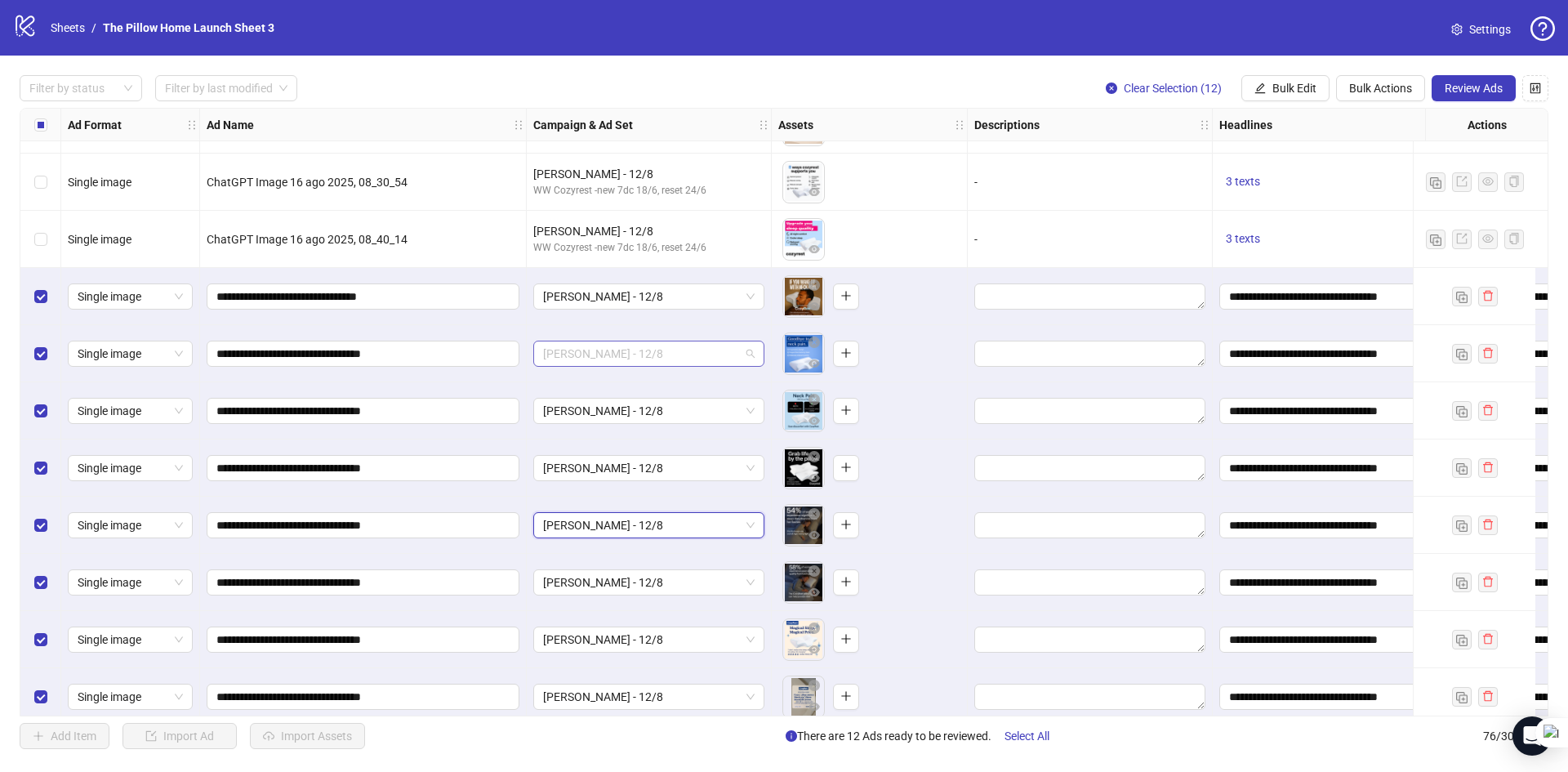
click at [631, 355] on span "[PERSON_NAME] - 12/8" at bounding box center [648, 353] width 211 height 25
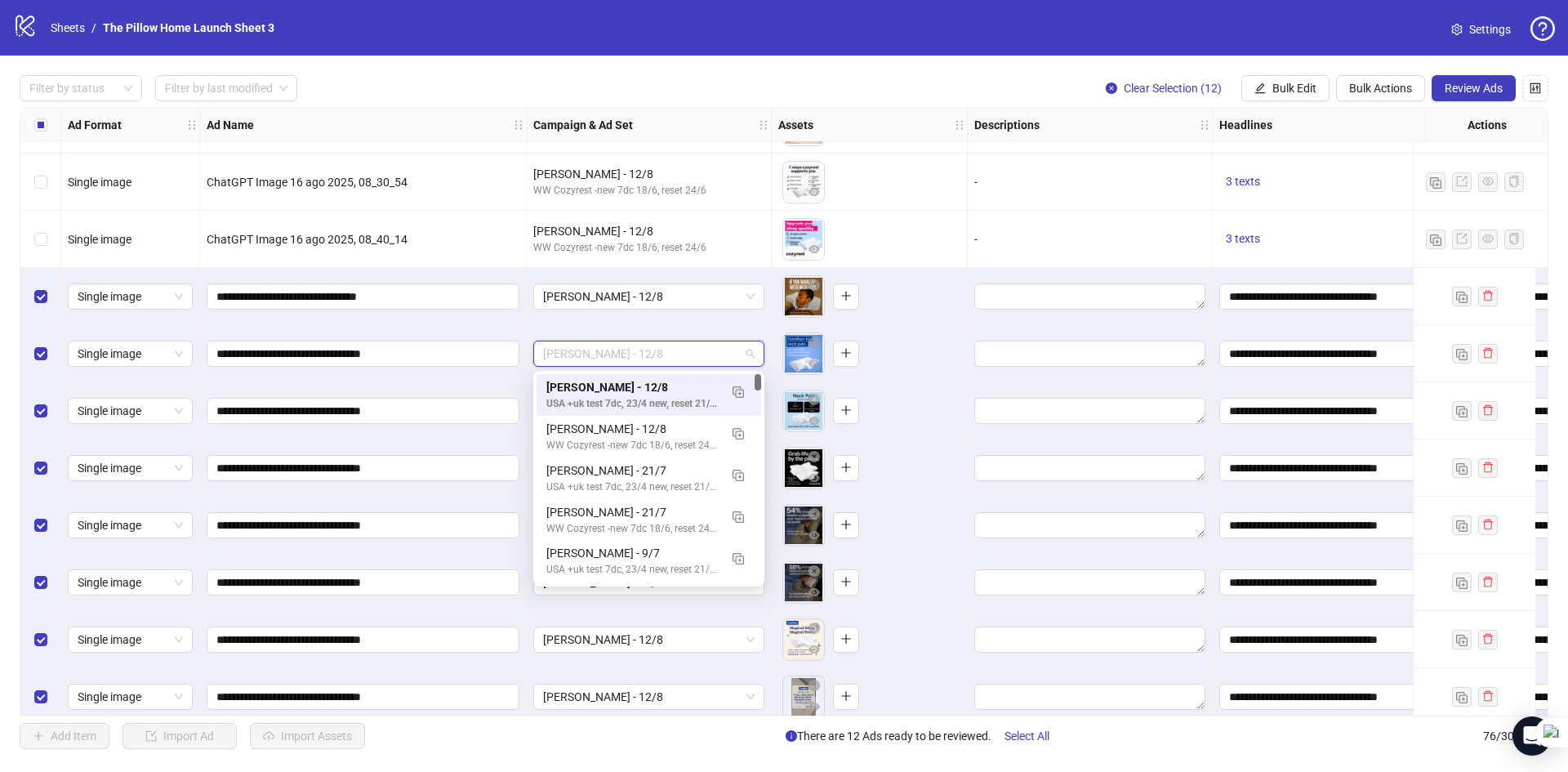
click at [631, 355] on span "[PERSON_NAME] - 12/8" at bounding box center [648, 353] width 211 height 25
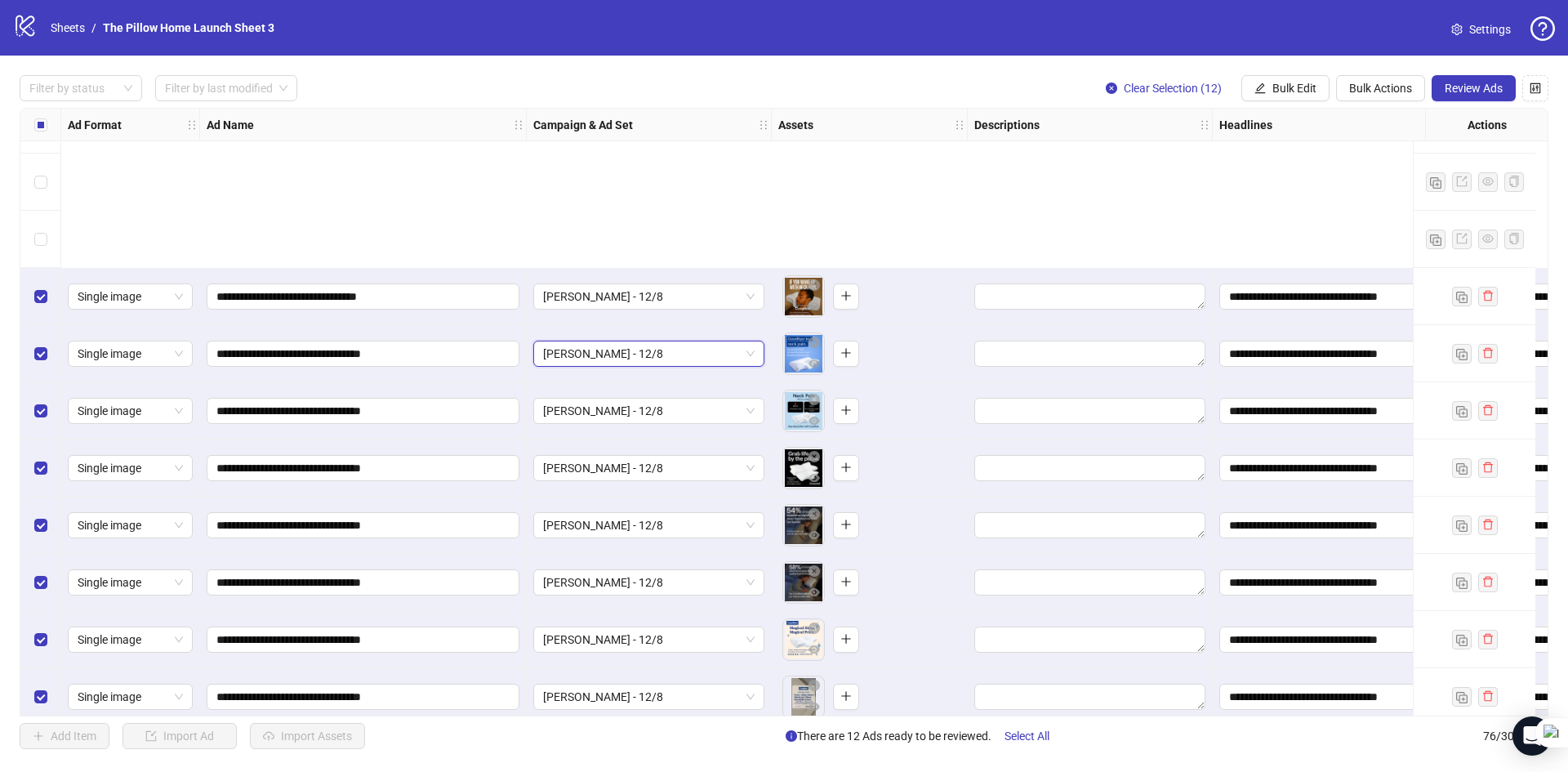
scroll to position [3776, 0]
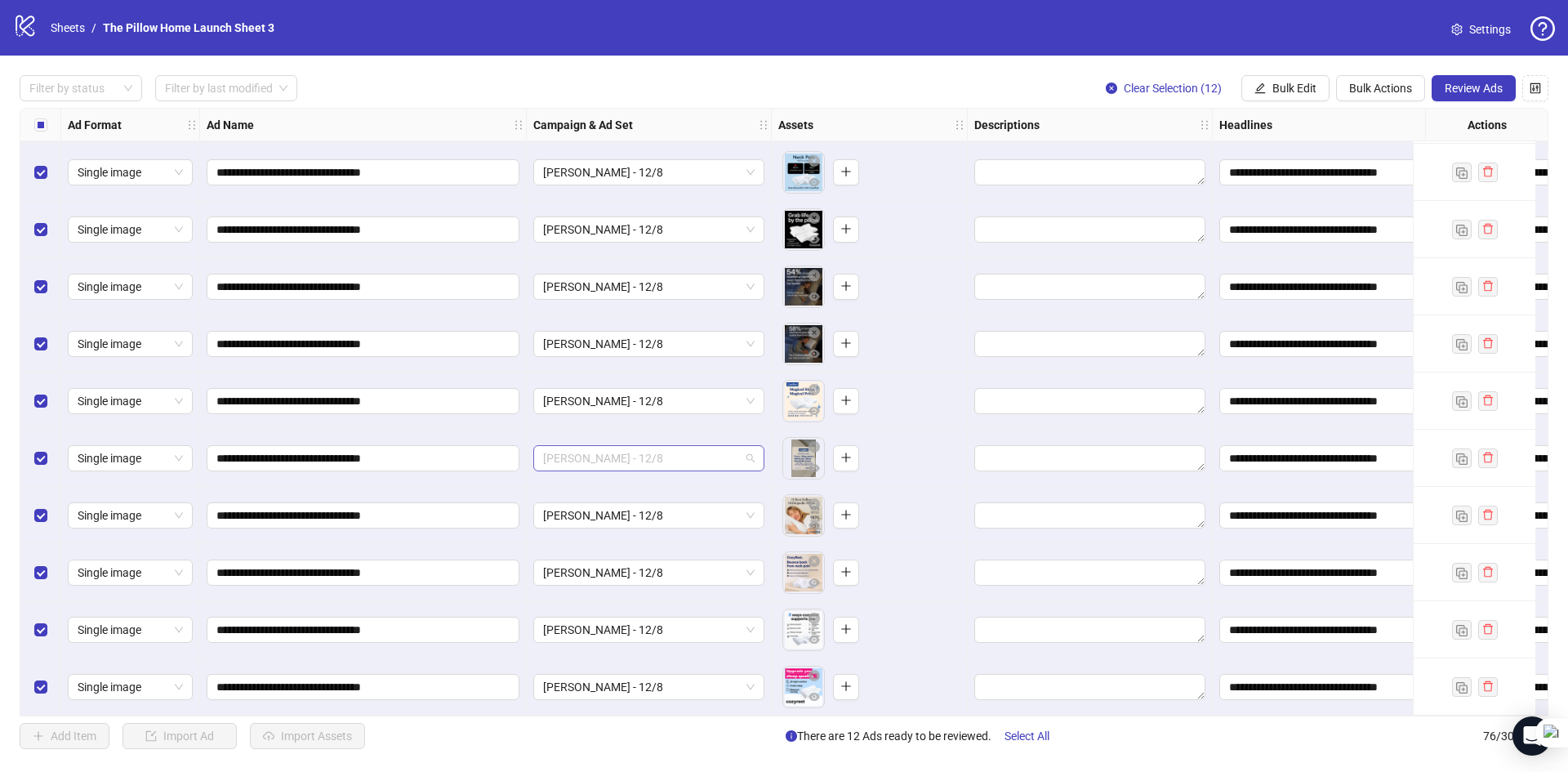
click at [620, 449] on span "[PERSON_NAME] - 12/8" at bounding box center [648, 457] width 211 height 25
click at [1478, 85] on span "Review Ads" at bounding box center [1474, 88] width 58 height 13
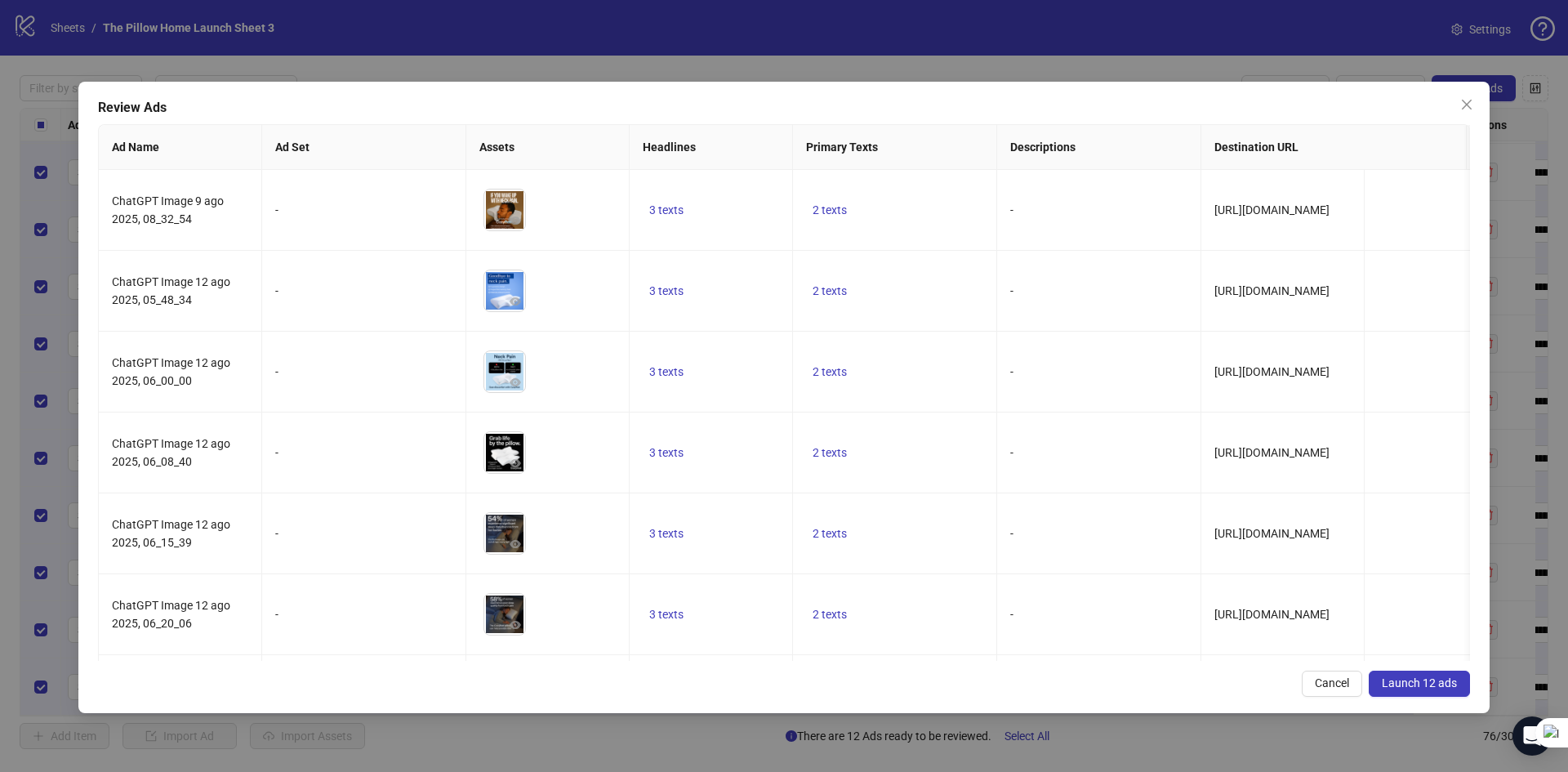
click at [1378, 675] on button "Launch 12 ads" at bounding box center [1419, 683] width 101 height 27
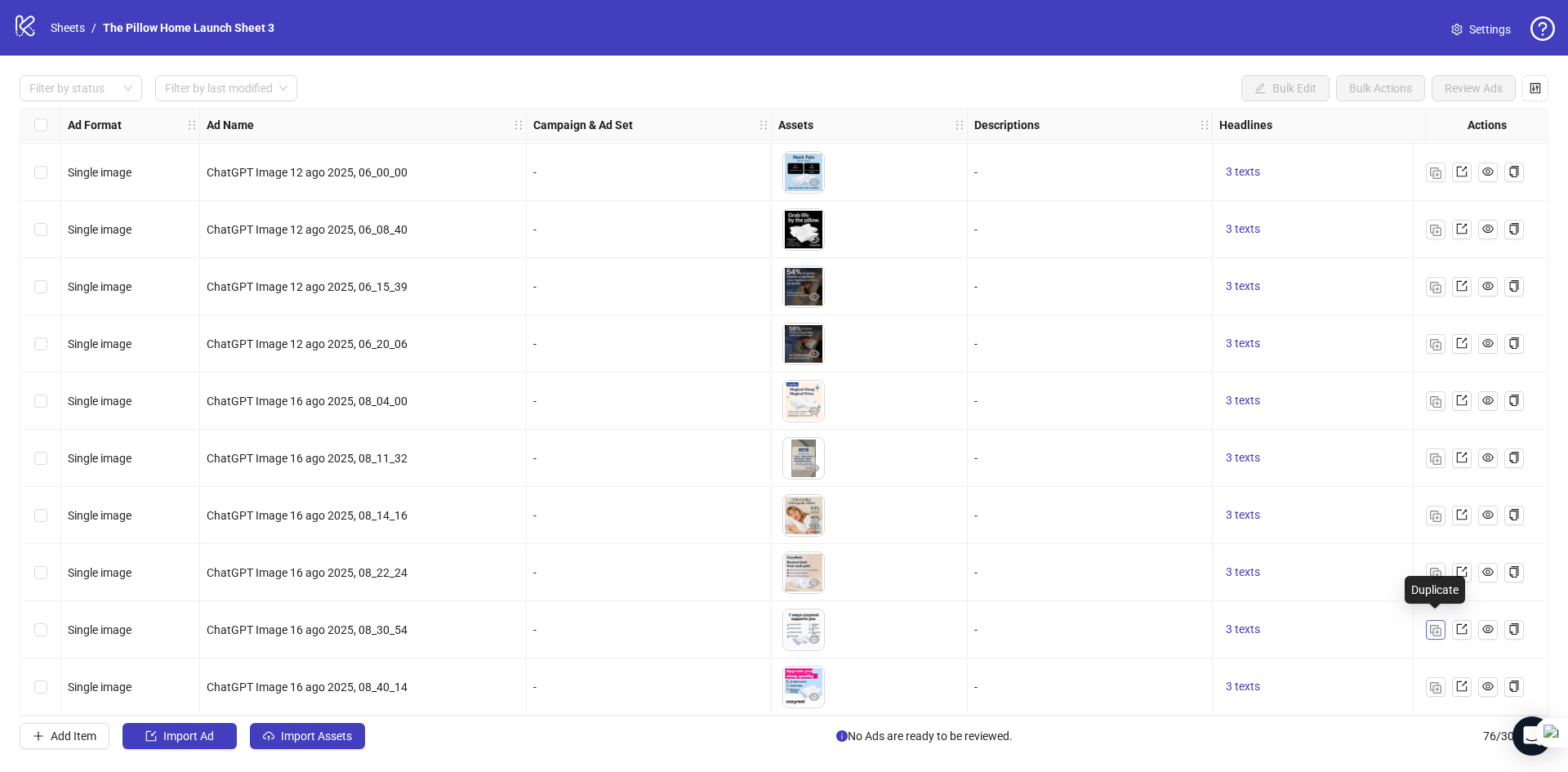
click at [1436, 624] on img "button" at bounding box center [1436, 630] width 12 height 12
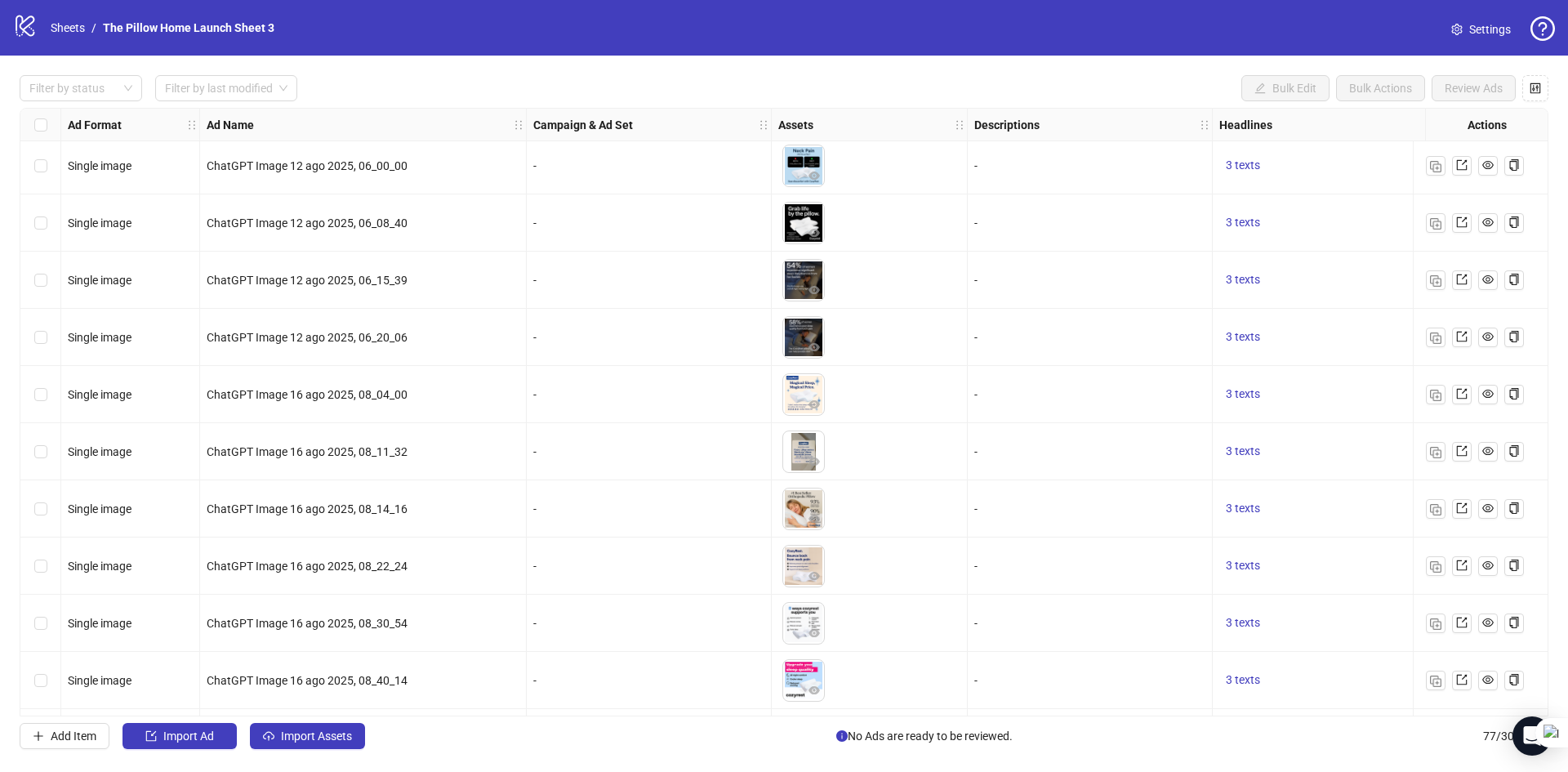
scroll to position [3833, 0]
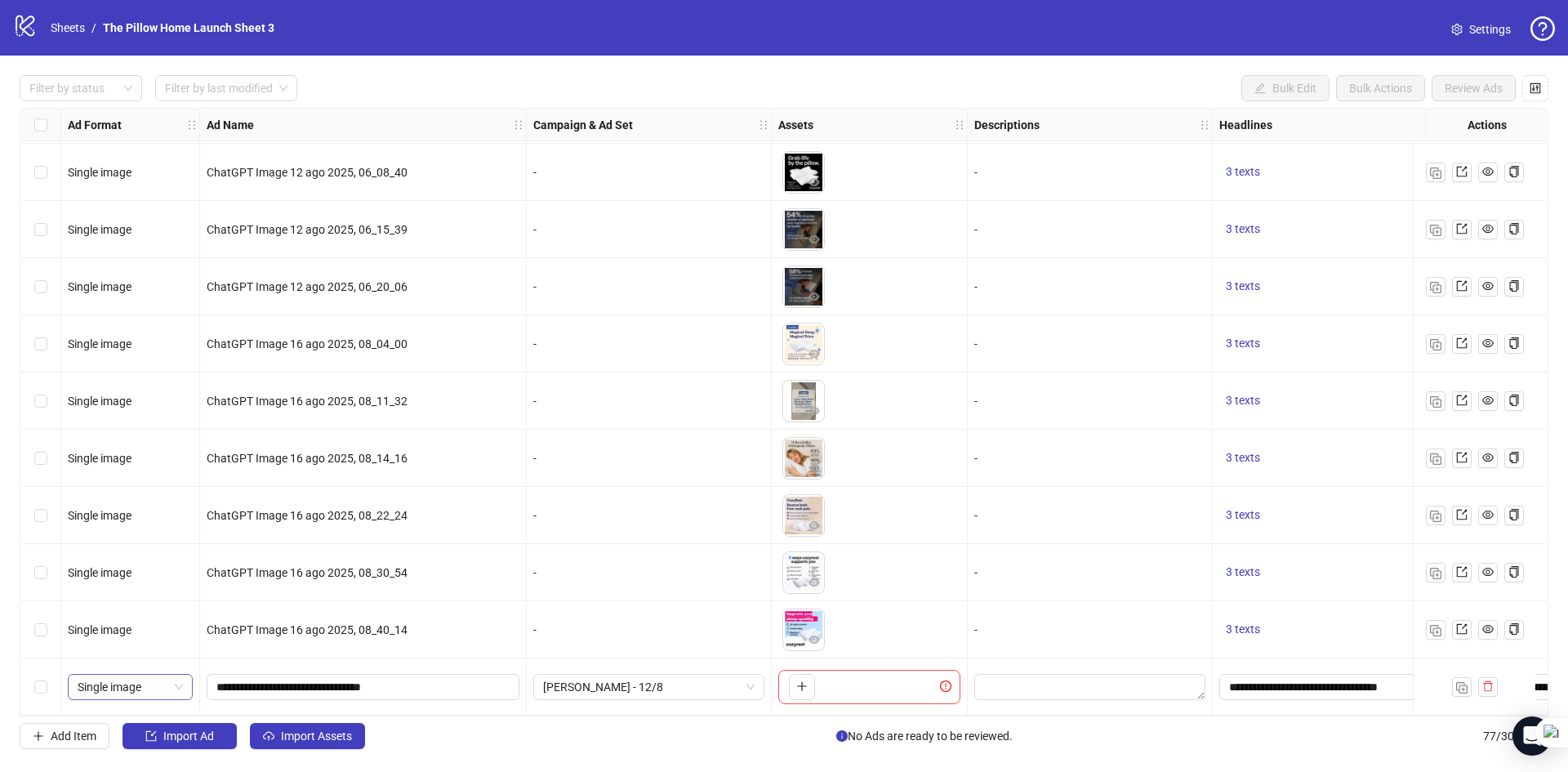
click at [123, 678] on span "Single image" at bounding box center [130, 686] width 105 height 25
click at [130, 544] on div "Single video" at bounding box center [130, 543] width 98 height 18
